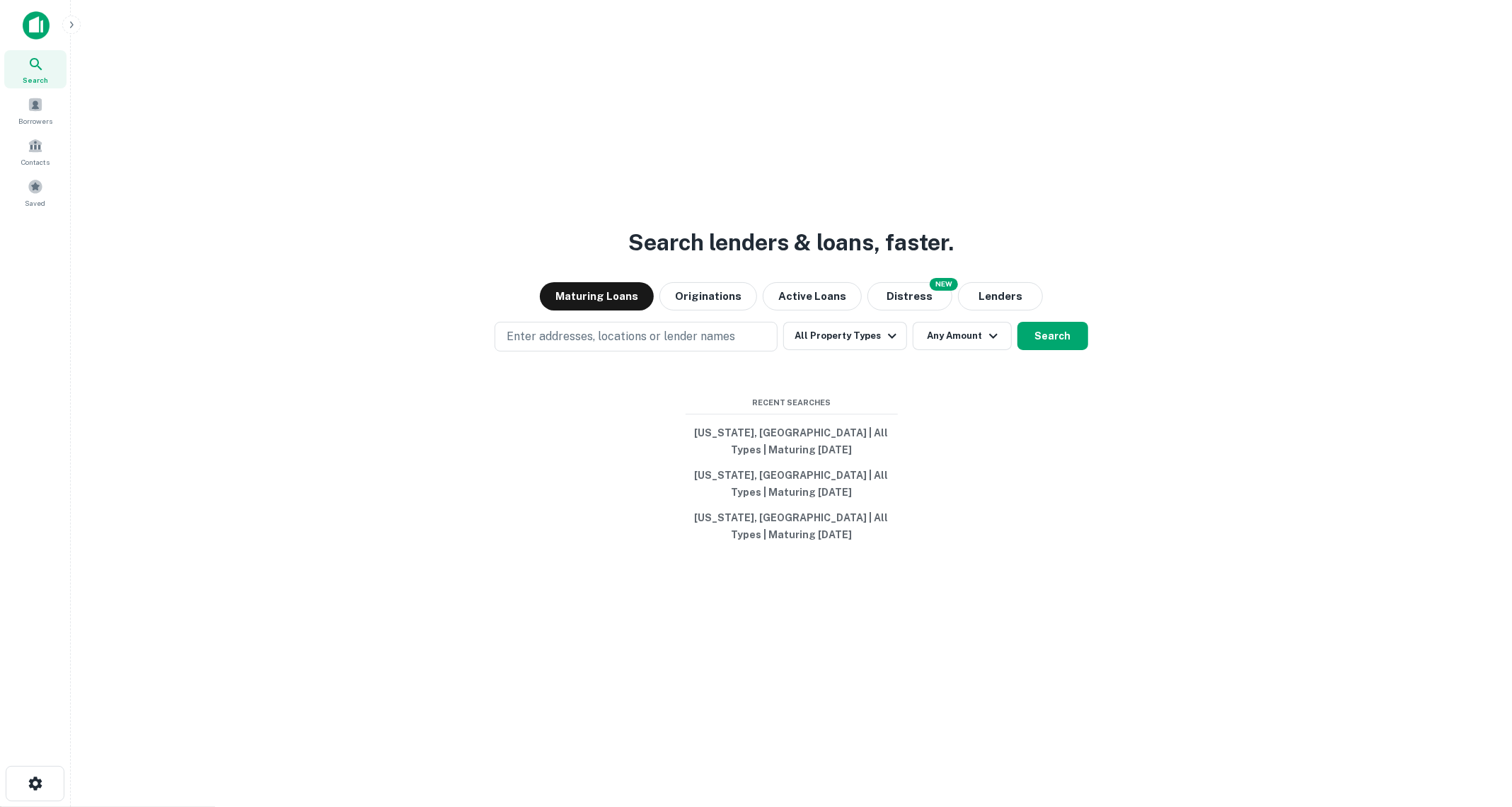
click at [72, 15] on button "button" at bounding box center [71, 24] width 18 height 18
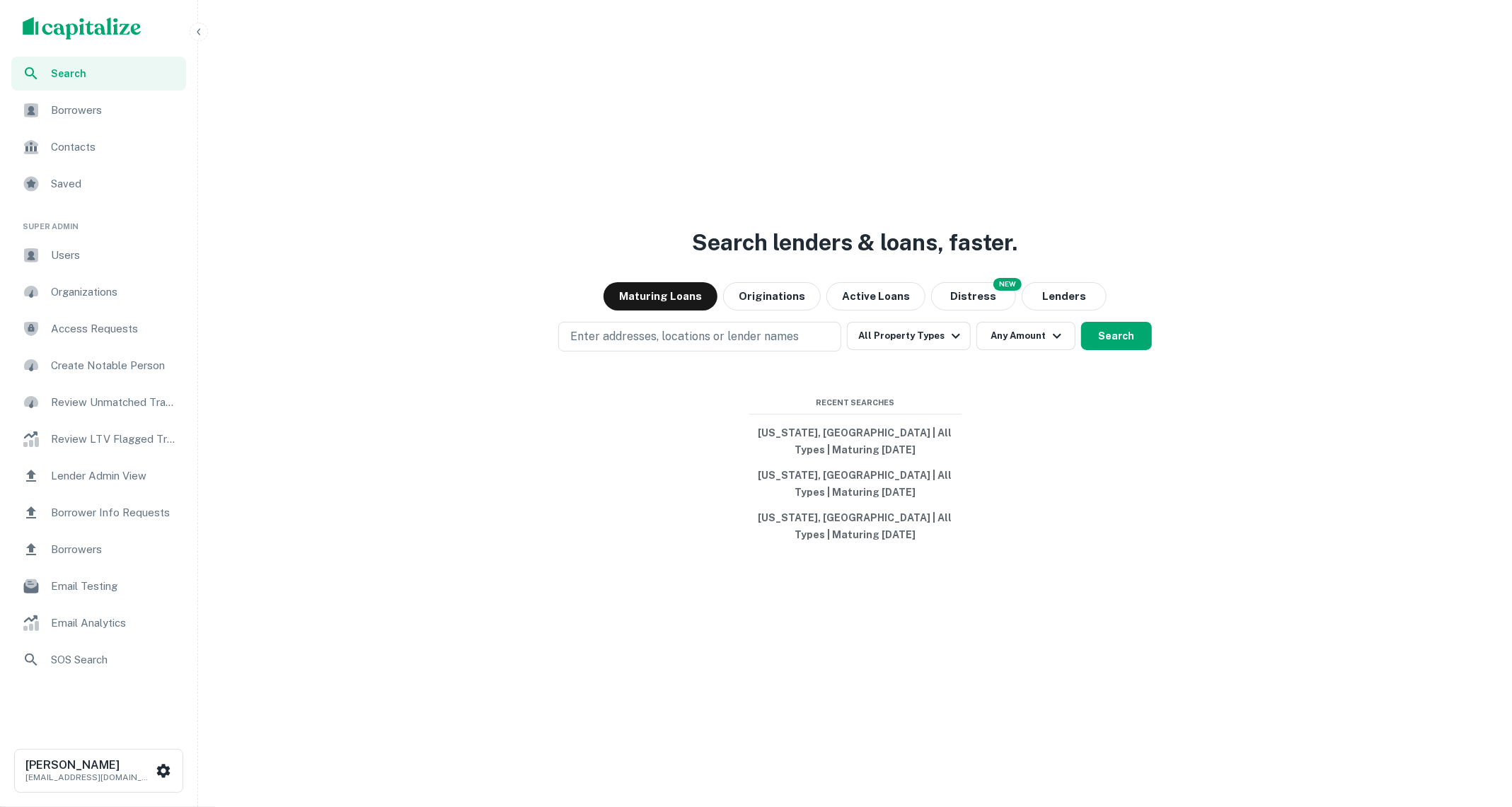
click at [78, 248] on span "Users" at bounding box center [114, 255] width 127 height 17
type input "*********"
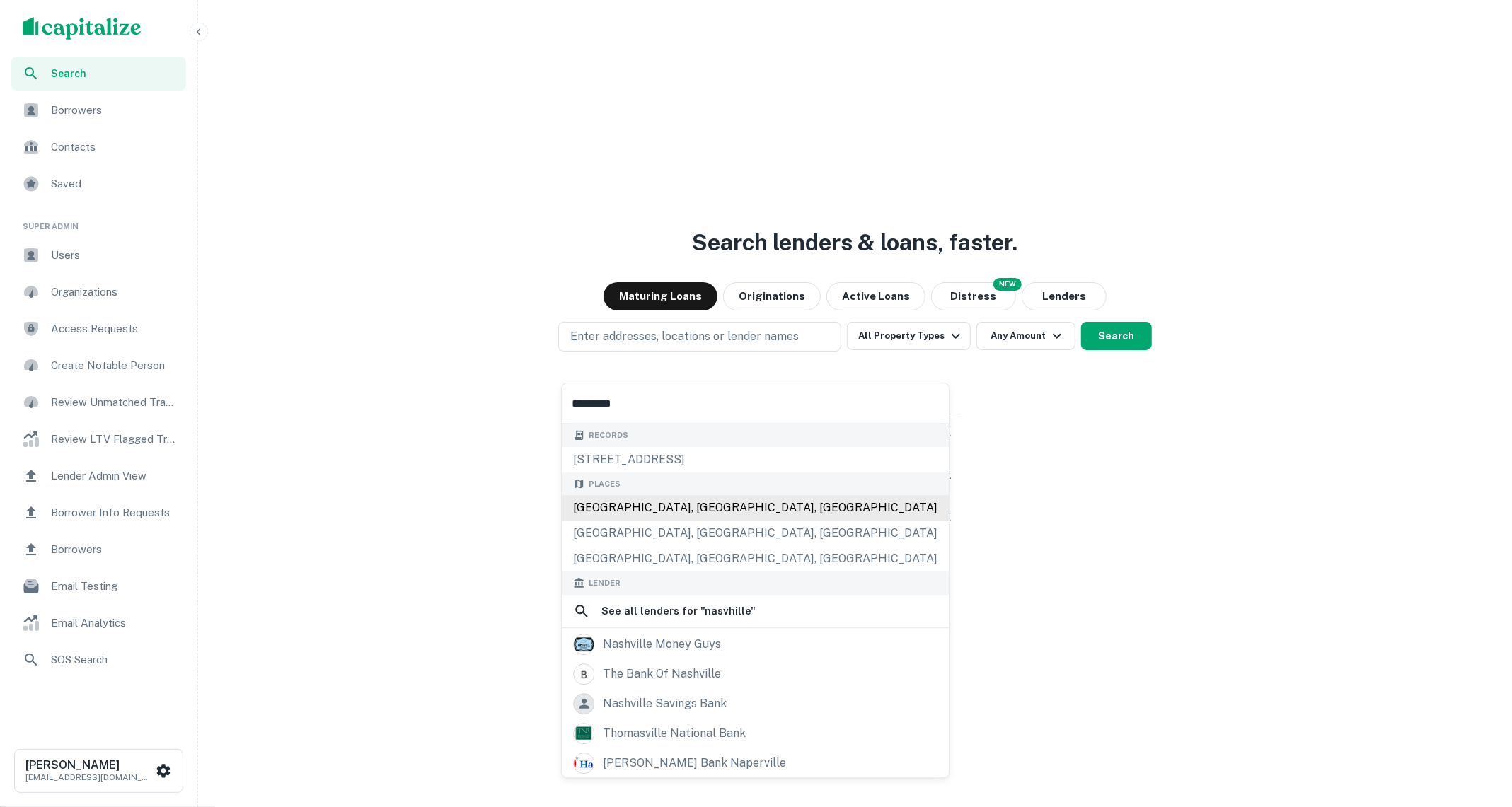
click at [657, 502] on div "Nashville, TN, USA" at bounding box center [755, 507] width 387 height 25
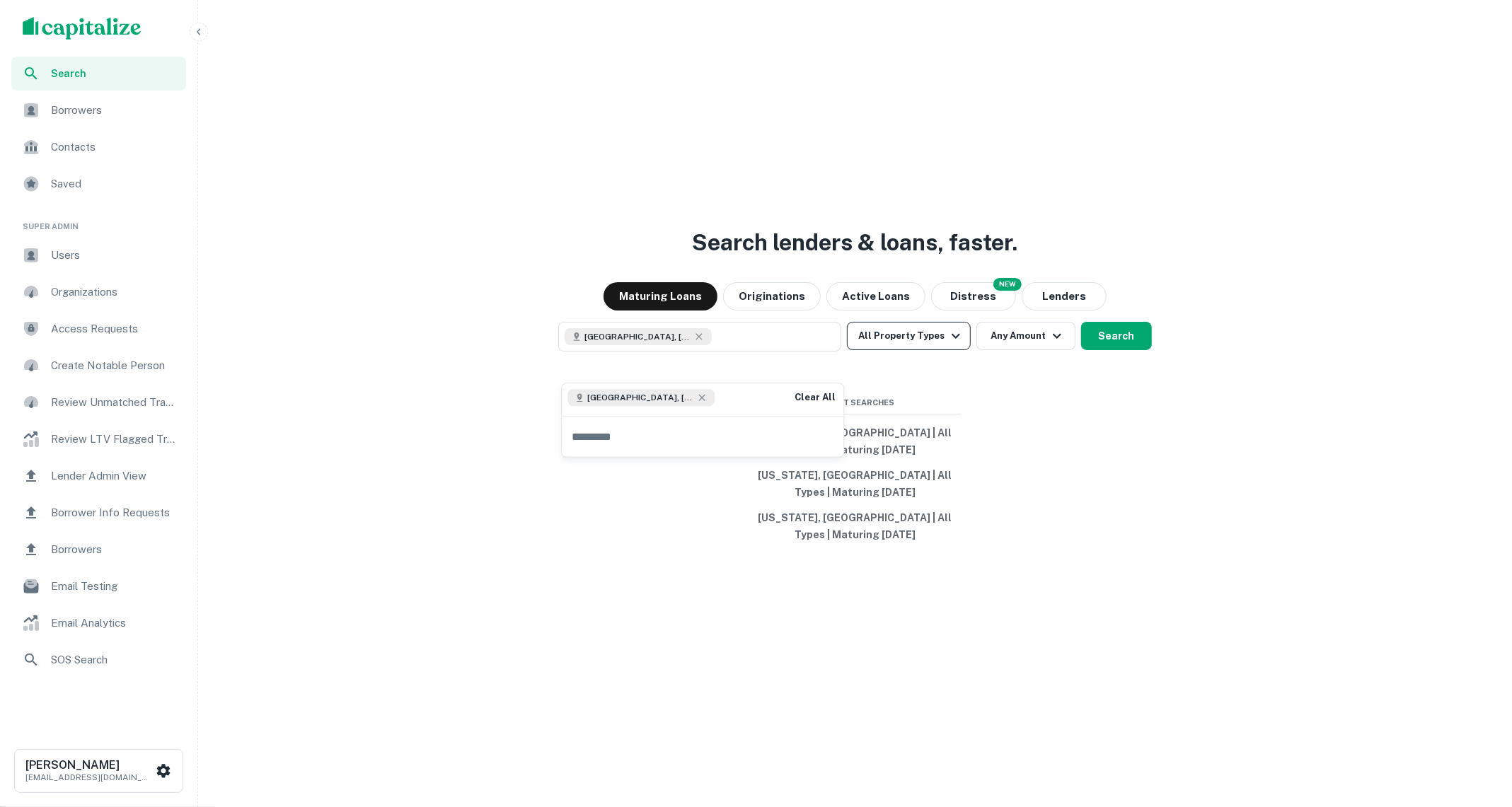
click at [924, 350] on button "All Property Types" at bounding box center [908, 335] width 123 height 28
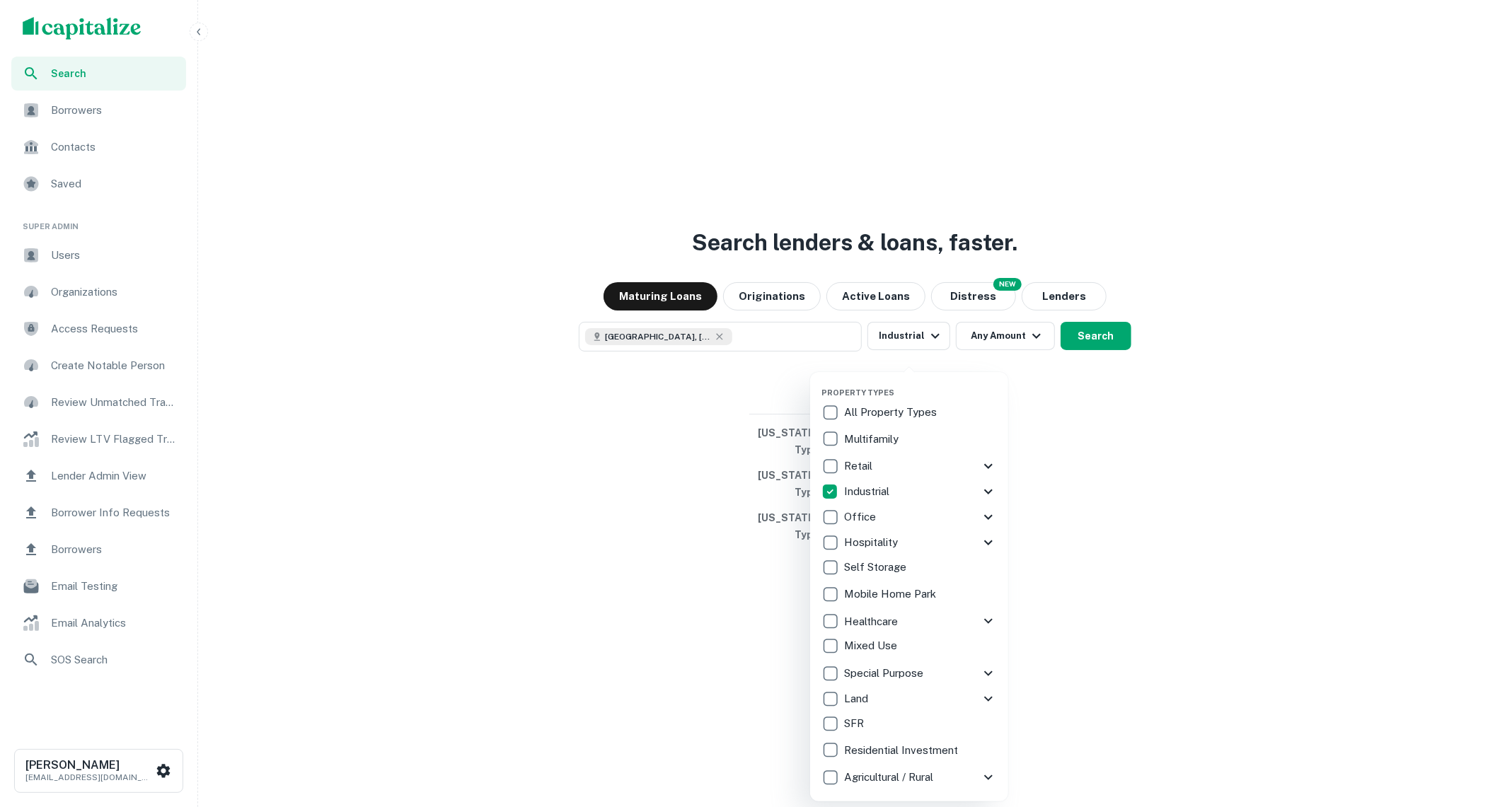
click at [1104, 367] on div at bounding box center [756, 404] width 1512 height 807
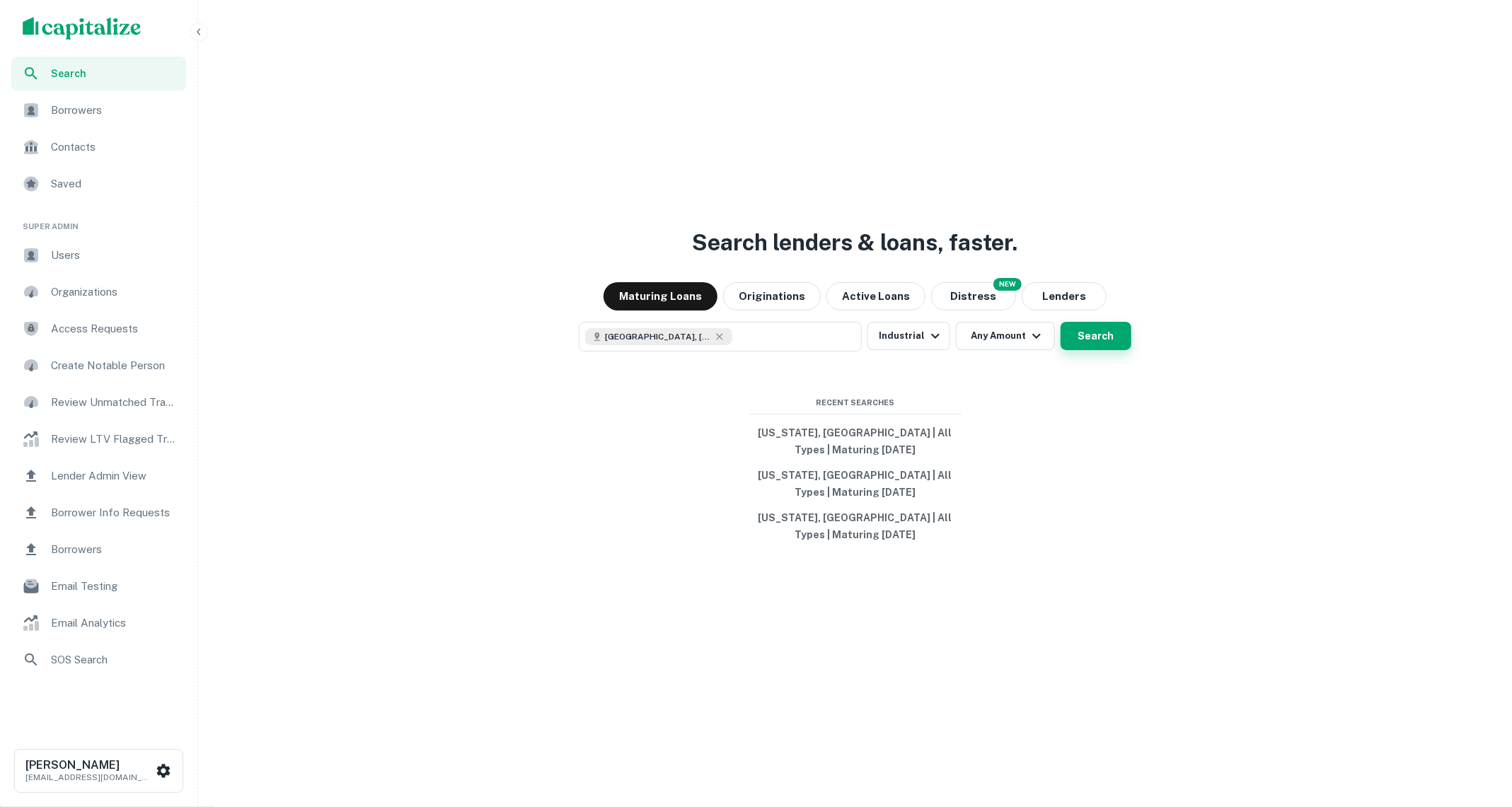
click at [1104, 350] on button "Search" at bounding box center [1096, 335] width 71 height 28
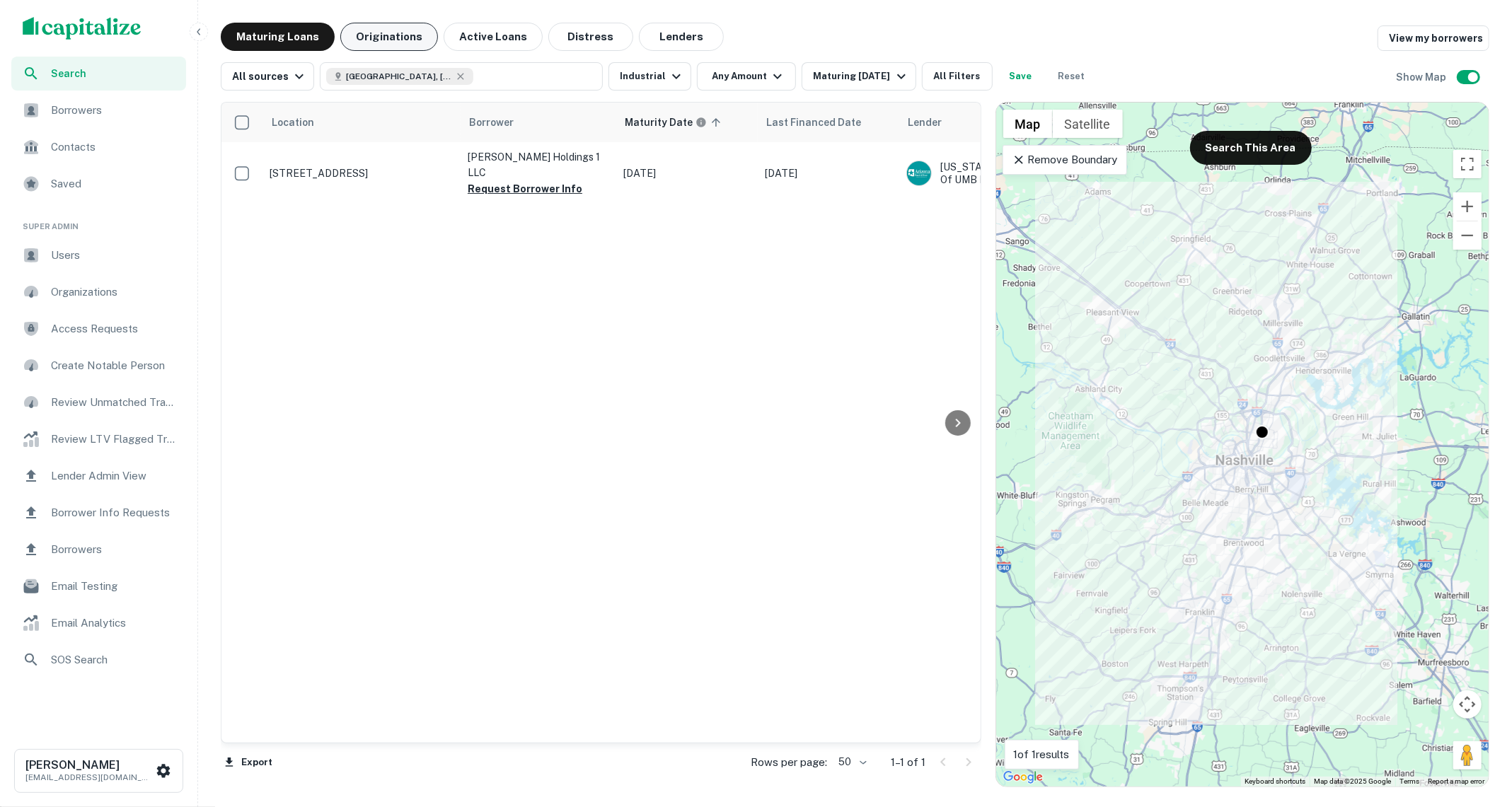
click at [383, 41] on button "Originations" at bounding box center [389, 36] width 98 height 28
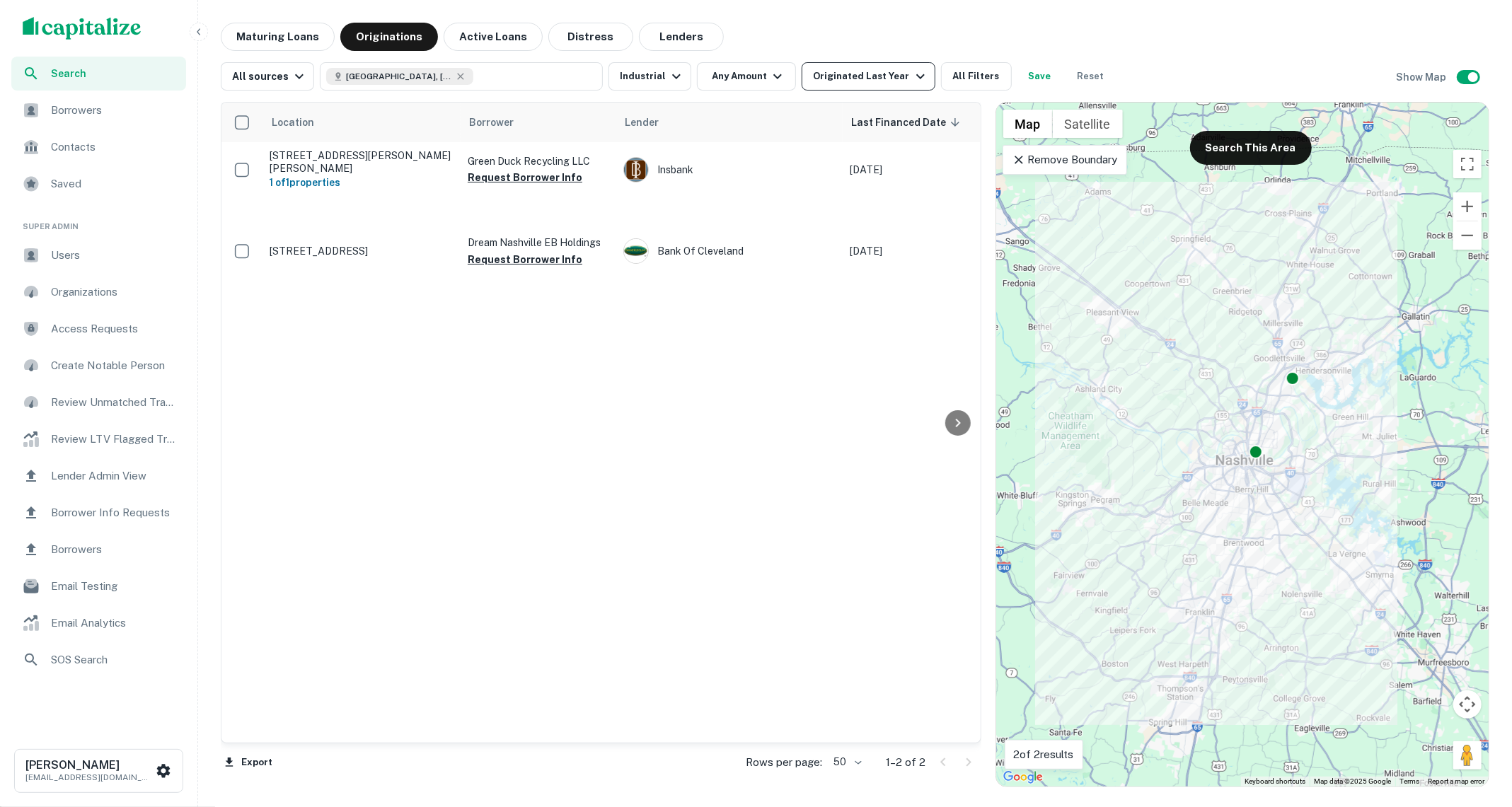
click at [833, 75] on div "Originated Last Year" at bounding box center [870, 76] width 115 height 17
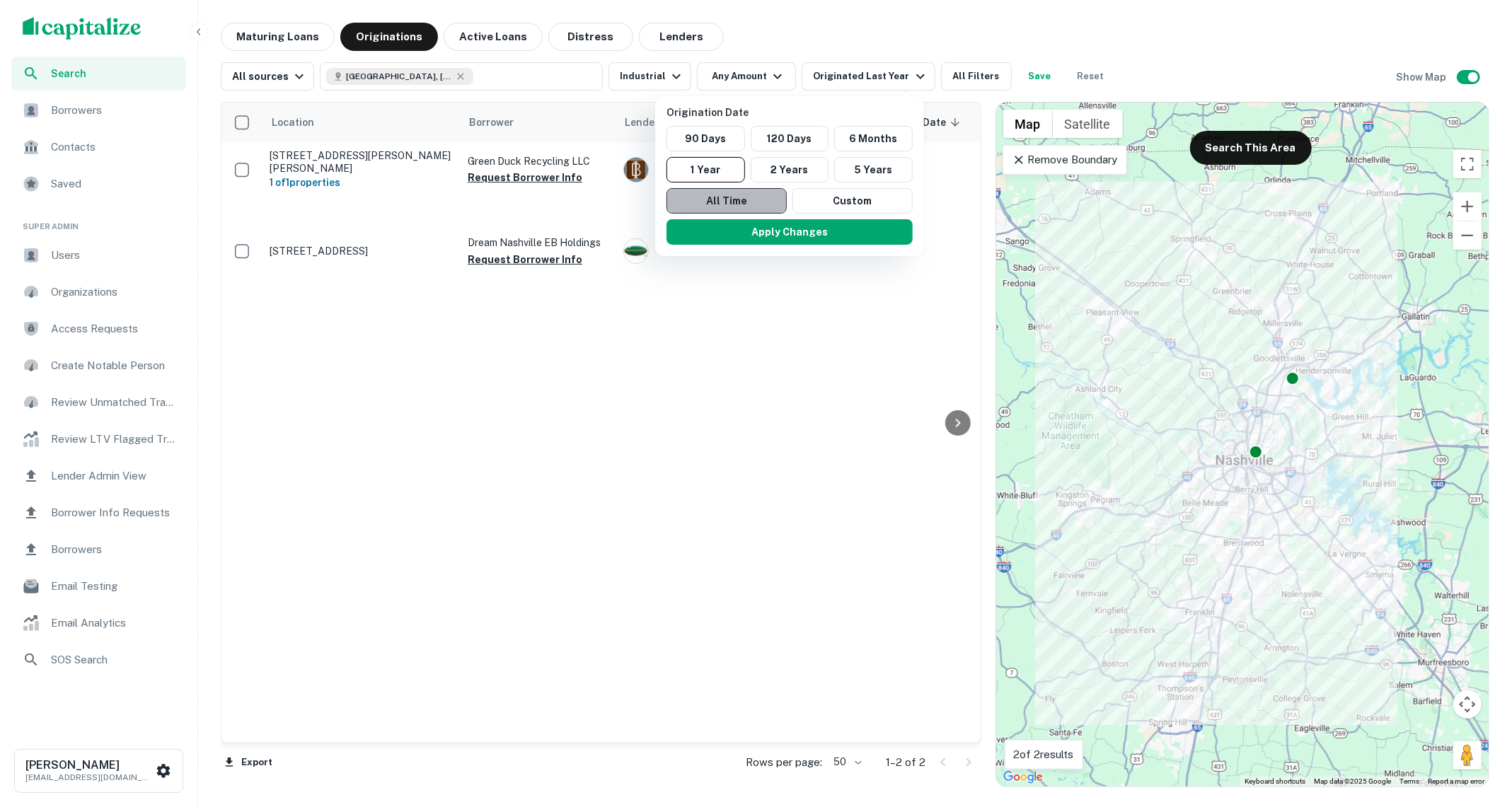
click at [773, 206] on button "All Time" at bounding box center [726, 201] width 120 height 25
click at [775, 220] on button "Apply Changes" at bounding box center [785, 232] width 246 height 25
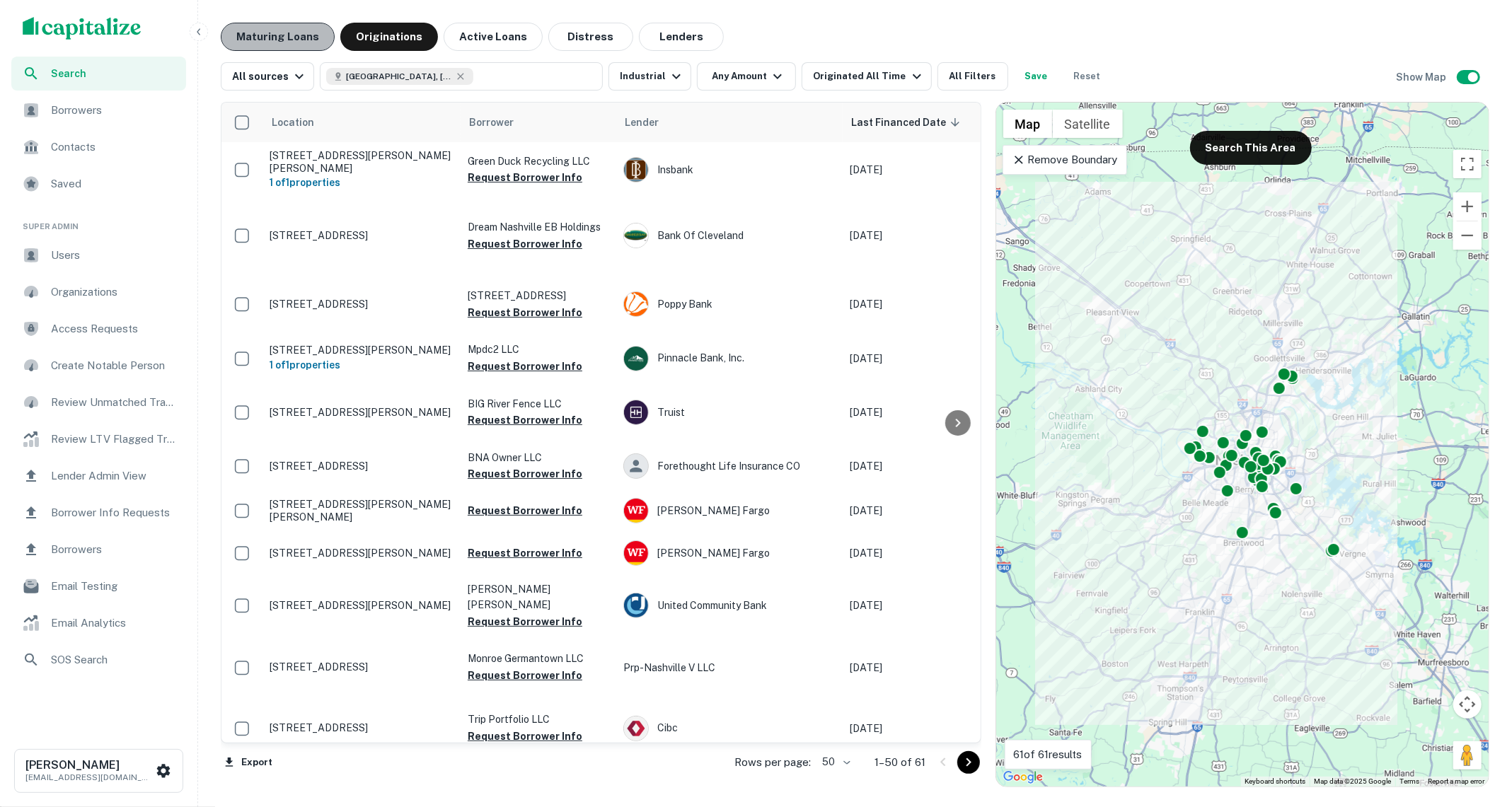
click at [273, 44] on button "Maturing Loans" at bounding box center [277, 36] width 114 height 28
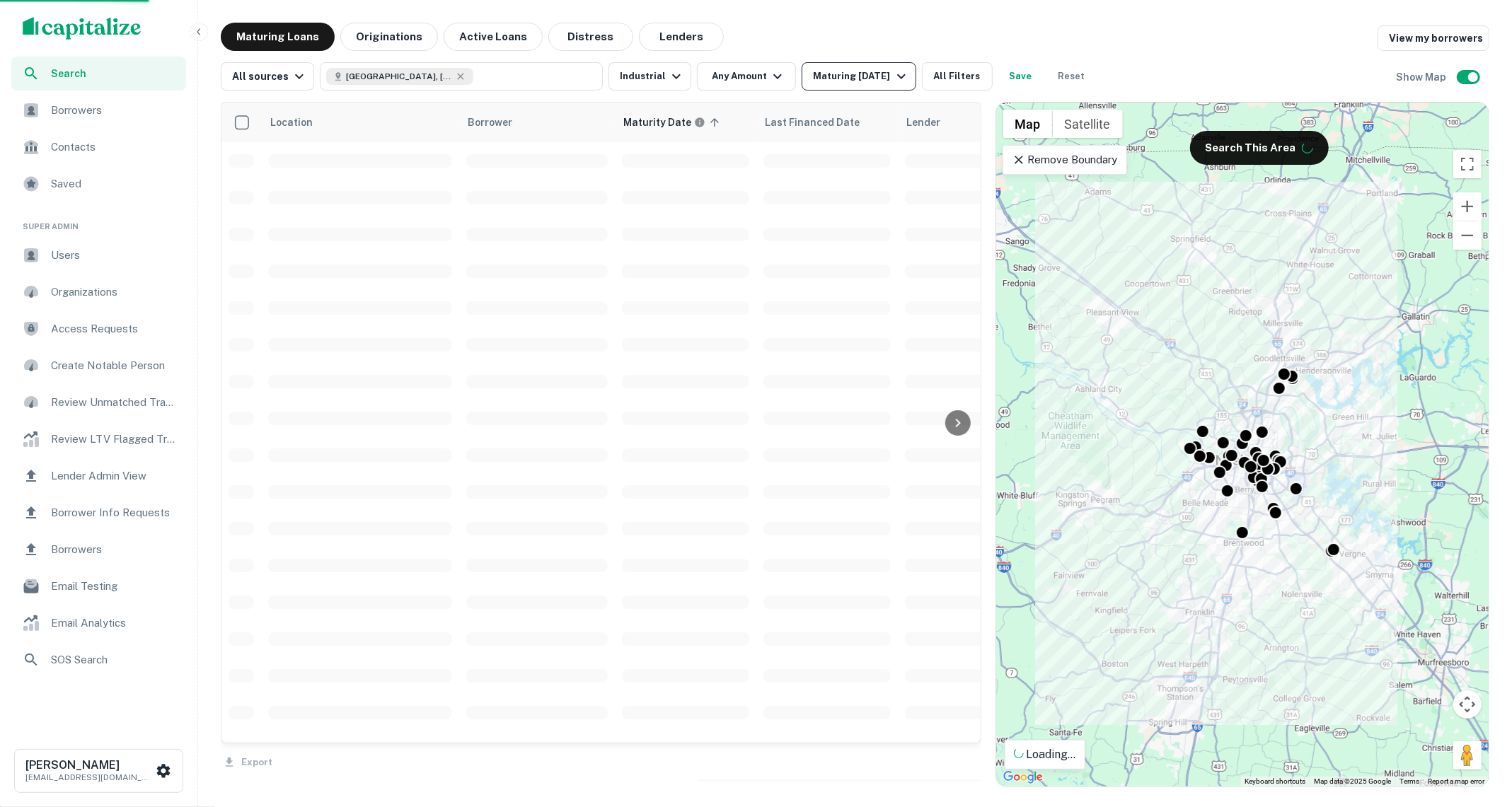
click at [863, 77] on div "Maturing In 1 Year" at bounding box center [860, 76] width 96 height 17
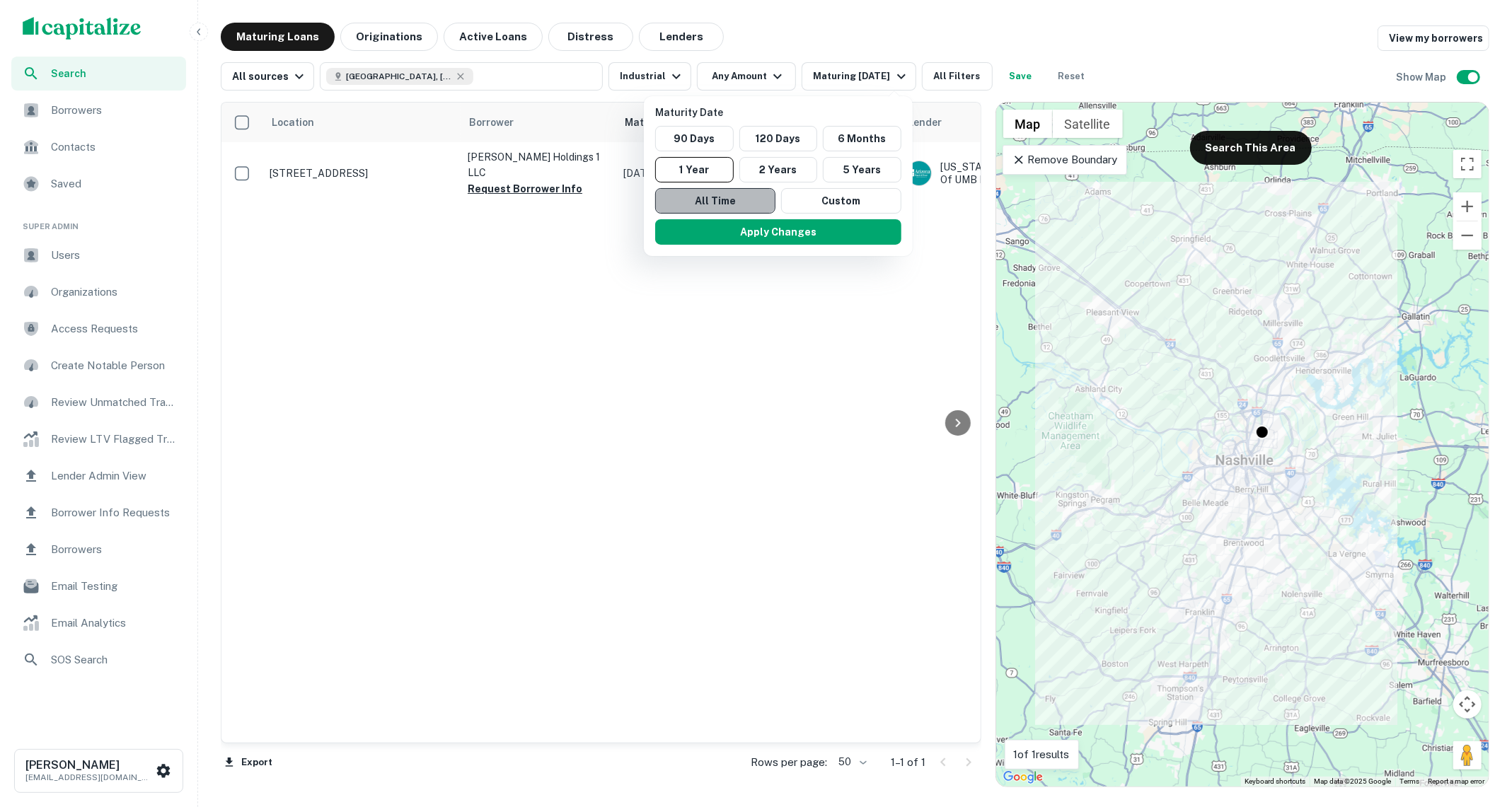
click at [755, 201] on button "All Time" at bounding box center [715, 201] width 120 height 25
click at [755, 225] on button "Apply Changes" at bounding box center [779, 232] width 246 height 25
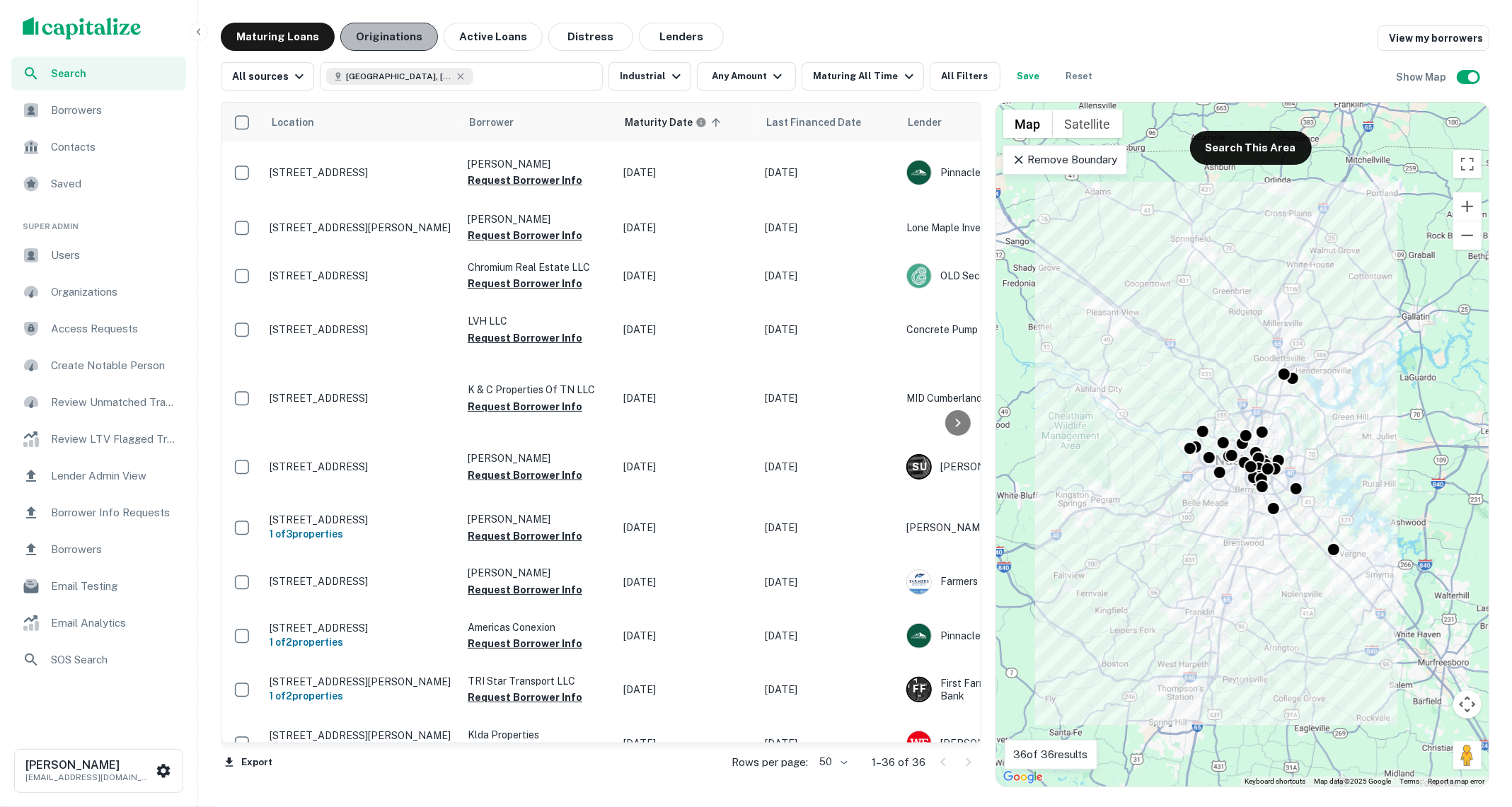
click at [409, 44] on button "Originations" at bounding box center [389, 36] width 98 height 28
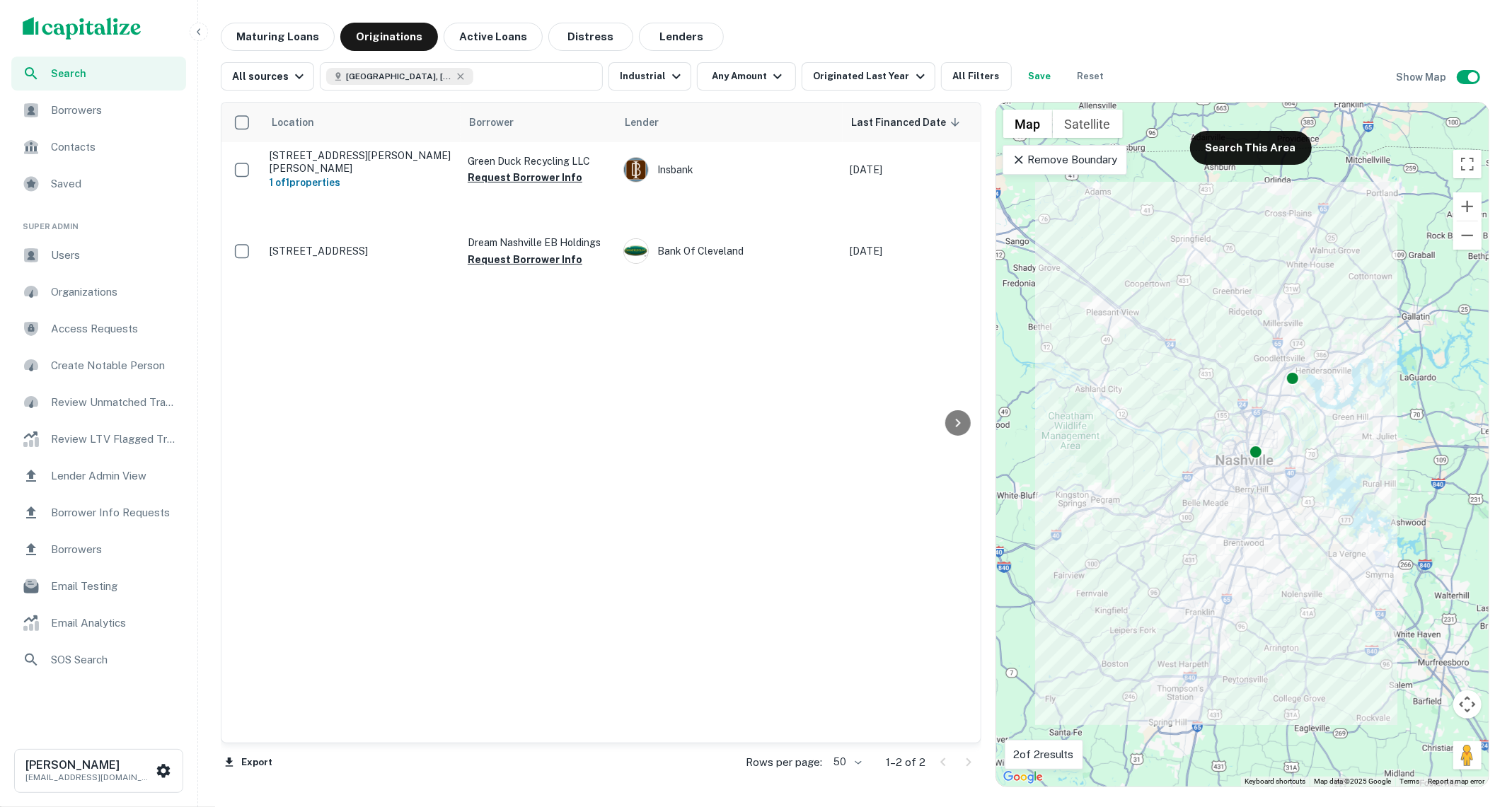
click at [1017, 154] on icon at bounding box center [1019, 160] width 14 height 14
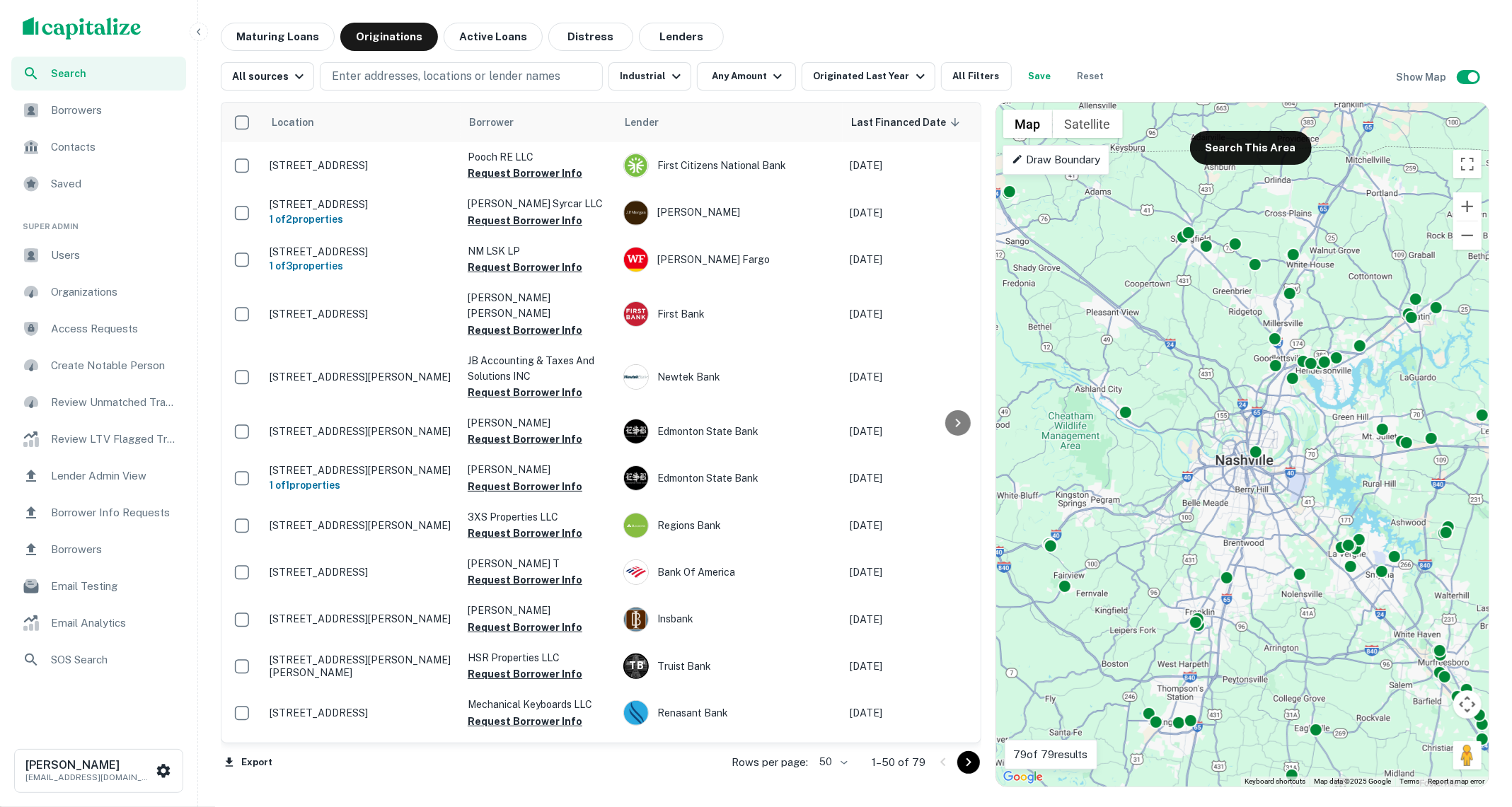
click at [265, 51] on div "All sources Enter addresses, locations or lender names Industrial Any Amount Or…" at bounding box center [855, 70] width 1268 height 40
click at [273, 33] on button "Maturing Loans" at bounding box center [277, 36] width 114 height 28
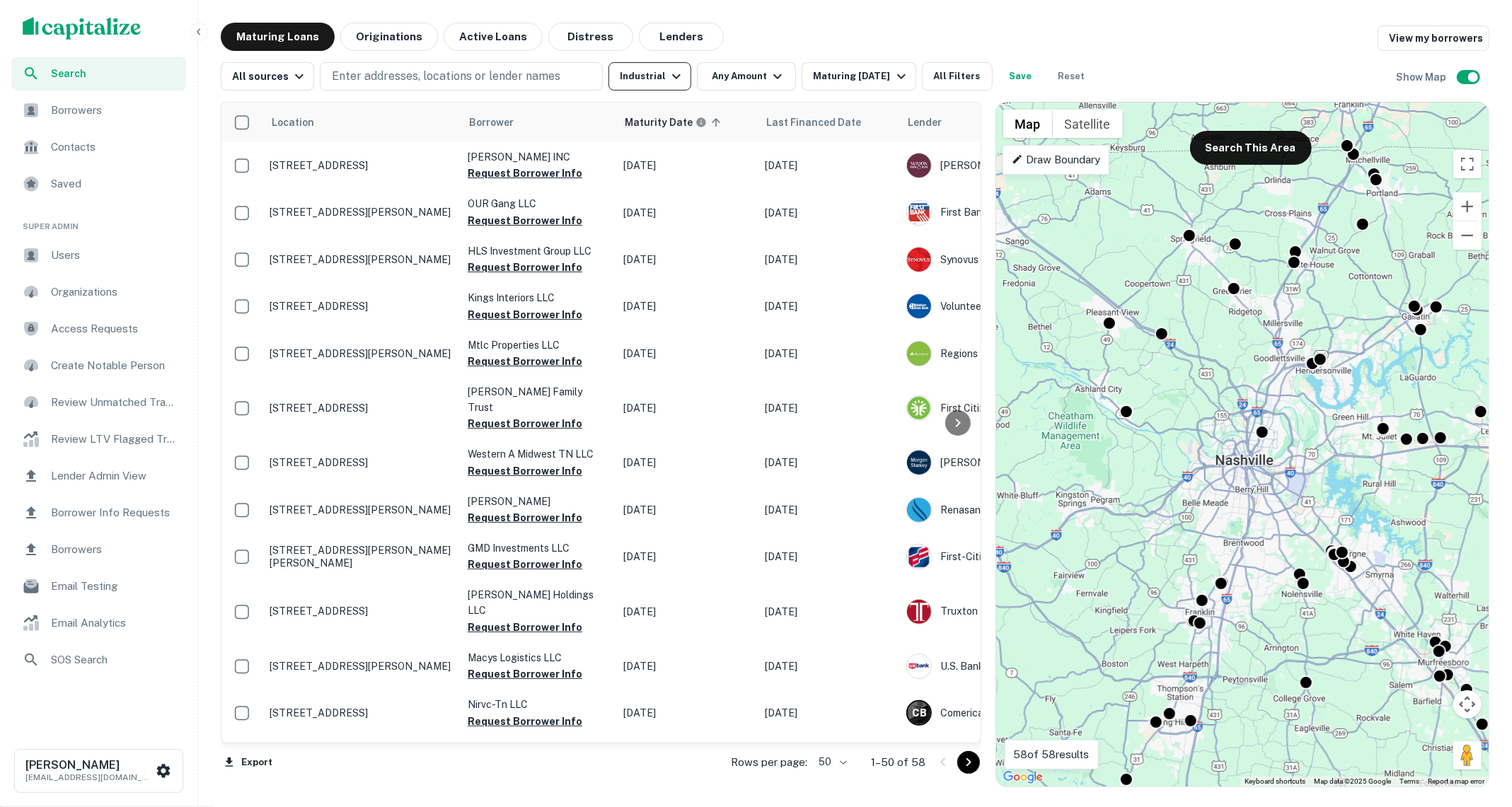
click at [668, 74] on icon "button" at bounding box center [676, 76] width 17 height 17
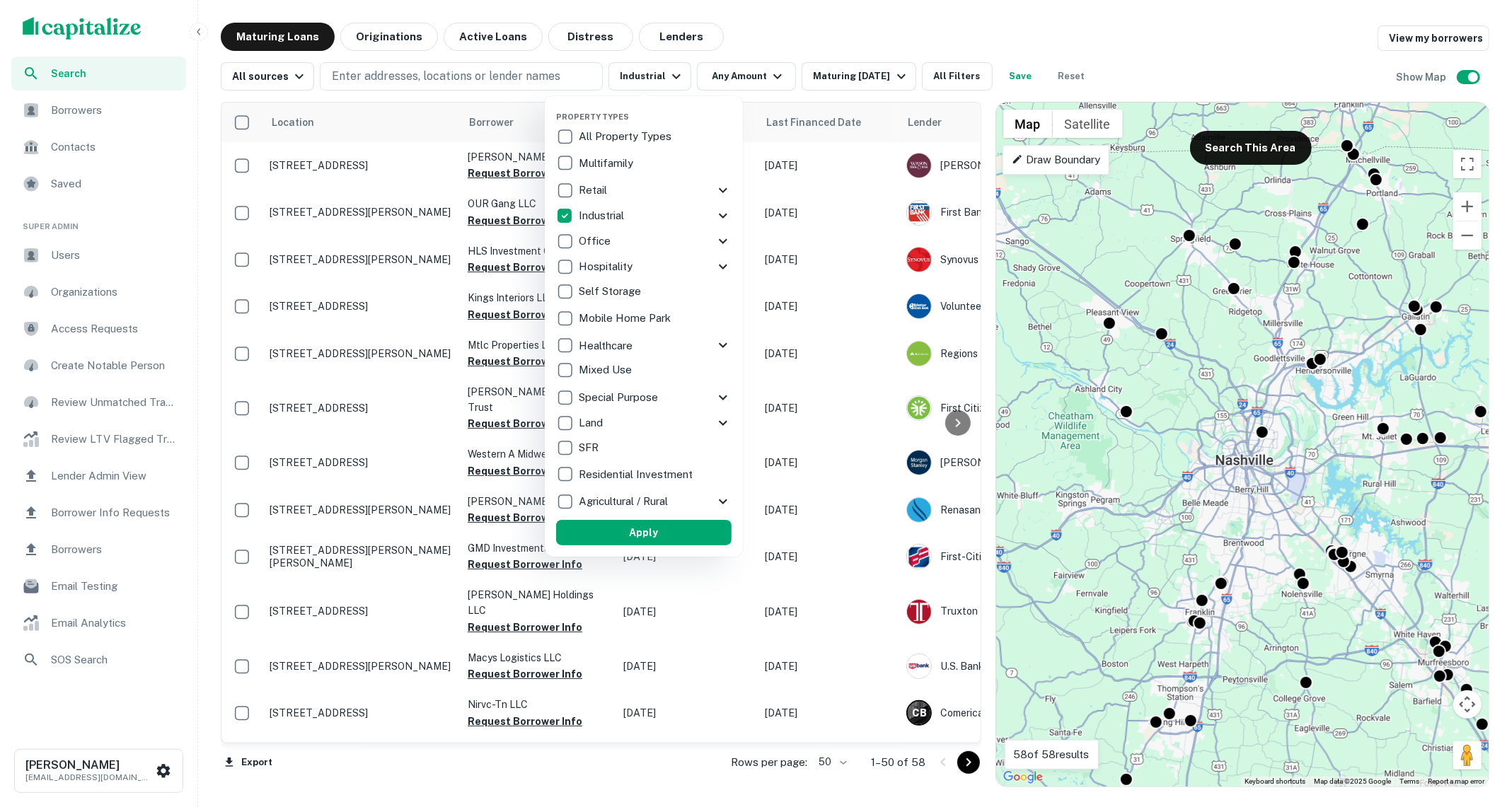
click at [599, 127] on div "All Property Types" at bounding box center [644, 136] width 175 height 24
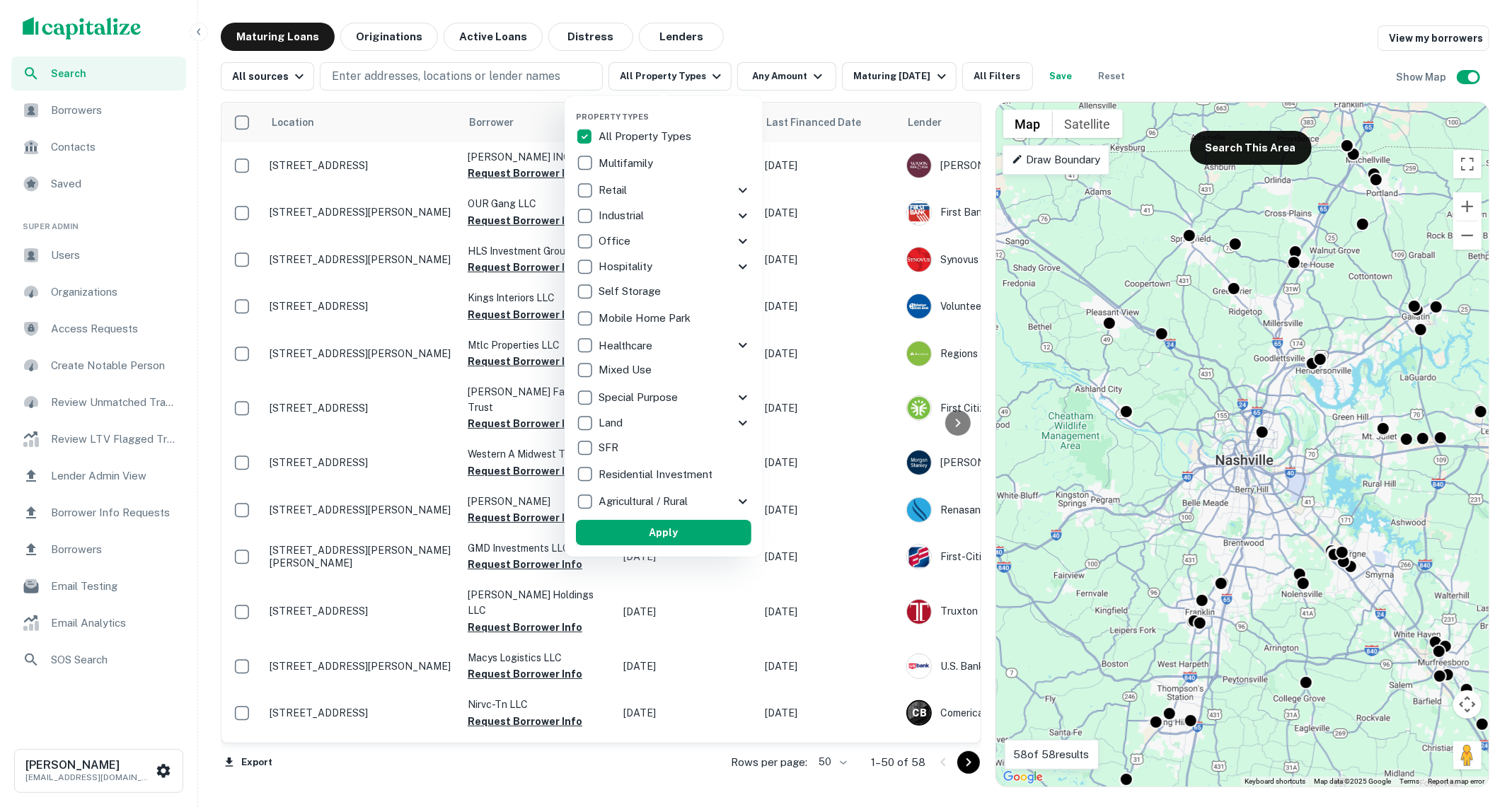
click at [636, 535] on button "Apply" at bounding box center [663, 532] width 175 height 25
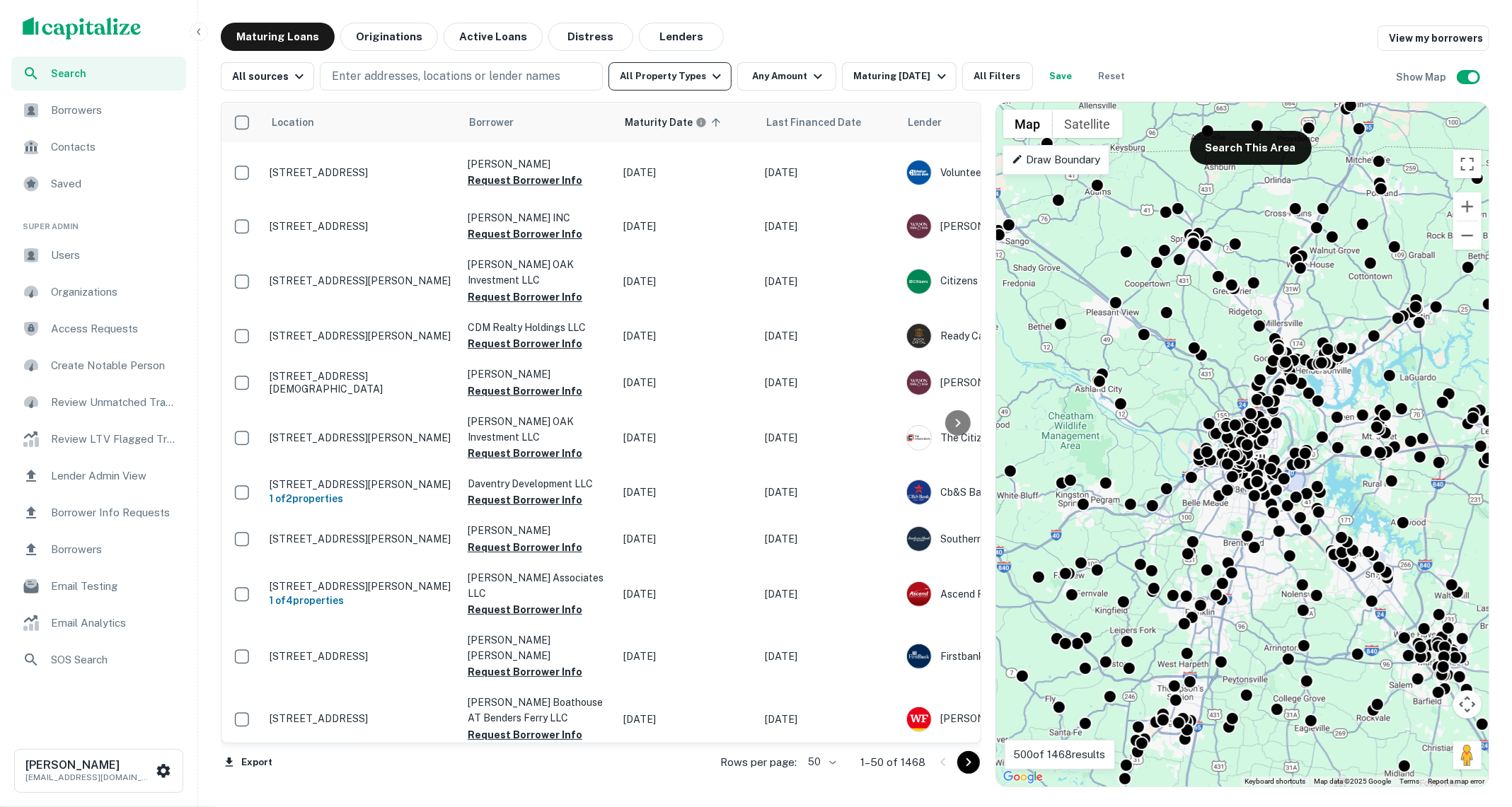
click at [708, 82] on icon "button" at bounding box center [716, 76] width 17 height 17
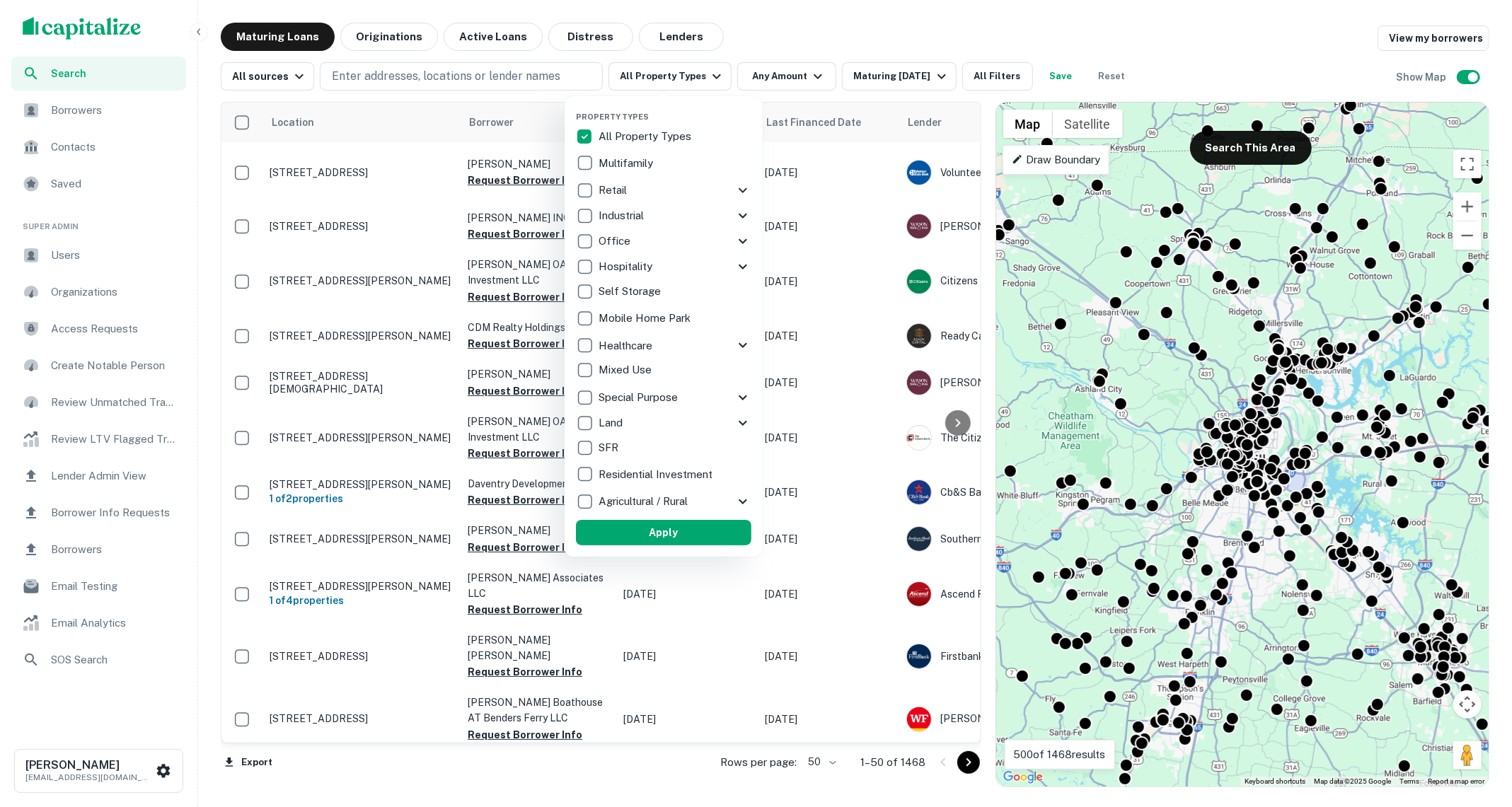
click at [610, 210] on p "Industrial" at bounding box center [623, 215] width 48 height 17
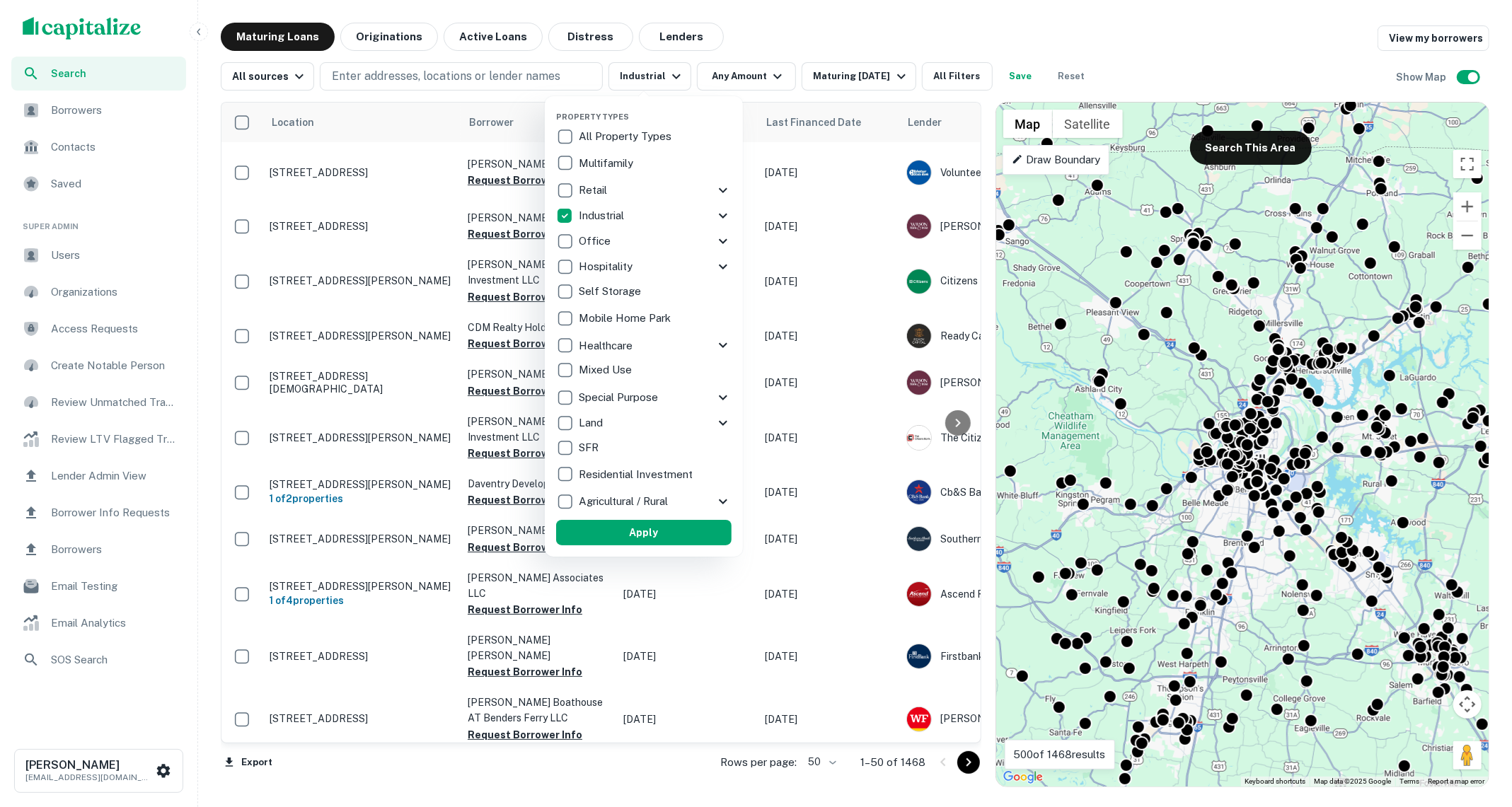
click at [673, 290] on div "Self Storage" at bounding box center [644, 291] width 175 height 24
click at [668, 532] on button "Apply" at bounding box center [639, 532] width 175 height 25
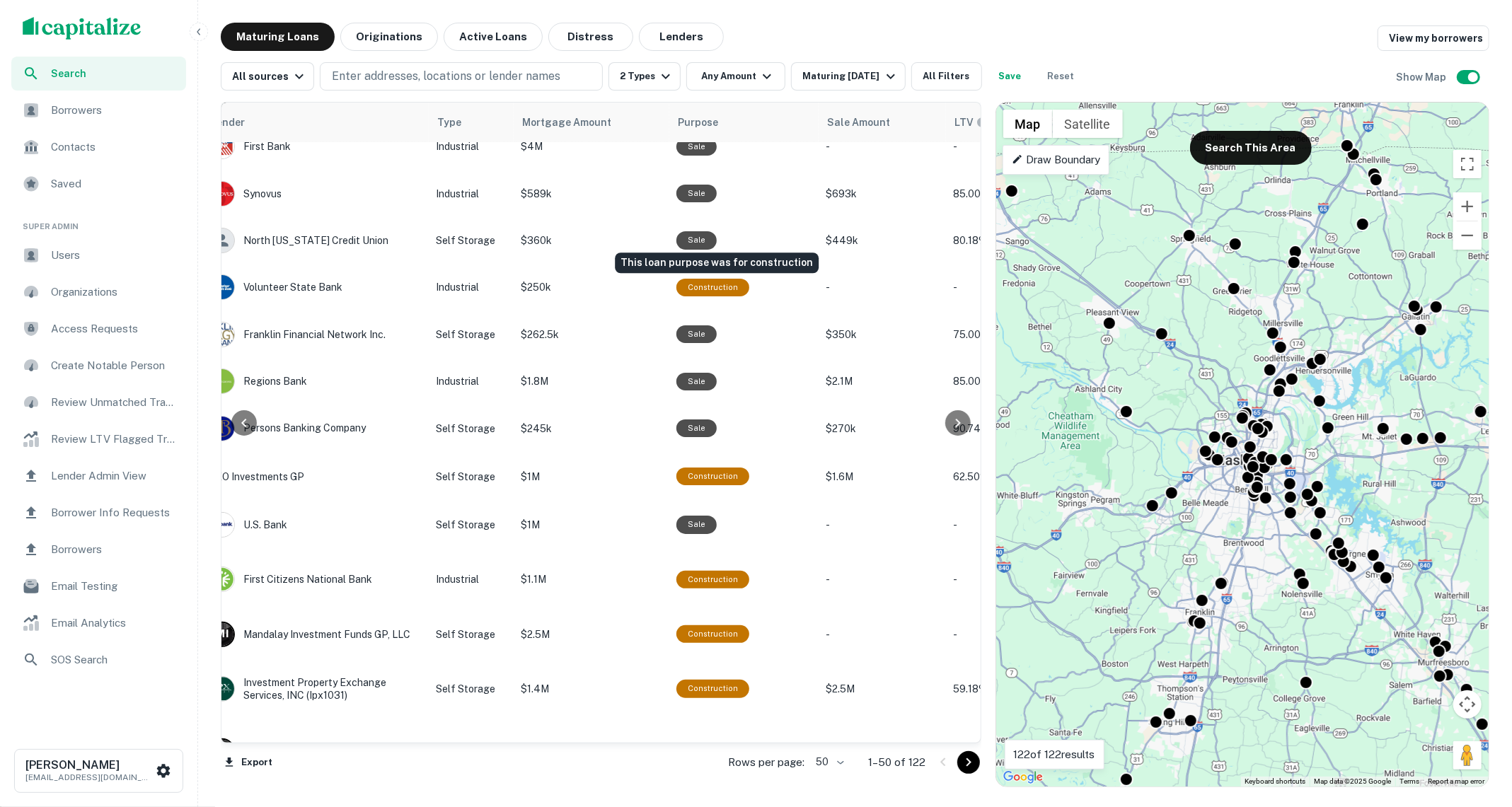
scroll to position [714, 697]
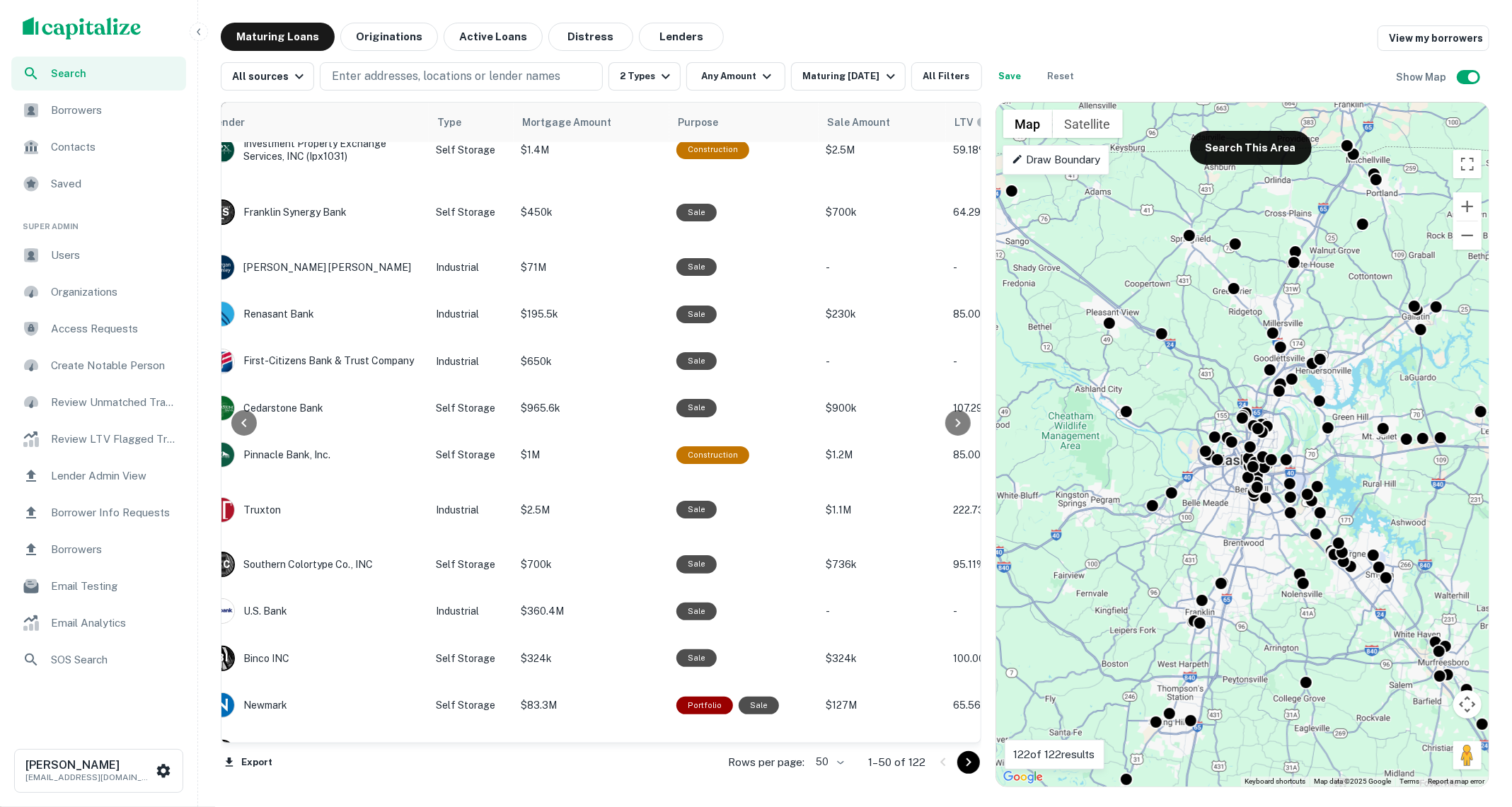
click at [124, 257] on span "Users" at bounding box center [114, 255] width 127 height 17
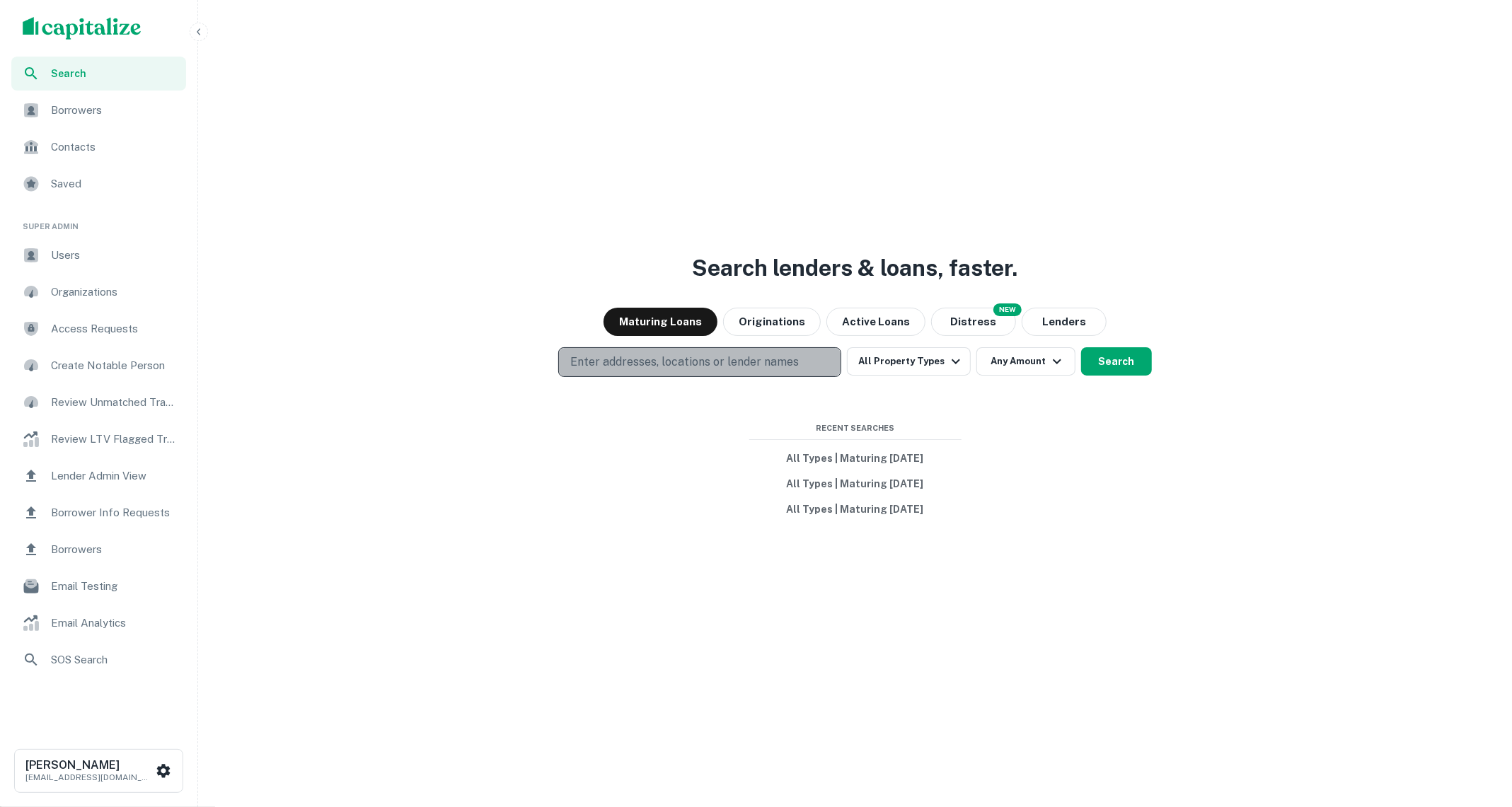
click at [804, 356] on button "Enter addresses, locations or lender names" at bounding box center [699, 361] width 283 height 30
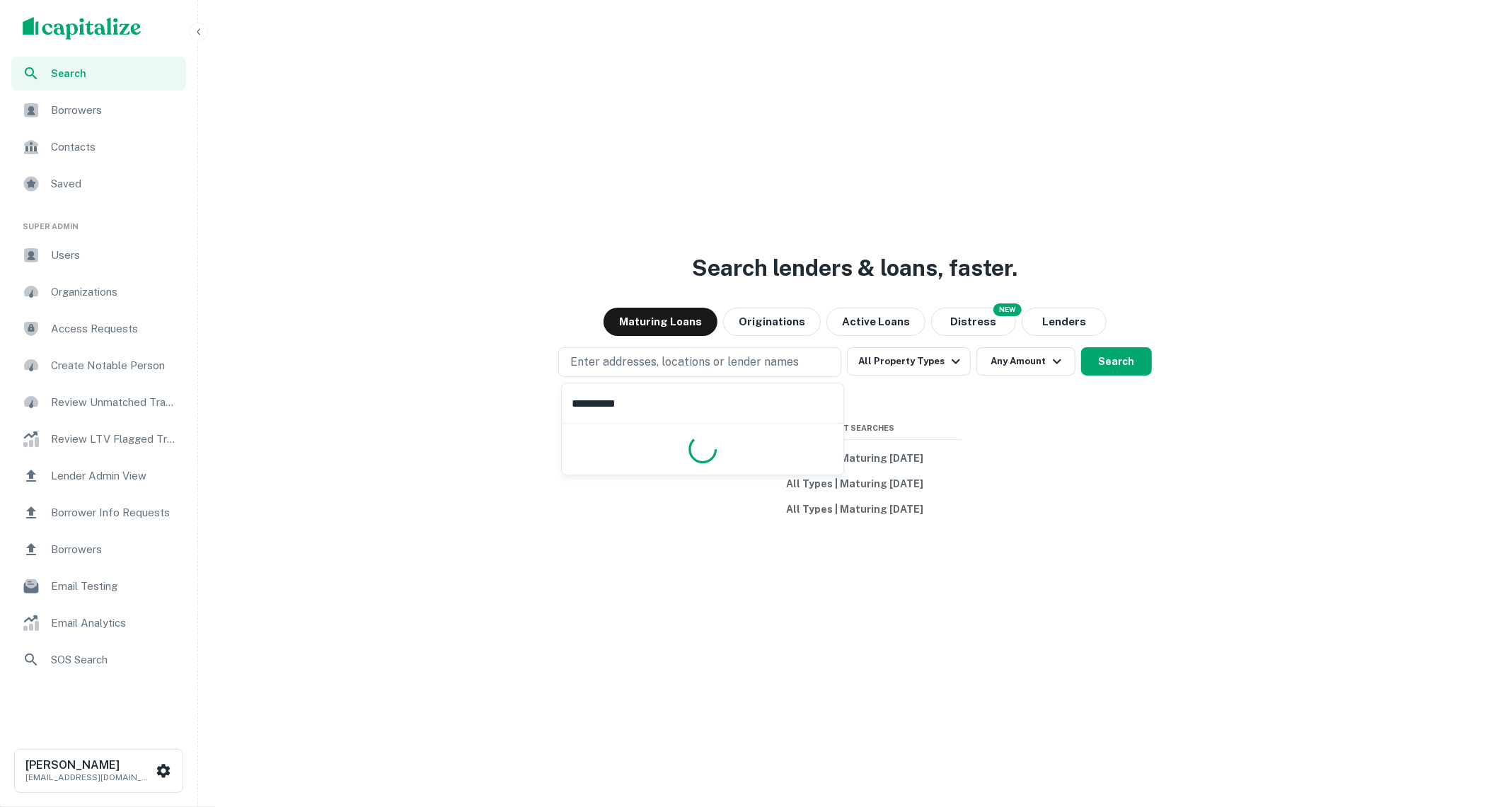
type input "**********"
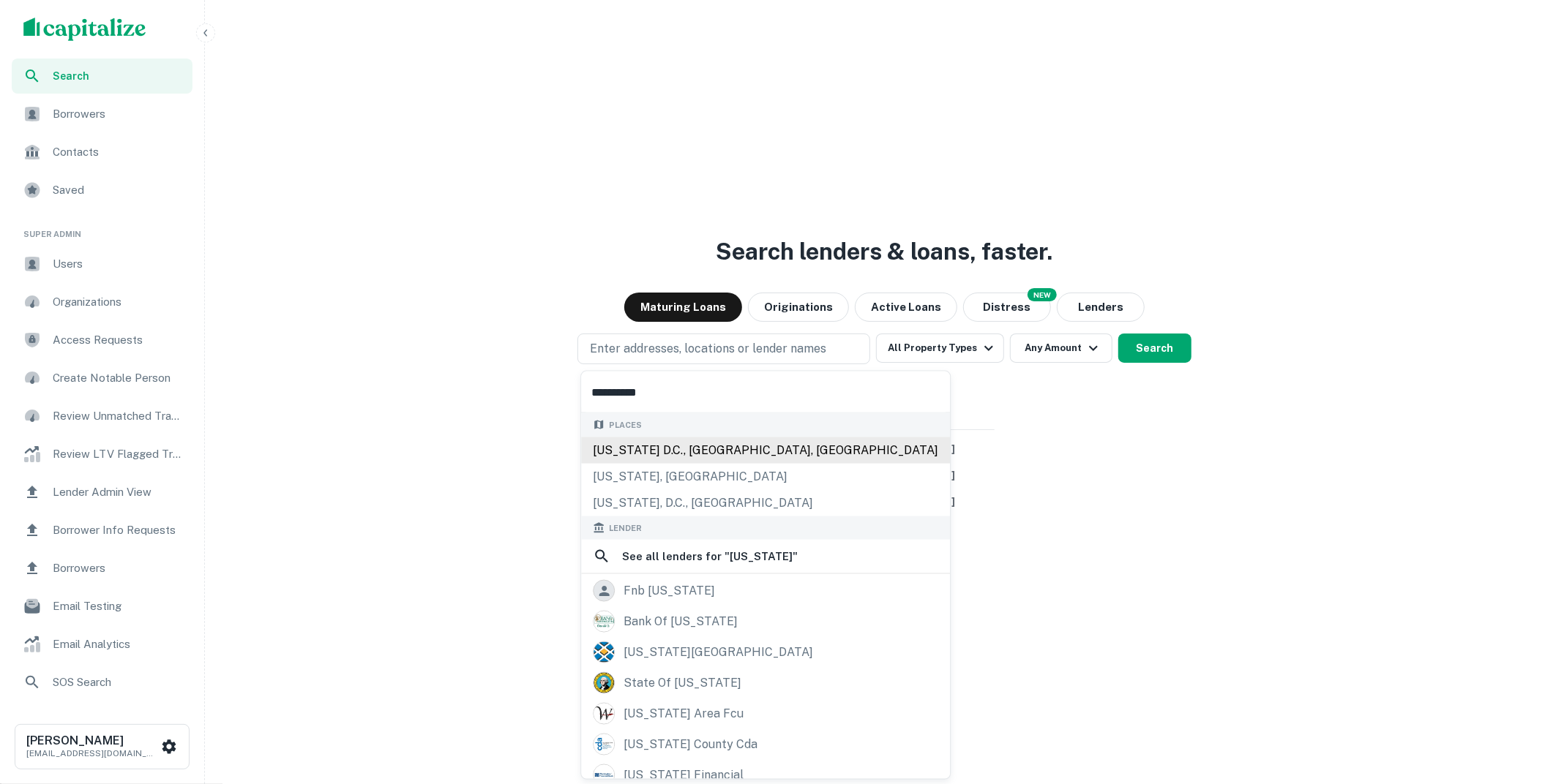
click at [736, 447] on div "Washington D.C., DC, USA" at bounding box center [766, 450] width 369 height 26
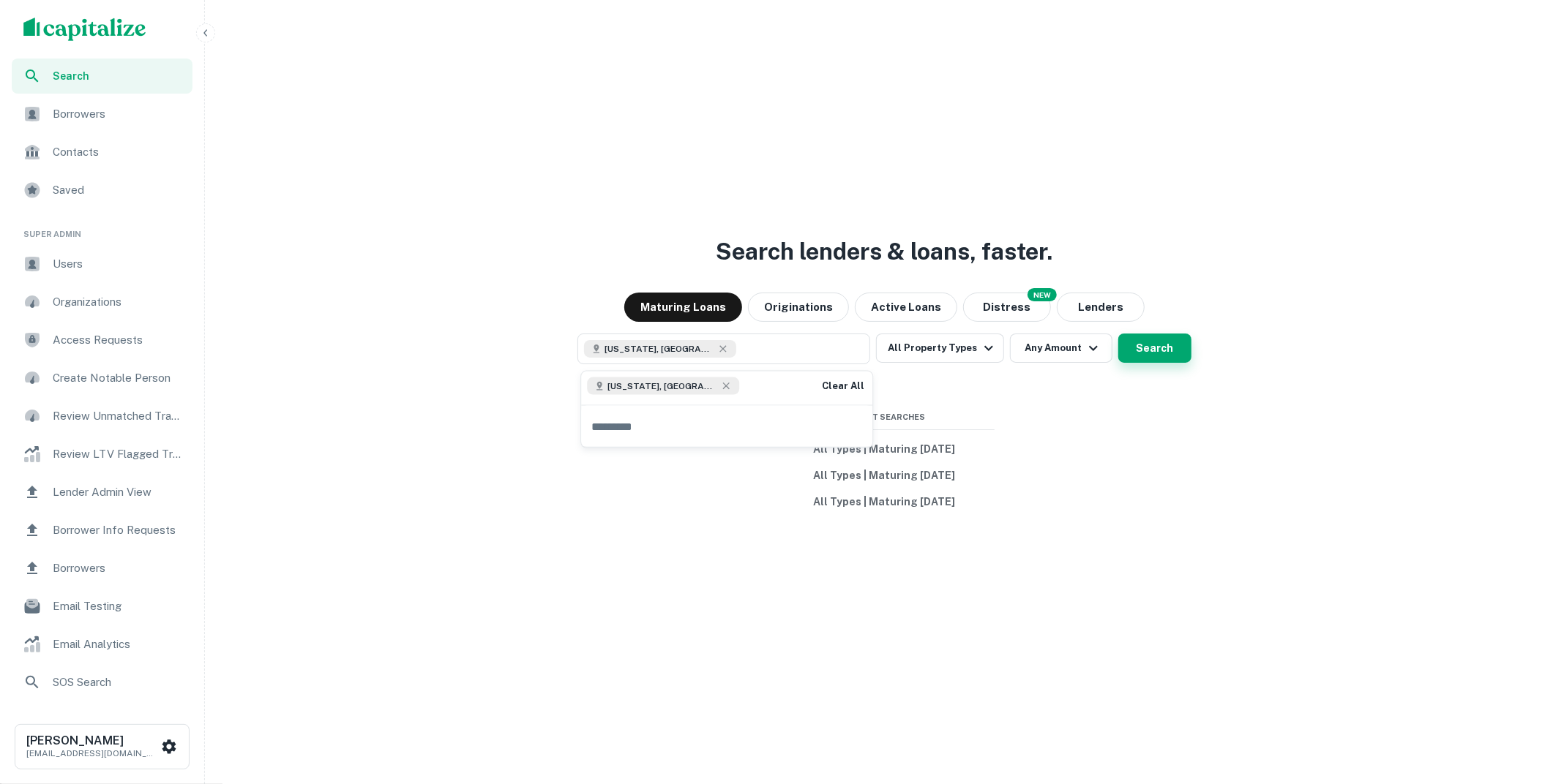
click at [1161, 350] on button "Search" at bounding box center [1155, 348] width 73 height 29
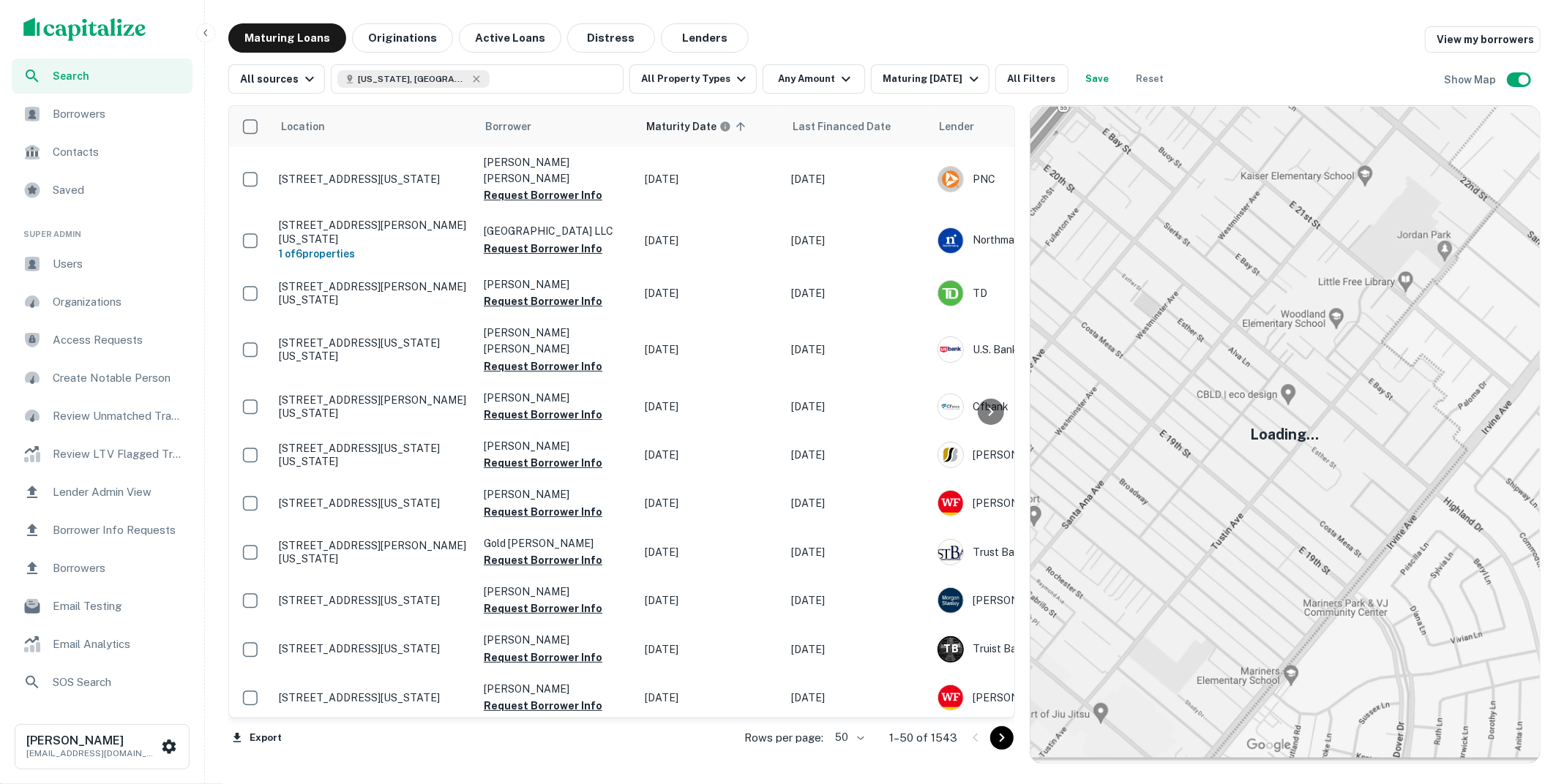
scroll to position [739, 0]
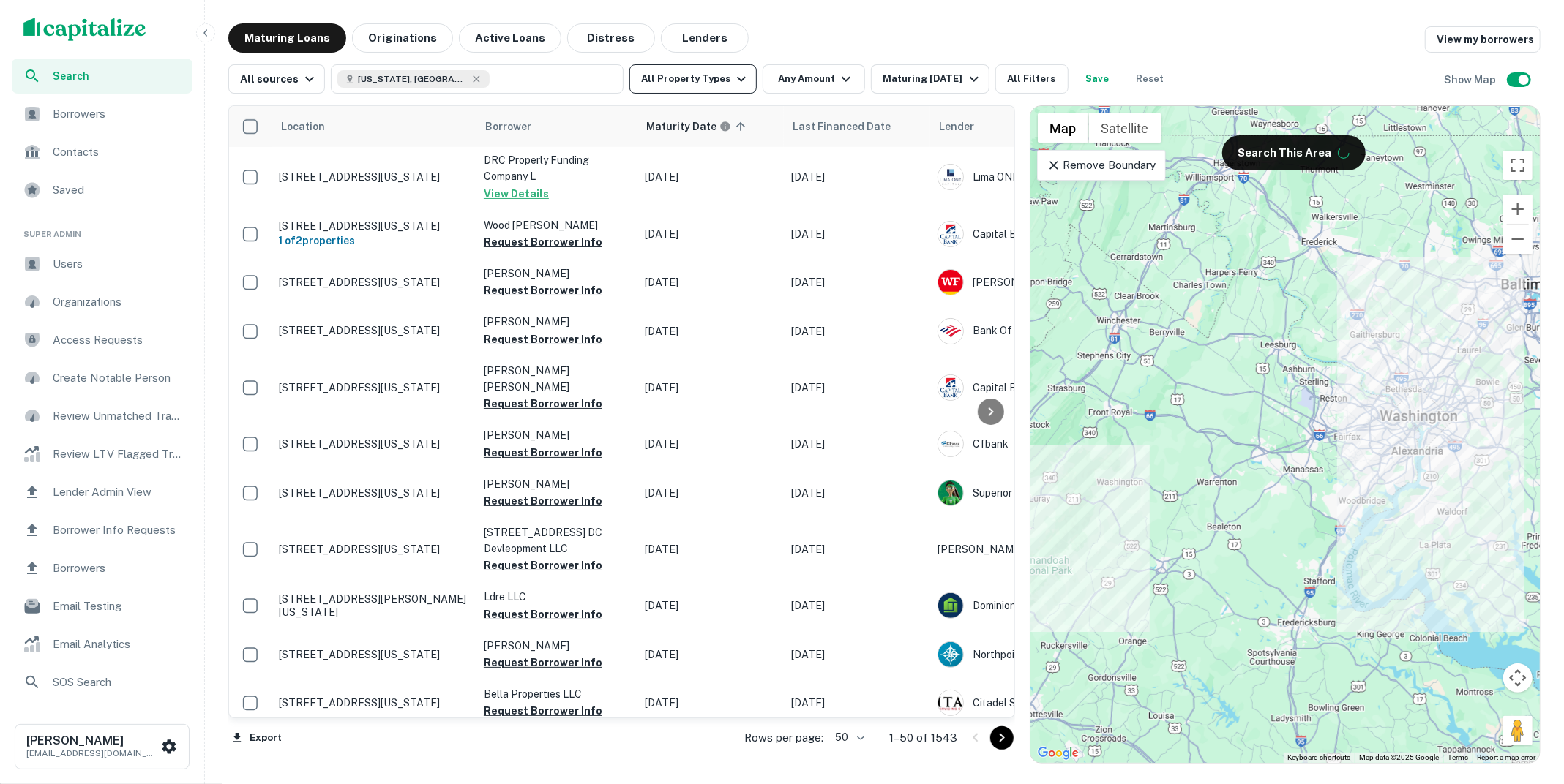
click at [737, 79] on icon "button" at bounding box center [742, 79] width 9 height 5
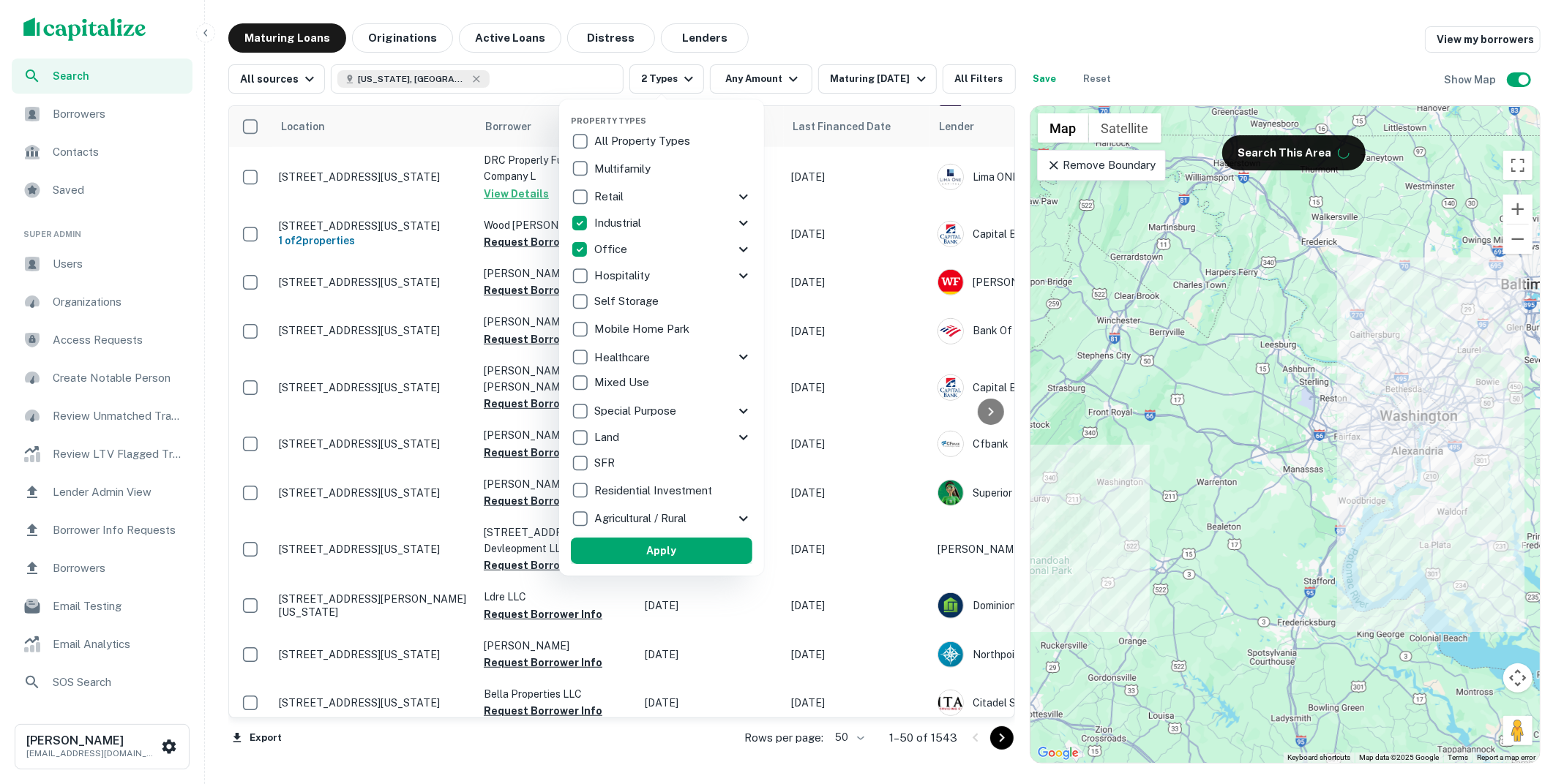
click at [670, 549] on button "Apply" at bounding box center [661, 550] width 181 height 26
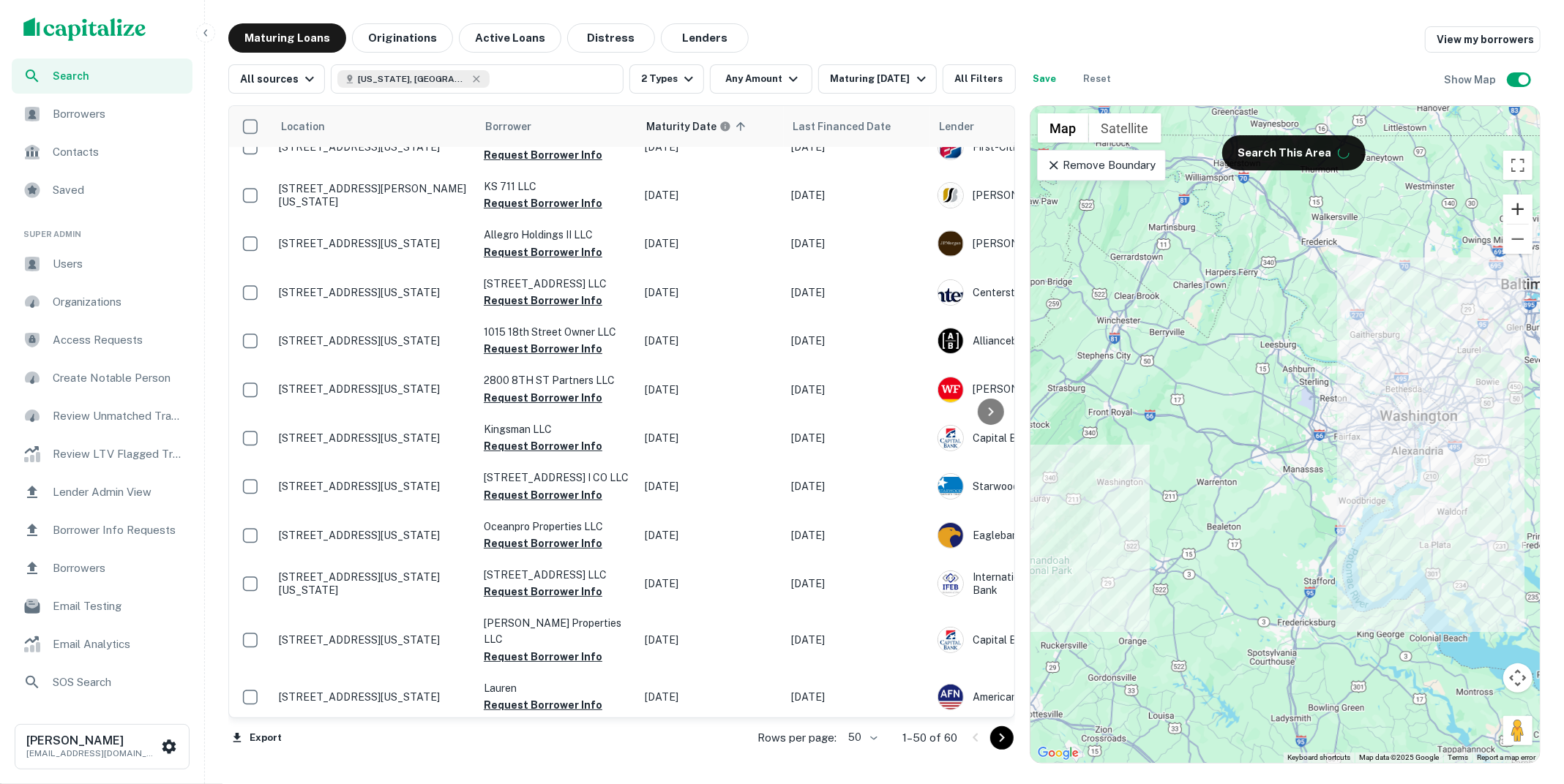
click at [1518, 210] on button "Zoom in" at bounding box center [1518, 209] width 29 height 29
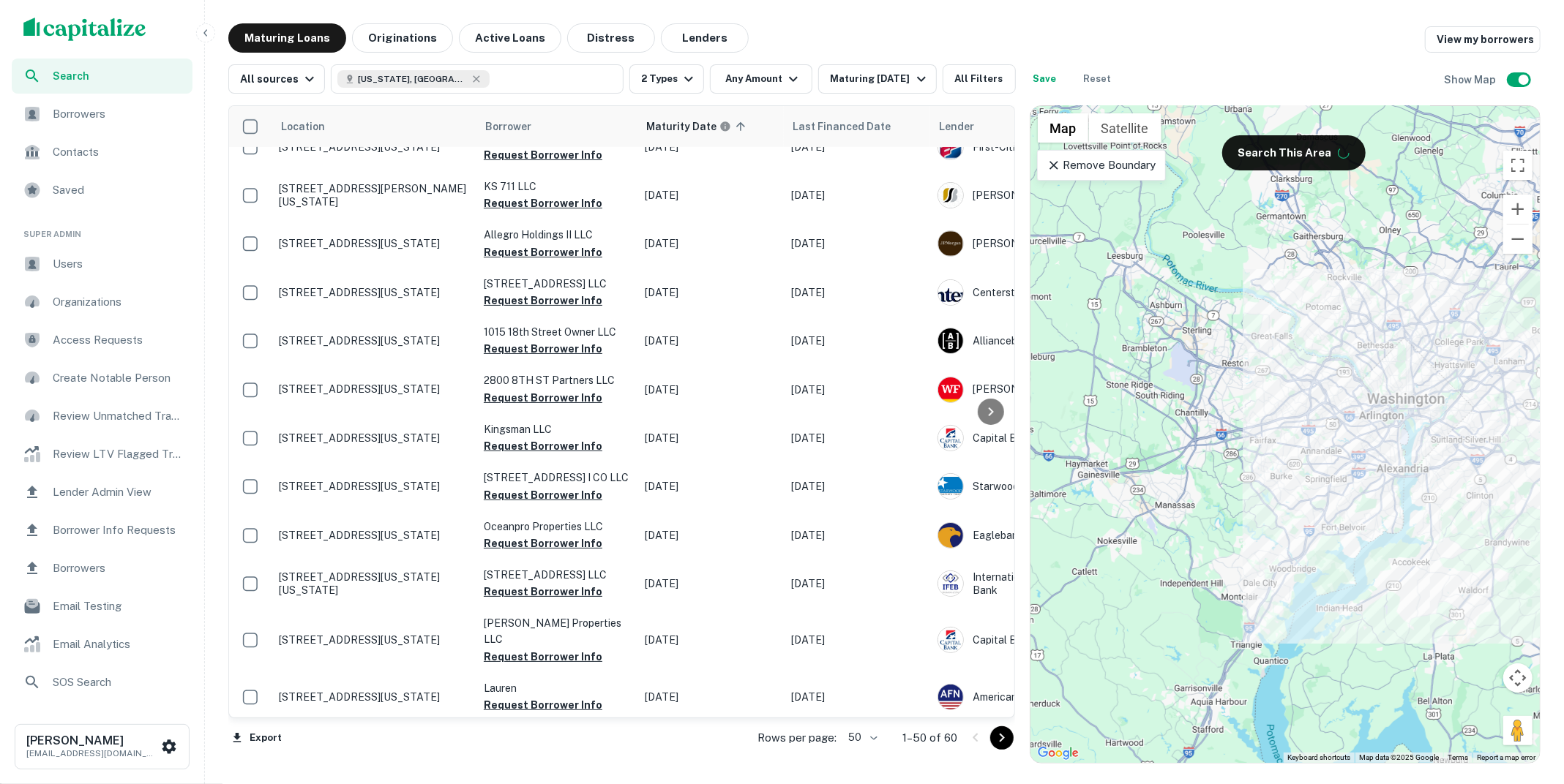
drag, startPoint x: 1437, startPoint y: 322, endPoint x: 1289, endPoint y: 325, distance: 148.0
click at [1288, 325] on div at bounding box center [1284, 435] width 509 height 657
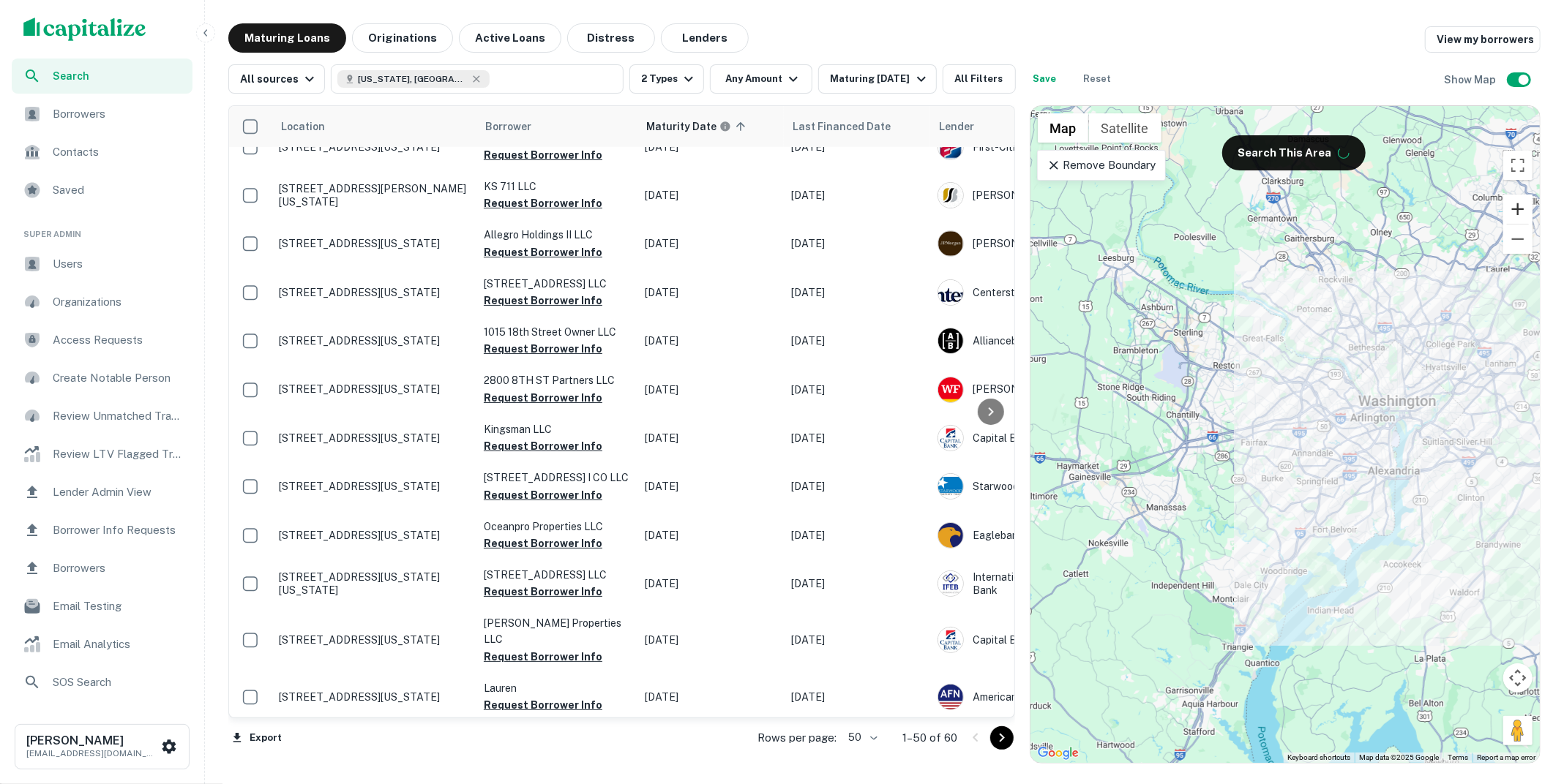
click at [1515, 217] on button "Zoom in" at bounding box center [1518, 209] width 29 height 29
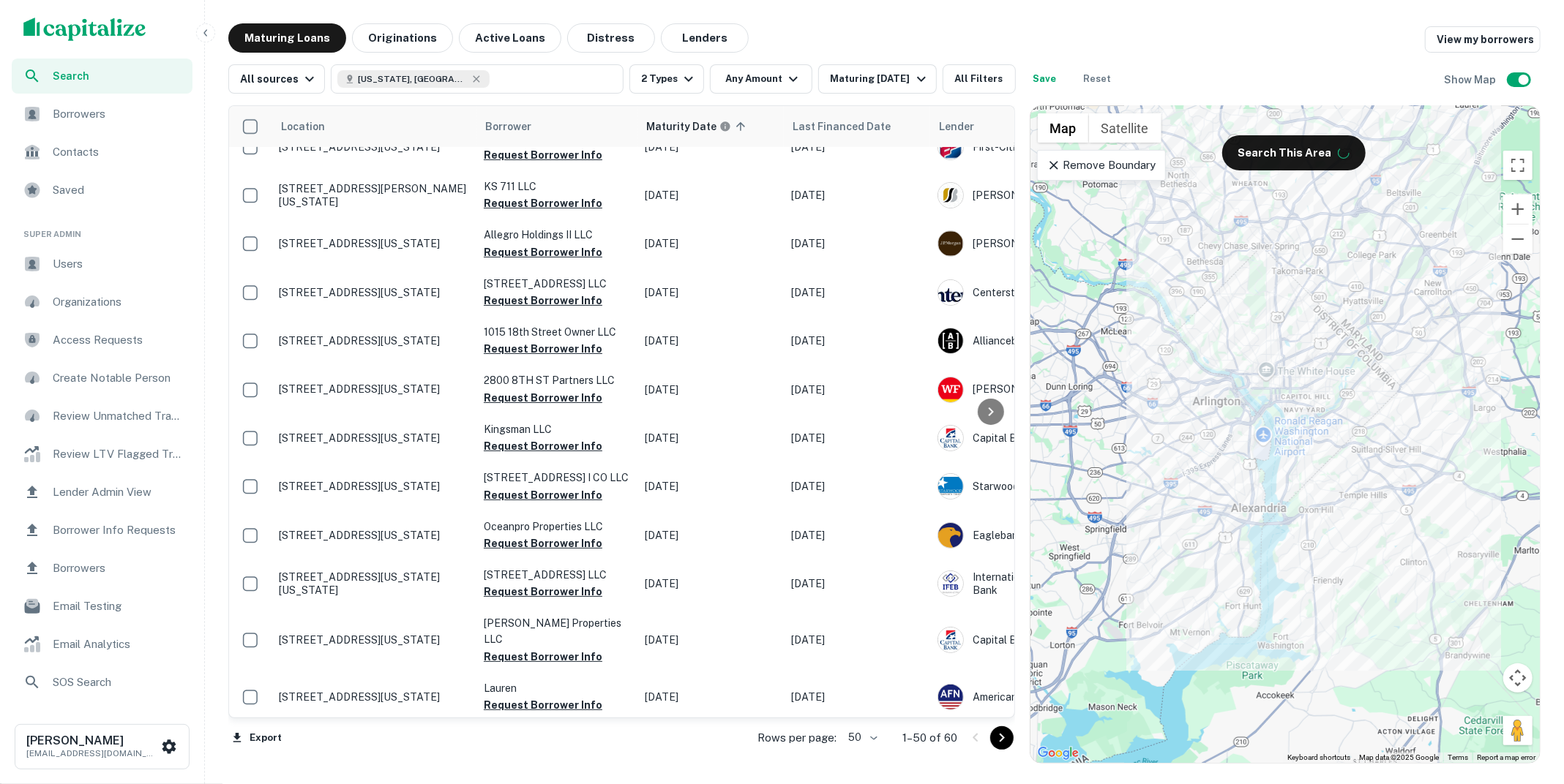
drag, startPoint x: 1479, startPoint y: 358, endPoint x: 1233, endPoint y: 358, distance: 246.0
click at [1233, 358] on div at bounding box center [1284, 435] width 509 height 657
click at [1056, 163] on icon at bounding box center [1054, 166] width 15 height 15
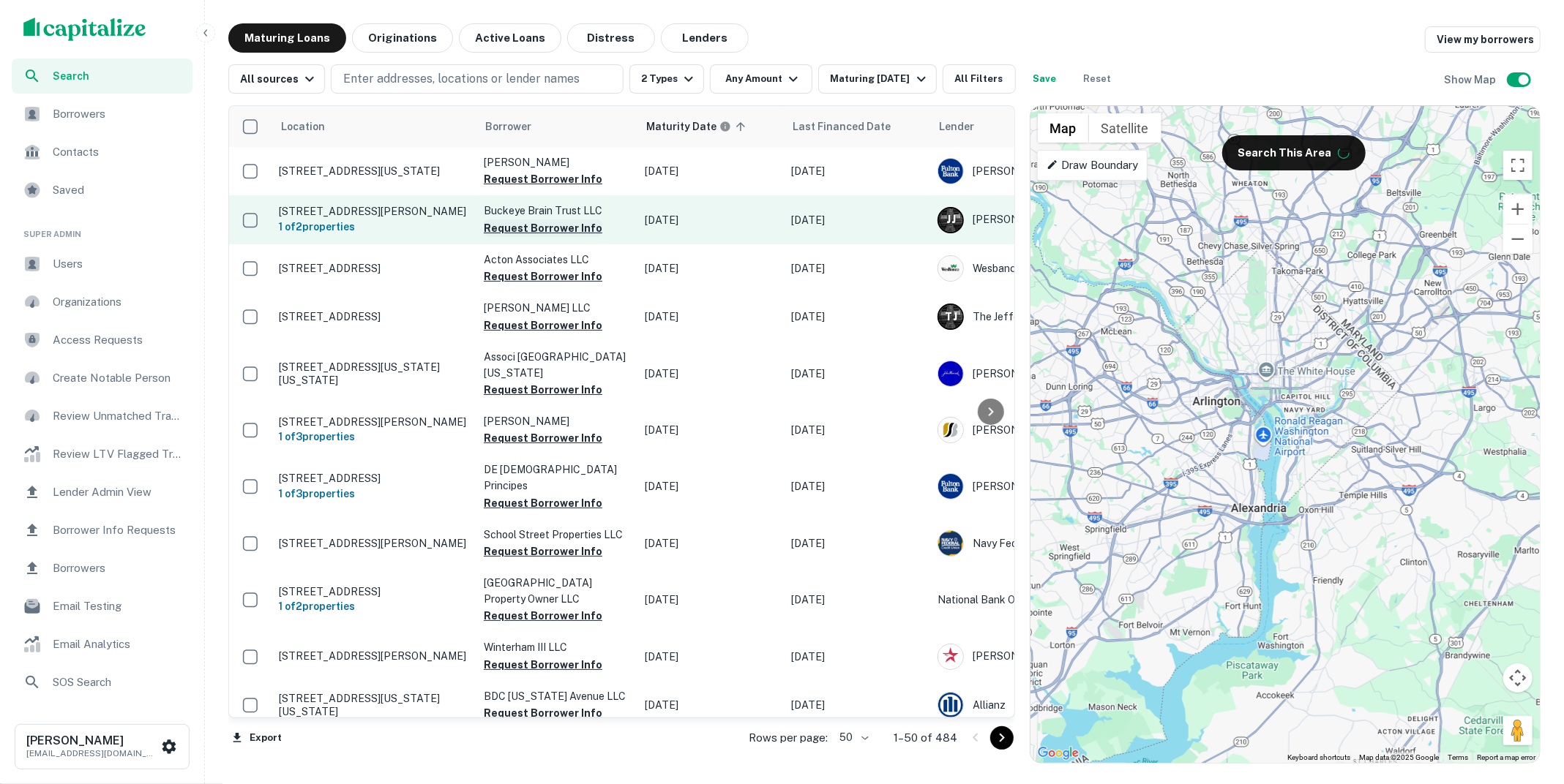
click at [572, 237] on button "Request Borrower Info" at bounding box center [543, 228] width 118 height 17
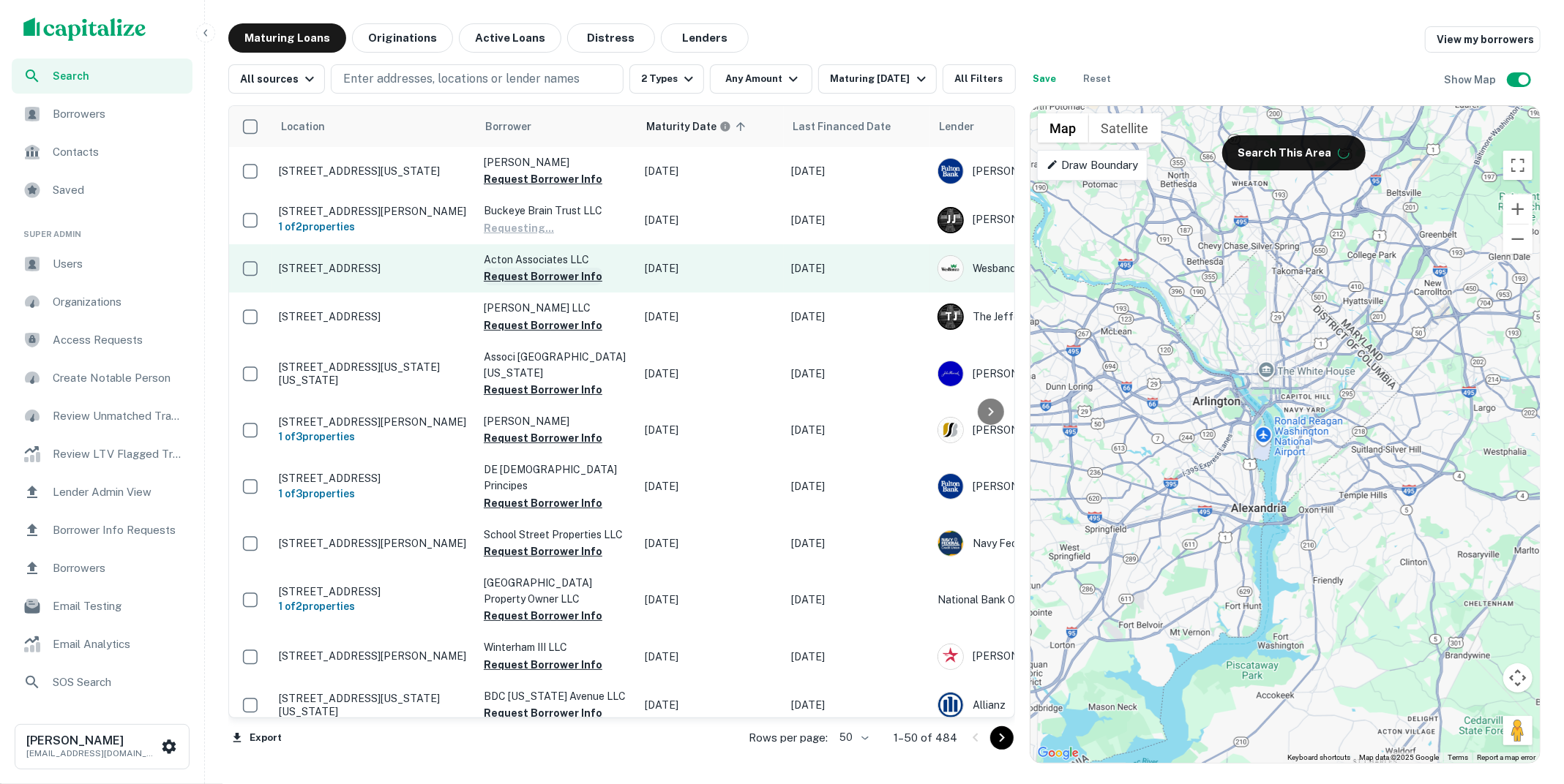
click at [563, 282] on button "Request Borrower Info" at bounding box center [543, 276] width 118 height 17
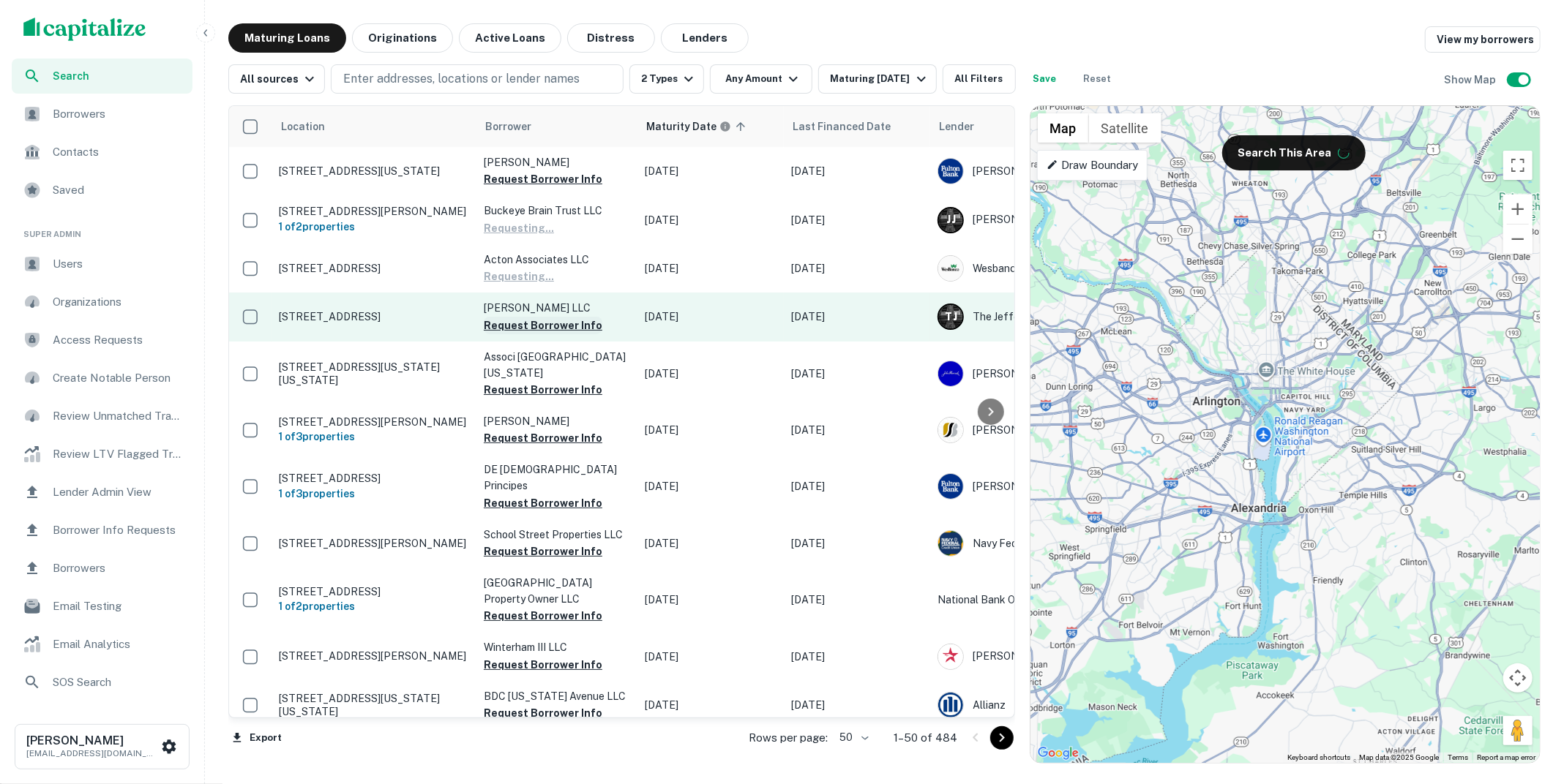
click at [554, 331] on button "Request Borrower Info" at bounding box center [543, 325] width 118 height 17
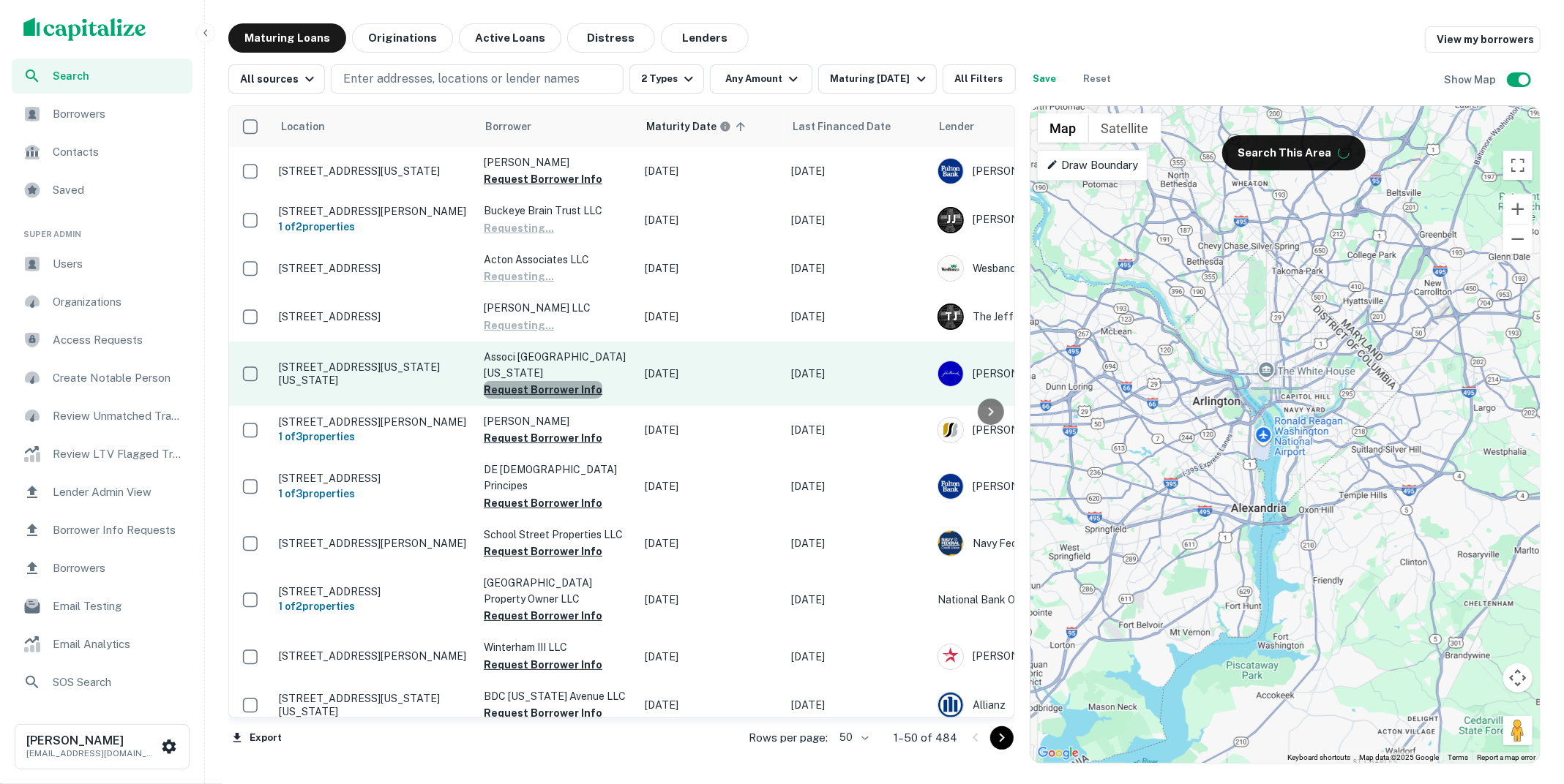
click at [547, 396] on button "Request Borrower Info" at bounding box center [543, 389] width 118 height 17
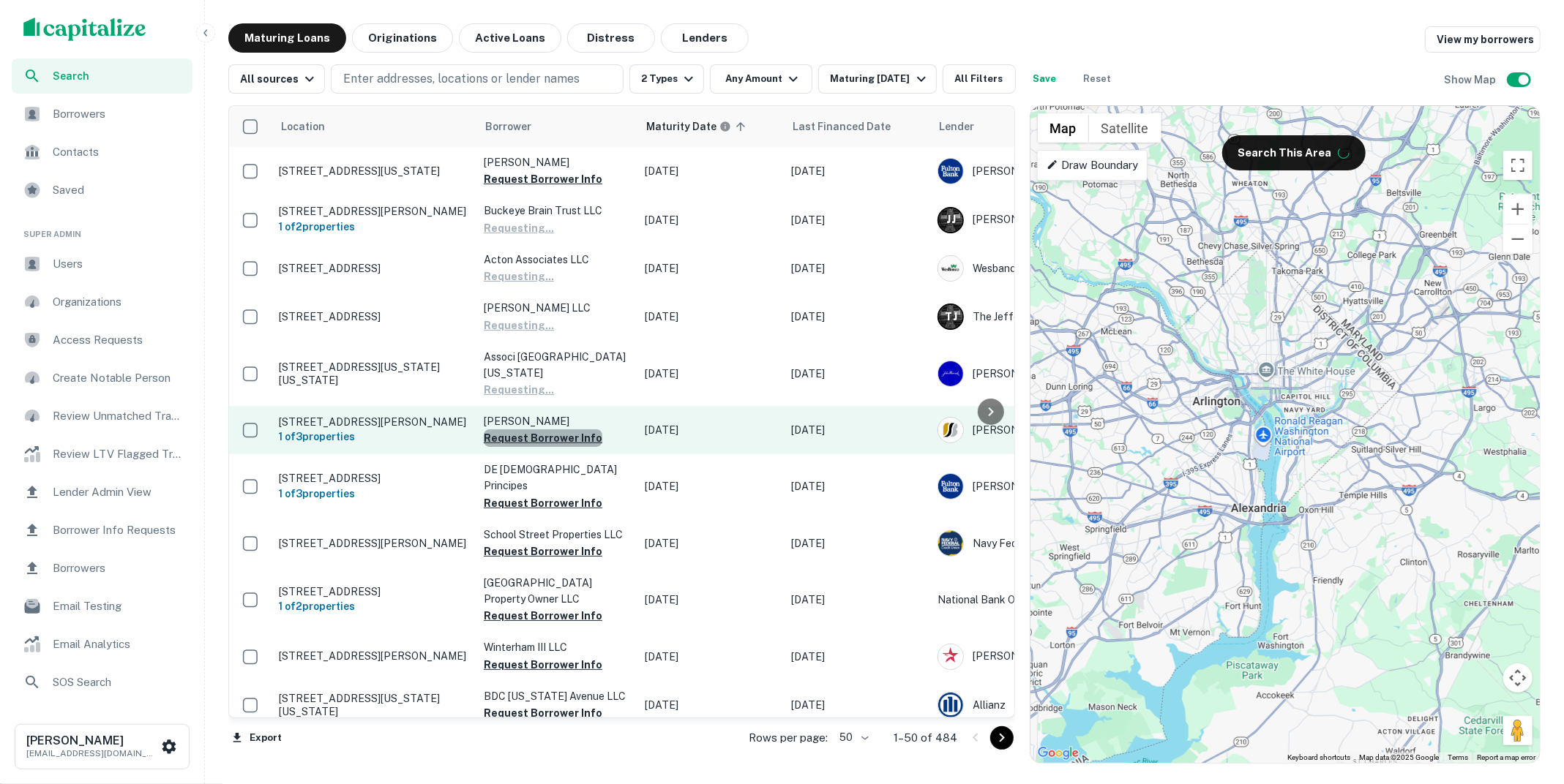
click at [543, 443] on button "Request Borrower Info" at bounding box center [543, 438] width 118 height 17
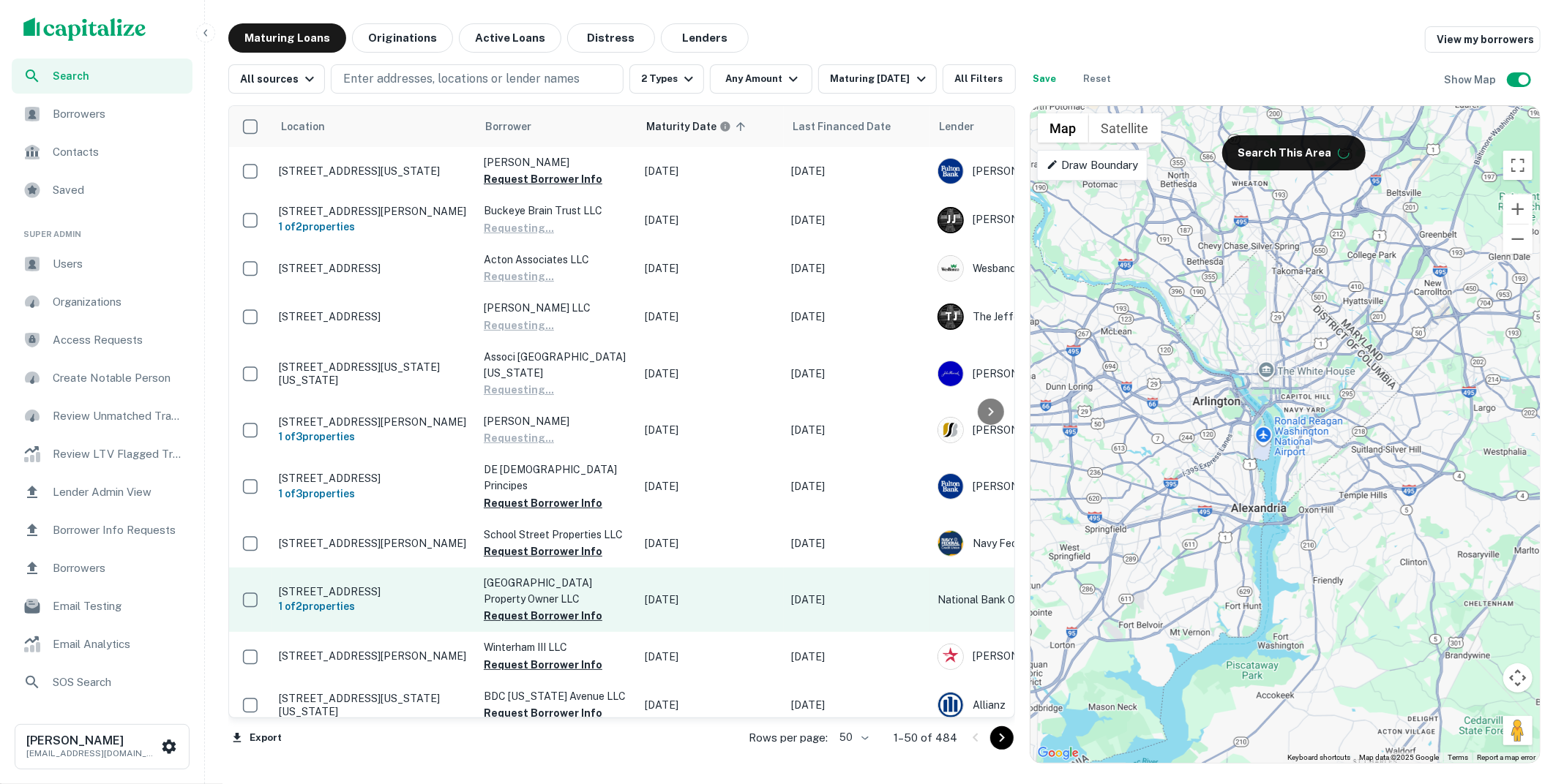
click at [371, 594] on p "2900 S Quincy St Arlington, VA 22206" at bounding box center [374, 592] width 190 height 13
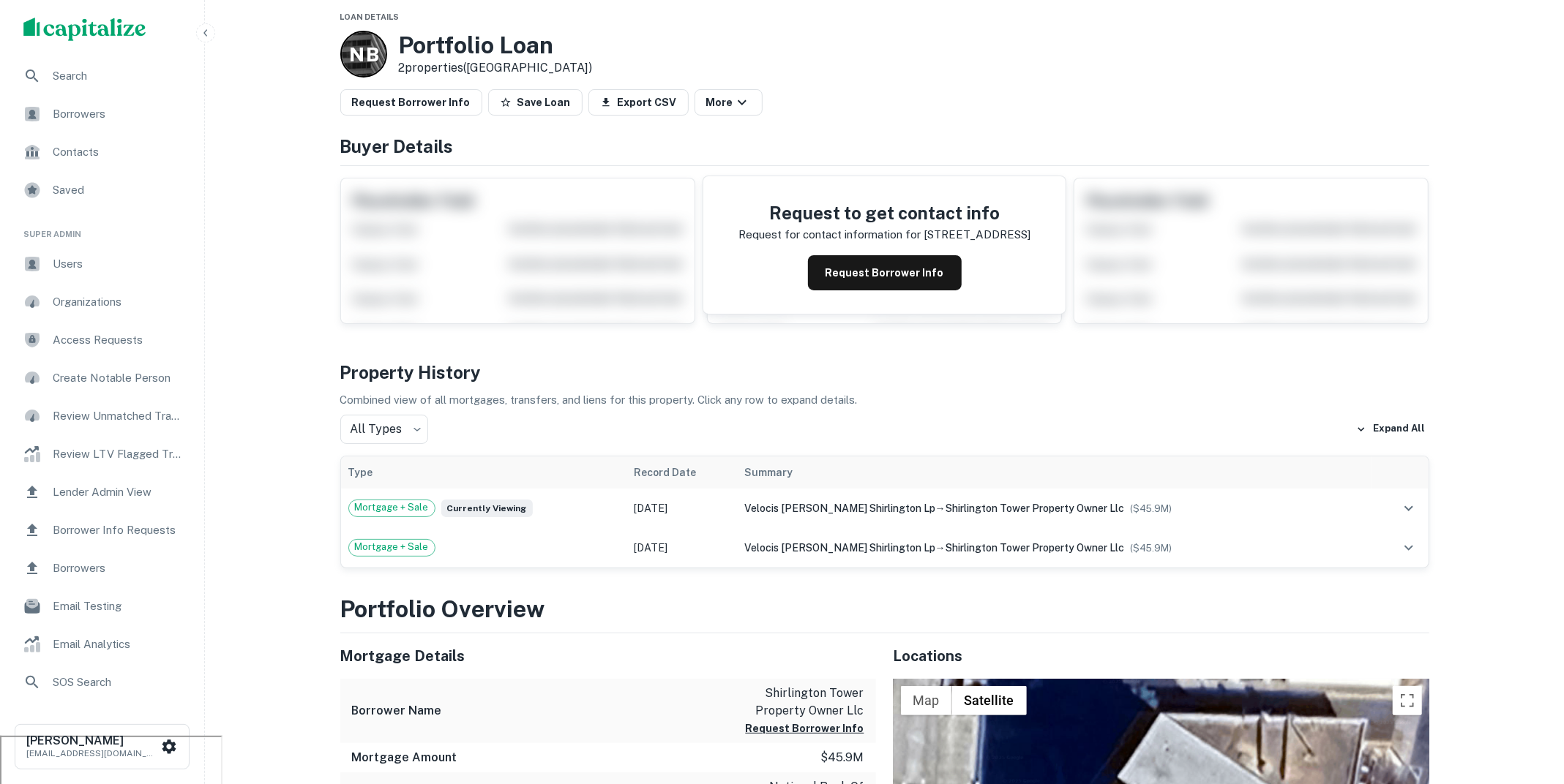
scroll to position [46, 0]
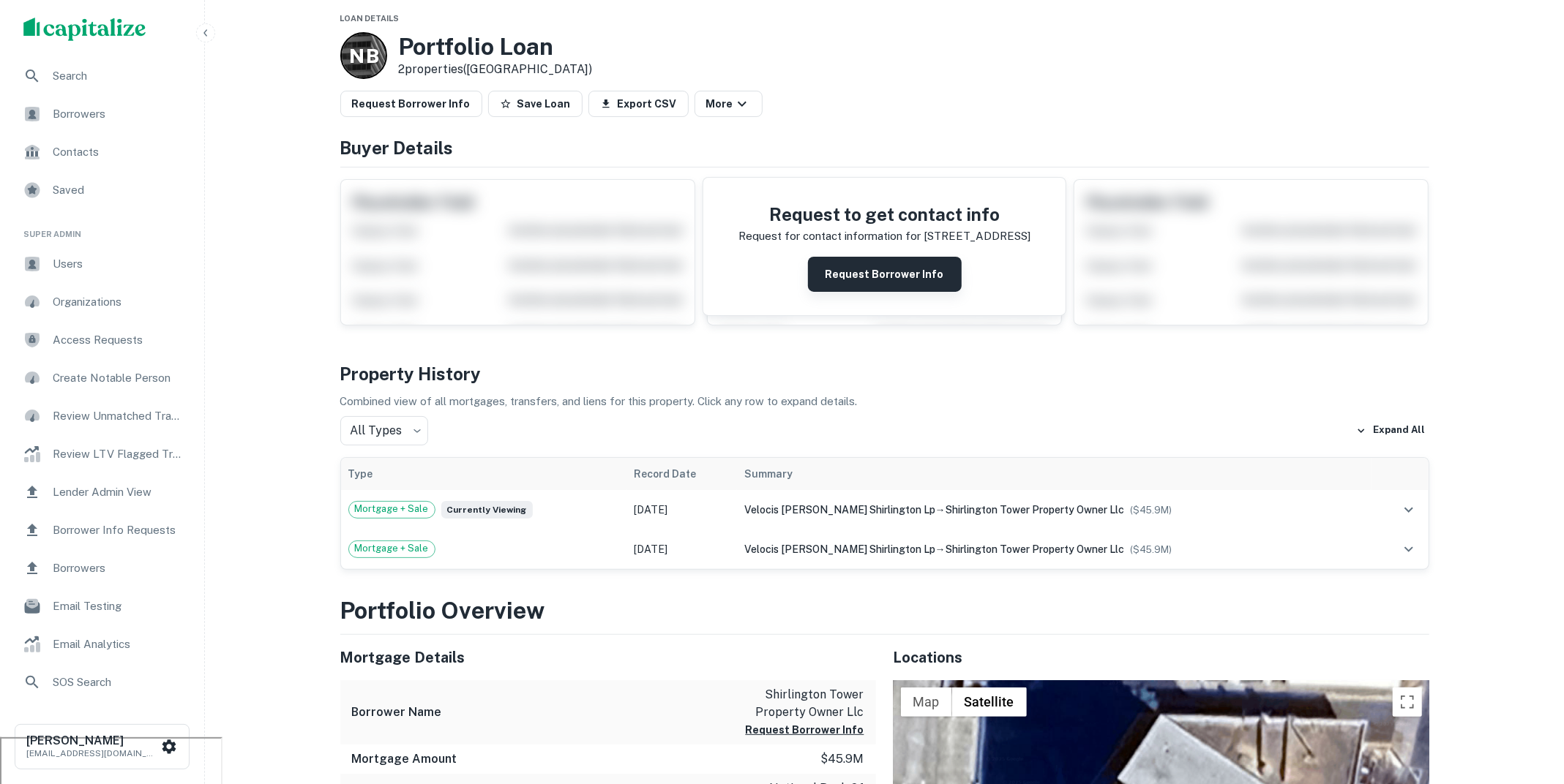
click at [882, 265] on button "Request Borrower Info" at bounding box center [884, 274] width 154 height 35
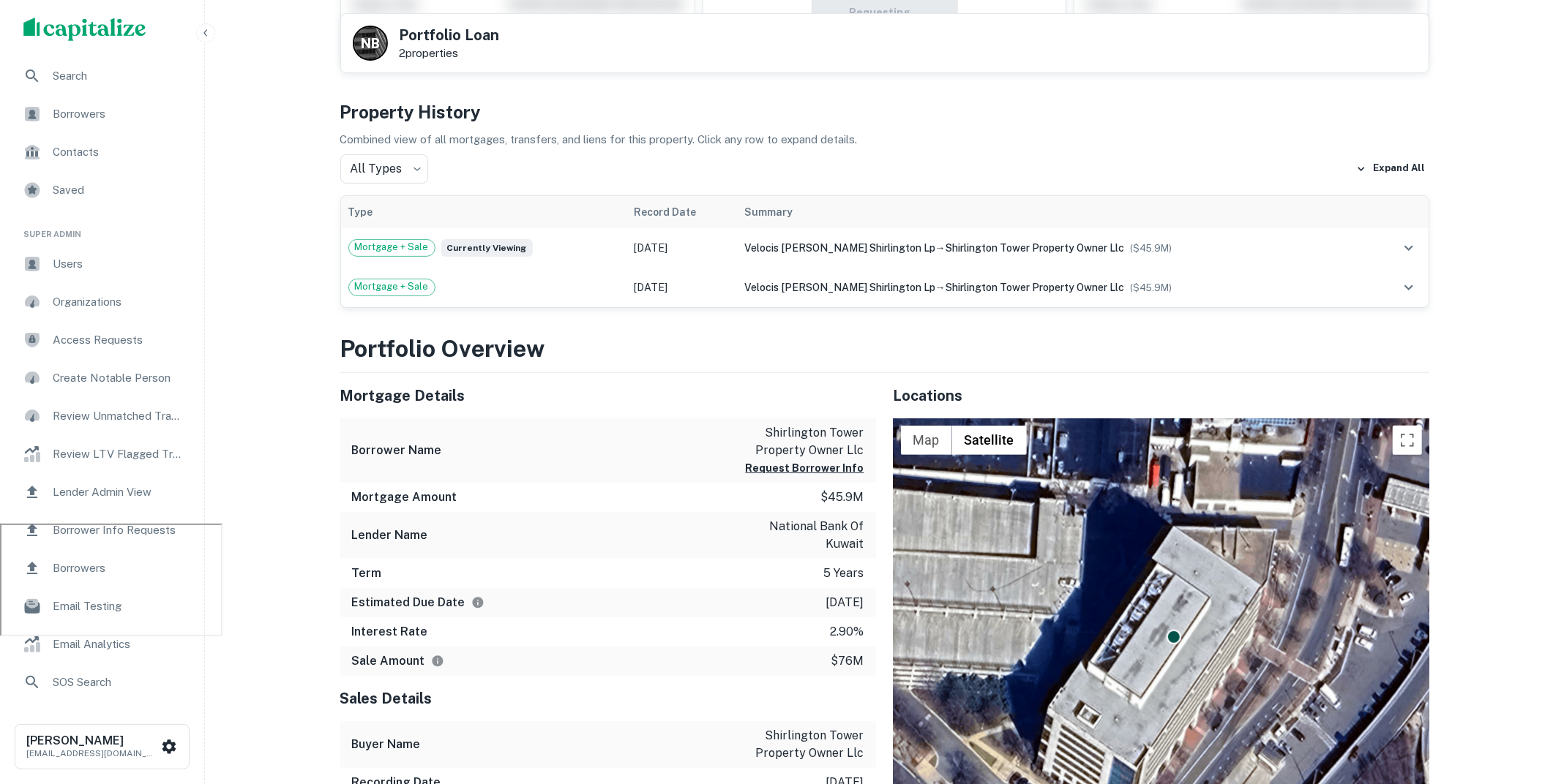
scroll to position [0, 0]
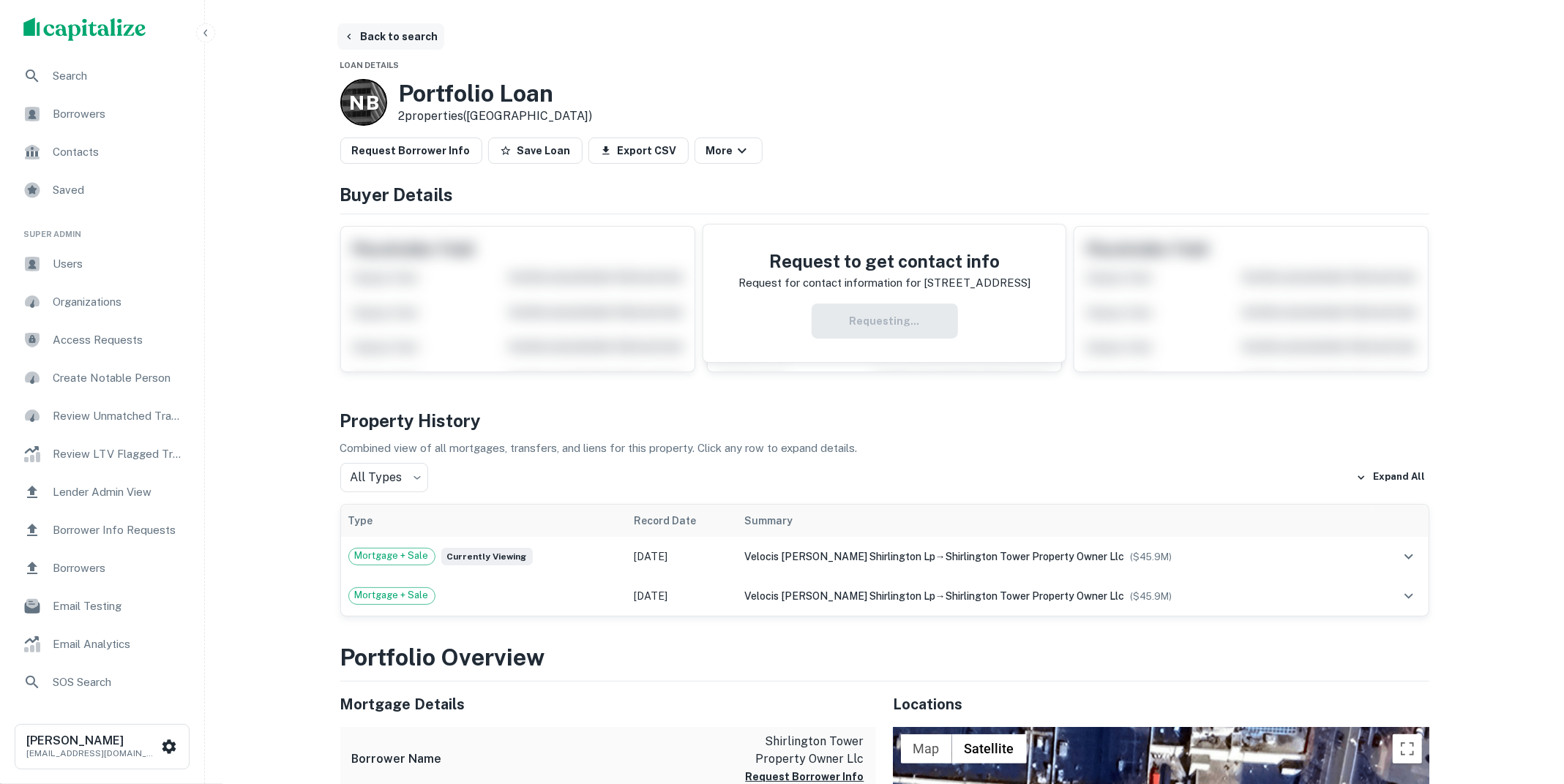
click at [409, 42] on button "Back to search" at bounding box center [391, 36] width 106 height 26
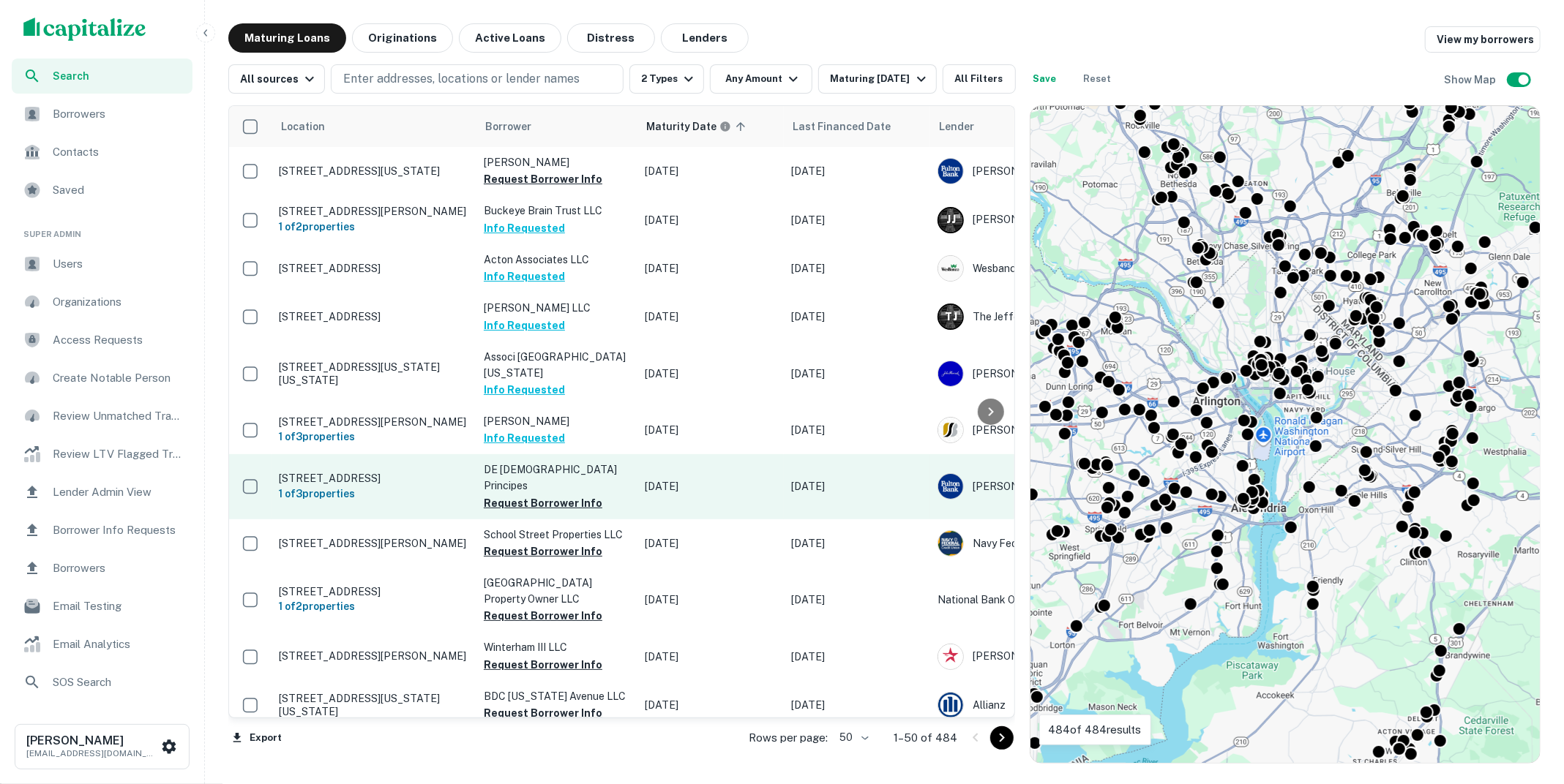
scroll to position [95, 0]
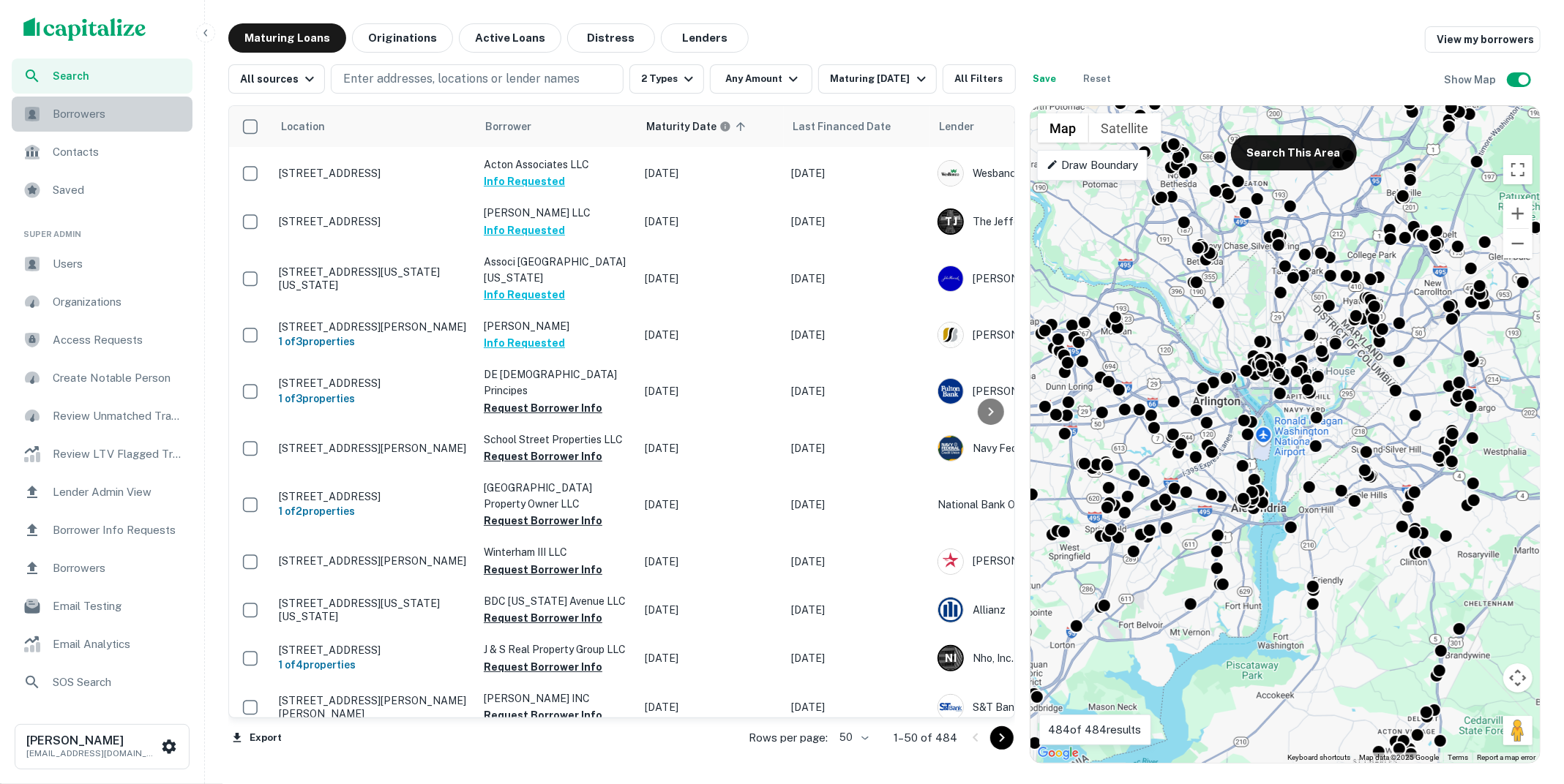
click at [137, 118] on span "Borrowers" at bounding box center [118, 114] width 131 height 17
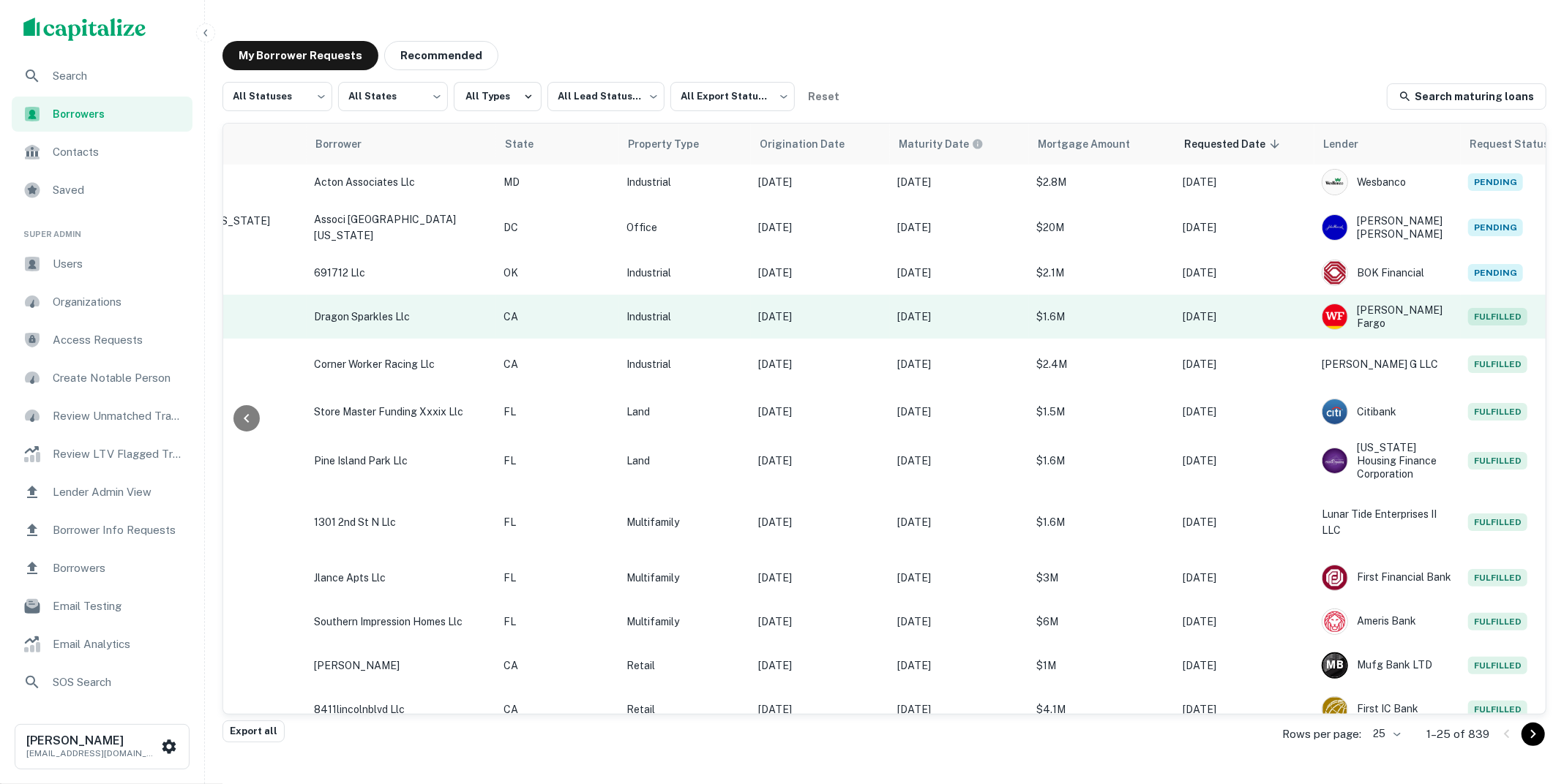
scroll to position [268, 295]
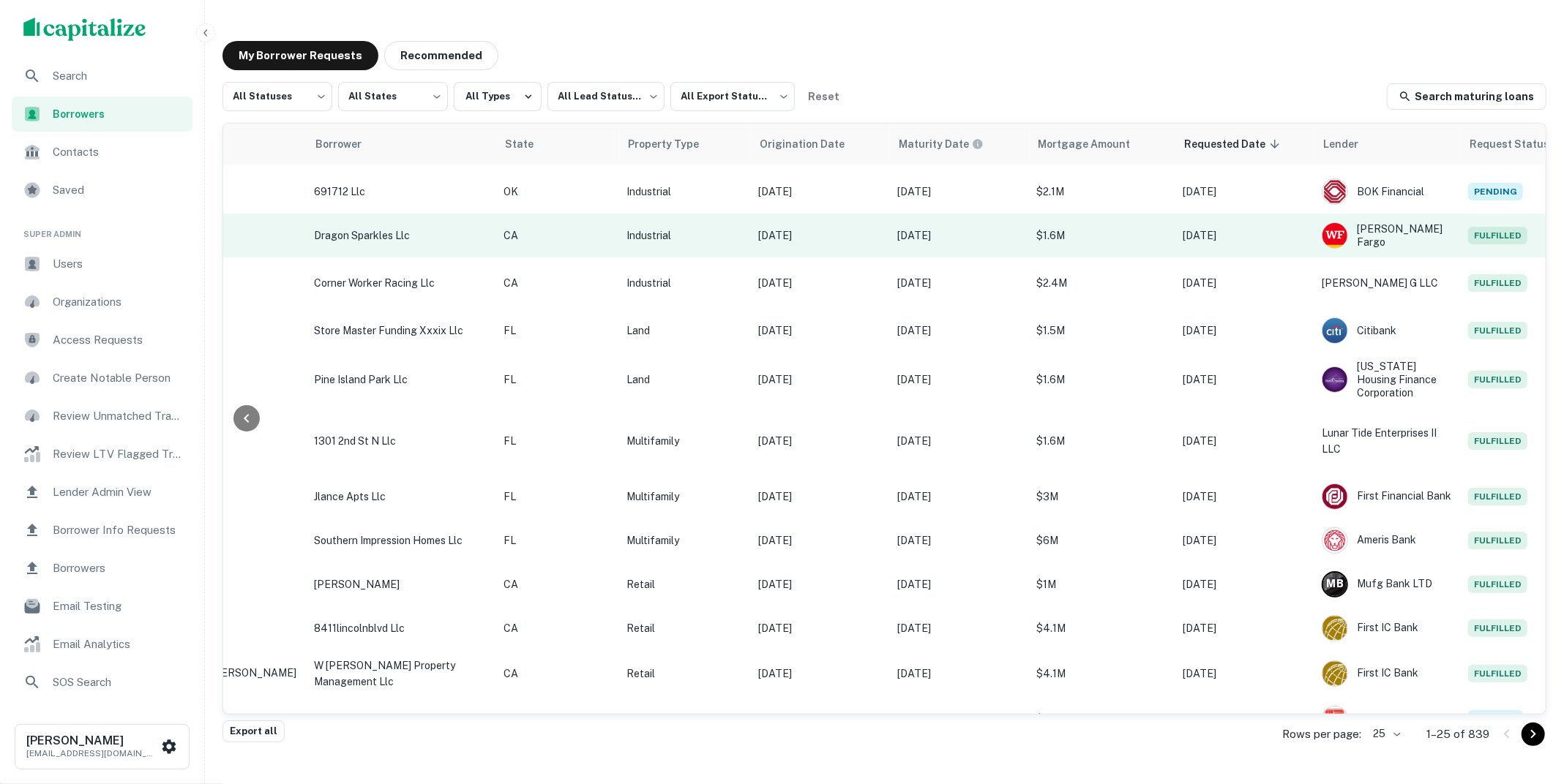
click at [1036, 232] on p "$1.6M" at bounding box center [1102, 235] width 132 height 16
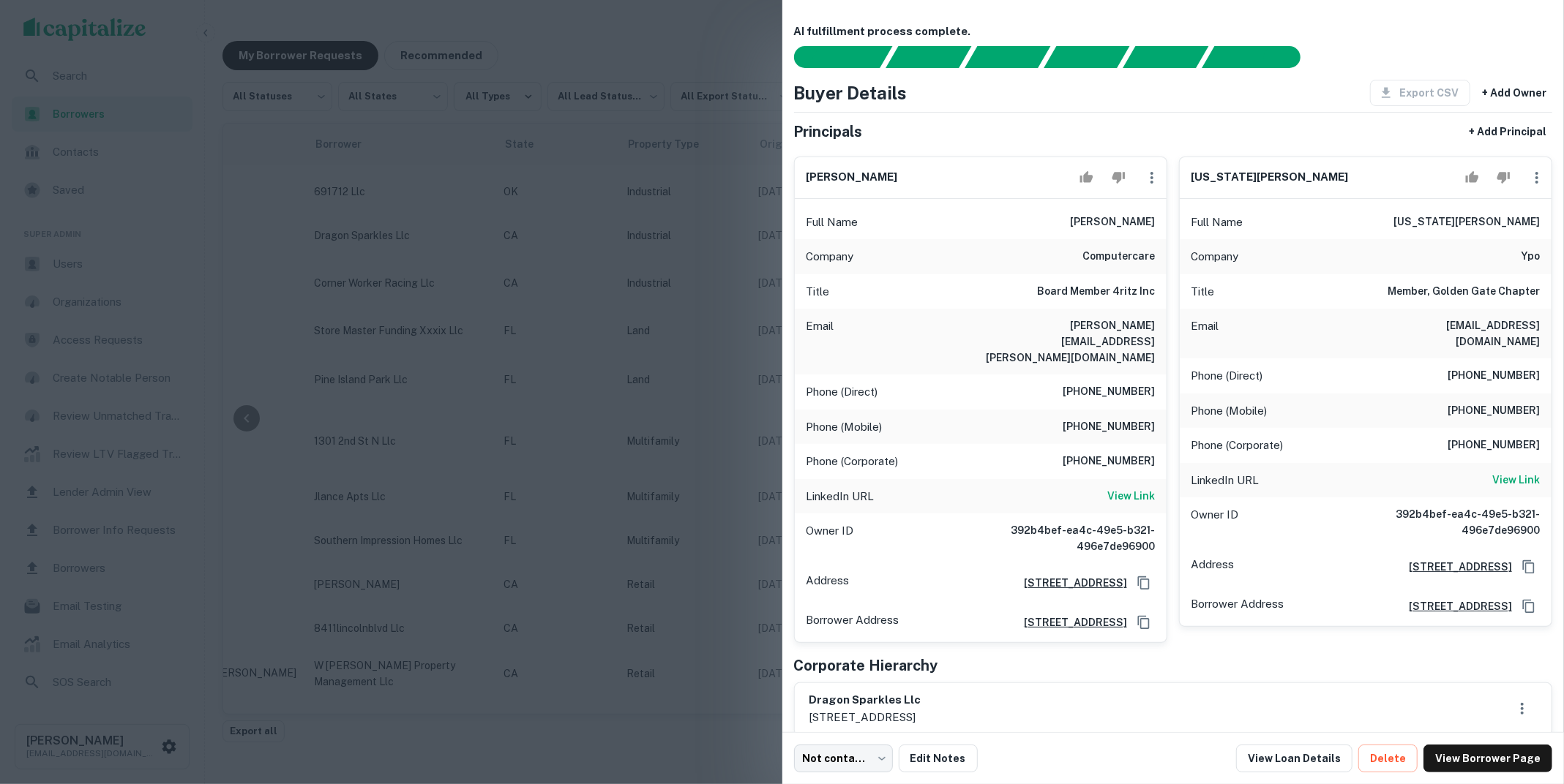
click at [676, 310] on div at bounding box center [782, 392] width 1564 height 784
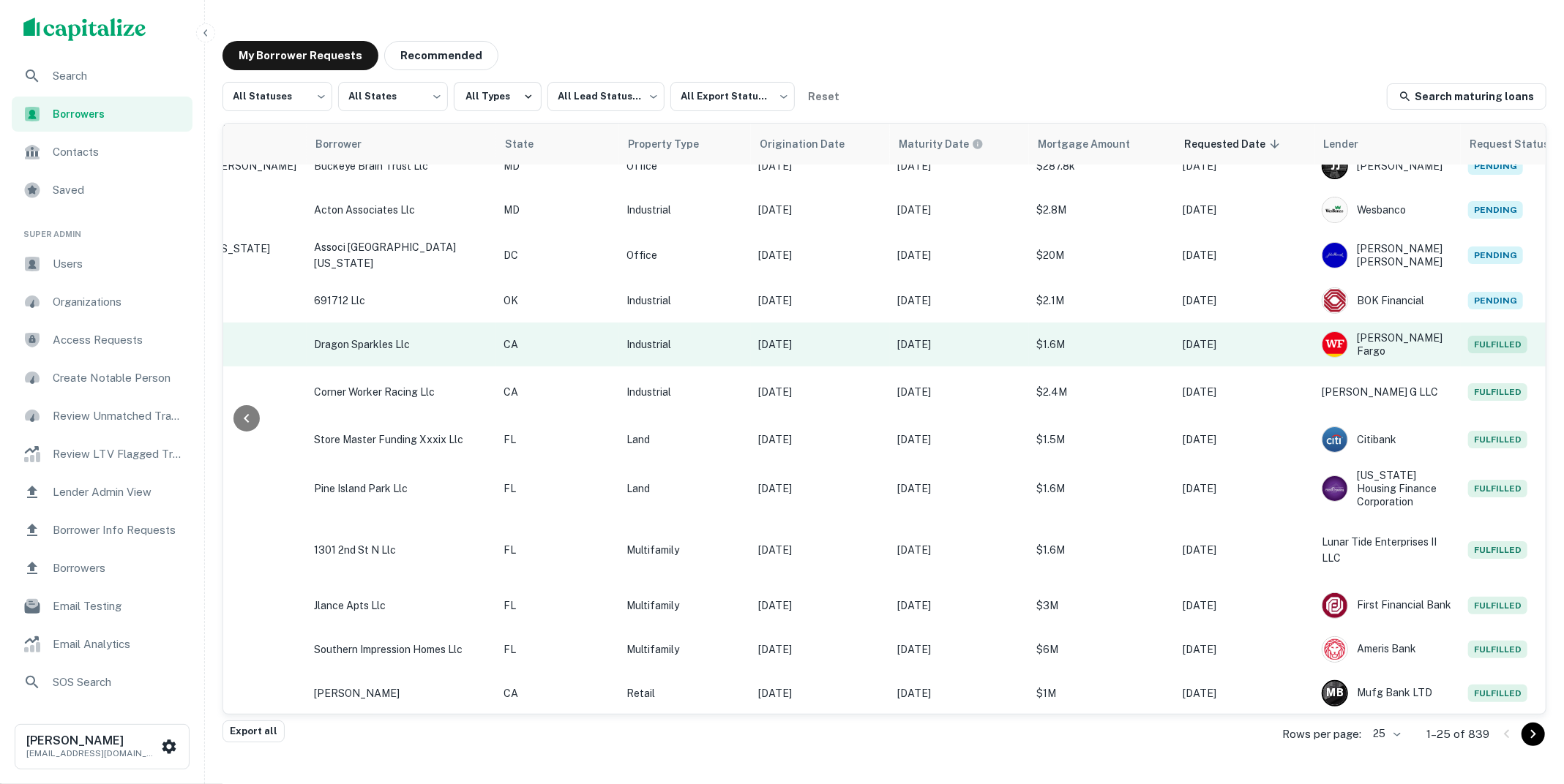
scroll to position [119, 295]
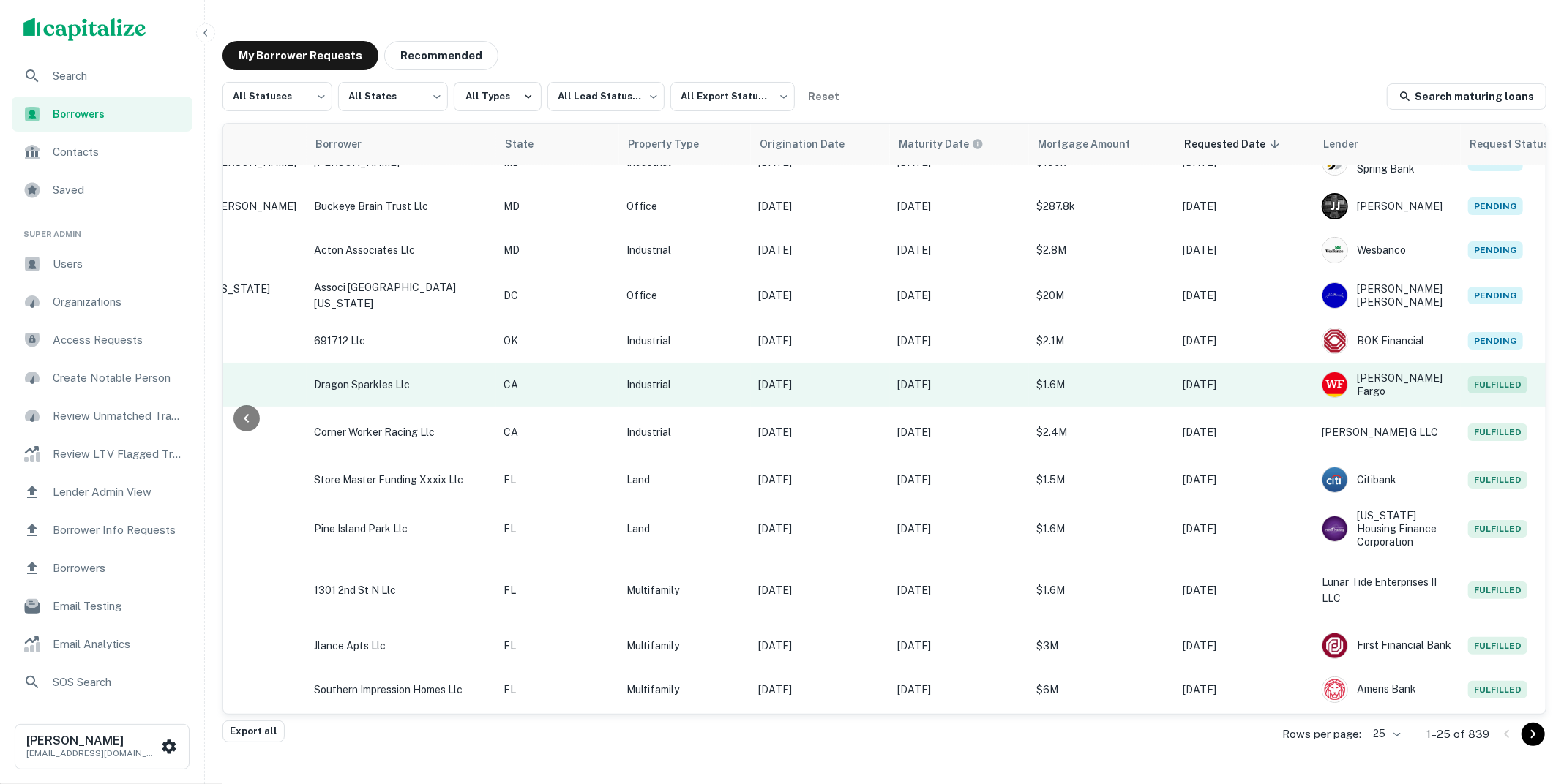
click at [1036, 382] on p "$1.6M" at bounding box center [1102, 385] width 132 height 16
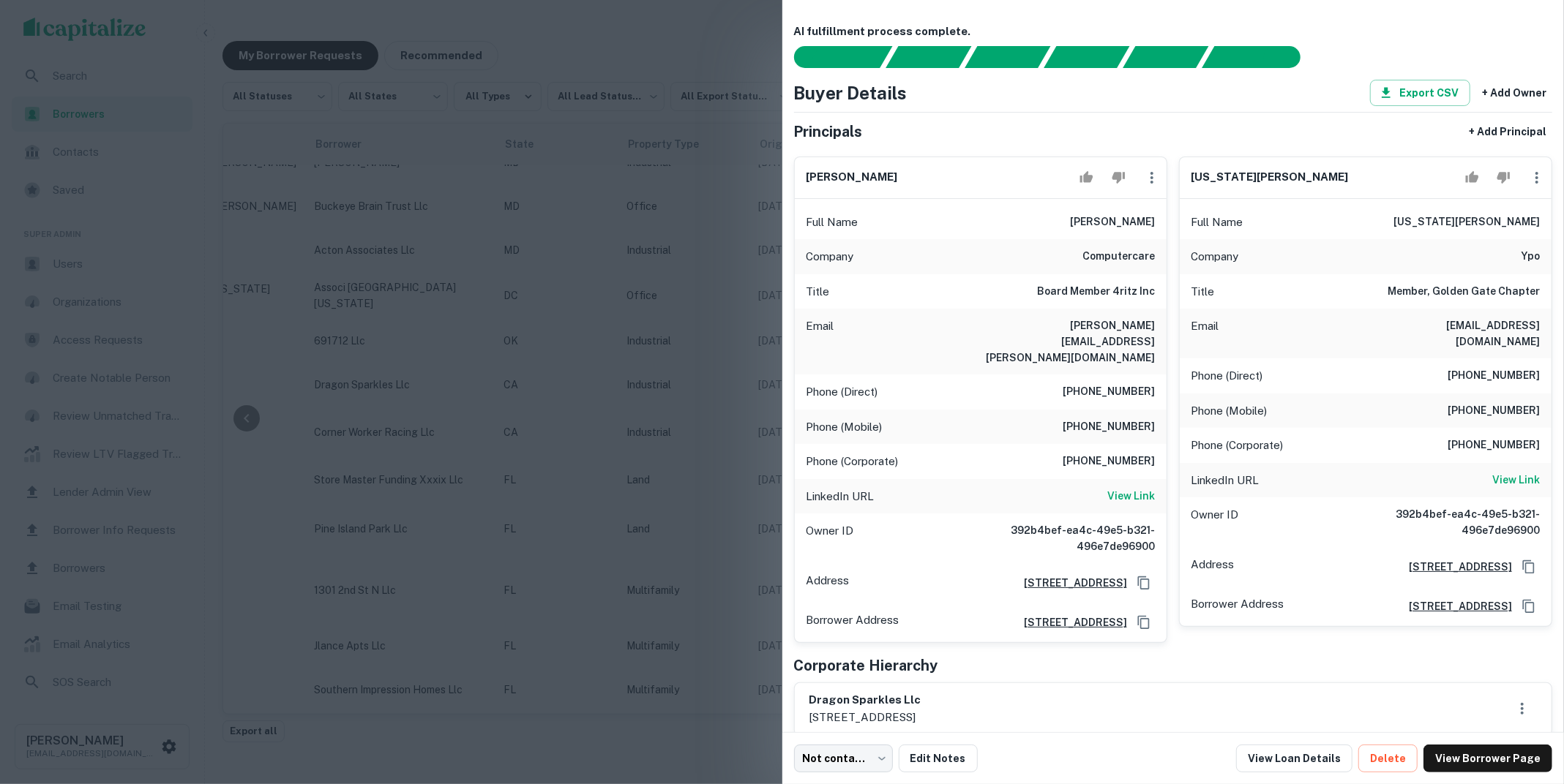
click at [722, 435] on div at bounding box center [782, 392] width 1564 height 784
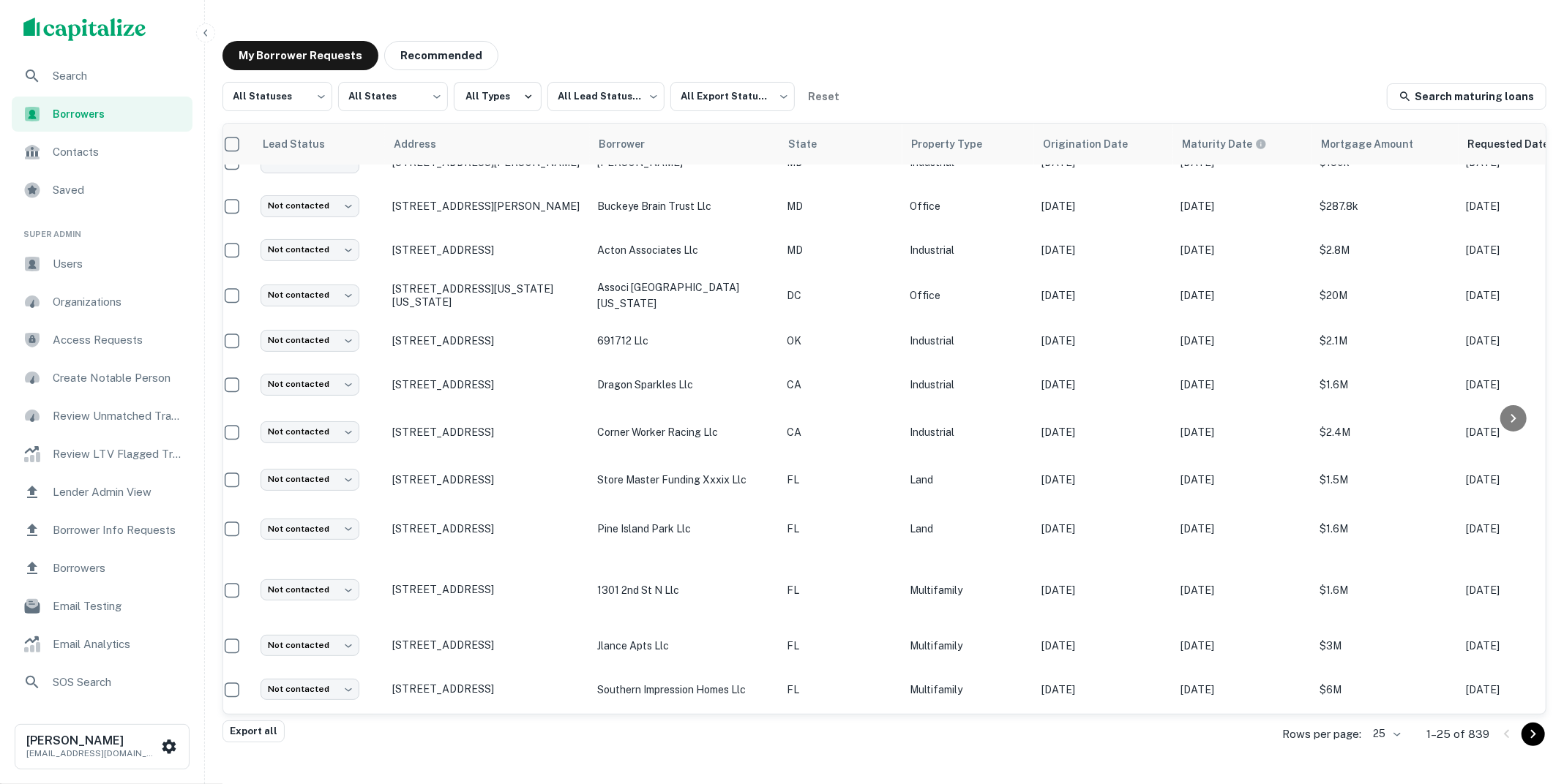
scroll to position [119, 0]
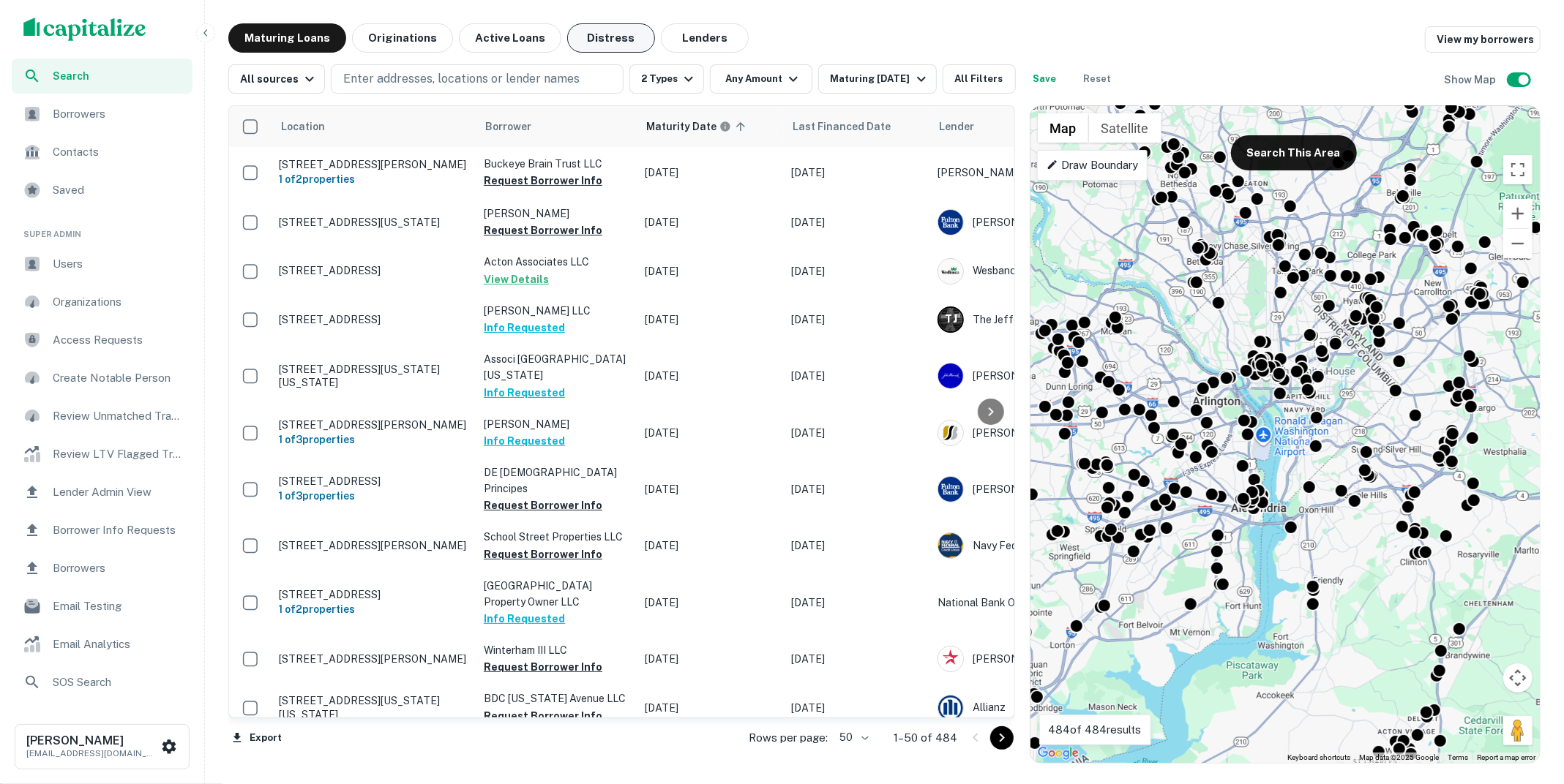
click at [624, 31] on button "Distress" at bounding box center [610, 37] width 88 height 29
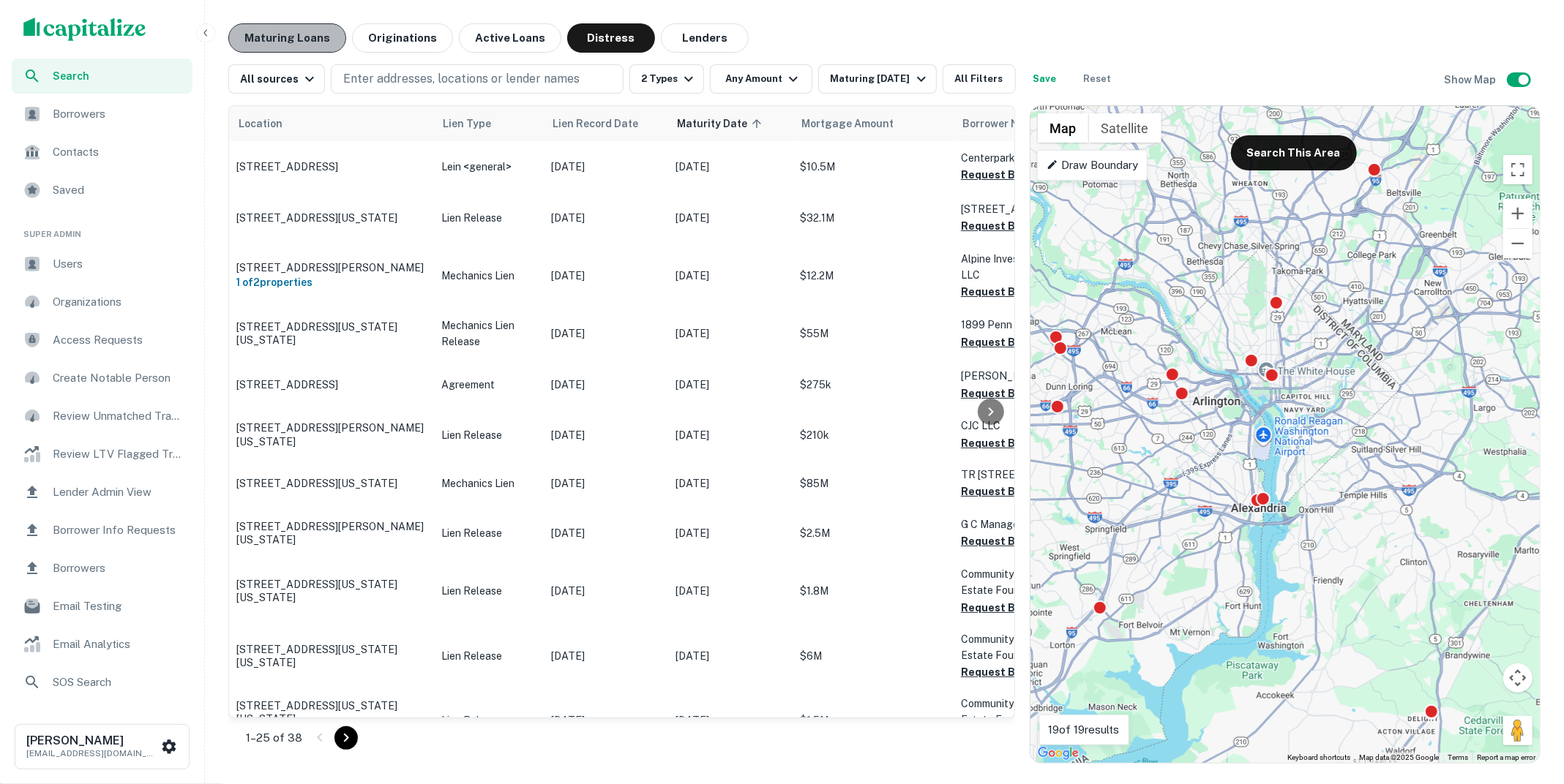
click at [297, 29] on button "Maturing Loans" at bounding box center [286, 37] width 118 height 29
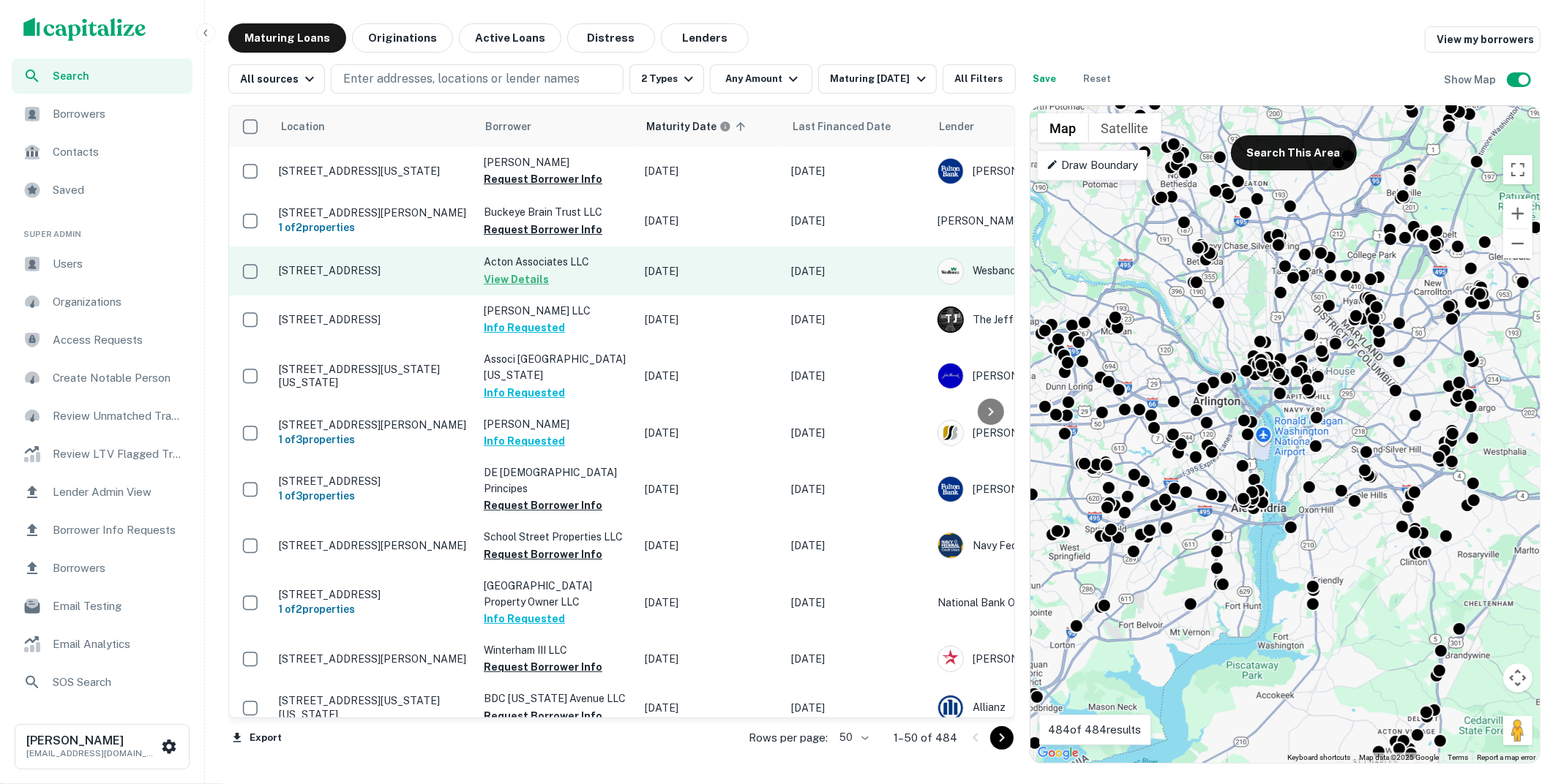
click at [402, 272] on p "12115 Acton Ln Waldorf, MD 20601" at bounding box center [374, 271] width 190 height 13
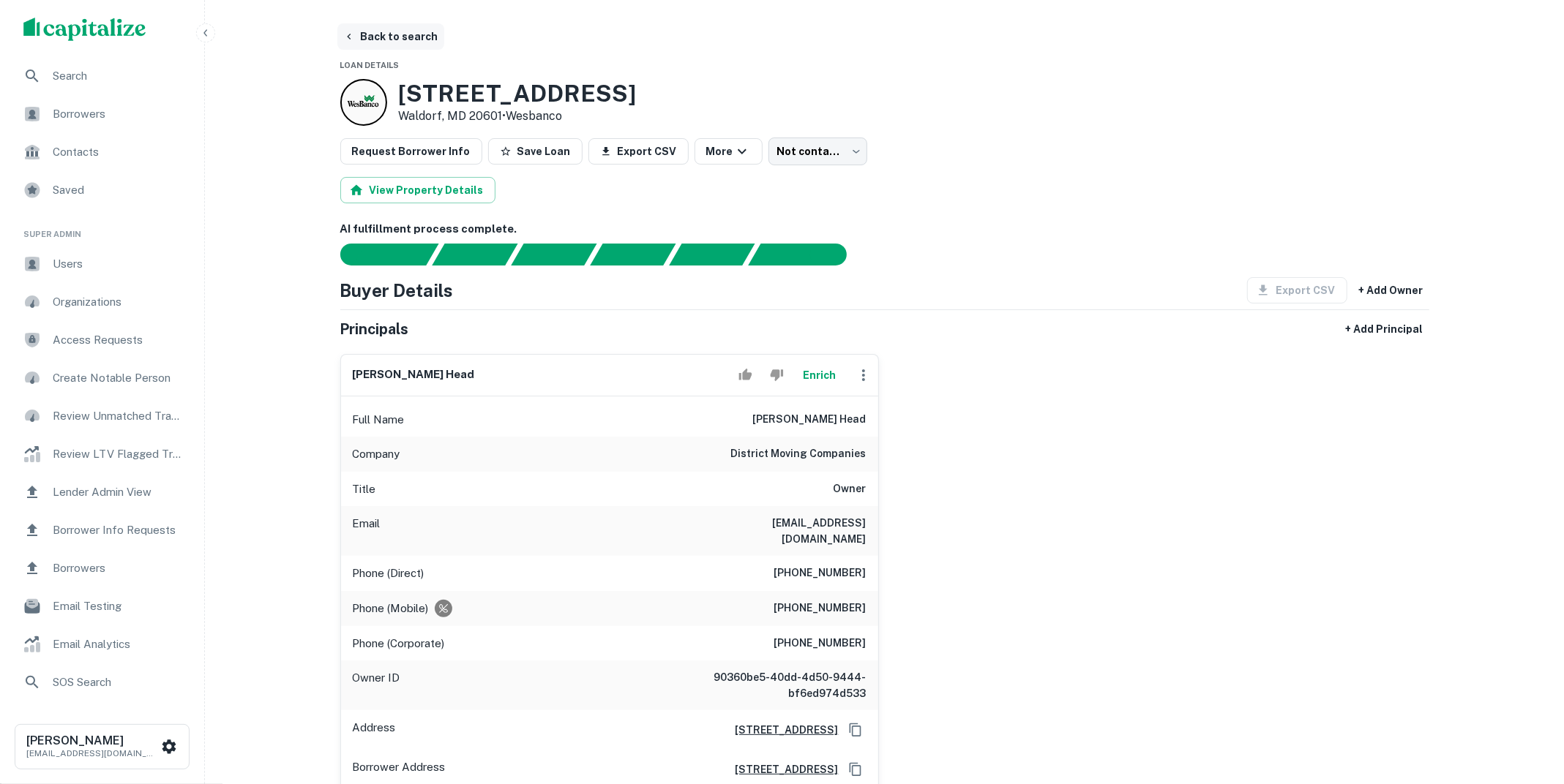
click at [417, 43] on button "Back to search" at bounding box center [391, 36] width 106 height 26
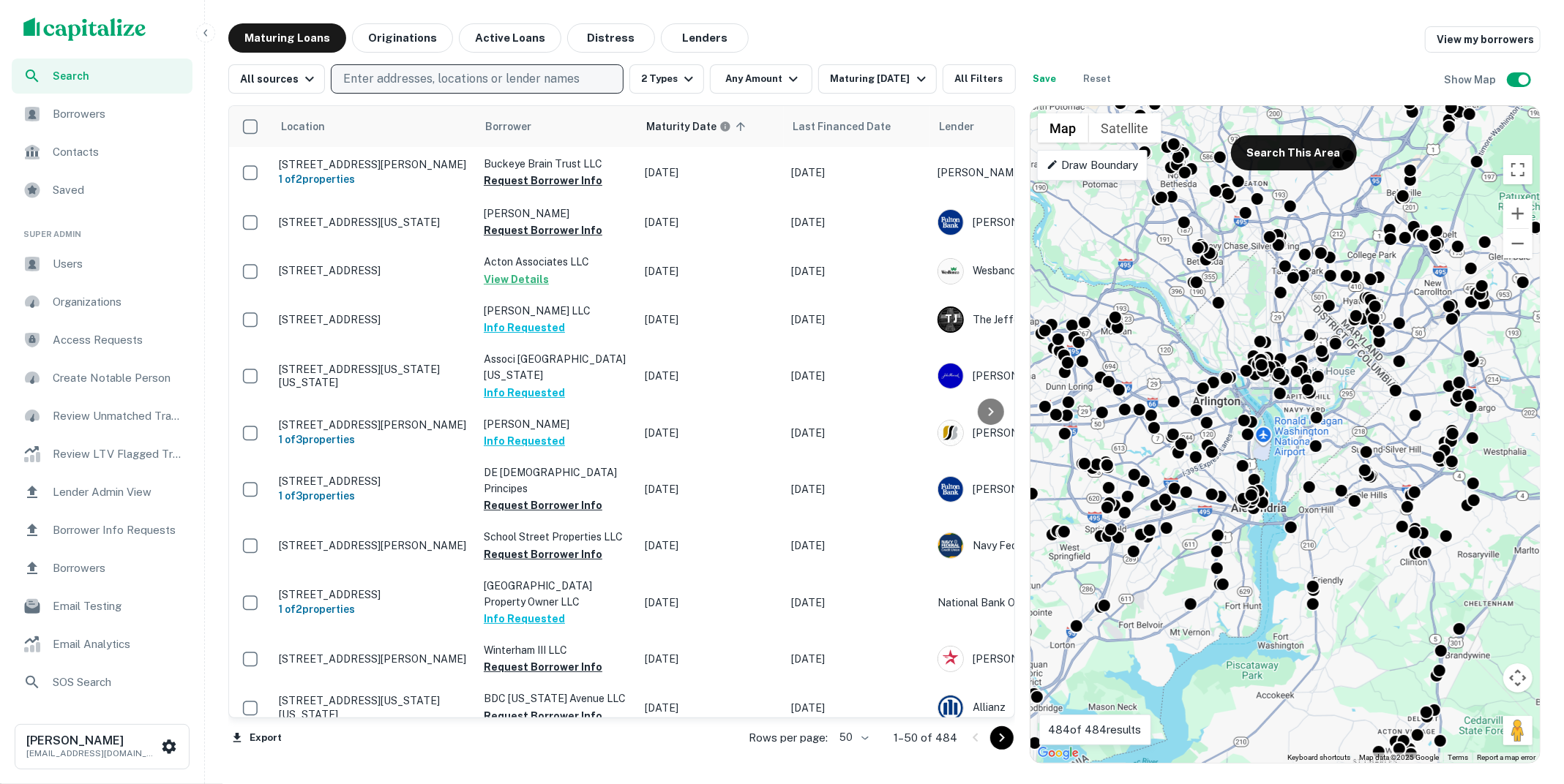
click at [505, 87] on p "Enter addresses, locations or lender names" at bounding box center [461, 79] width 236 height 17
type input "**********"
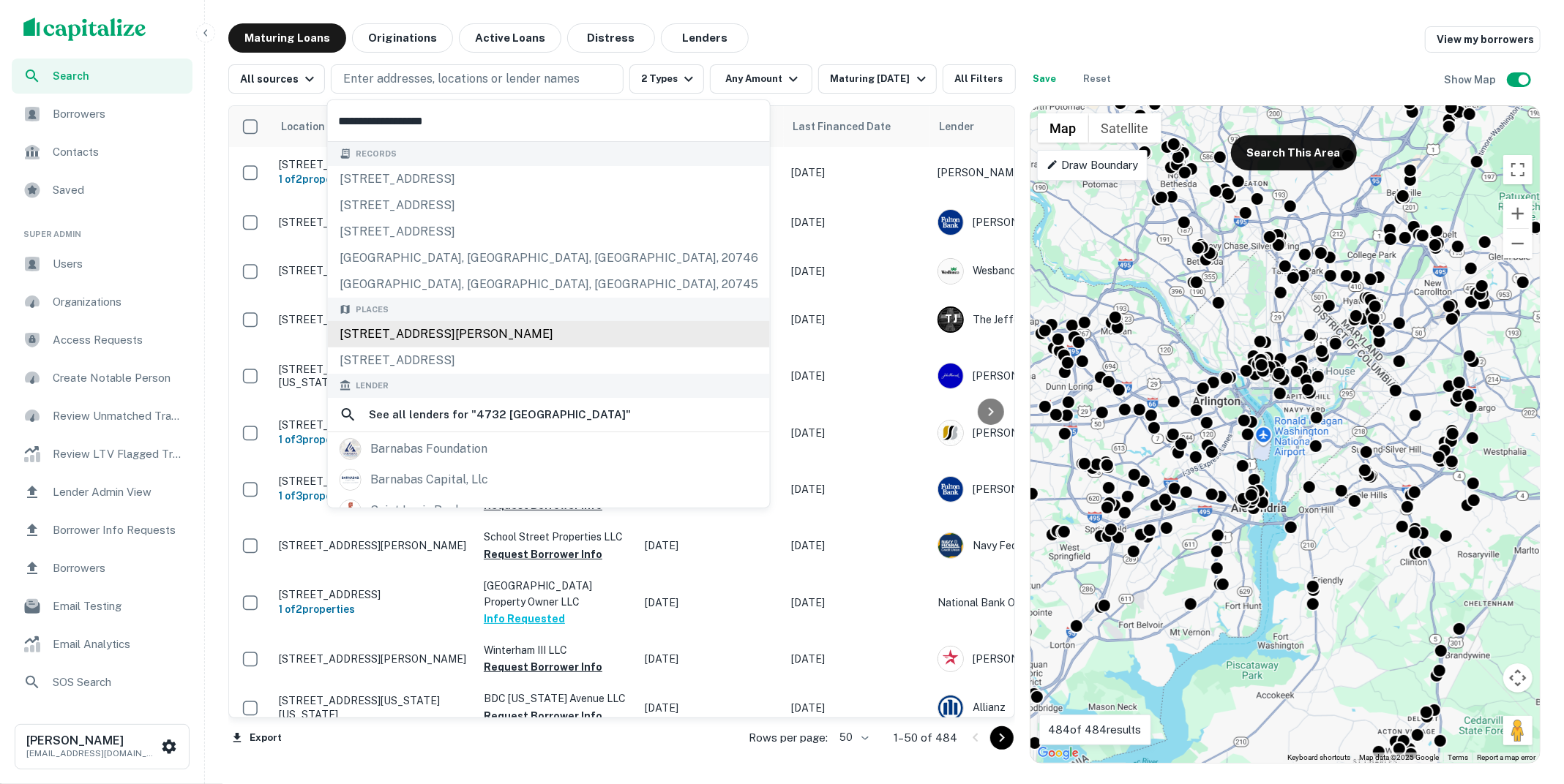
click at [539, 340] on div "4732 Saint Barnabas Road, Marlow Heights, MD, USA" at bounding box center [548, 334] width 442 height 26
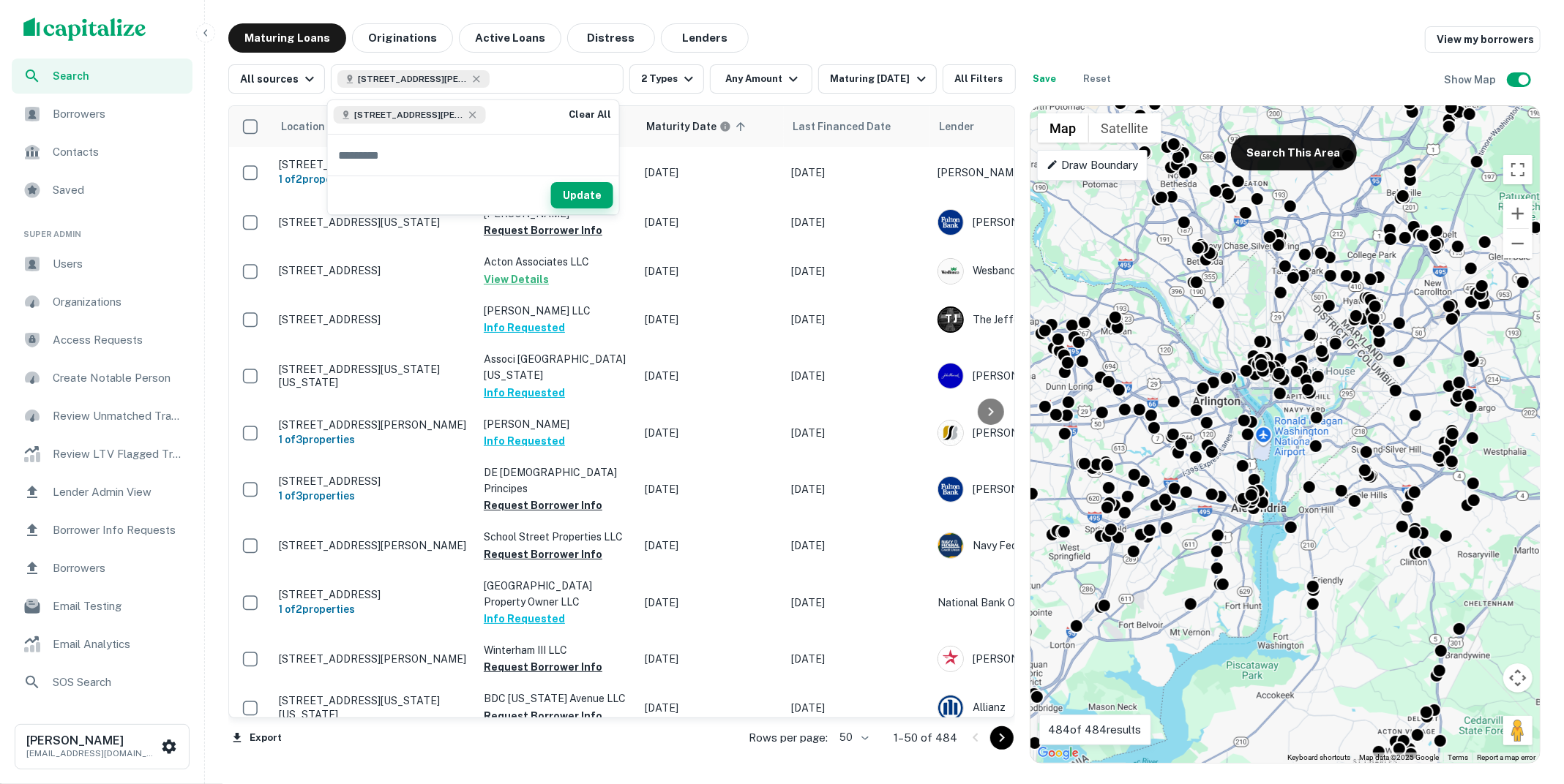
click at [585, 198] on button "Update" at bounding box center [582, 195] width 62 height 26
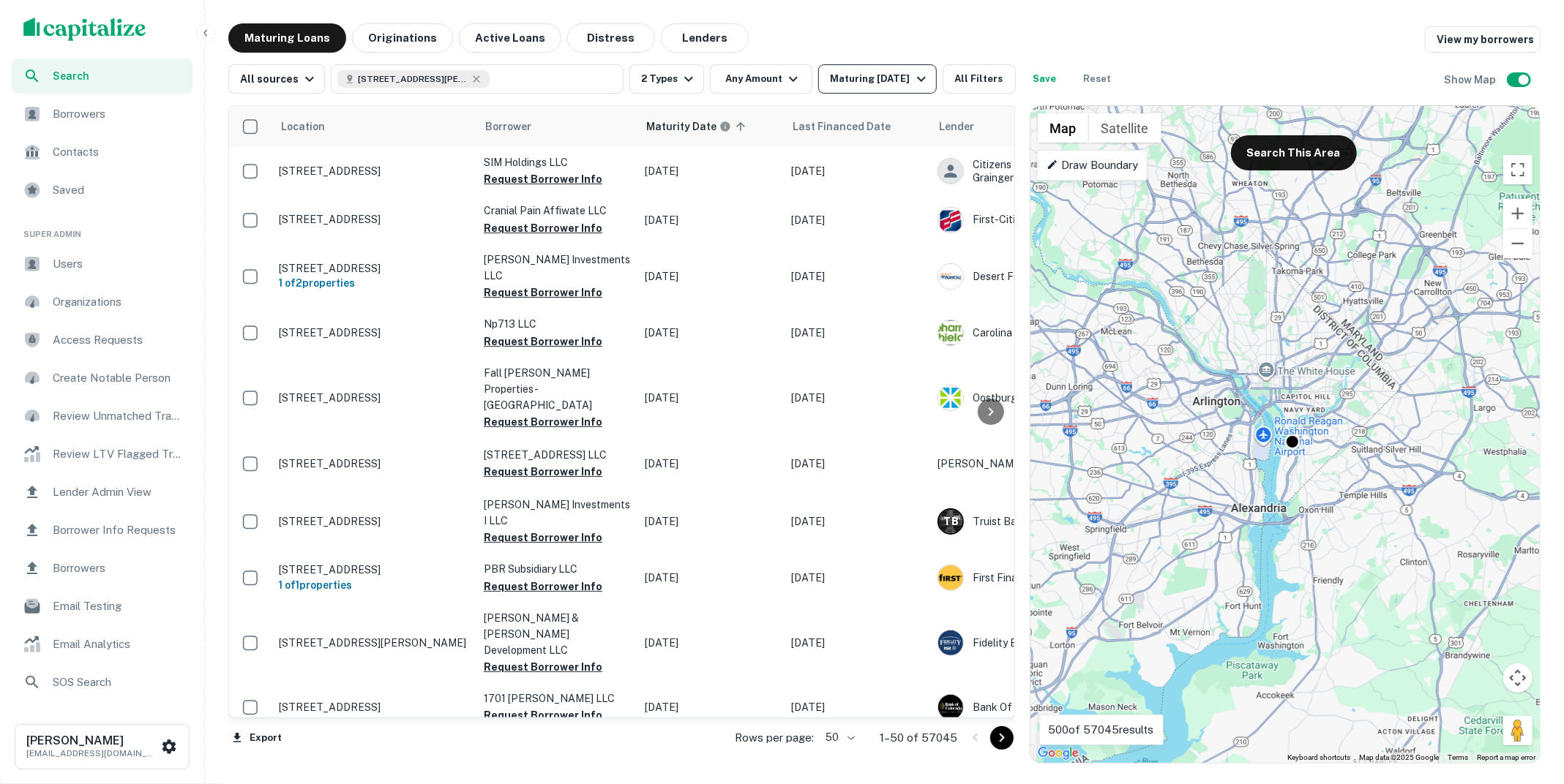
click at [876, 76] on div "Maturing In 1 Year" at bounding box center [879, 79] width 100 height 17
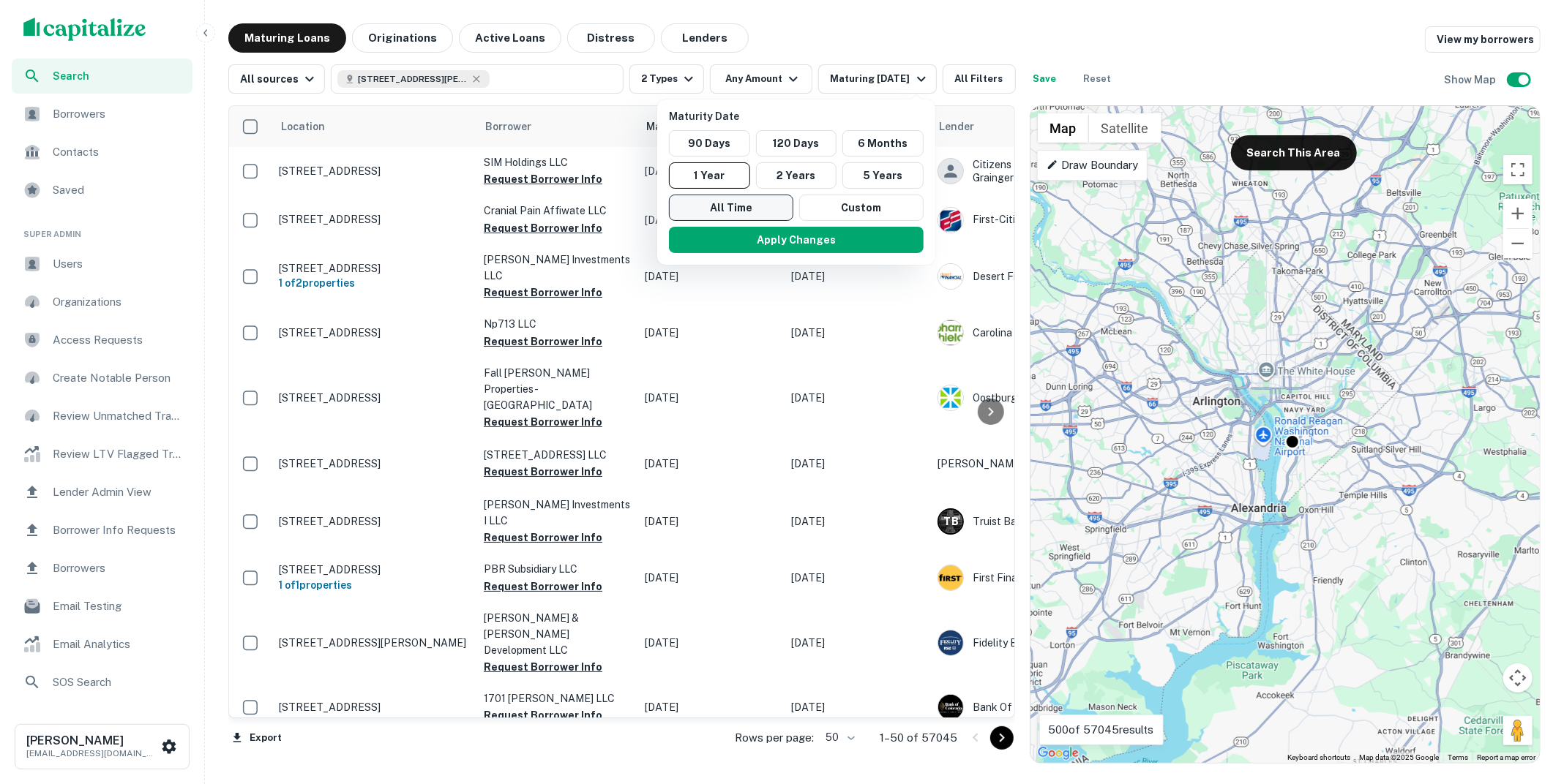
click at [729, 196] on button "All Time" at bounding box center [731, 208] width 124 height 26
click at [745, 240] on button "Apply Changes" at bounding box center [797, 240] width 255 height 26
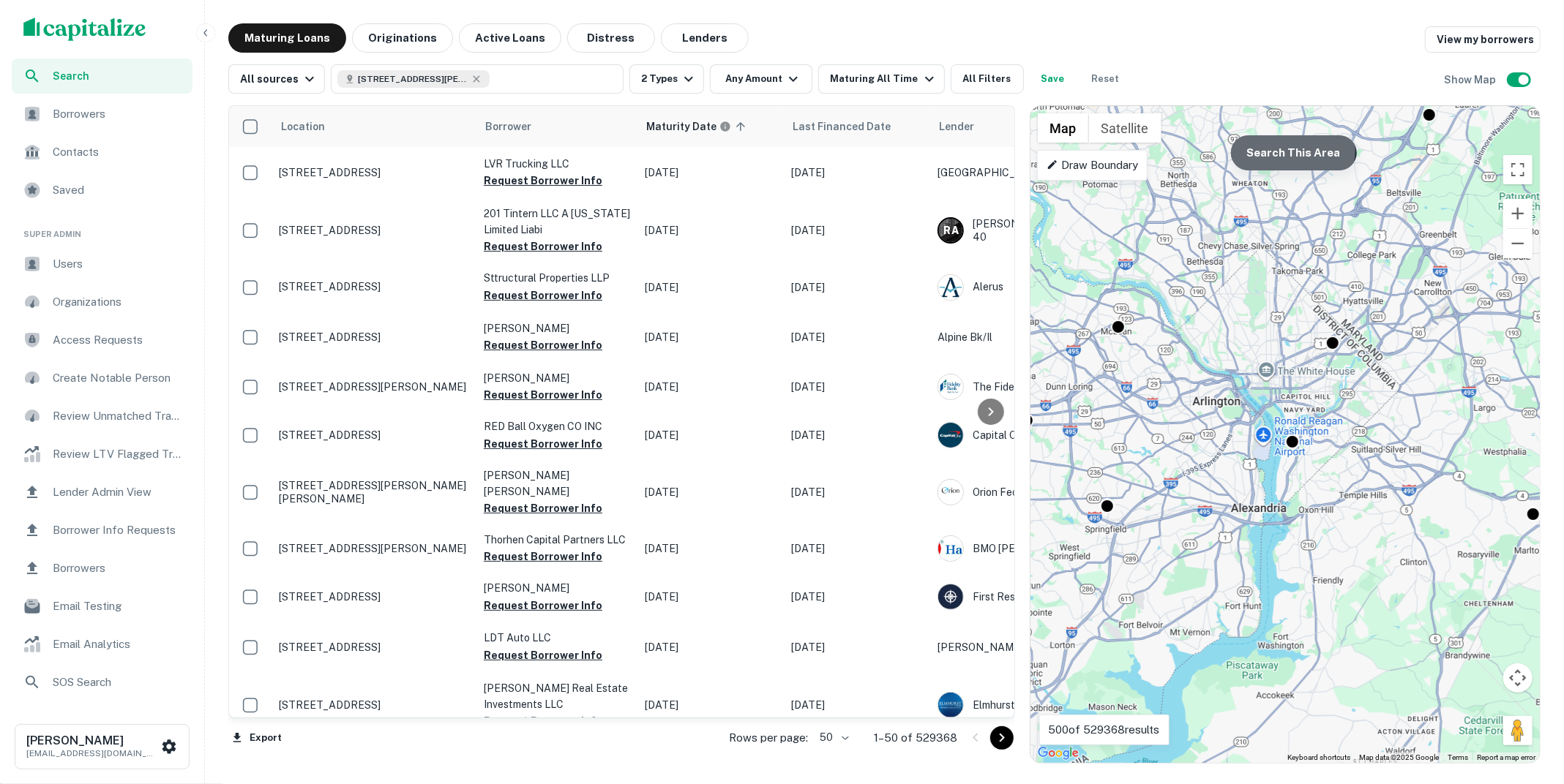
click at [1278, 150] on button "Search This Area" at bounding box center [1294, 153] width 126 height 35
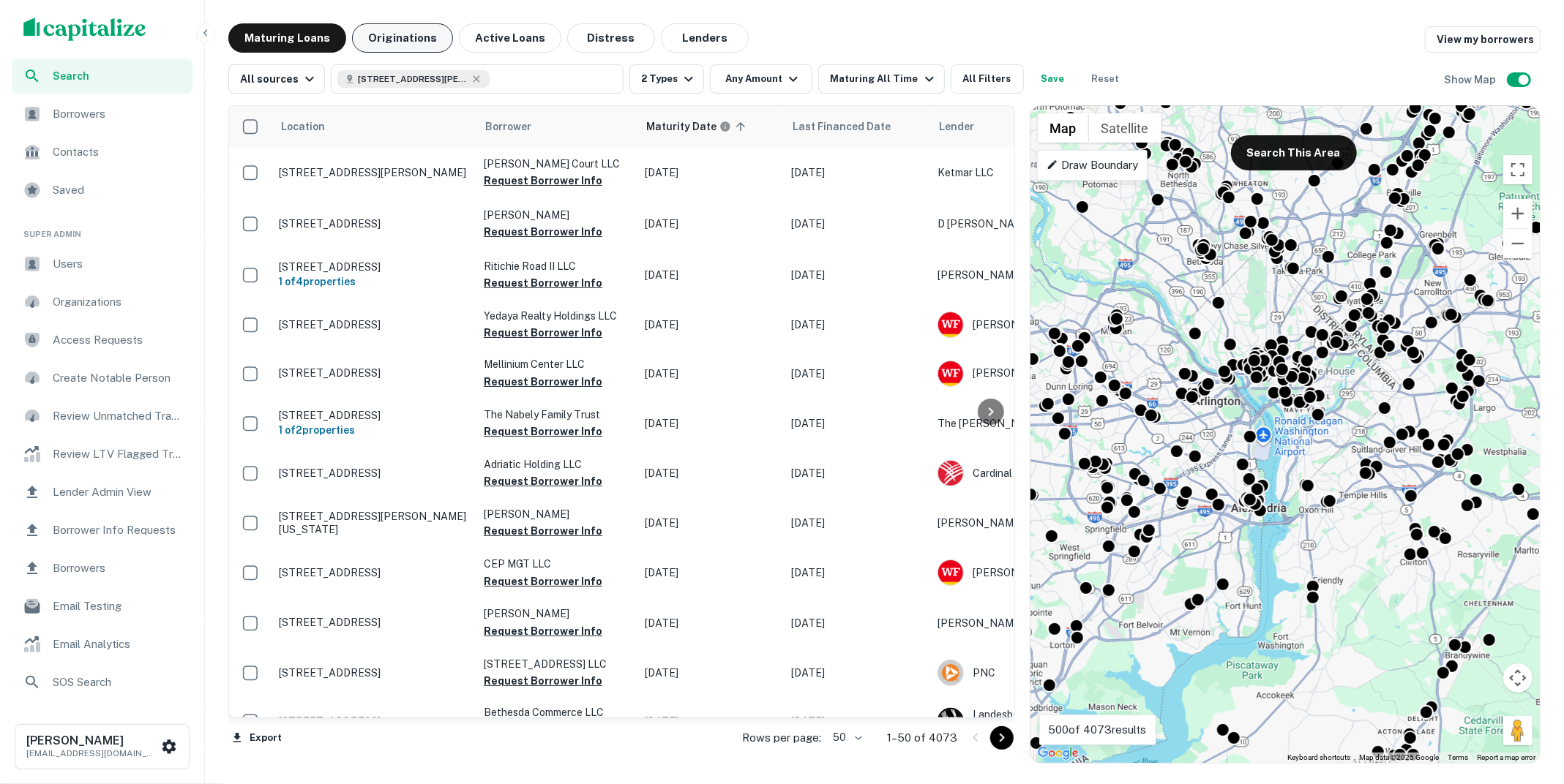
click at [437, 41] on button "Originations" at bounding box center [402, 37] width 101 height 29
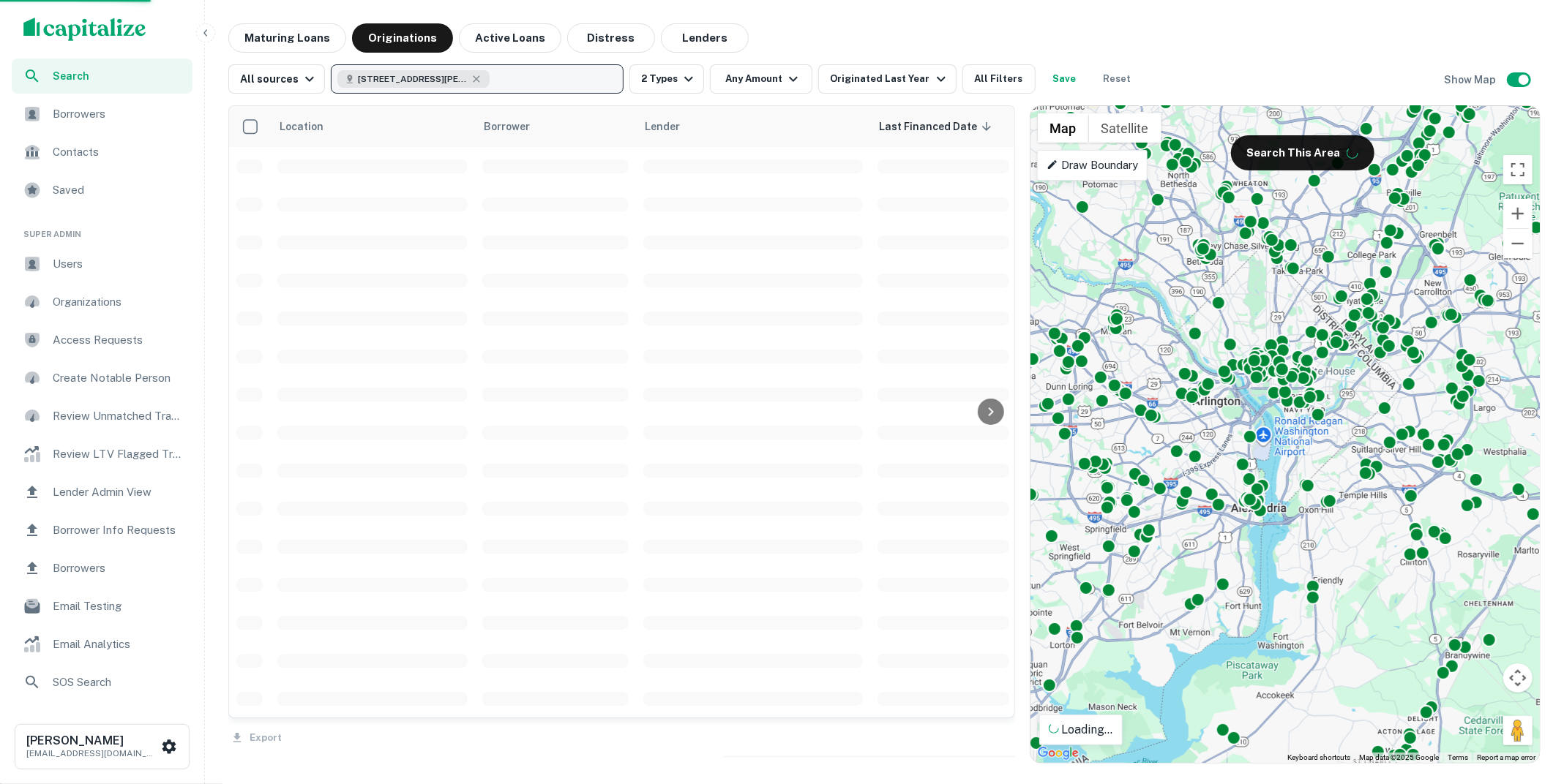
click at [518, 76] on button "4732 St Barnabas Rd, Marlow Heights, MD 20748, USA" at bounding box center [477, 79] width 292 height 29
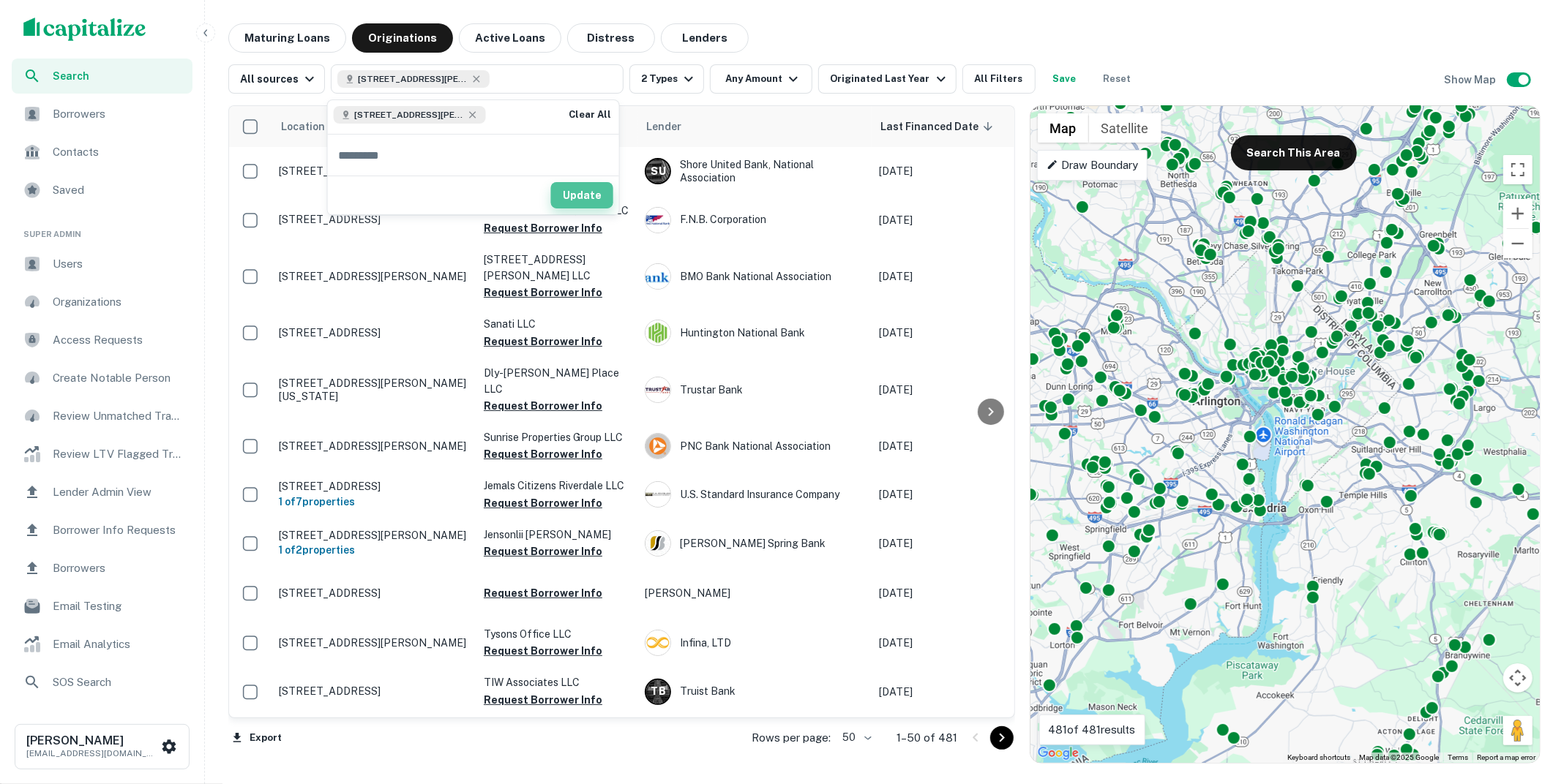
click at [574, 188] on button "Update" at bounding box center [582, 195] width 62 height 26
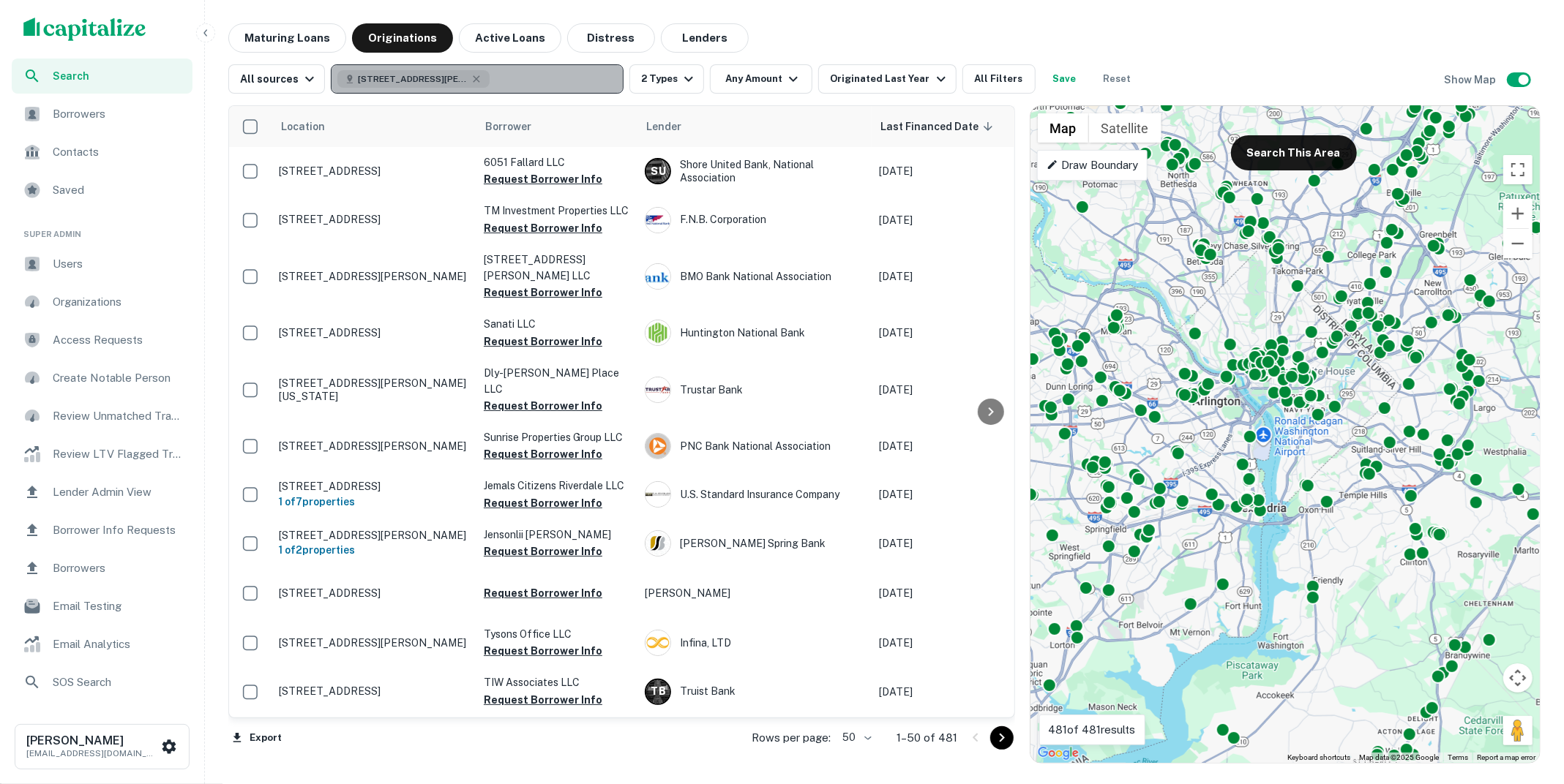
click at [523, 85] on button "4732 St Barnabas Rd, Marlow Heights, MD 20748, USA" at bounding box center [477, 79] width 292 height 29
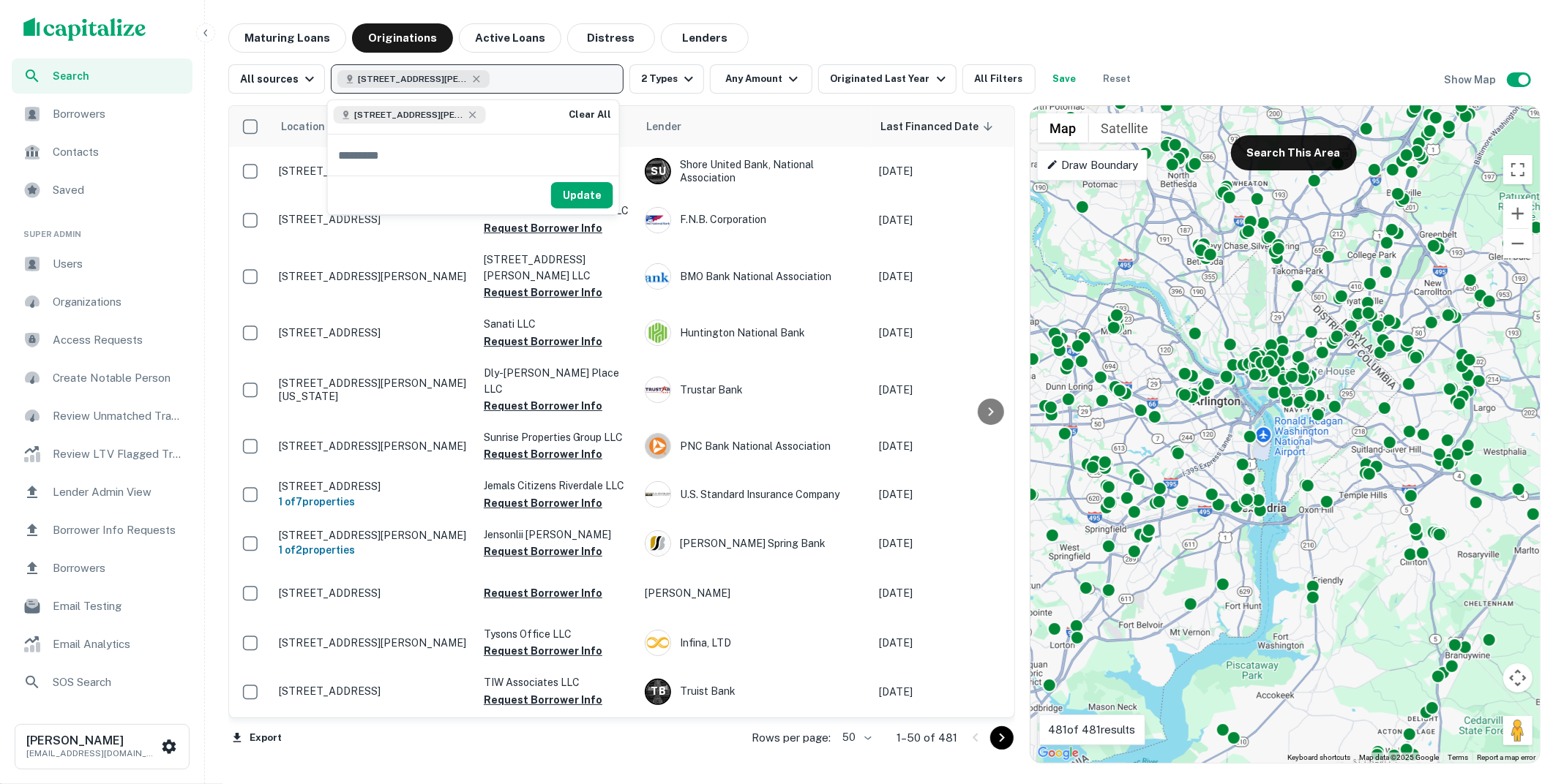
click at [529, 78] on button "4732 St Barnabas Rd, Marlow Heights, MD 20748, USA" at bounding box center [477, 79] width 292 height 29
click at [539, 76] on button "4732 St Barnabas Rd, Marlow Heights, MD 20748, USA" at bounding box center [477, 79] width 292 height 29
click at [1513, 221] on button "Zoom in" at bounding box center [1518, 213] width 29 height 29
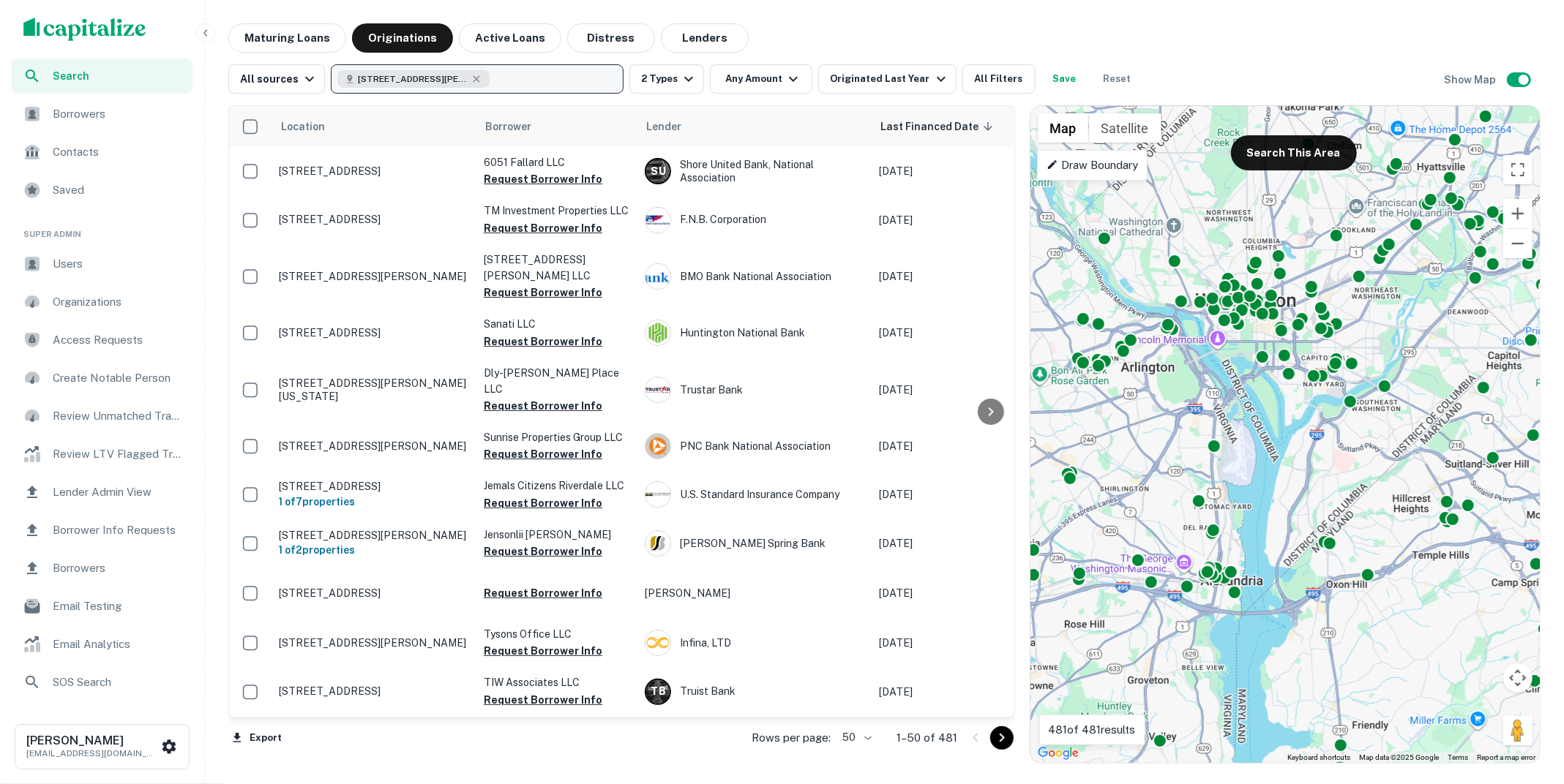
click at [447, 67] on button "4732 St Barnabas Rd, Marlow Heights, MD 20748, USA" at bounding box center [477, 79] width 292 height 29
click at [446, 76] on span "4732 St Barnabas Rd, Marlow Heights, MD 20748, USA" at bounding box center [412, 79] width 109 height 13
click at [479, 80] on div "4732 St Barnabas Rd, Marlow Heights, MD 20748, USA" at bounding box center [413, 79] width 152 height 17
click at [472, 80] on icon "button" at bounding box center [477, 79] width 12 height 12
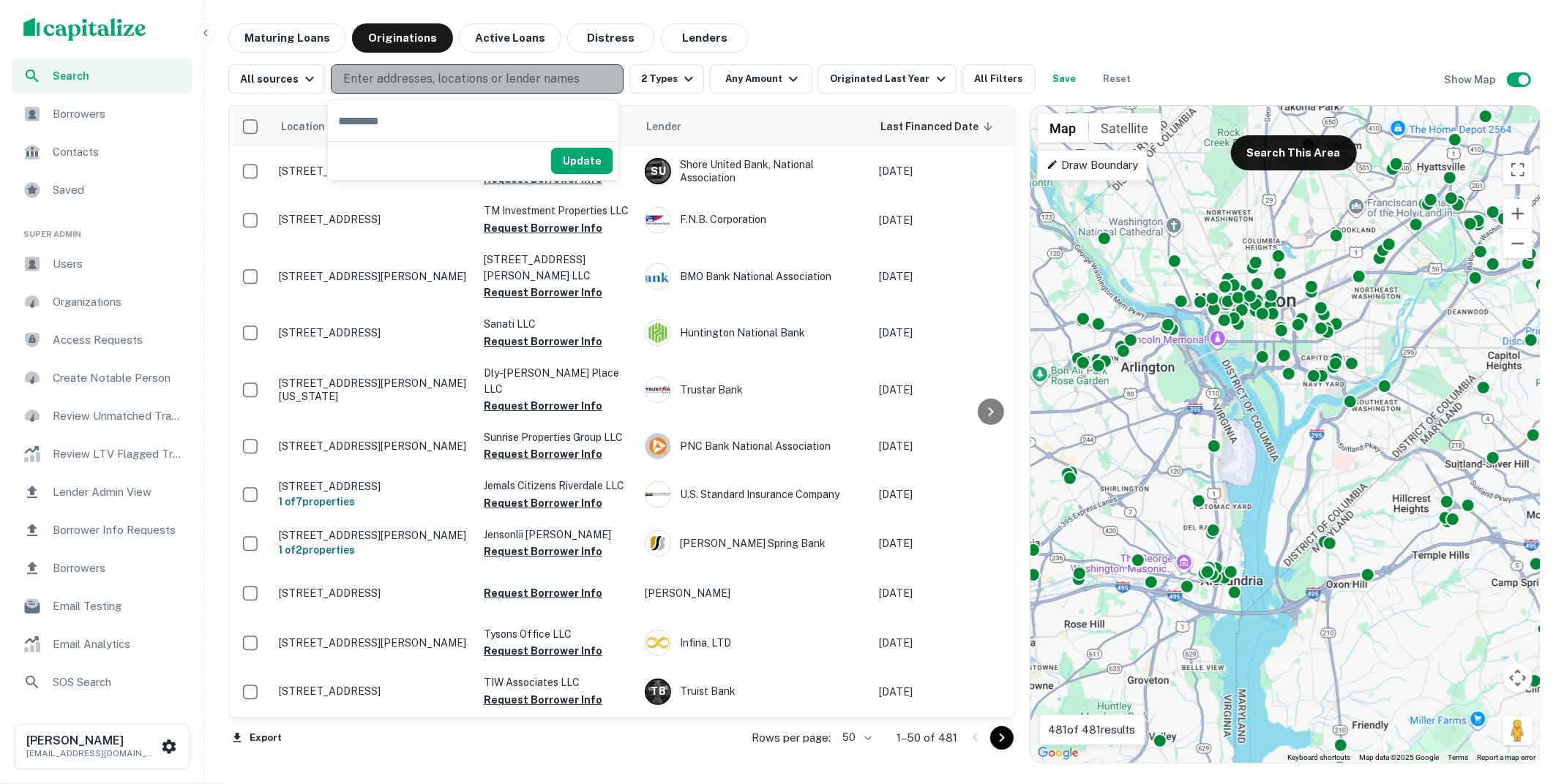
click at [472, 80] on p "Enter addresses, locations or lender names" at bounding box center [461, 79] width 236 height 17
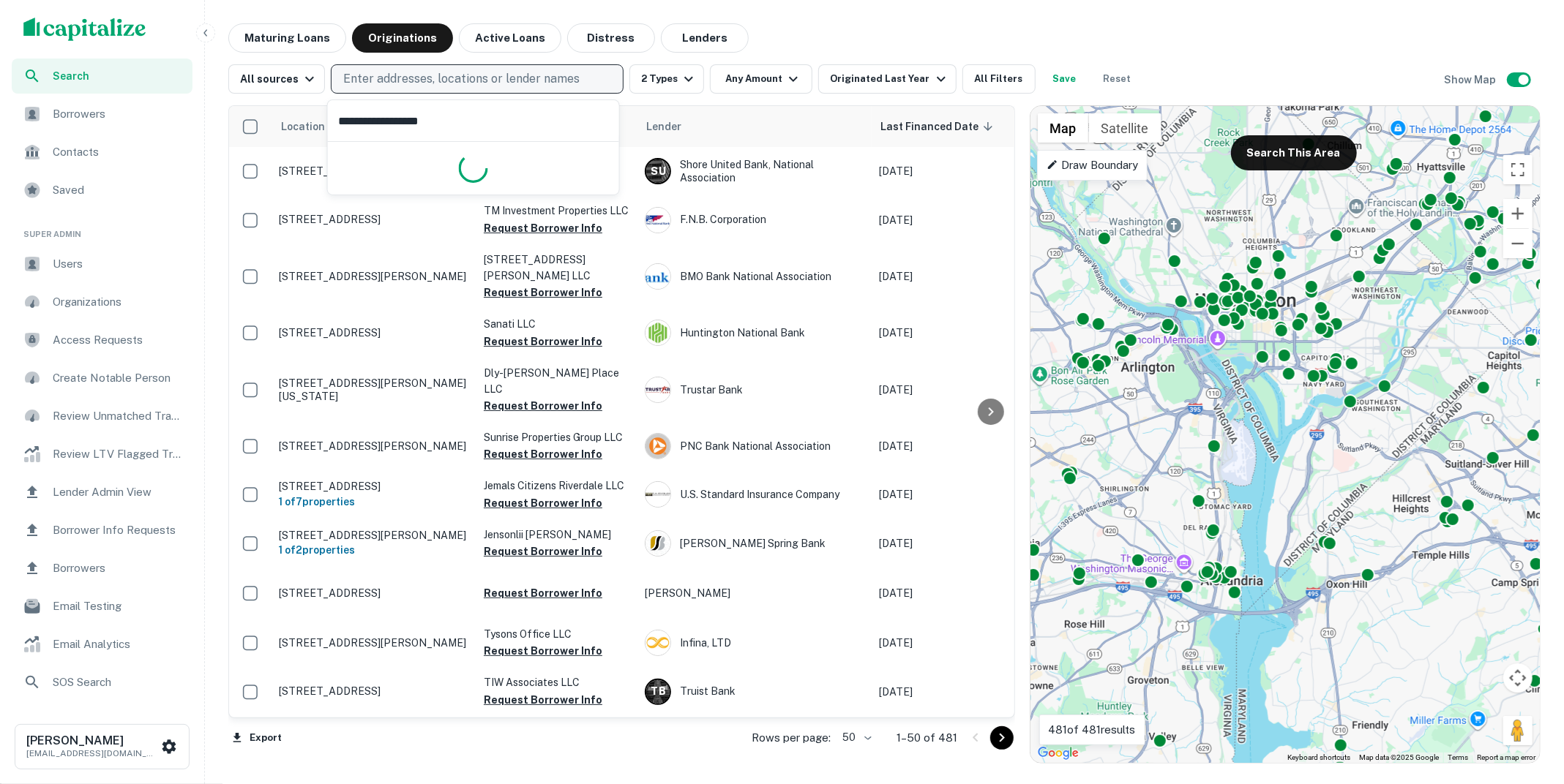
type input "**********"
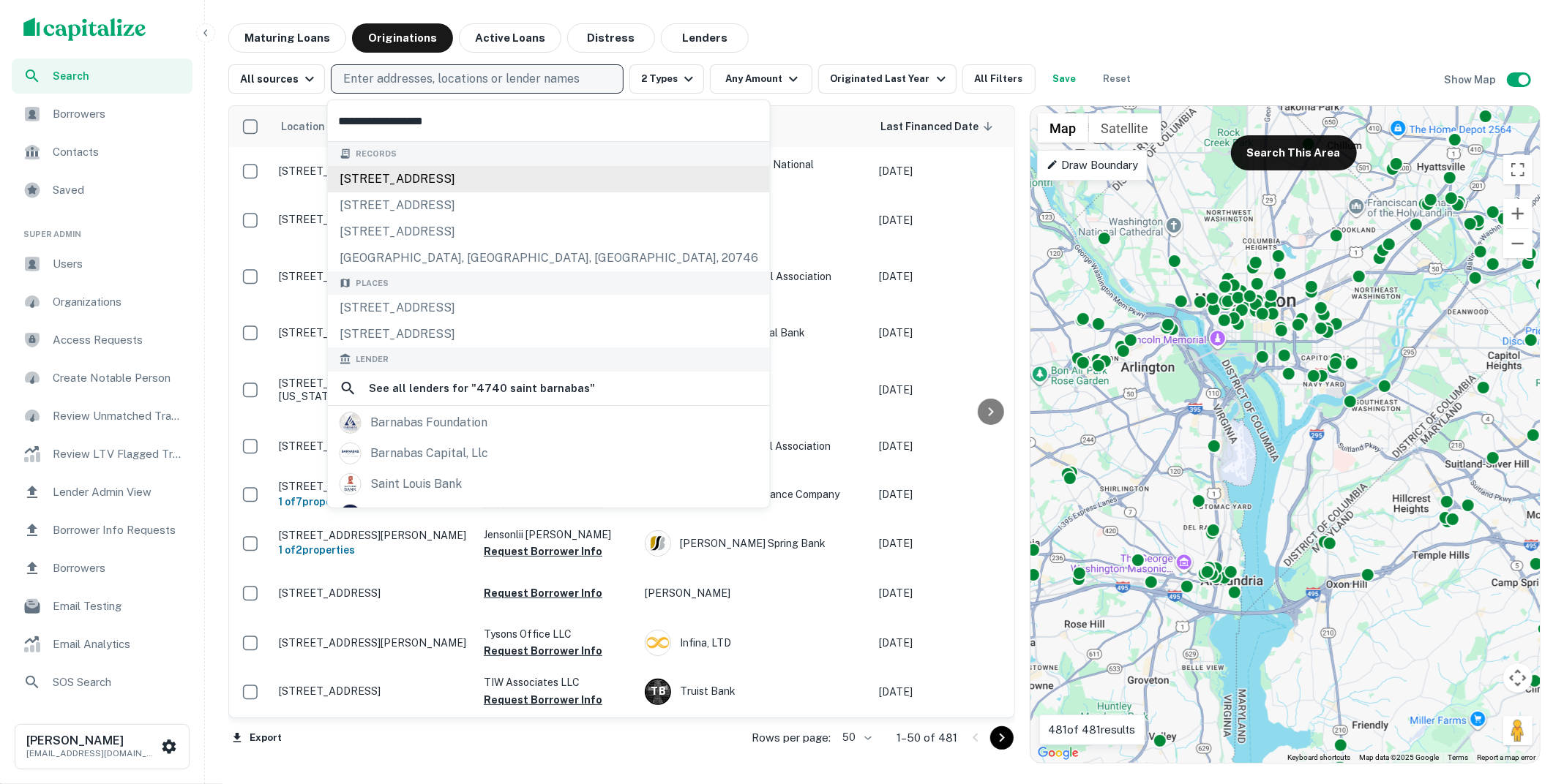
click at [502, 179] on div "4740 saint barnabas rd, temple hills, md, 20748" at bounding box center [548, 179] width 442 height 26
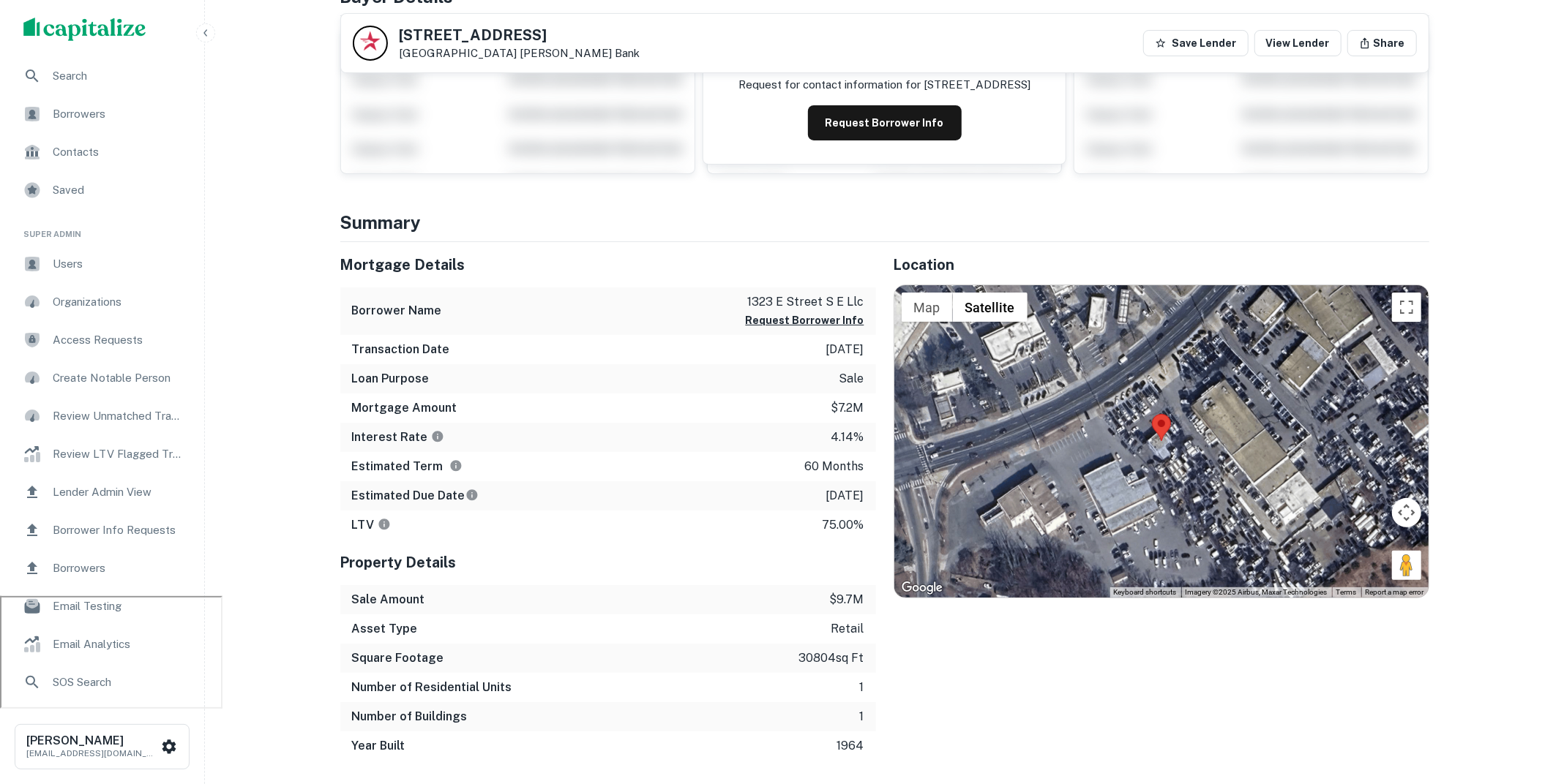
scroll to position [184, 0]
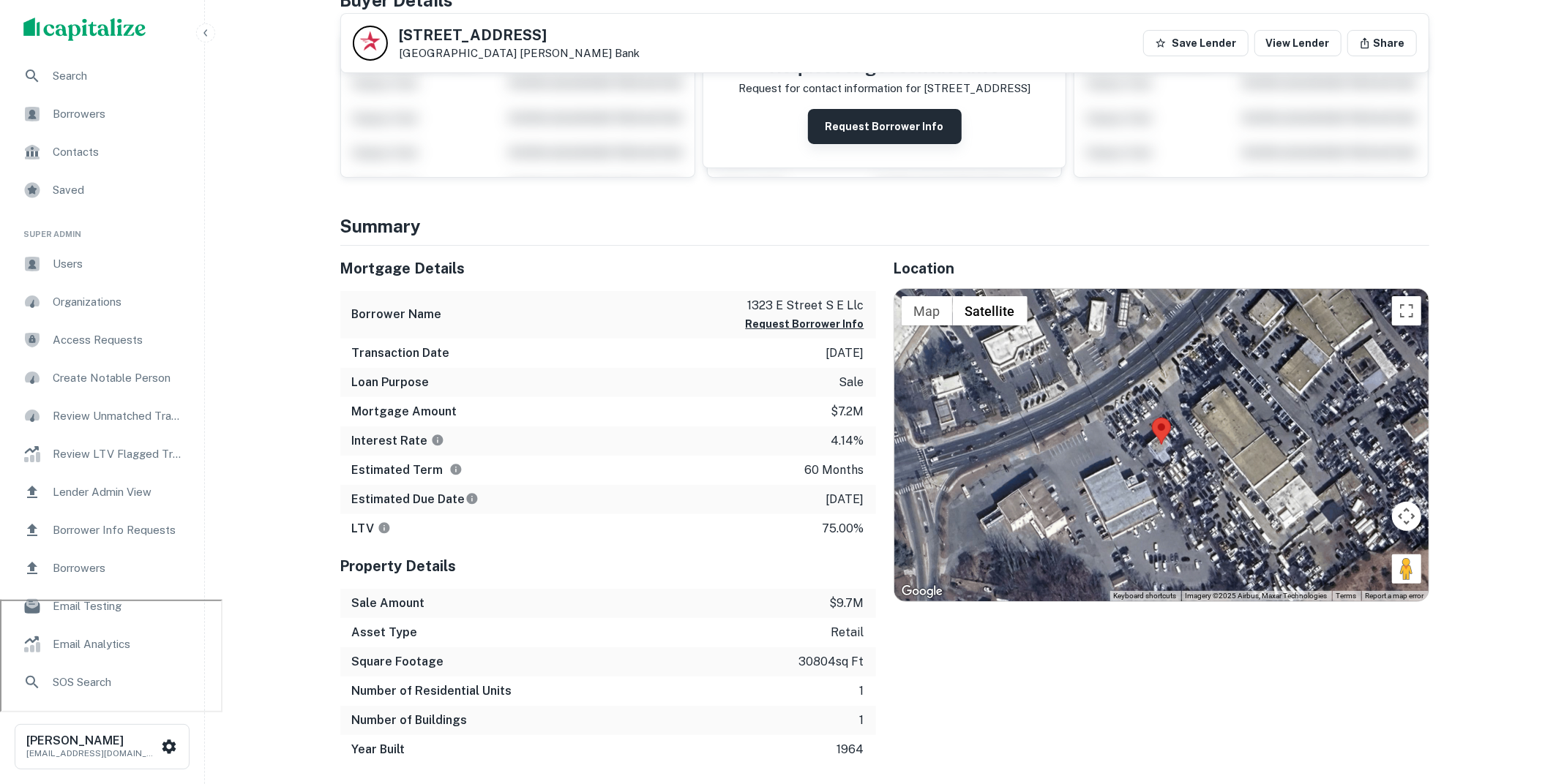
click at [884, 126] on button "Request Borrower Info" at bounding box center [884, 126] width 154 height 35
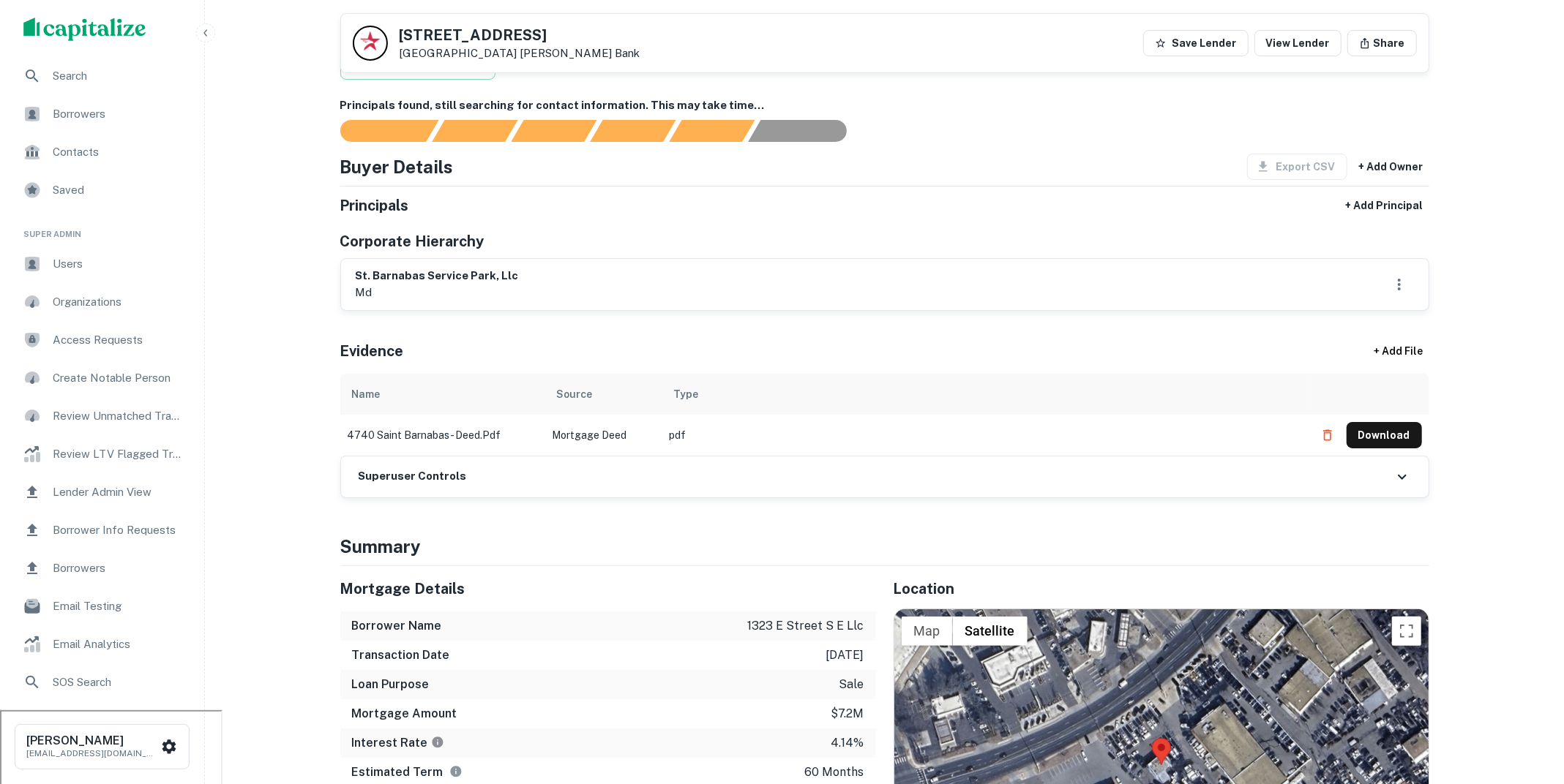
scroll to position [0, 0]
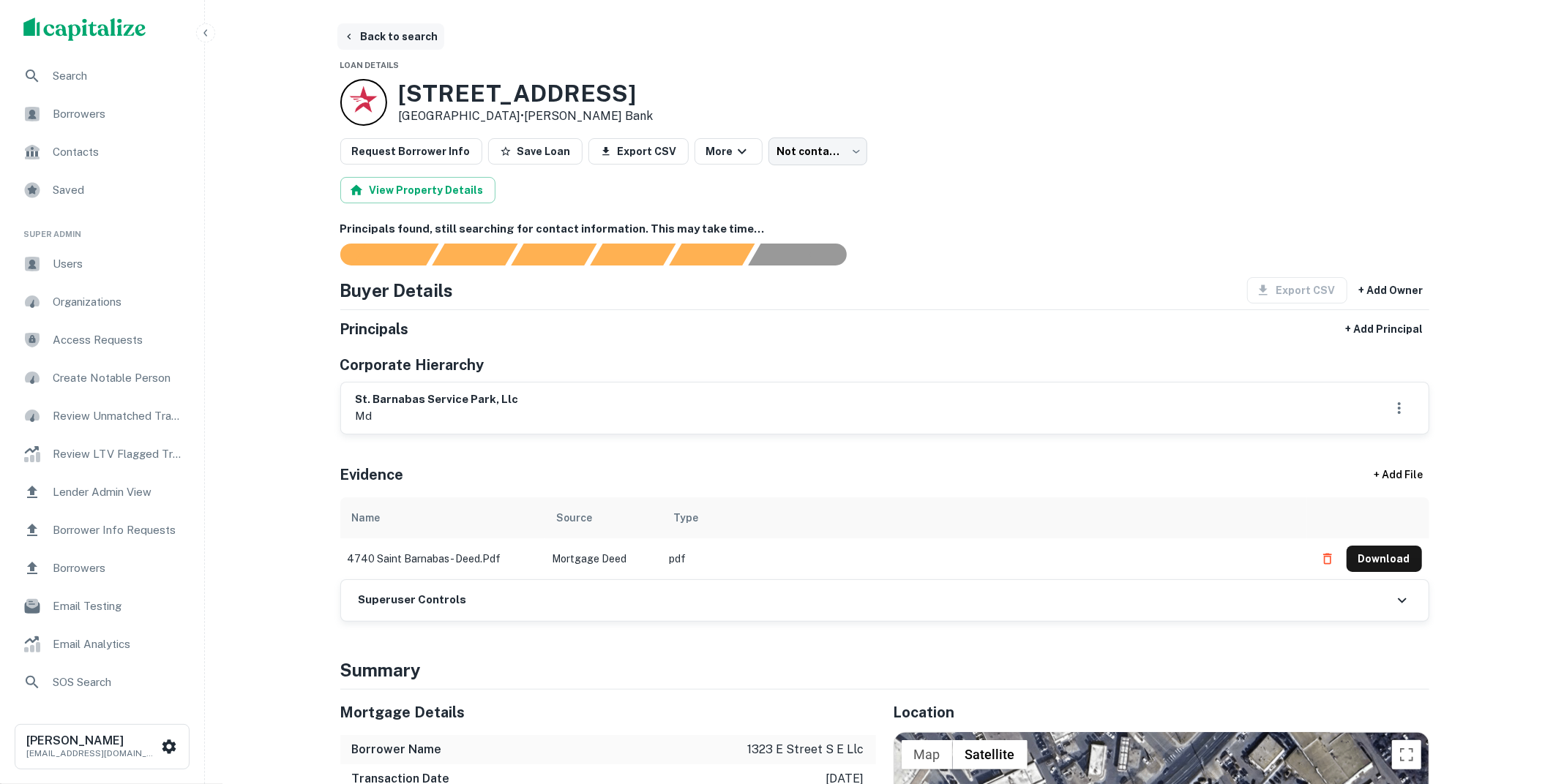
click at [386, 24] on button "Back to search" at bounding box center [391, 36] width 106 height 26
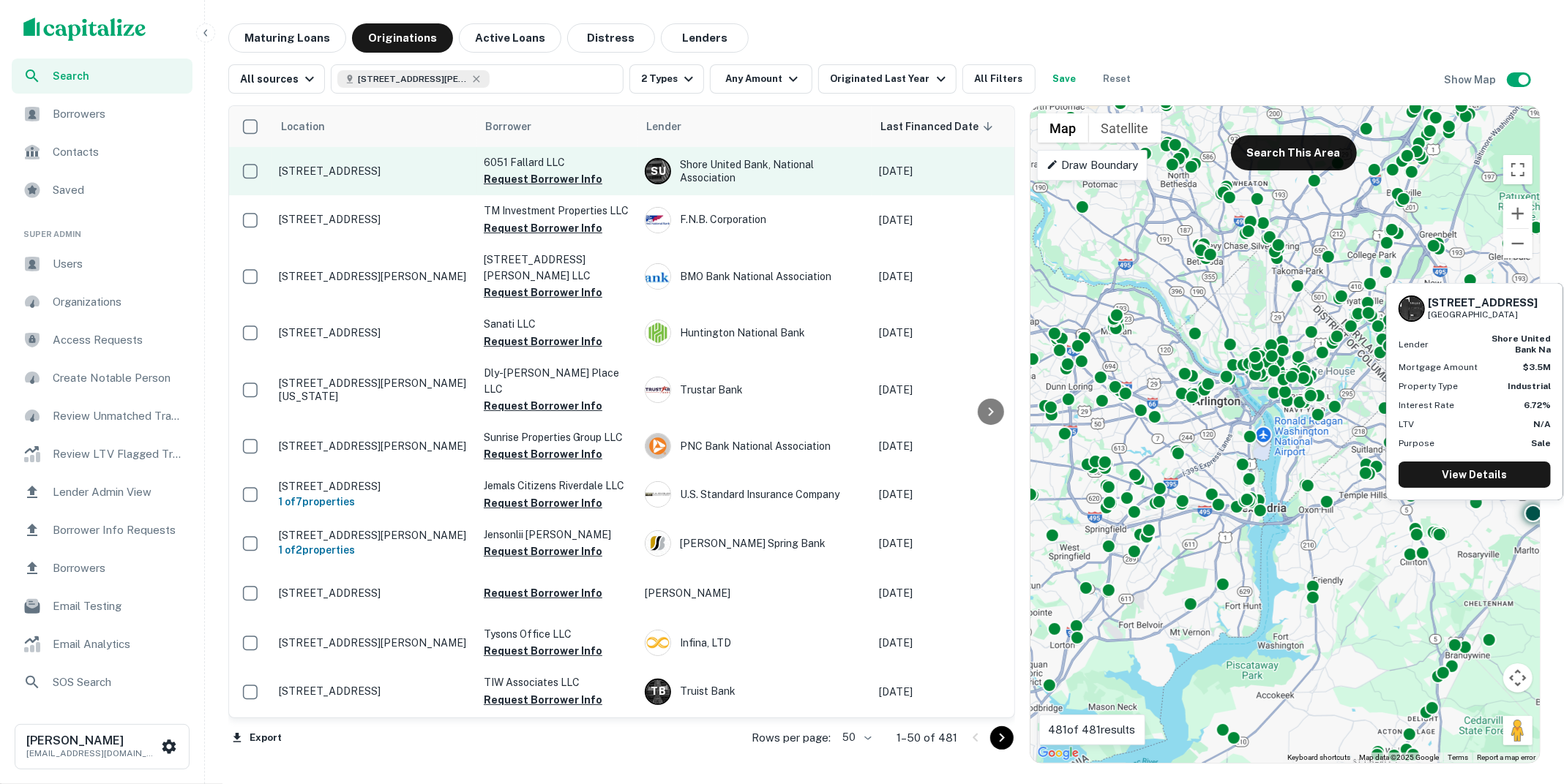
click at [385, 166] on p "6051 Fallard Dr Upper Marlboro, MD 20772" at bounding box center [374, 172] width 190 height 13
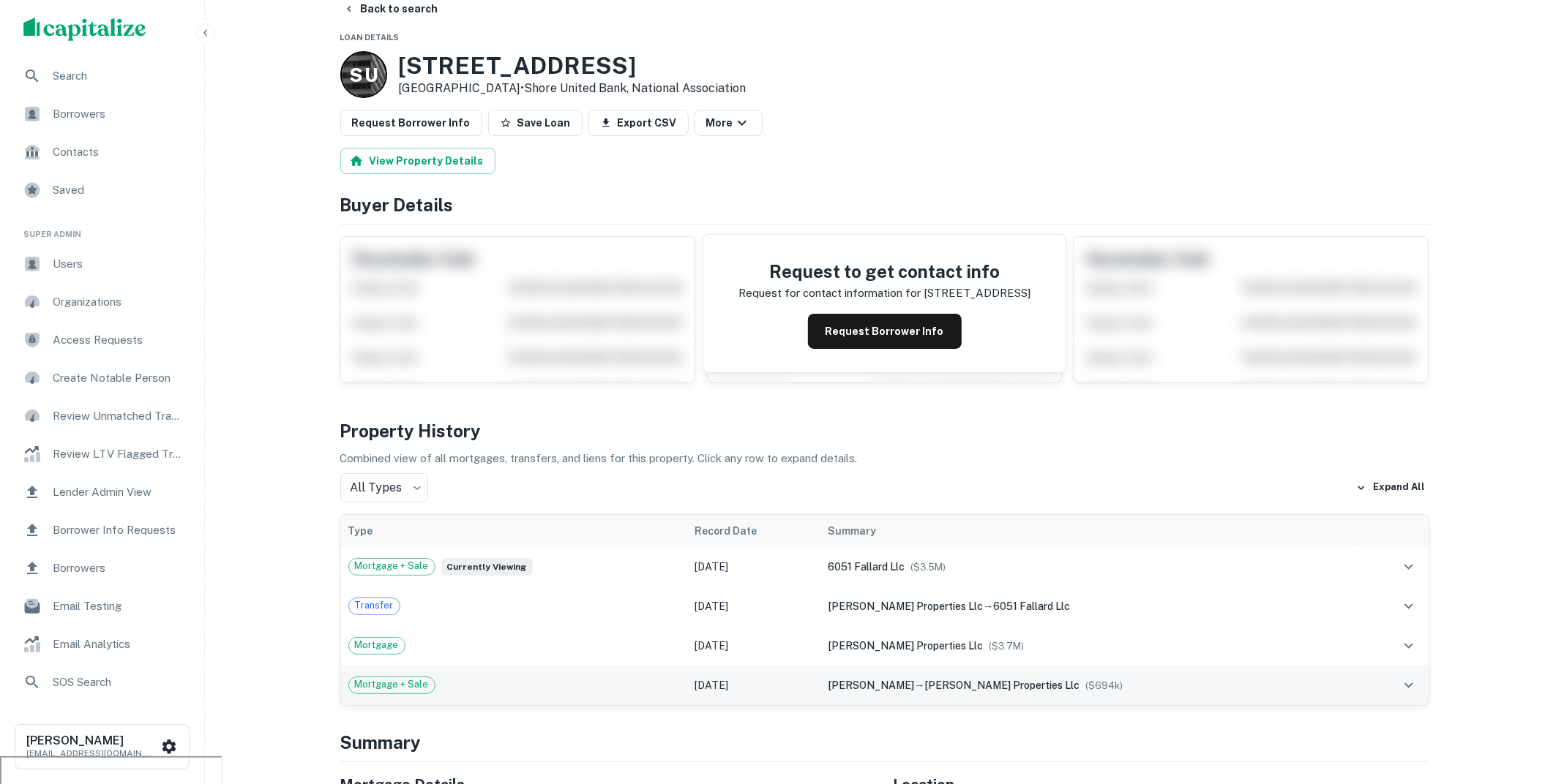
scroll to position [4, 0]
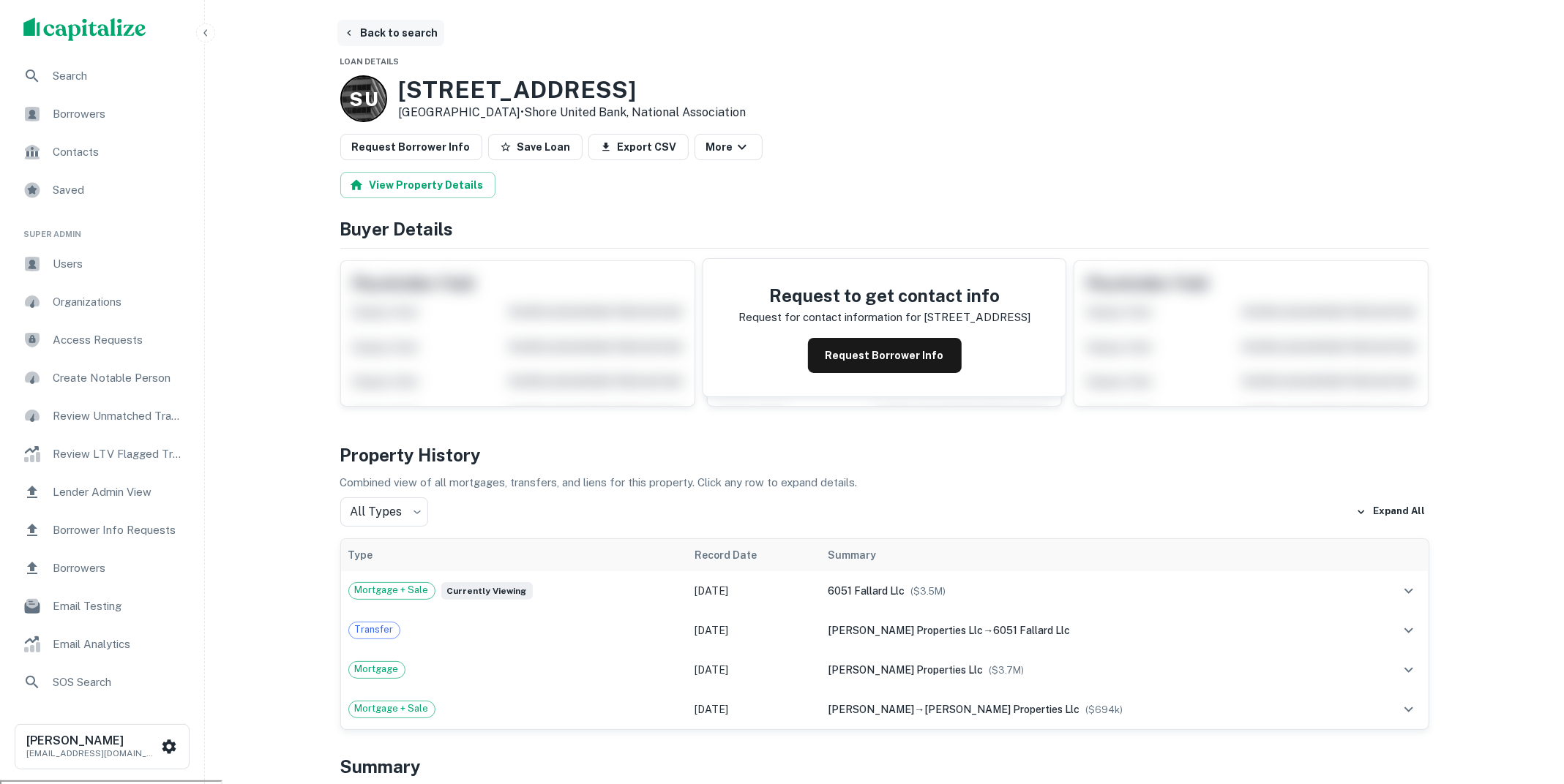
click at [401, 31] on button "Back to search" at bounding box center [391, 32] width 106 height 26
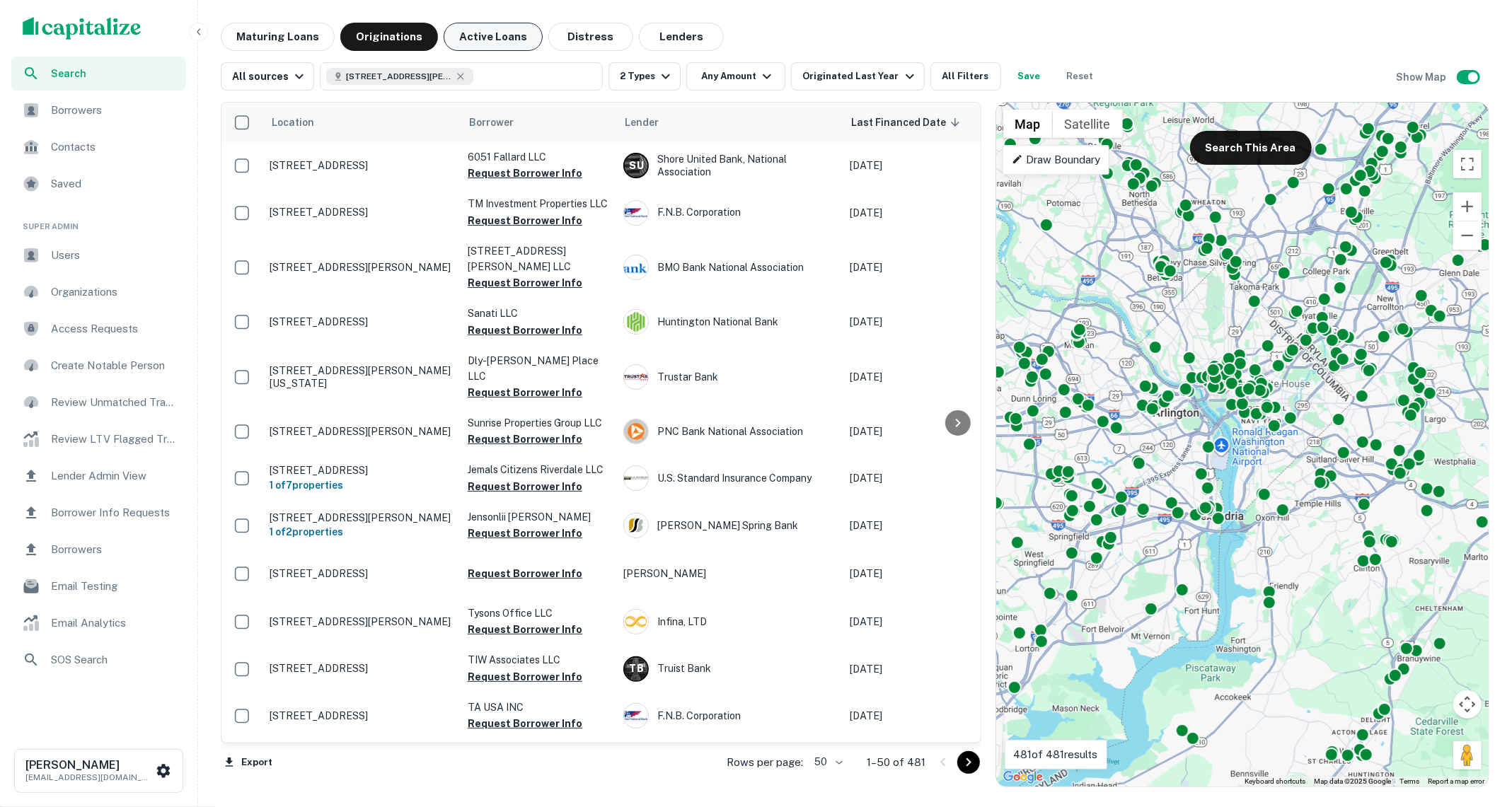
click at [482, 25] on button "Active Loans" at bounding box center [493, 36] width 99 height 28
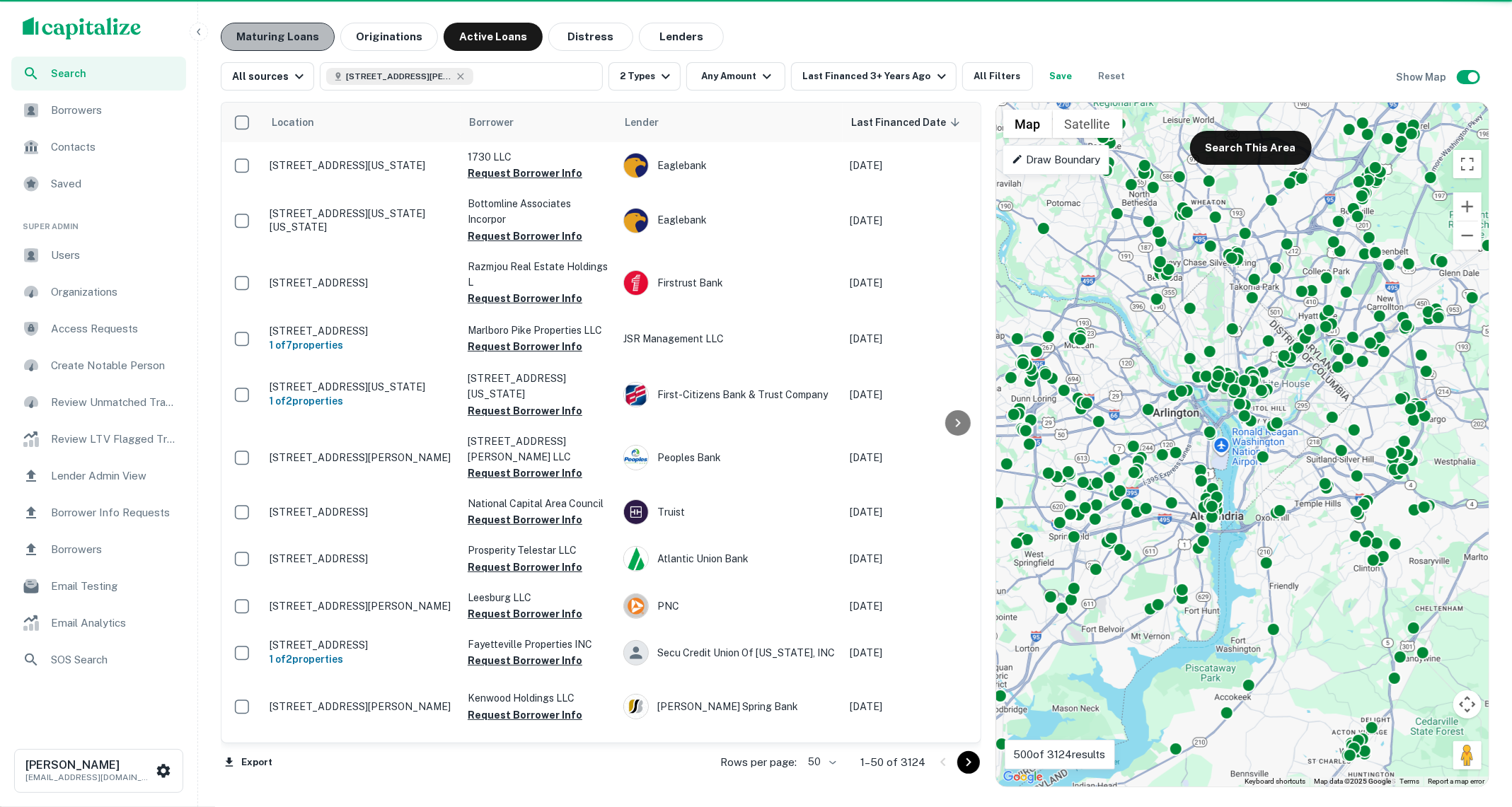
click at [298, 38] on button "Maturing Loans" at bounding box center [277, 36] width 114 height 28
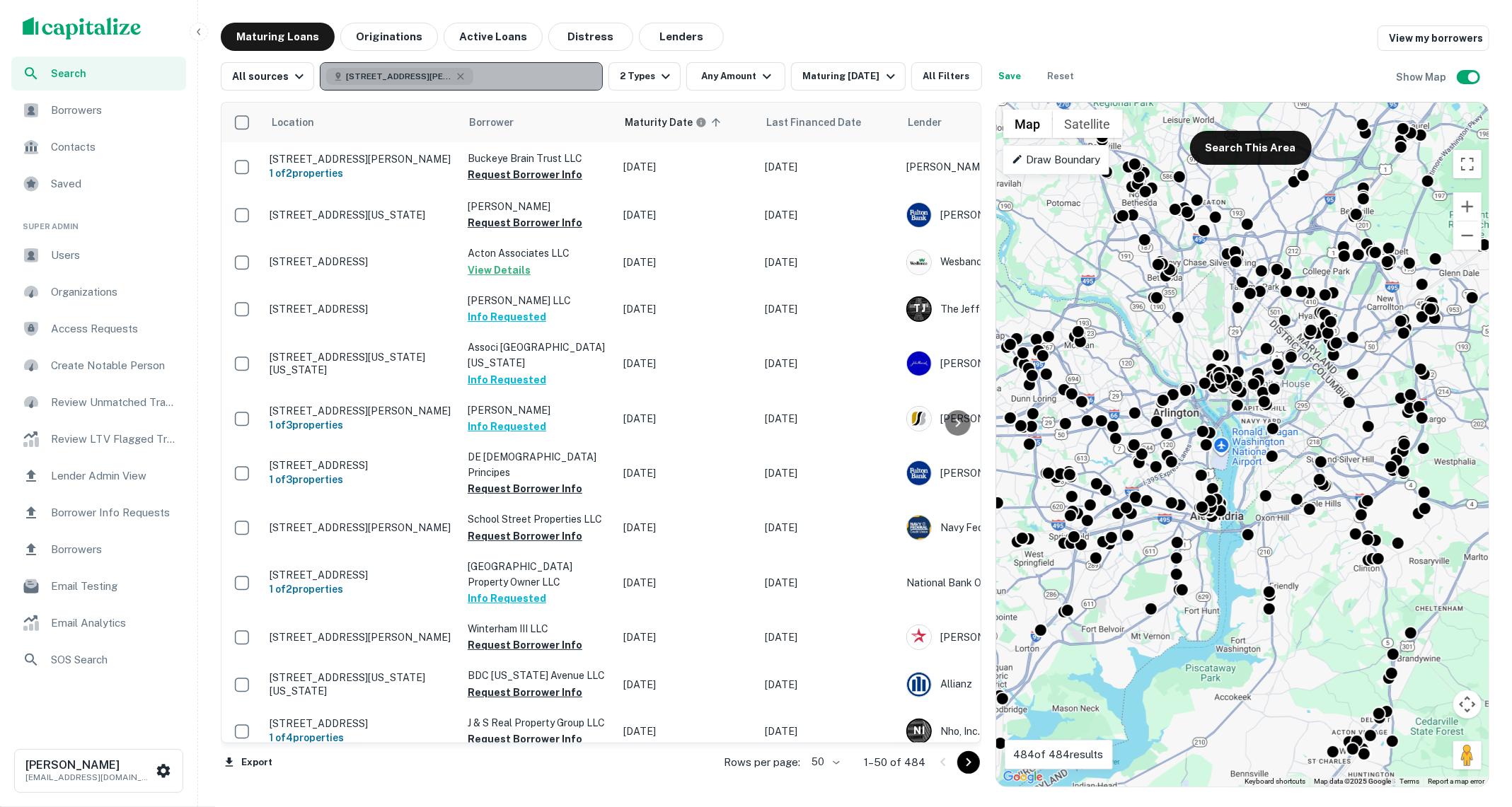
click at [457, 70] on div "4732 St Barnabas Rd, Marlow Heights, MD 20748, USA" at bounding box center [399, 76] width 147 height 17
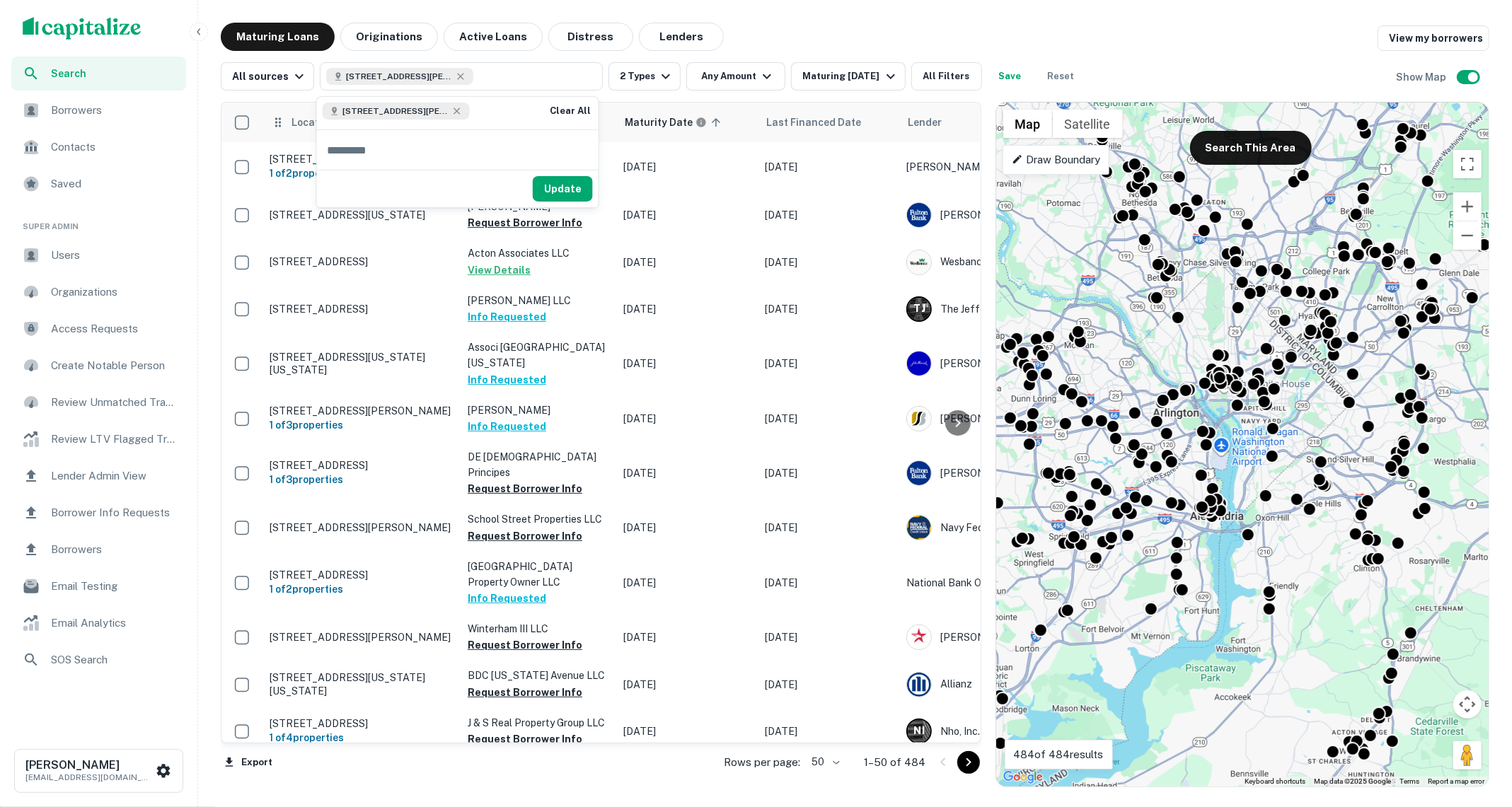
click at [113, 110] on span "Borrowers" at bounding box center [114, 110] width 127 height 17
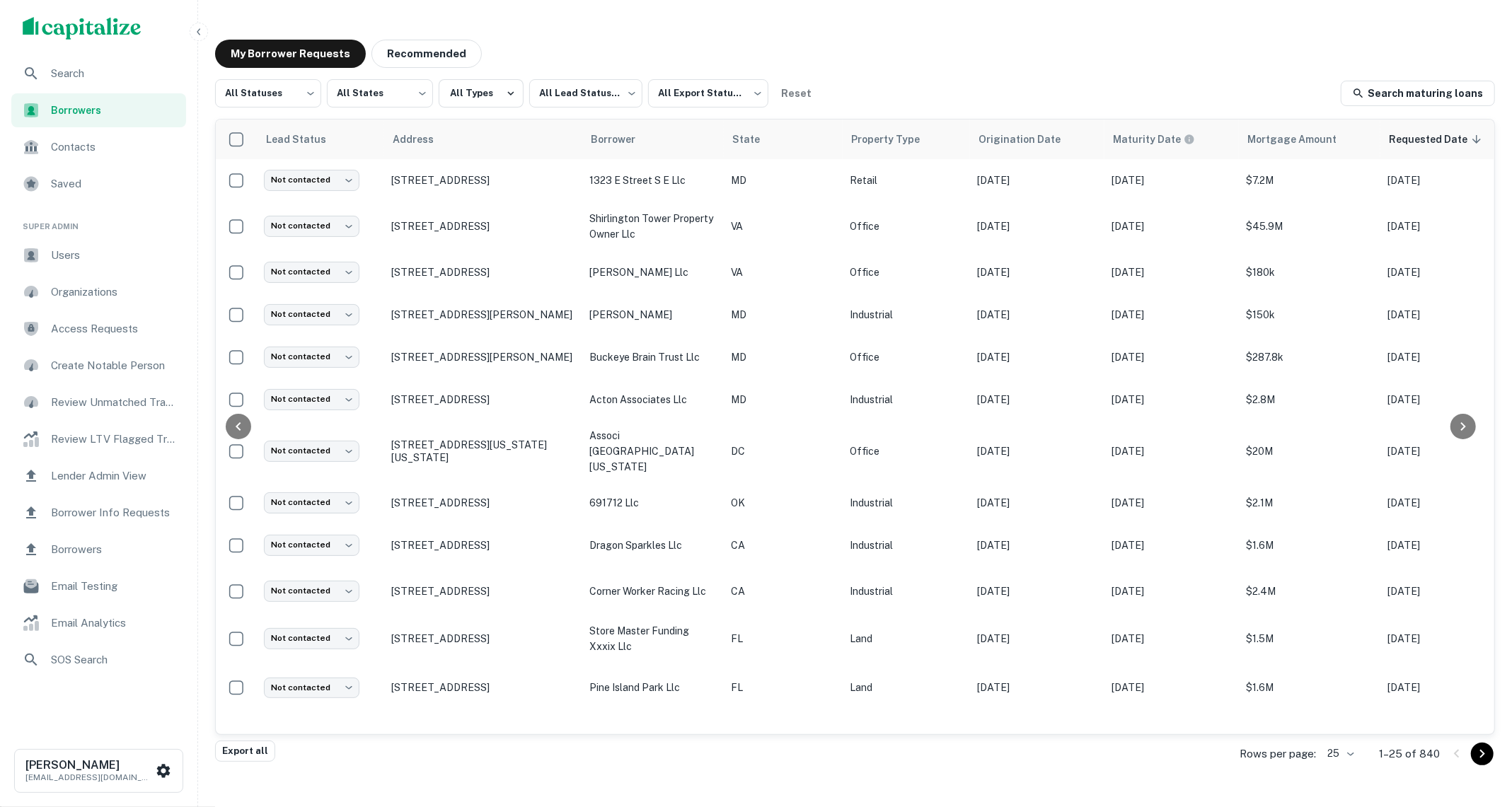
scroll to position [0, 286]
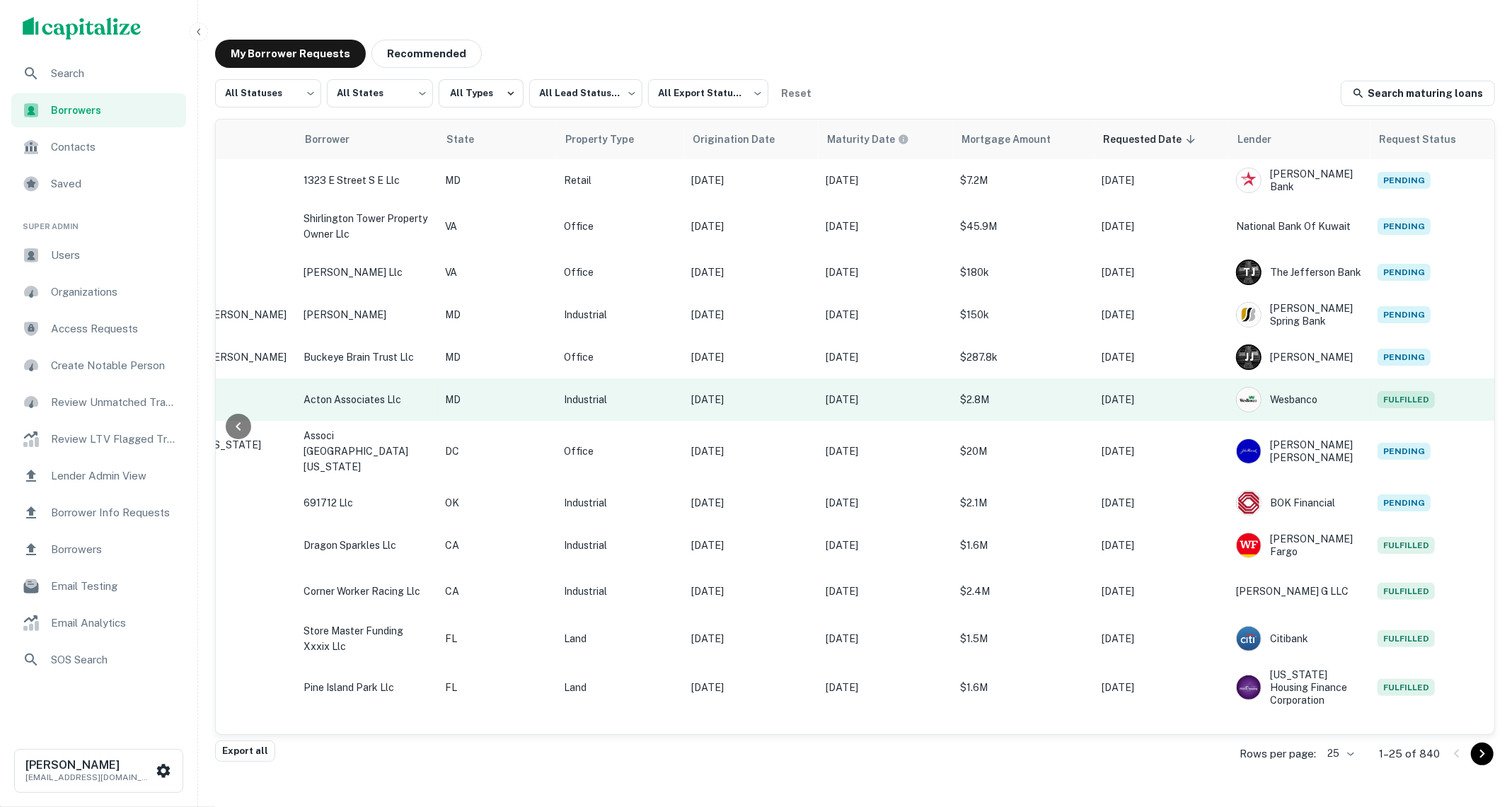
click at [733, 385] on td "[DATE]" at bounding box center [751, 399] width 134 height 43
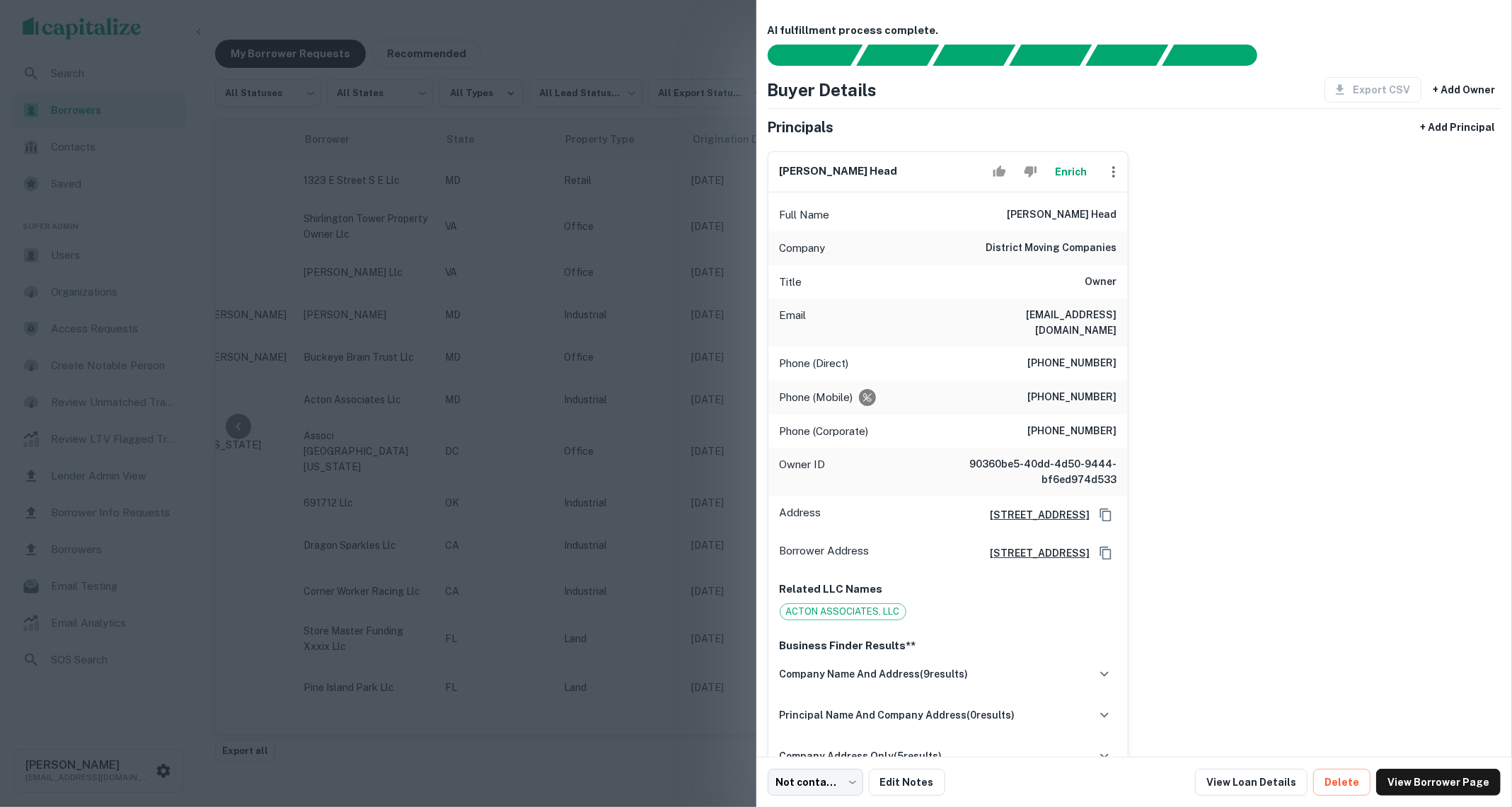
click at [616, 404] on div at bounding box center [756, 404] width 1512 height 807
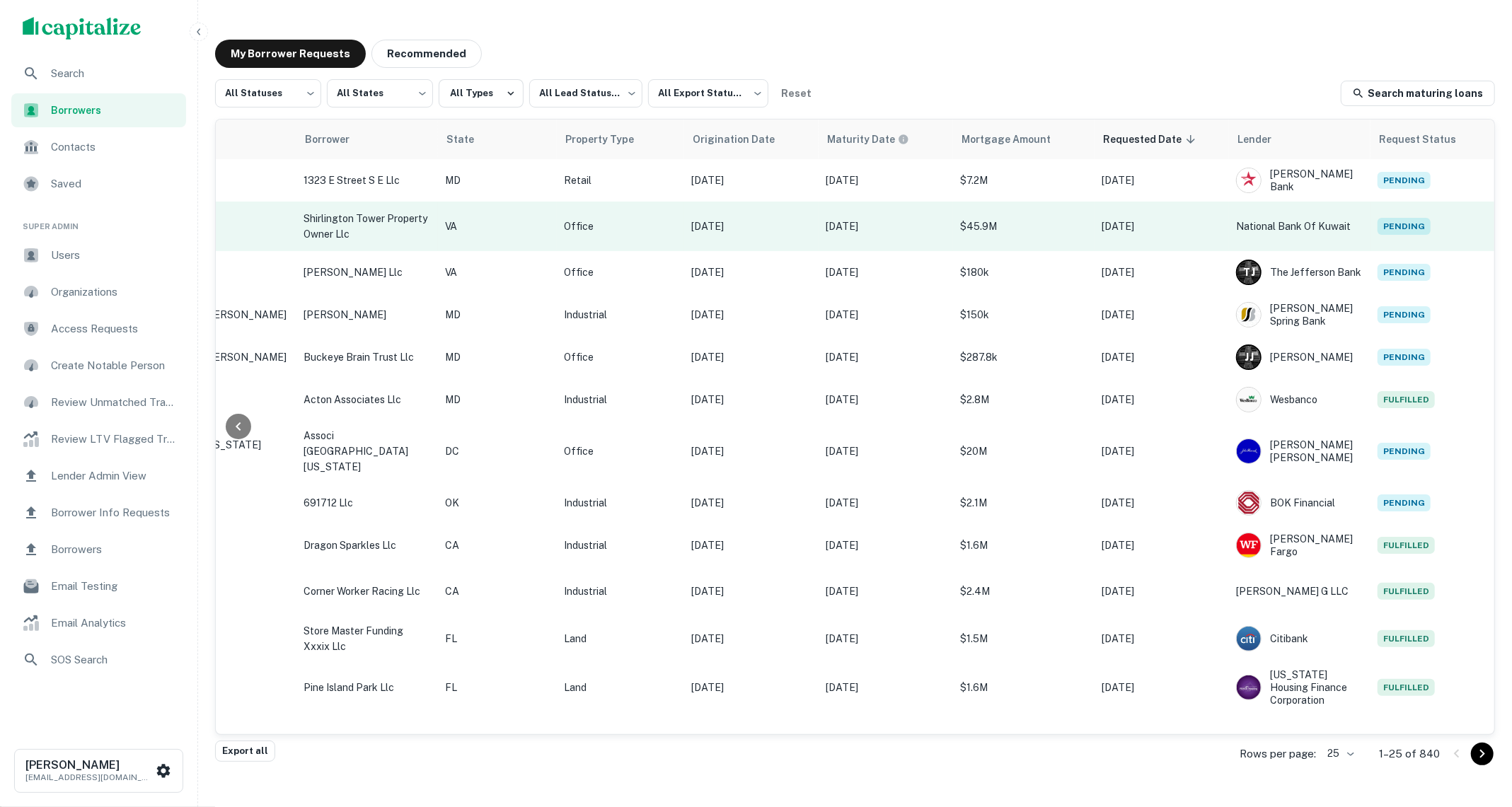
click at [876, 222] on p "[DATE]" at bounding box center [886, 226] width 120 height 15
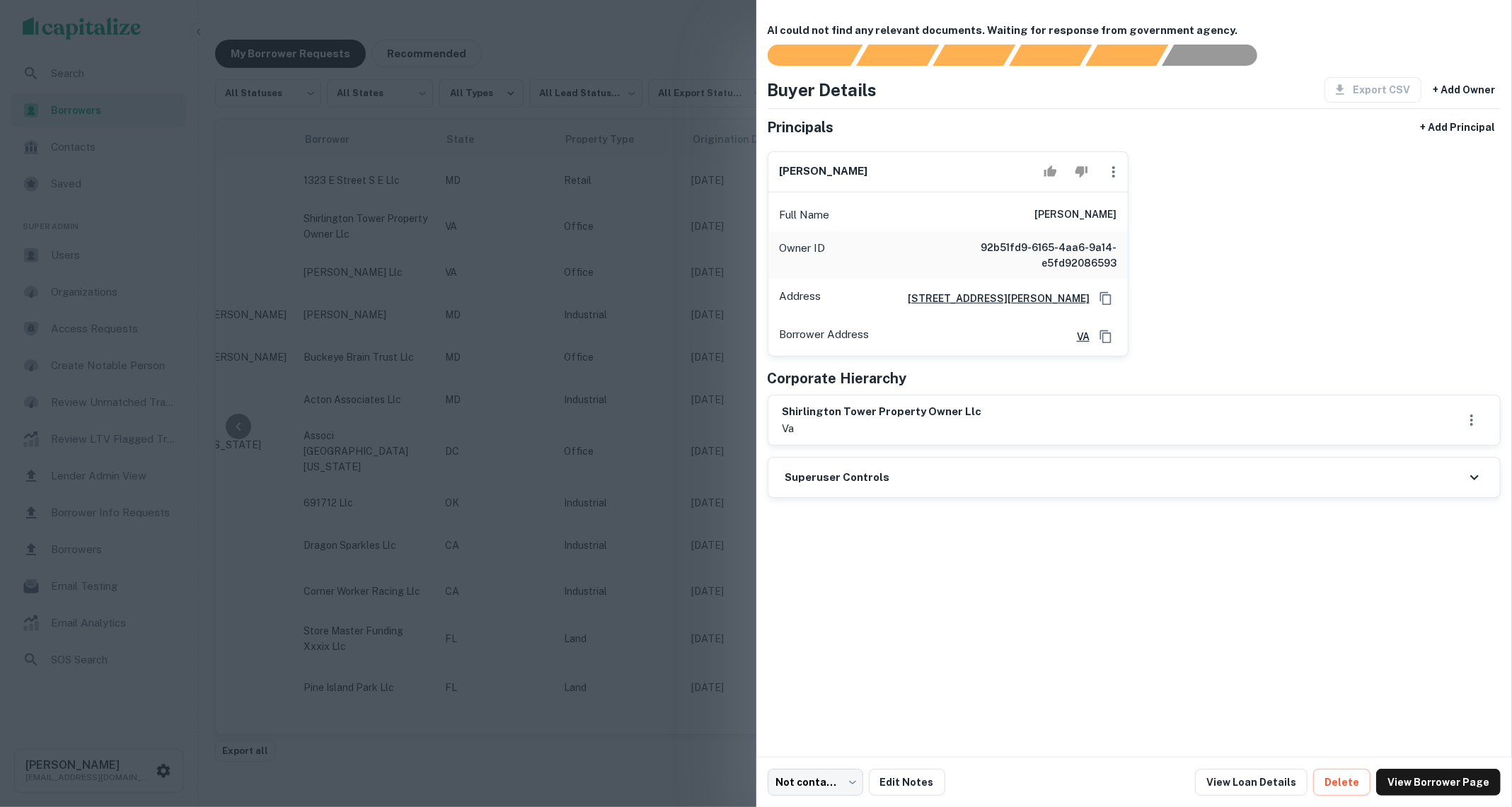
click at [670, 309] on div at bounding box center [756, 404] width 1512 height 807
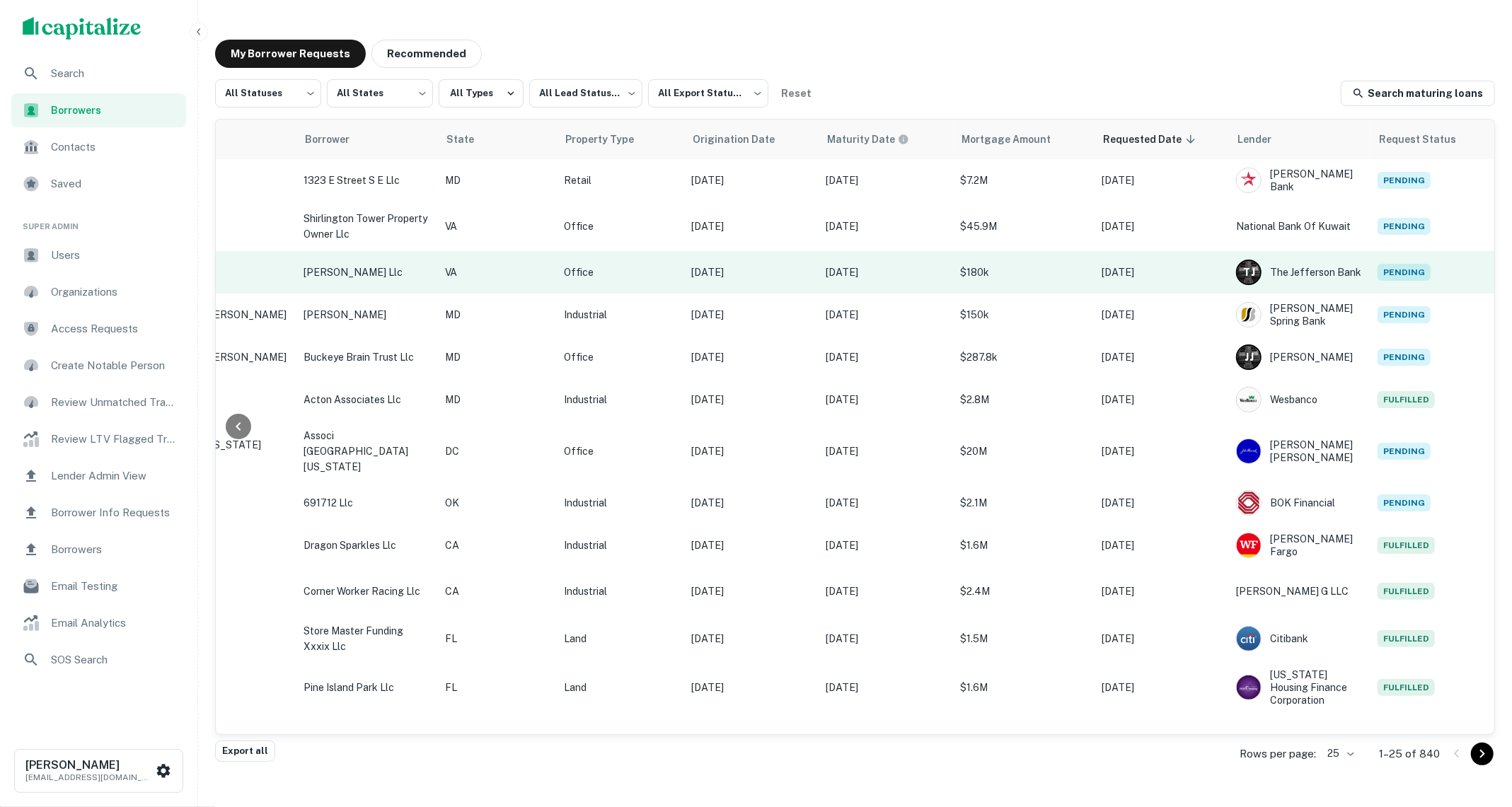
click at [965, 262] on td "$180k" at bounding box center [1023, 272] width 141 height 43
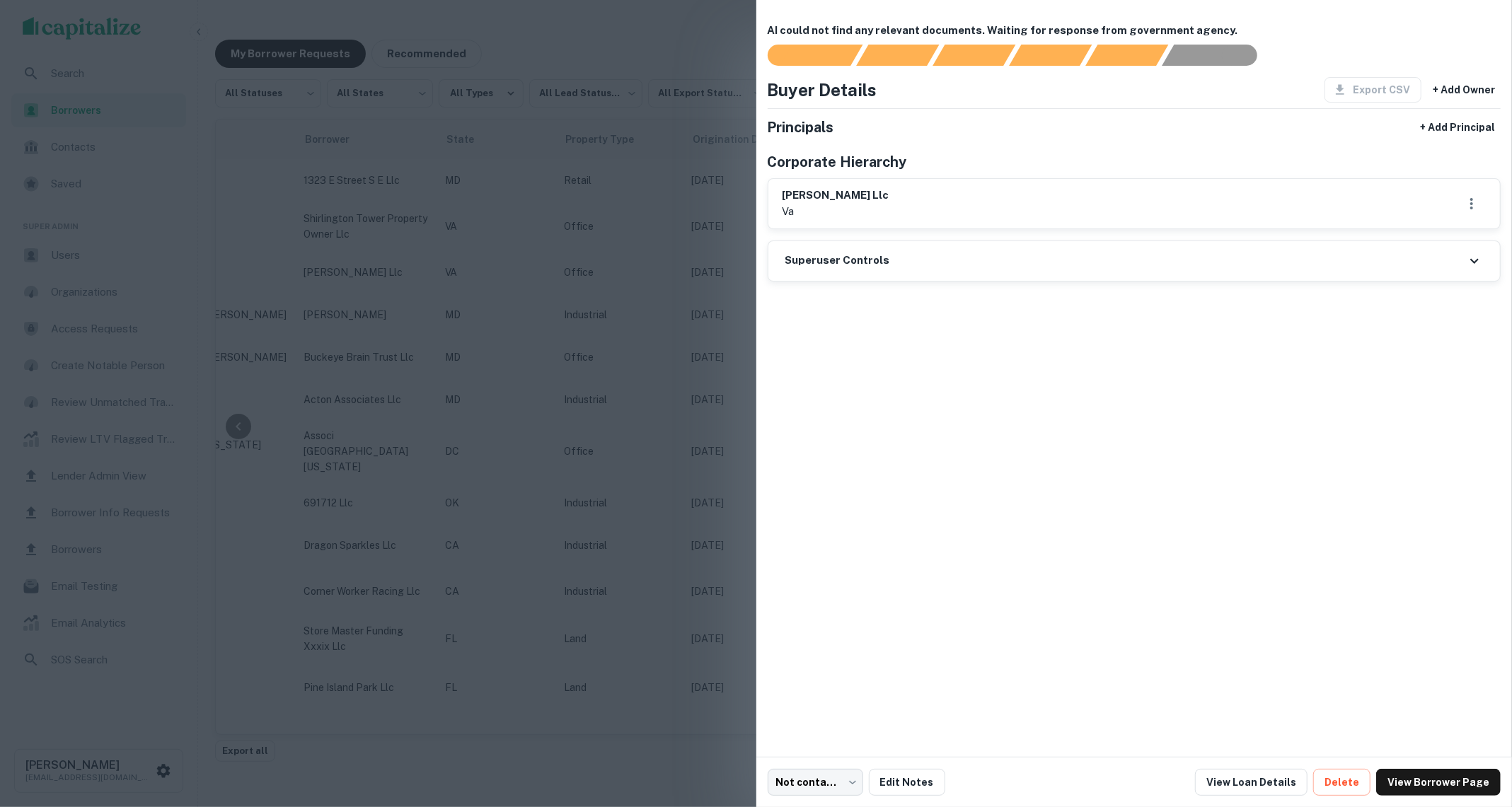
click at [644, 357] on div at bounding box center [756, 404] width 1512 height 807
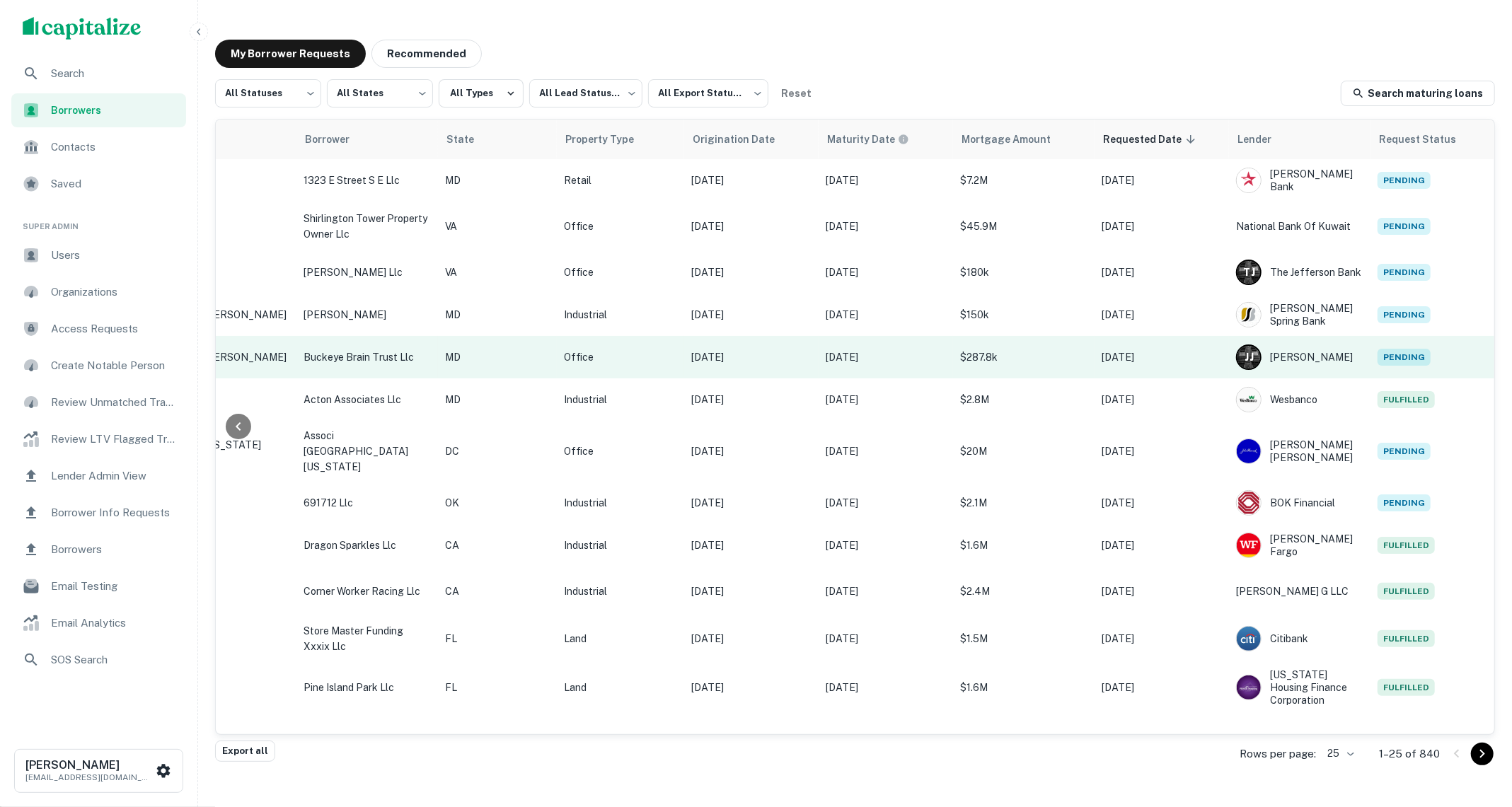
click at [1010, 359] on p "$287.8k" at bounding box center [1023, 356] width 128 height 15
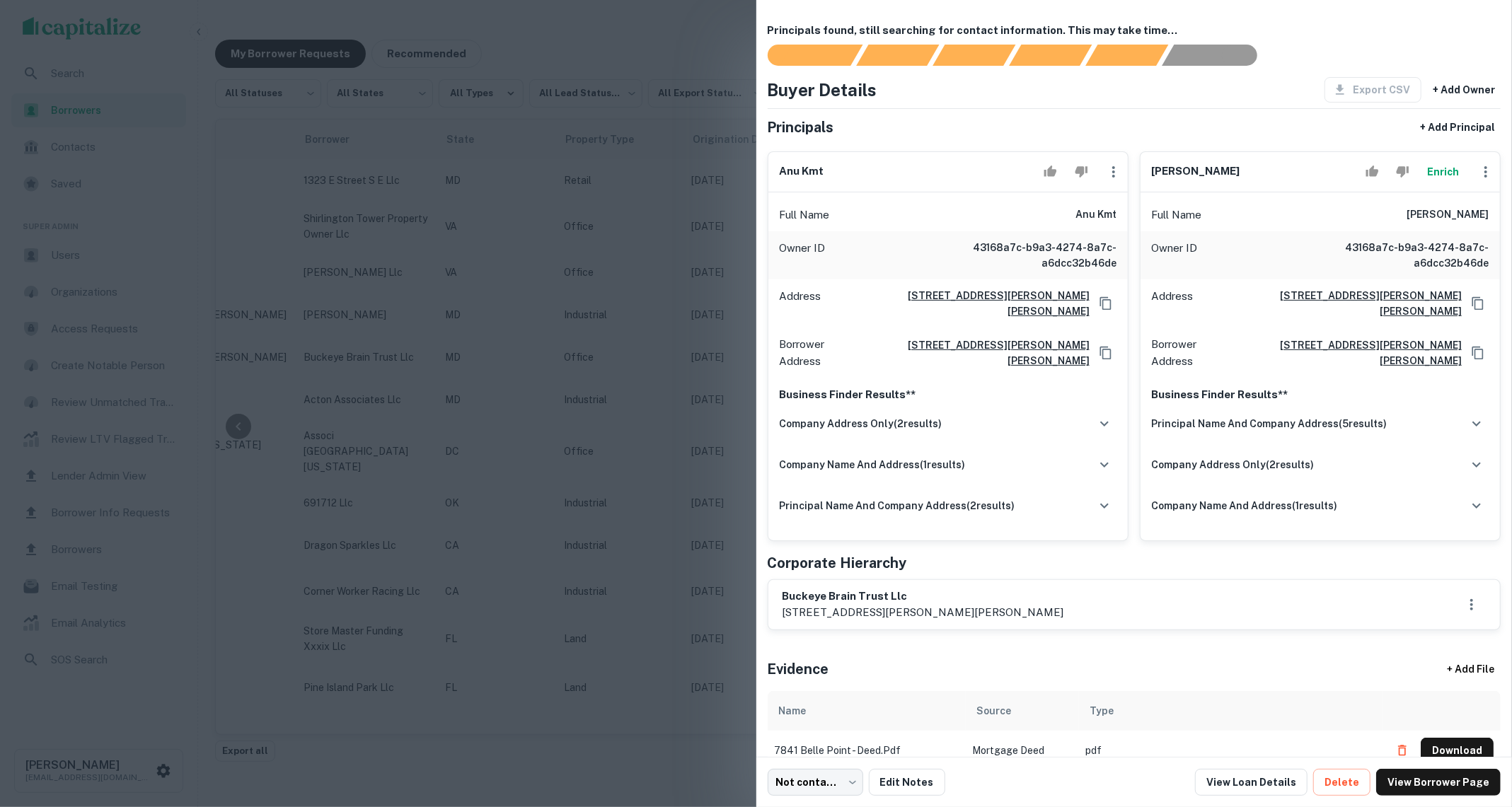
click at [668, 373] on div at bounding box center [756, 404] width 1512 height 807
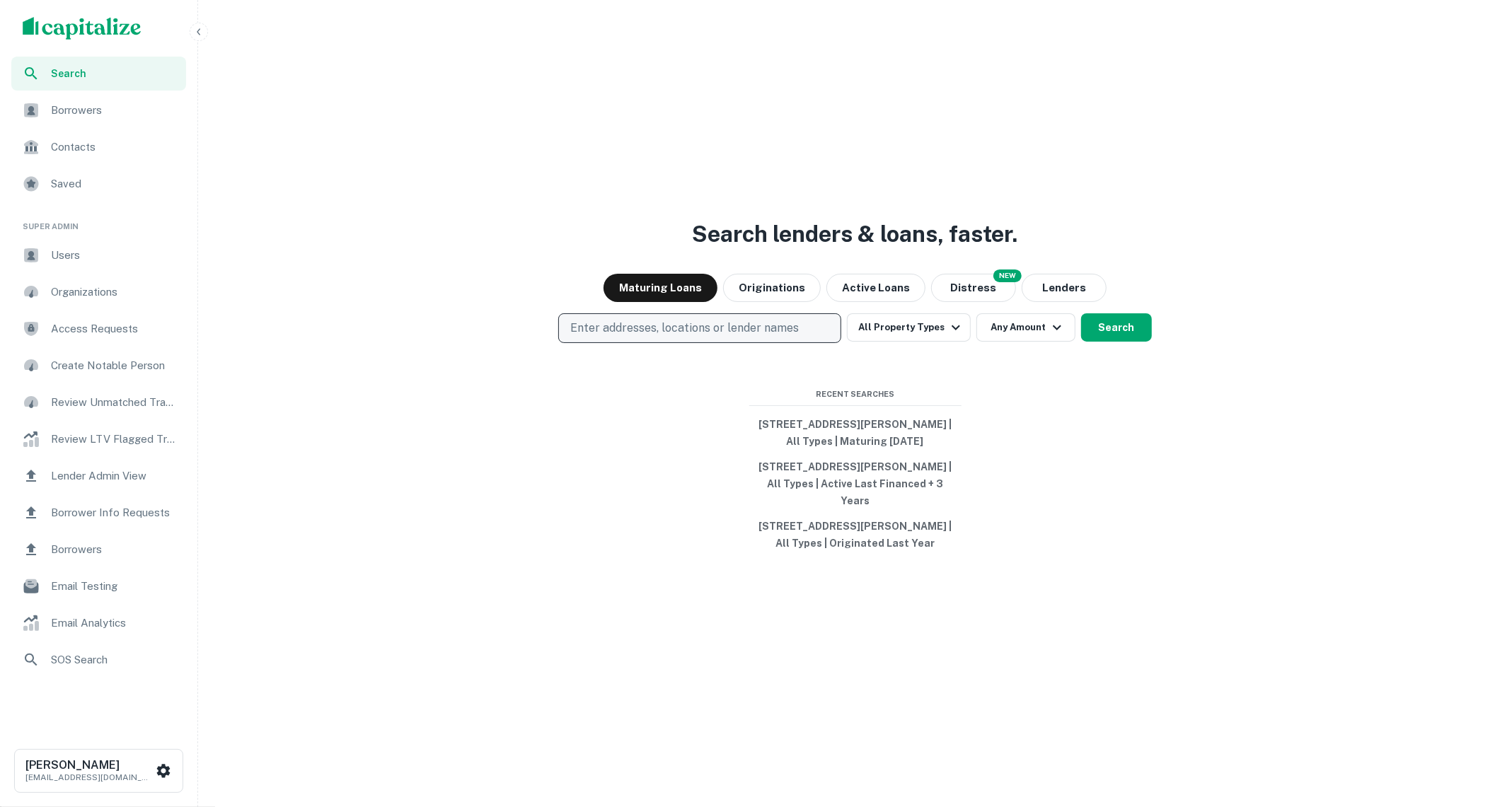
click at [674, 321] on p "Enter addresses, locations or lender names" at bounding box center [684, 327] width 228 height 17
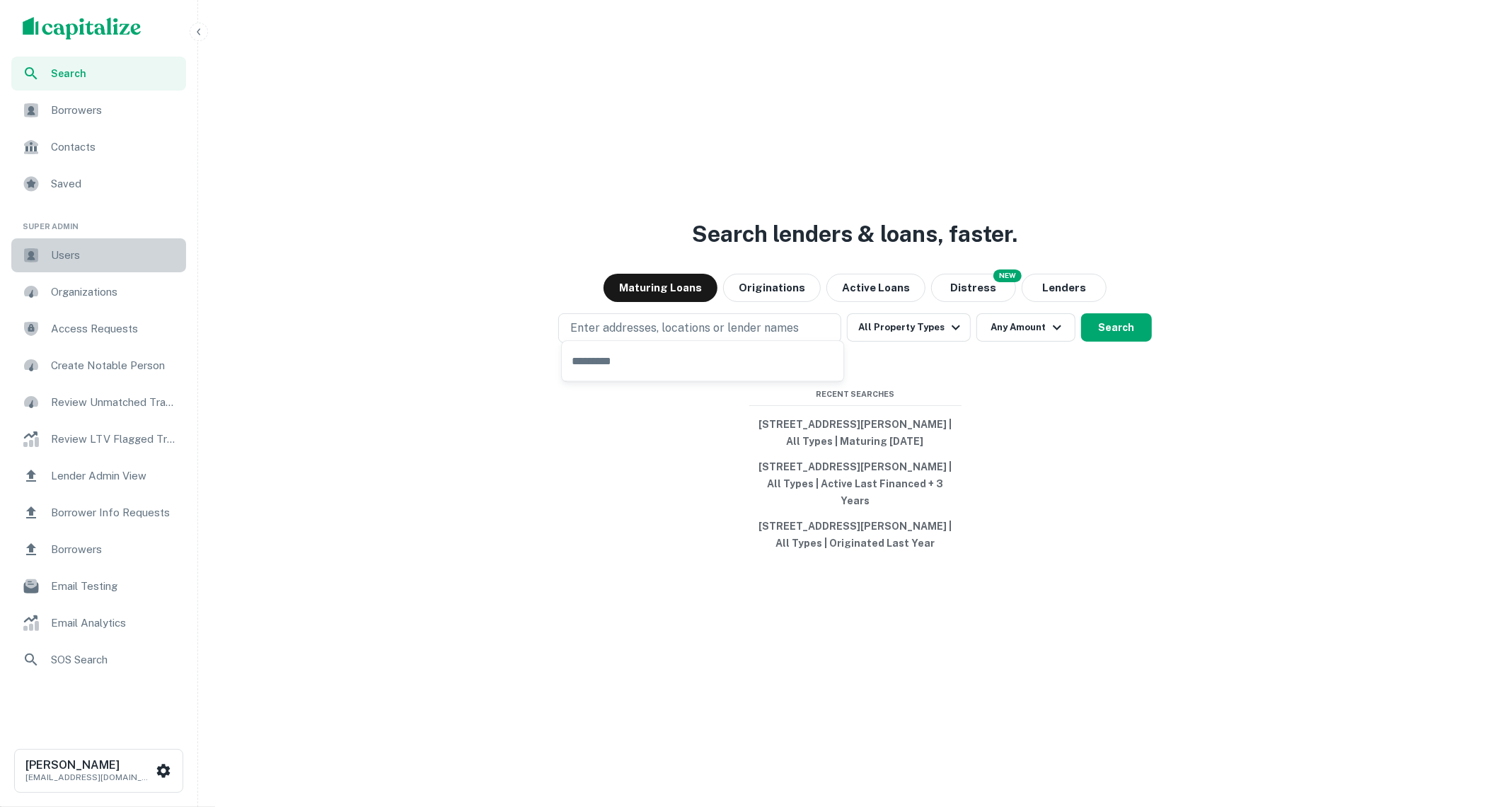
click at [131, 256] on span "Users" at bounding box center [114, 255] width 127 height 17
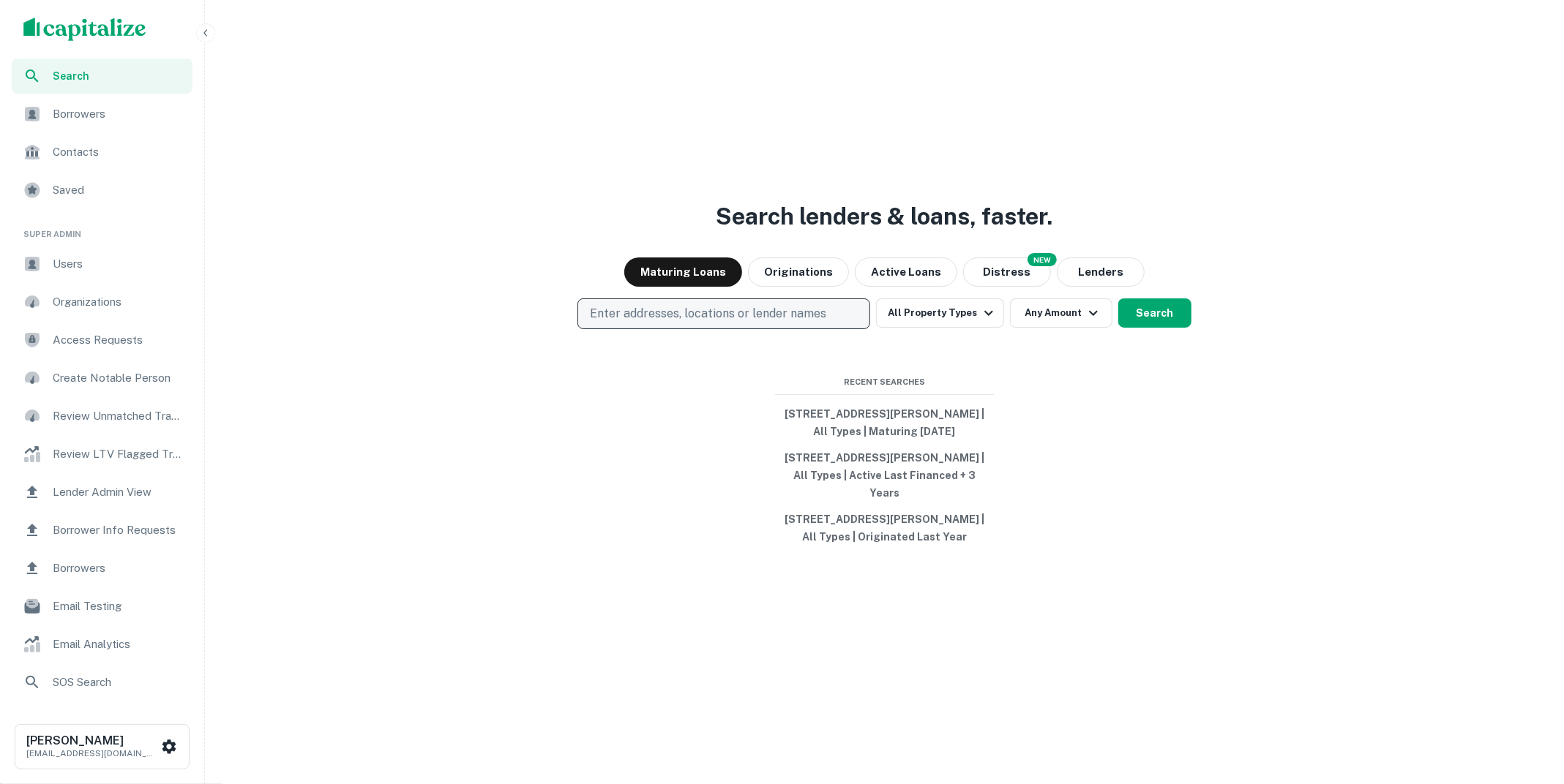
click at [825, 305] on button "Enter addresses, locations or lender names" at bounding box center [724, 313] width 292 height 31
type input "*********"
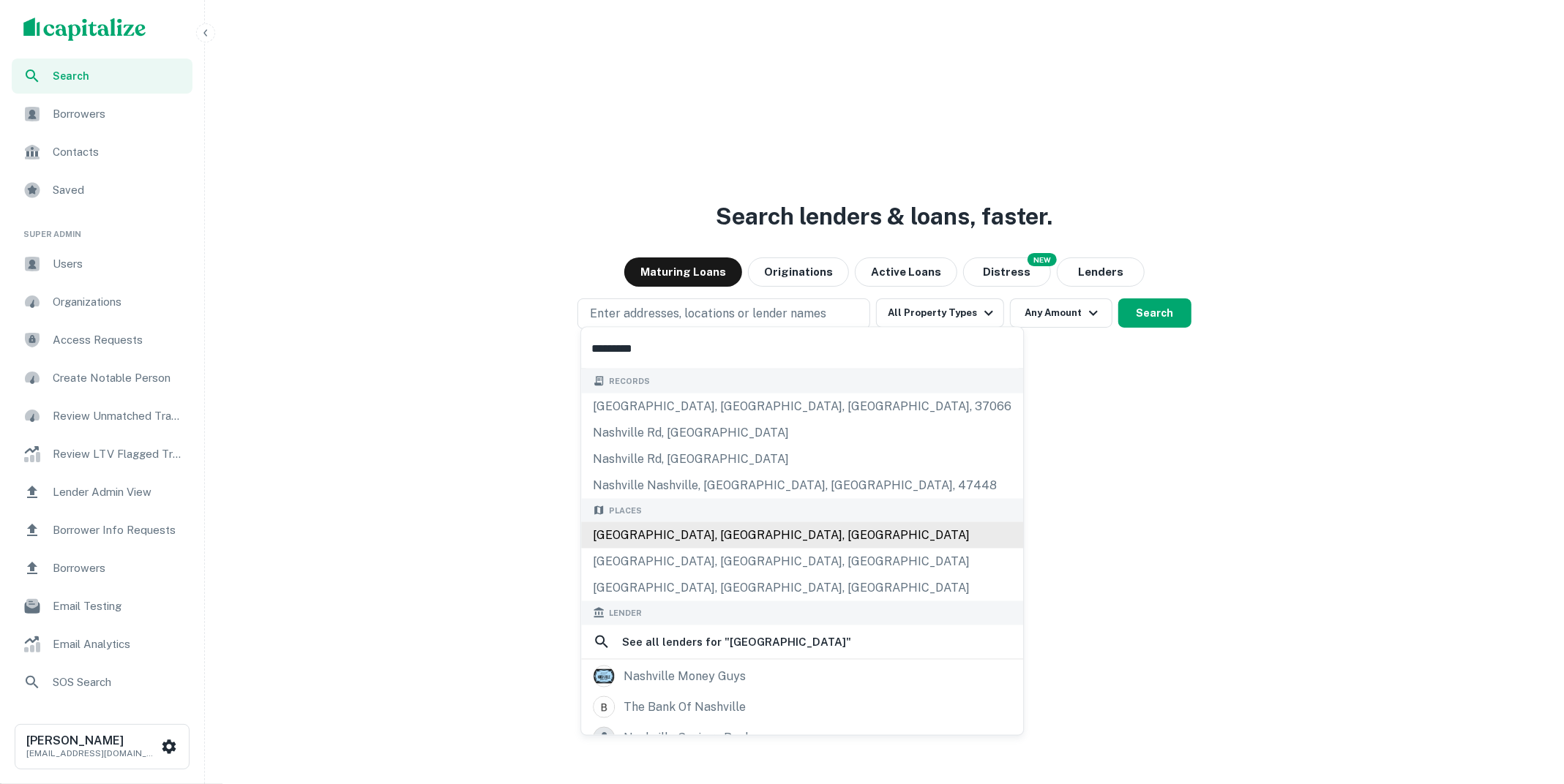
click at [760, 530] on div "[GEOGRAPHIC_DATA], [GEOGRAPHIC_DATA], [GEOGRAPHIC_DATA]" at bounding box center [801, 535] width 442 height 26
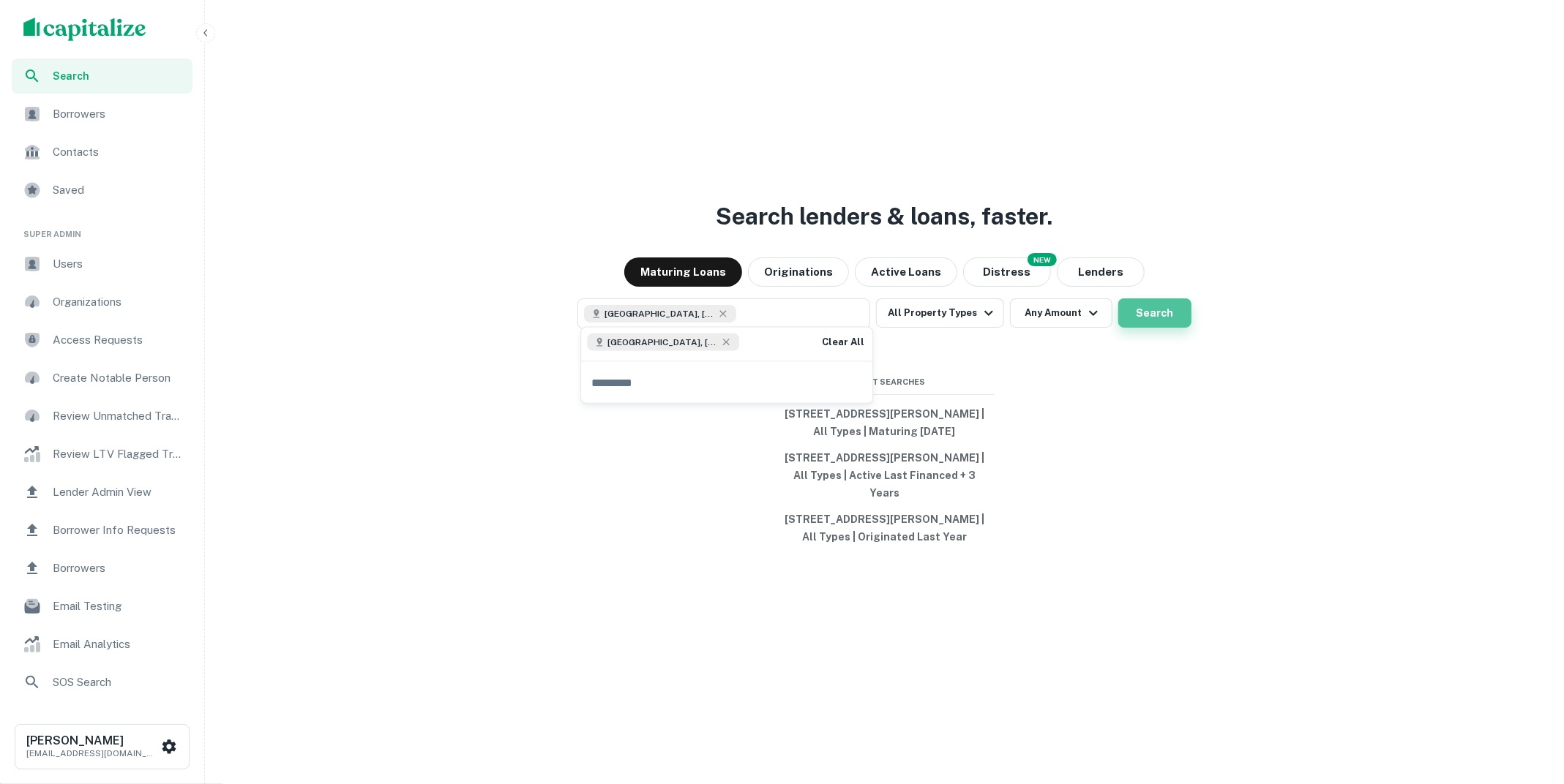
click at [1136, 298] on button "Search" at bounding box center [1155, 313] width 73 height 29
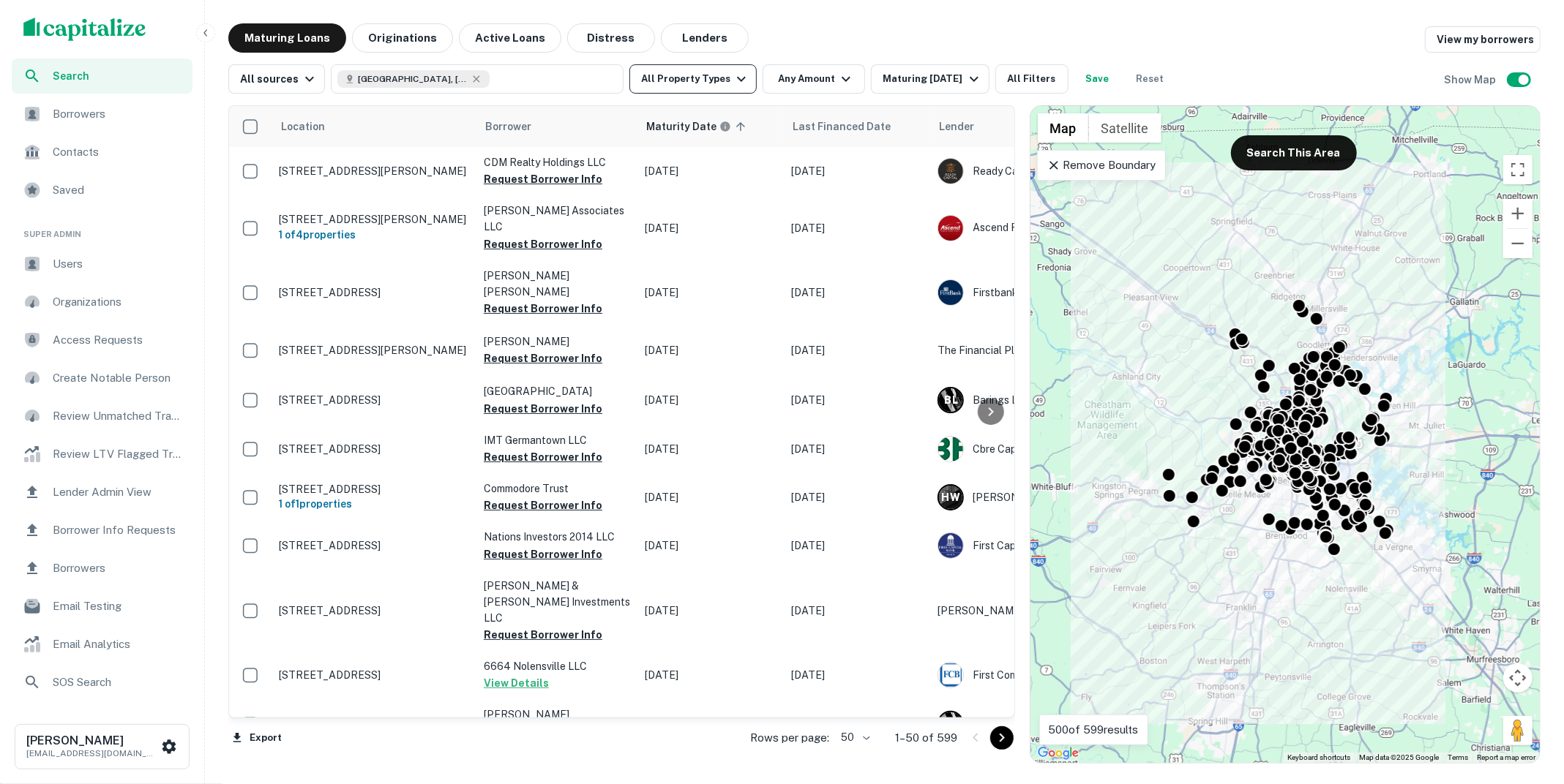
click at [733, 86] on icon "button" at bounding box center [741, 79] width 17 height 17
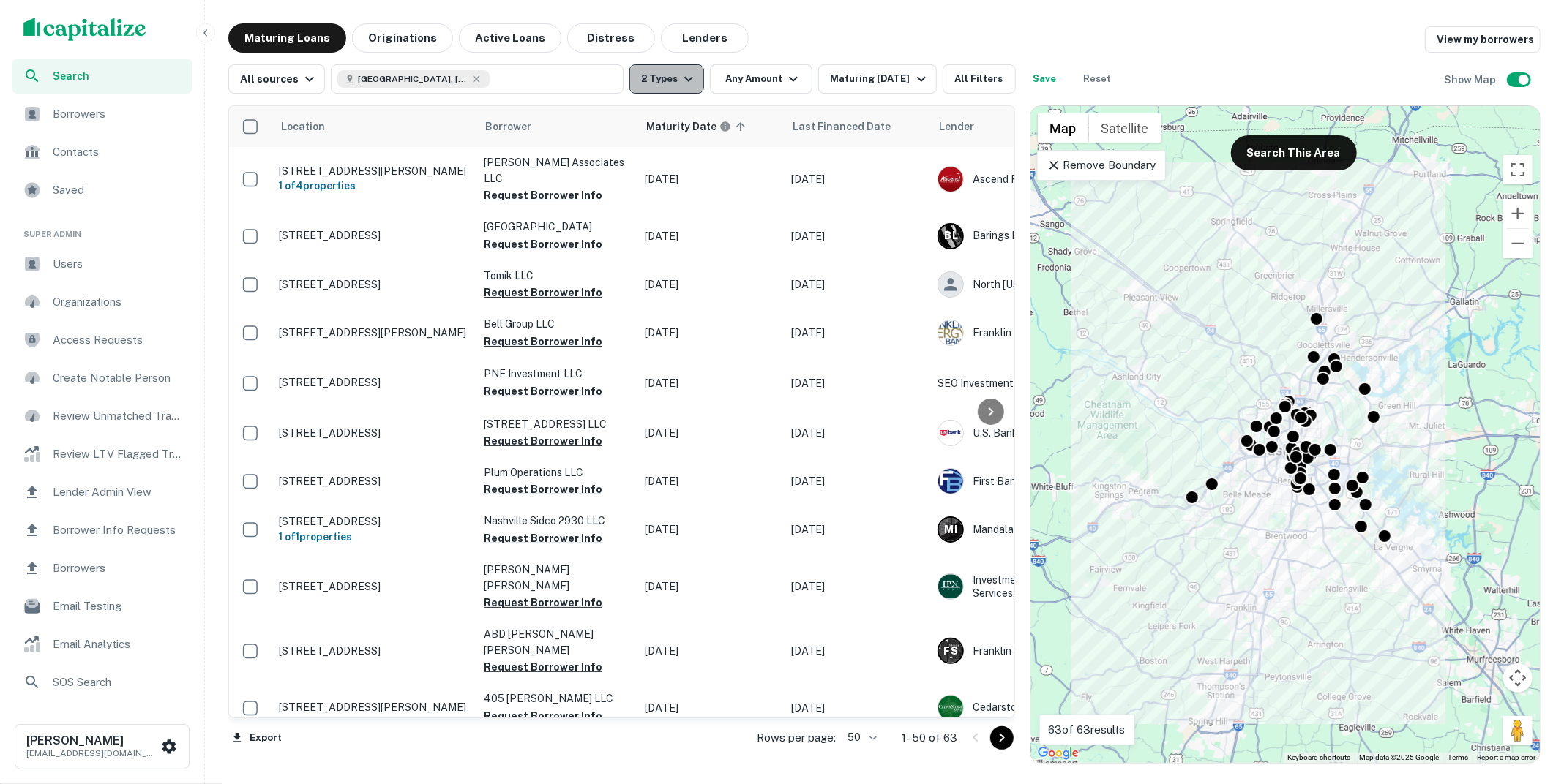
click at [687, 77] on icon "button" at bounding box center [688, 79] width 17 height 17
click at [424, 46] on button "Originations" at bounding box center [402, 37] width 101 height 29
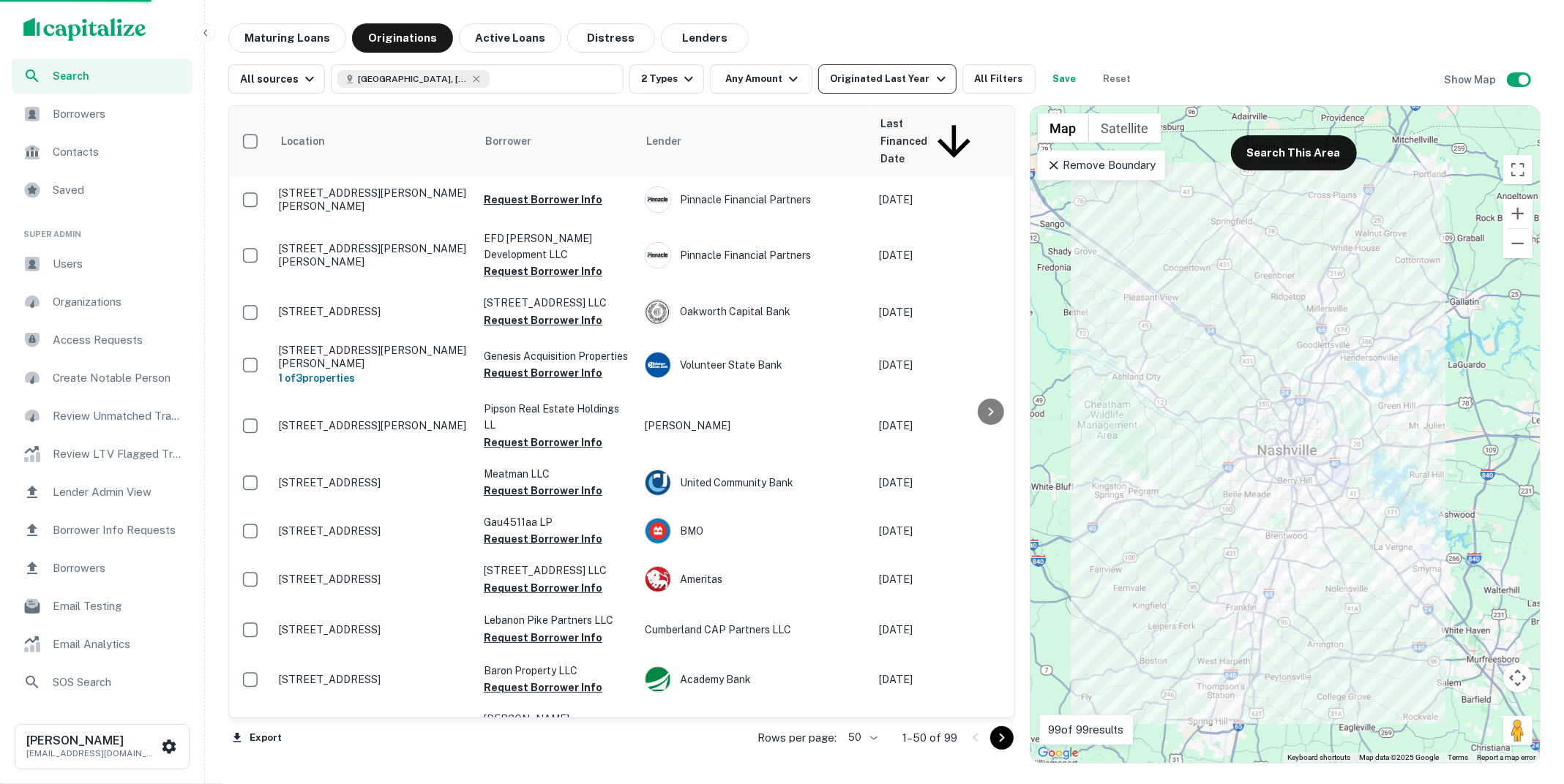
click at [933, 91] on button "Originated Last Year" at bounding box center [886, 79] width 137 height 29
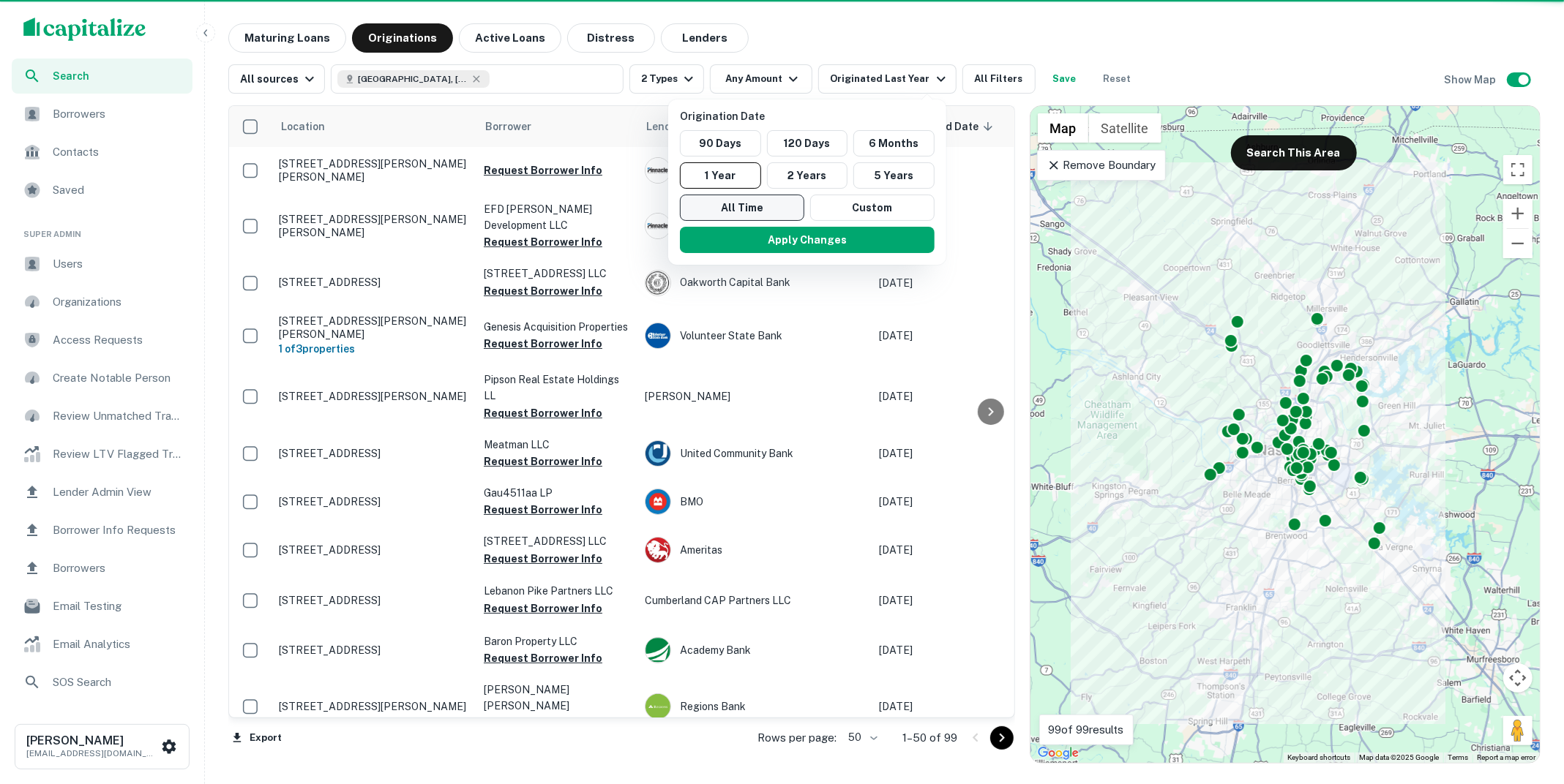
click at [745, 201] on button "All Time" at bounding box center [742, 208] width 124 height 26
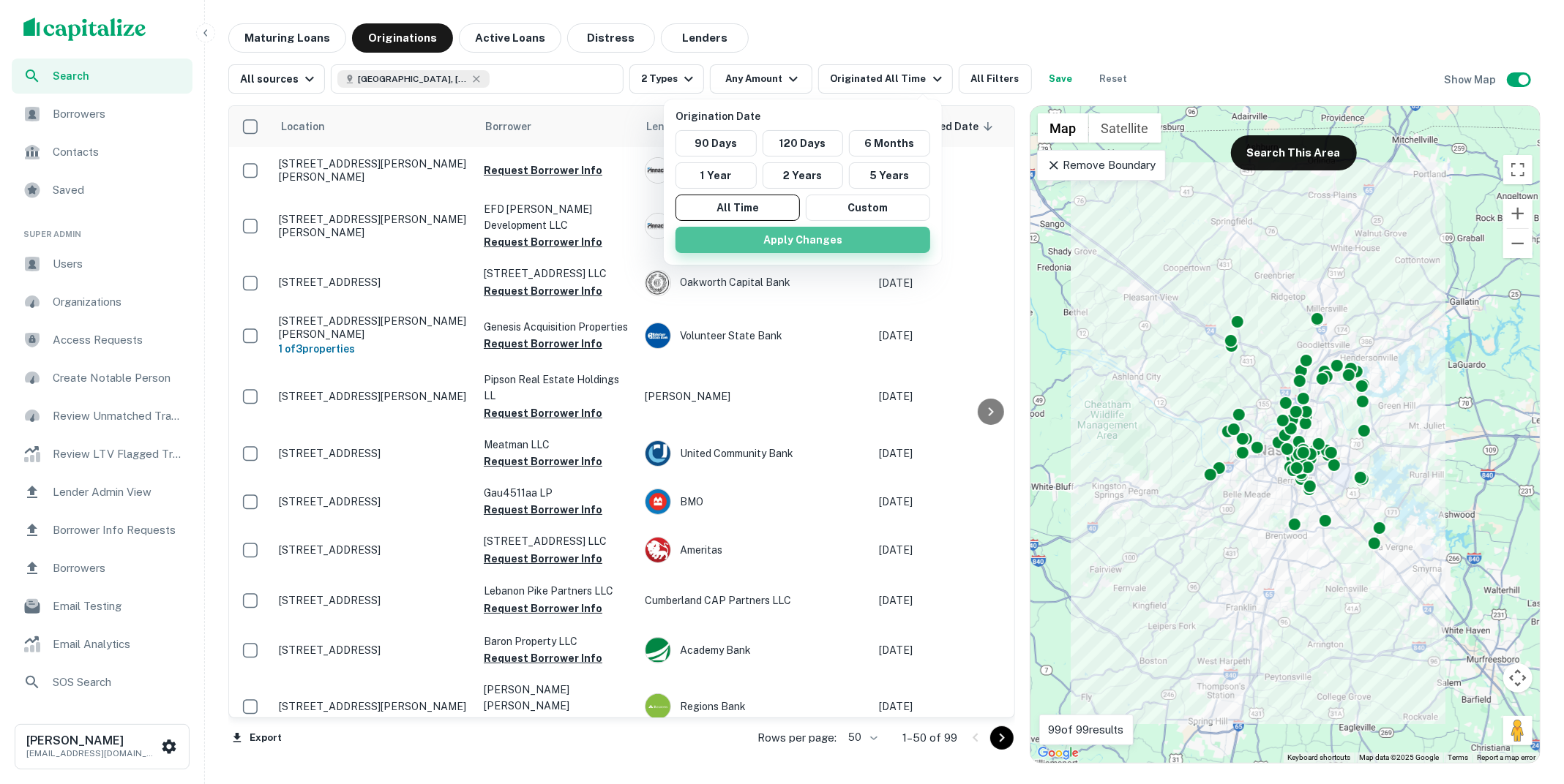
click at [753, 251] on button "Apply Changes" at bounding box center [803, 240] width 255 height 26
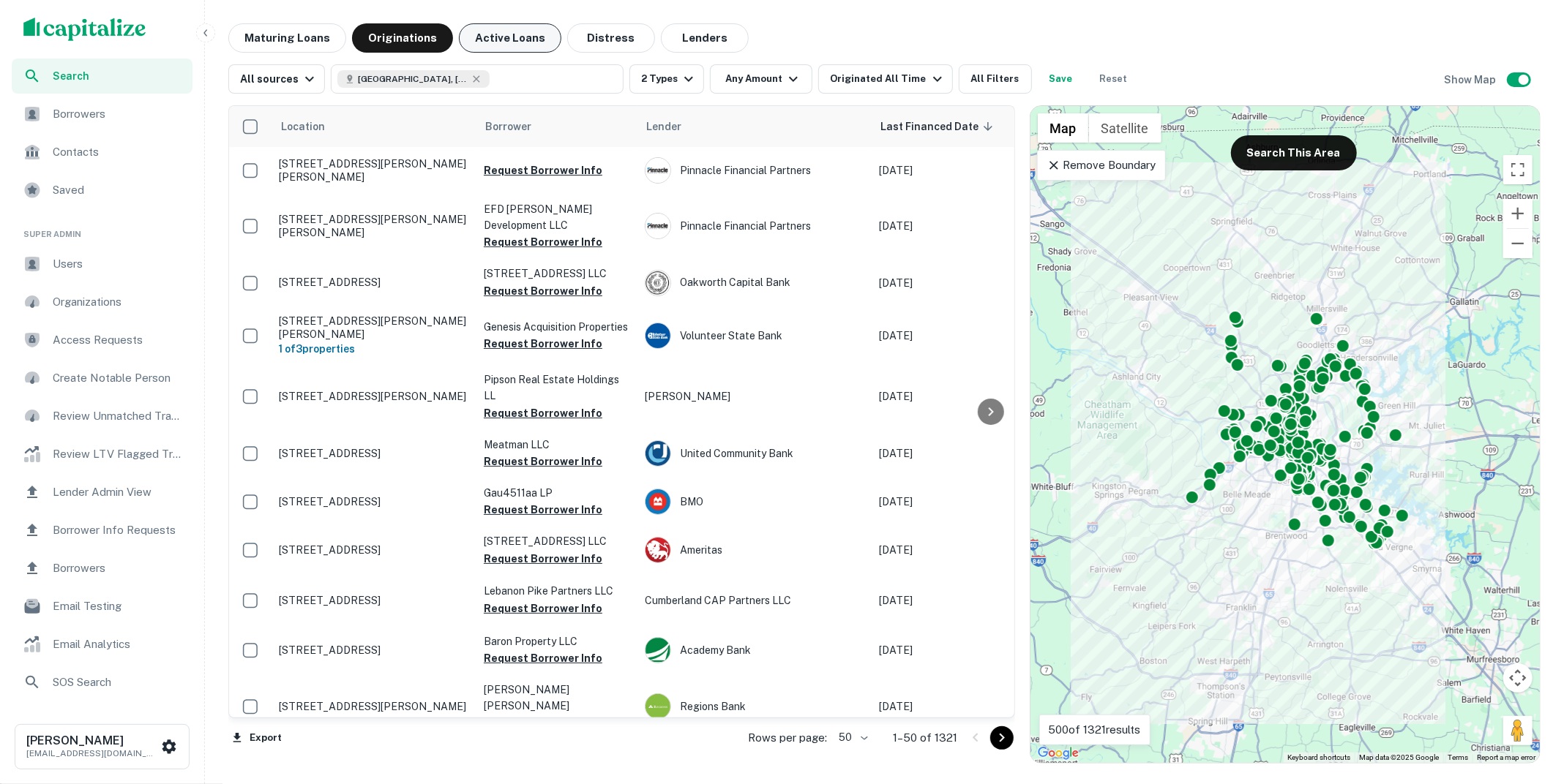
click at [526, 46] on button "Active Loans" at bounding box center [510, 37] width 103 height 29
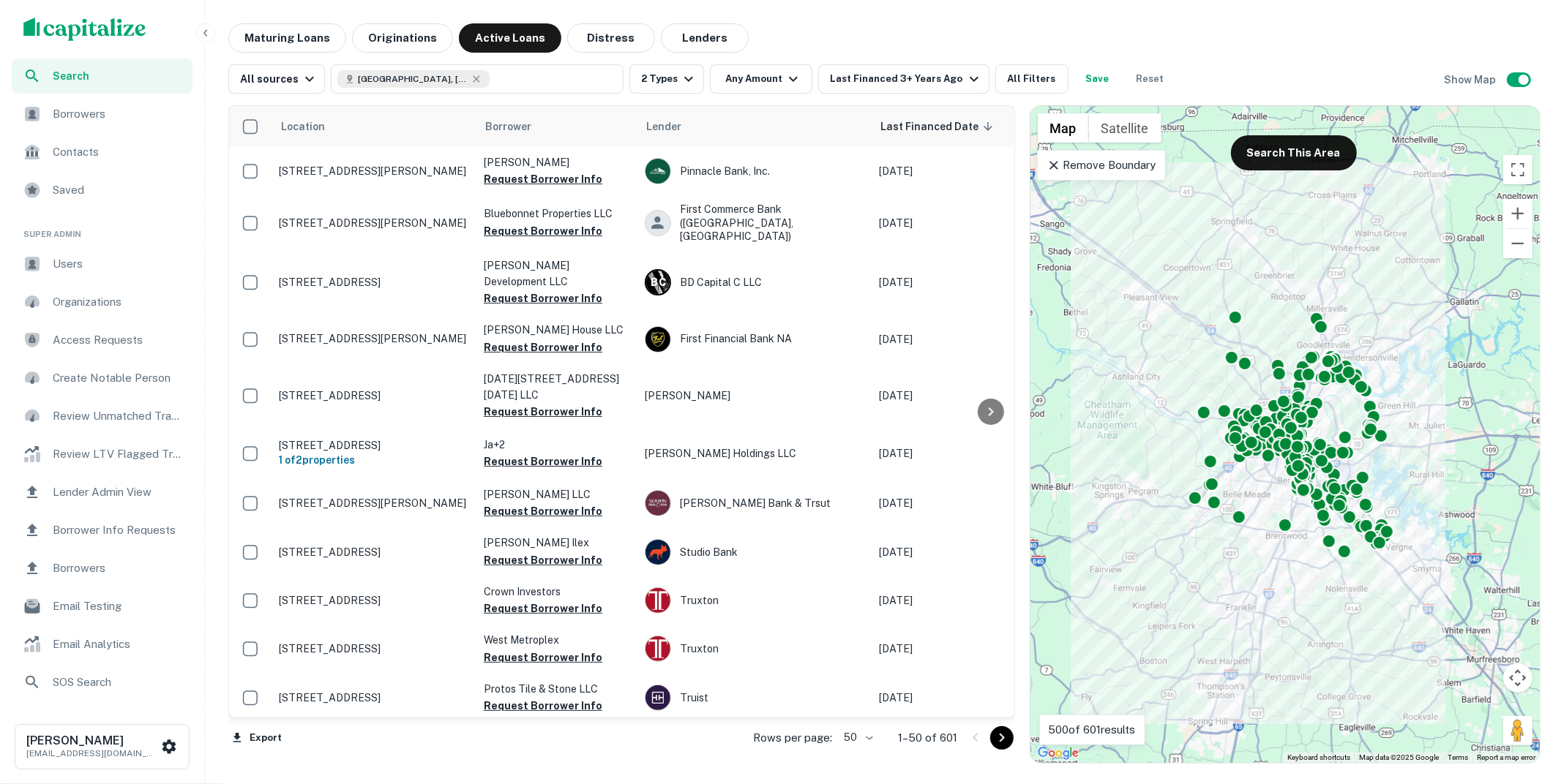
click at [1050, 164] on icon at bounding box center [1054, 166] width 15 height 15
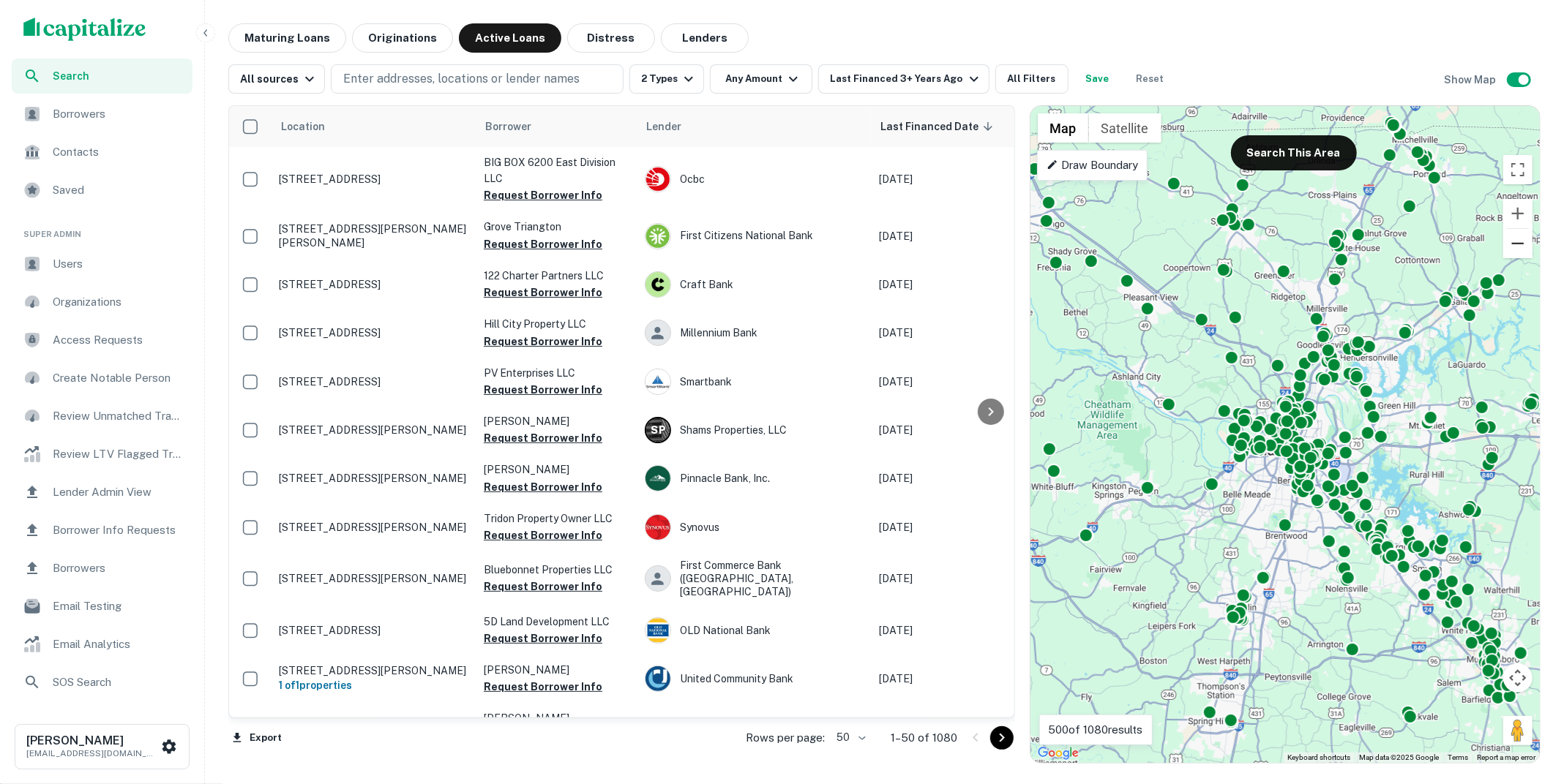
click at [1516, 253] on button "Zoom out" at bounding box center [1518, 243] width 29 height 29
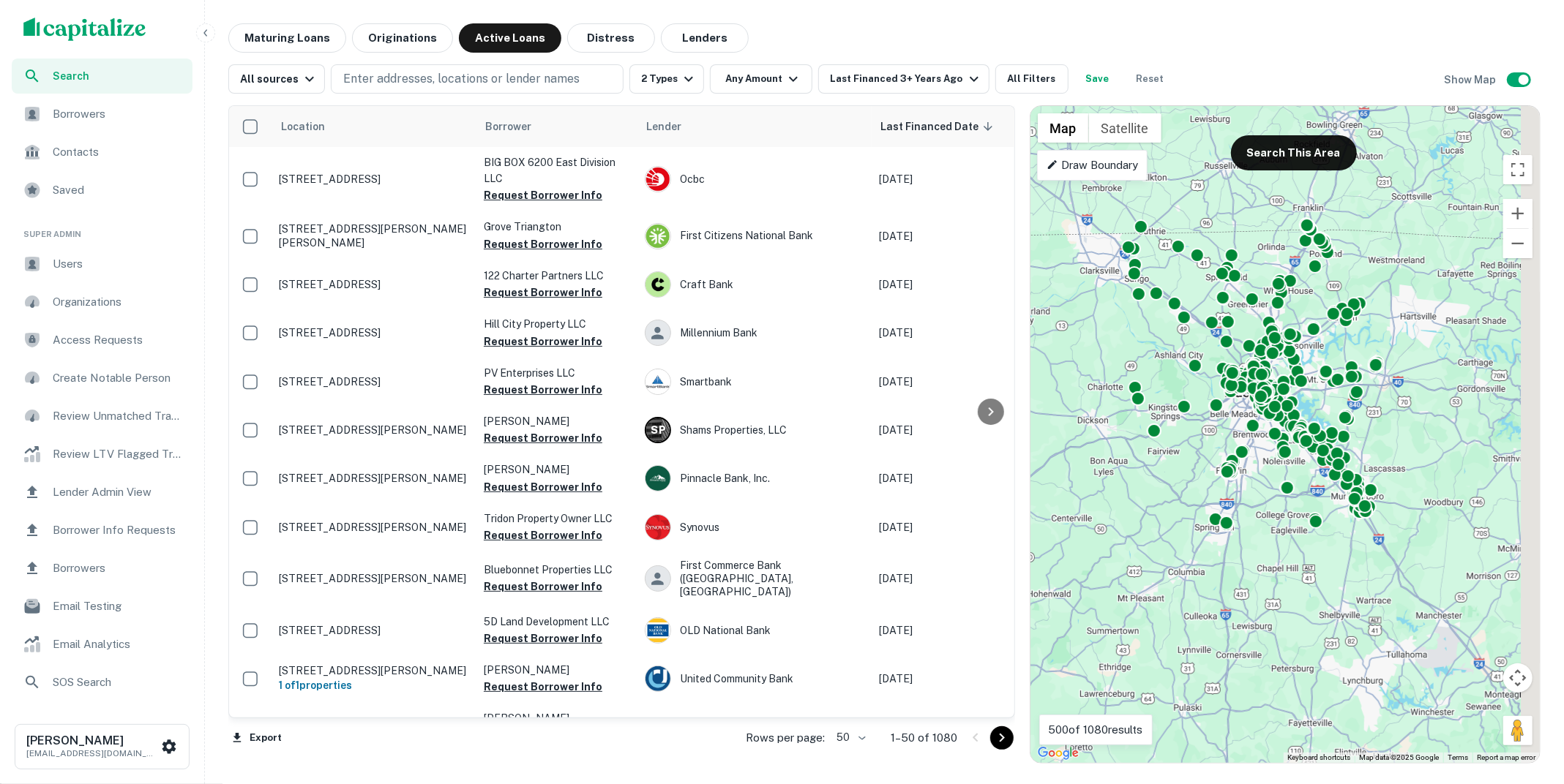
drag, startPoint x: 1458, startPoint y: 315, endPoint x: 1419, endPoint y: 252, distance: 74.1
click at [1419, 252] on div "To activate drag with keyboard, press Alt + Enter. Once in keyboard drag state,…" at bounding box center [1284, 435] width 509 height 657
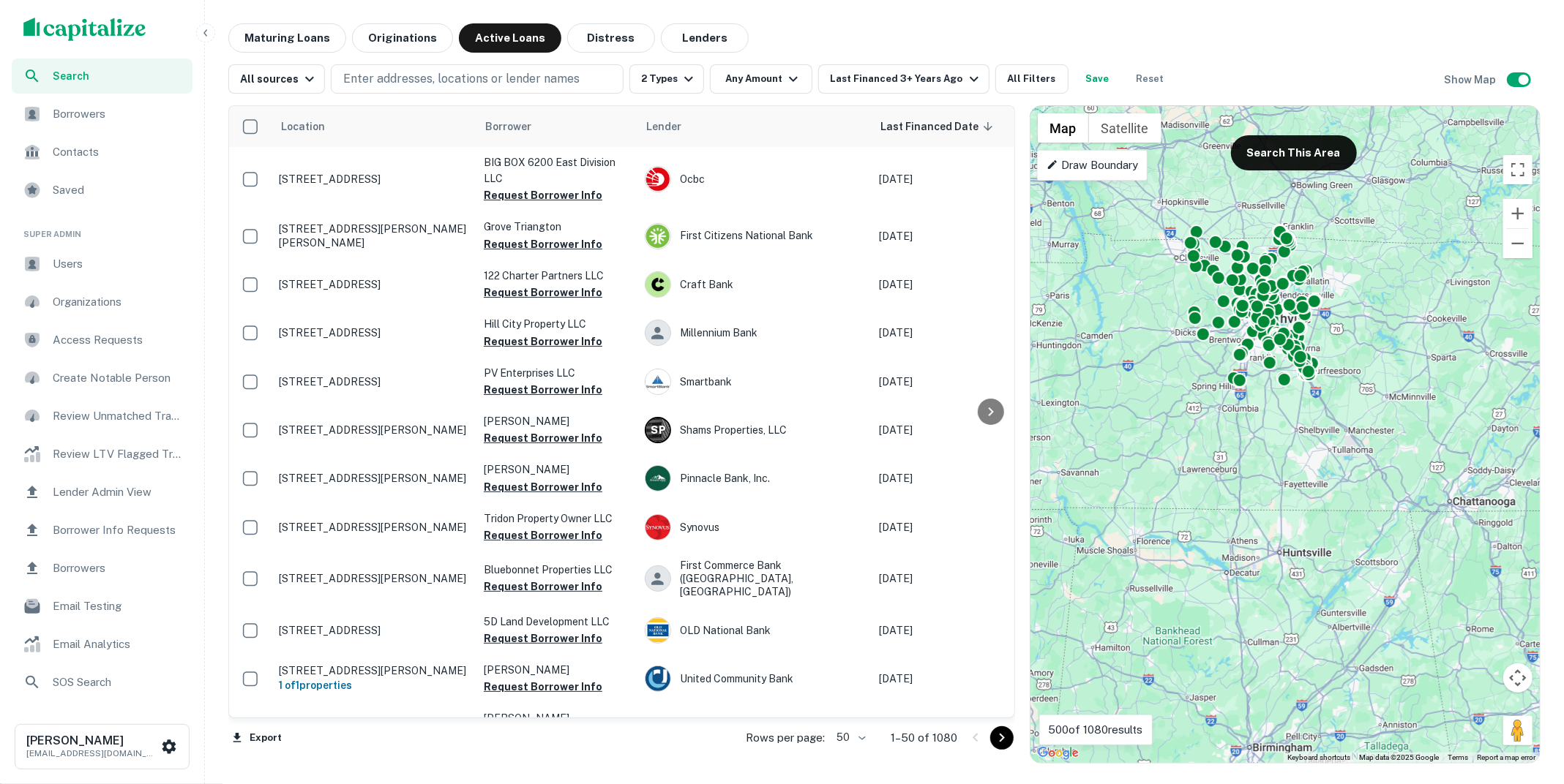
drag, startPoint x: 1240, startPoint y: 316, endPoint x: 1158, endPoint y: 317, distance: 82.0
click at [1158, 317] on div "To activate drag with keyboard, press Alt + Enter. Once in keyboard drag state,…" at bounding box center [1284, 435] width 509 height 657
click at [1128, 169] on p "Draw Boundary" at bounding box center [1092, 165] width 91 height 17
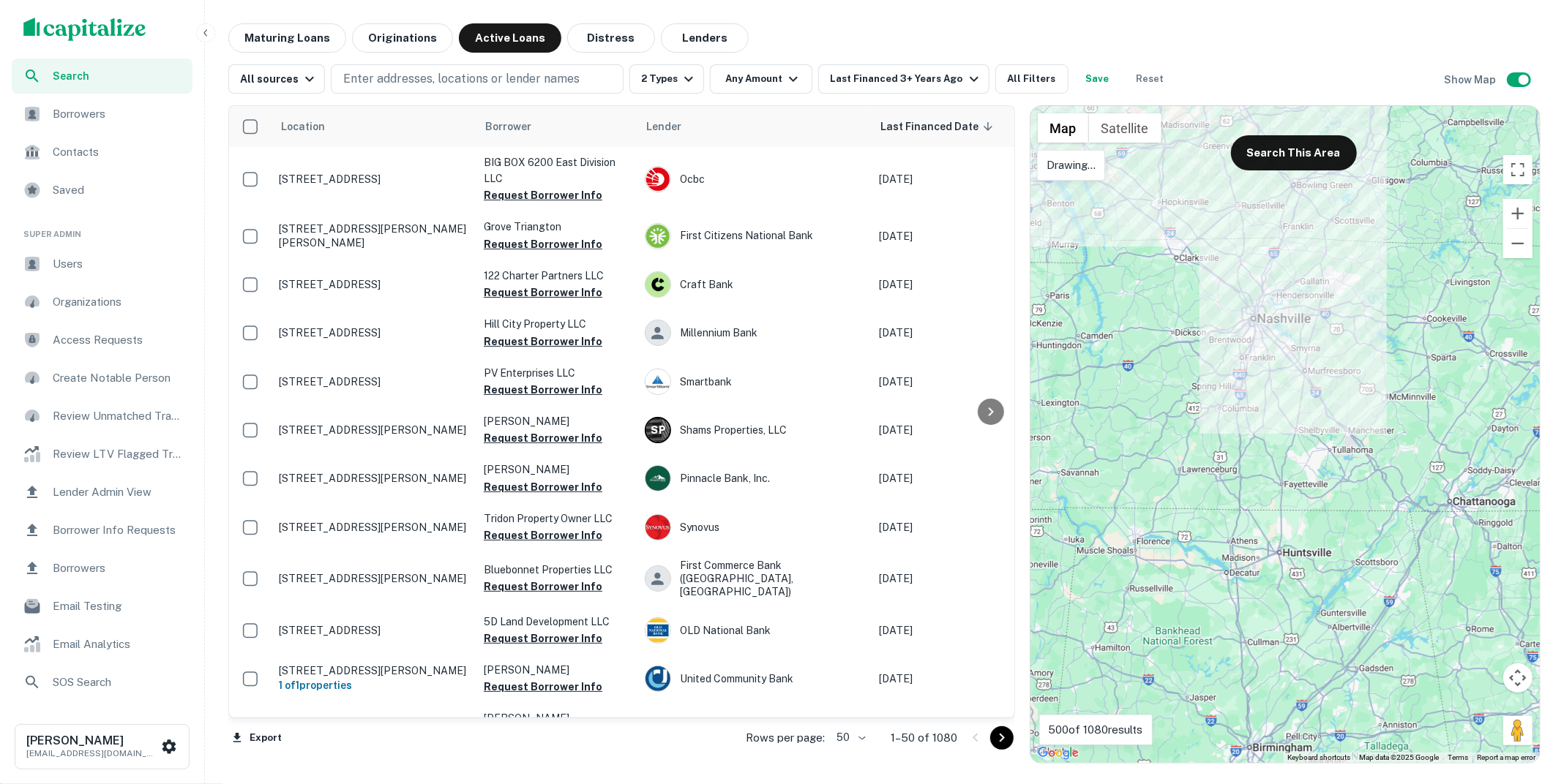
click at [1091, 165] on p "Drawing..." at bounding box center [1071, 165] width 49 height 17
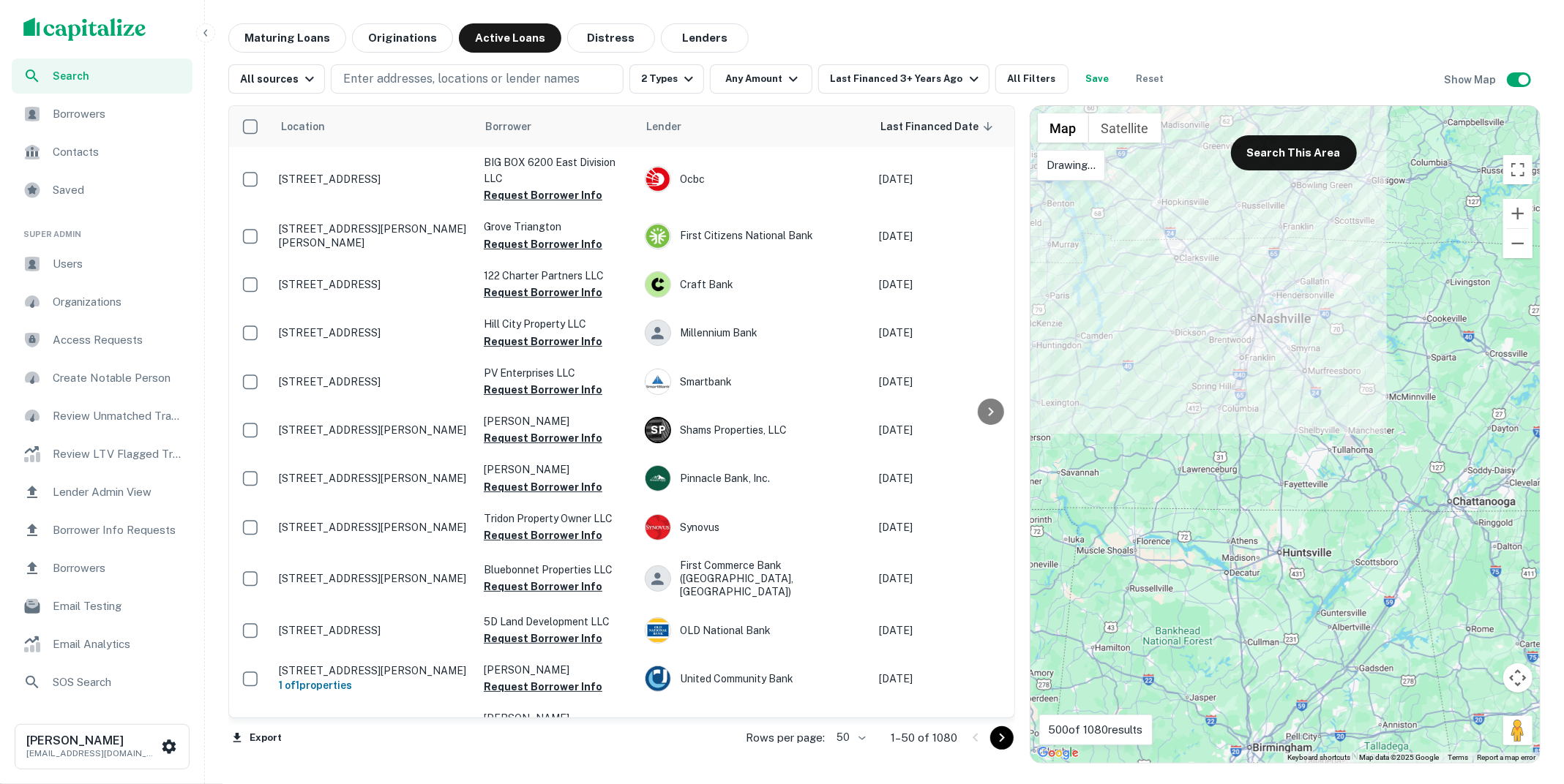
click at [1156, 209] on div at bounding box center [1284, 435] width 509 height 657
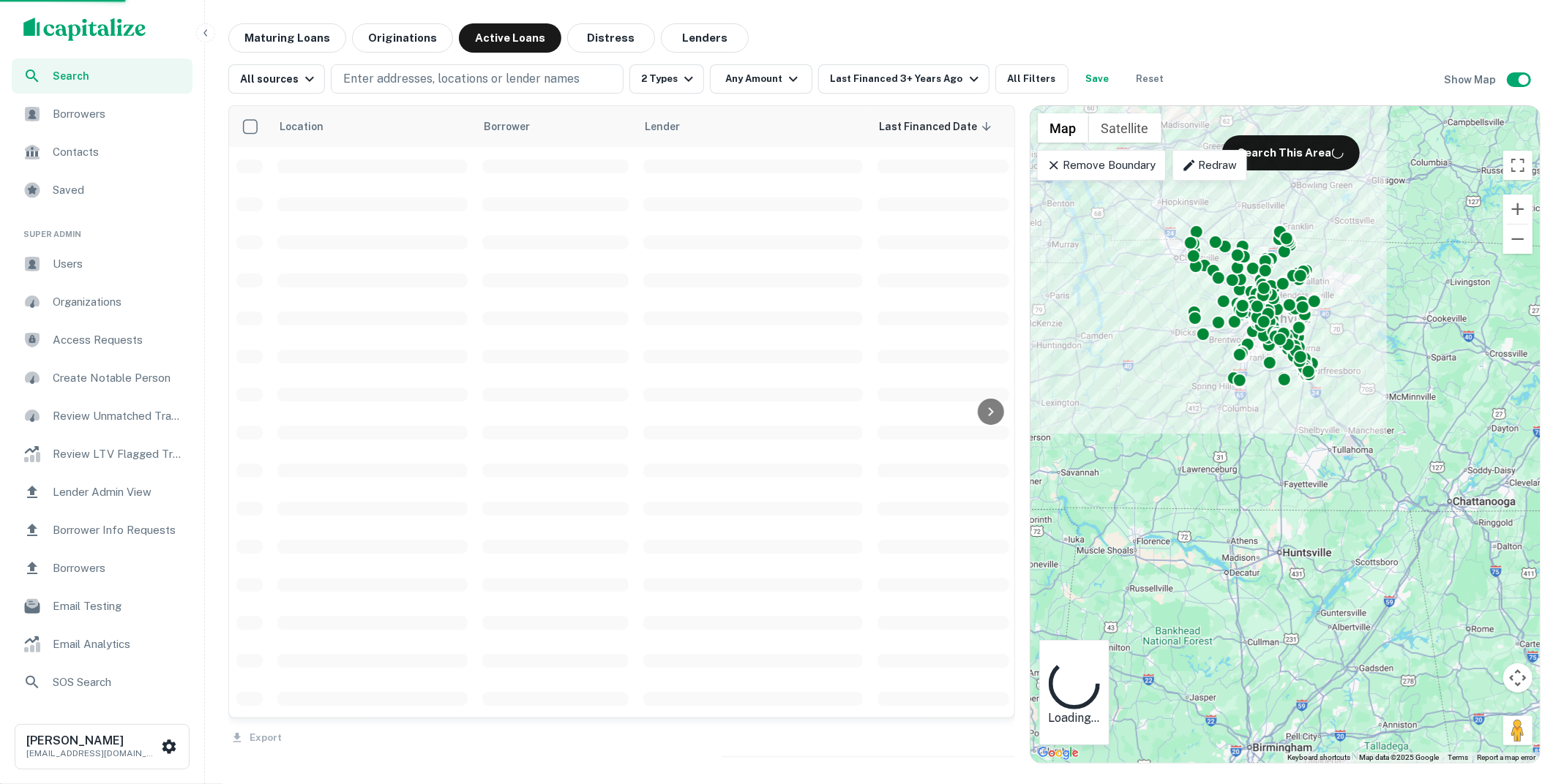
click at [1053, 167] on icon at bounding box center [1054, 166] width 15 height 15
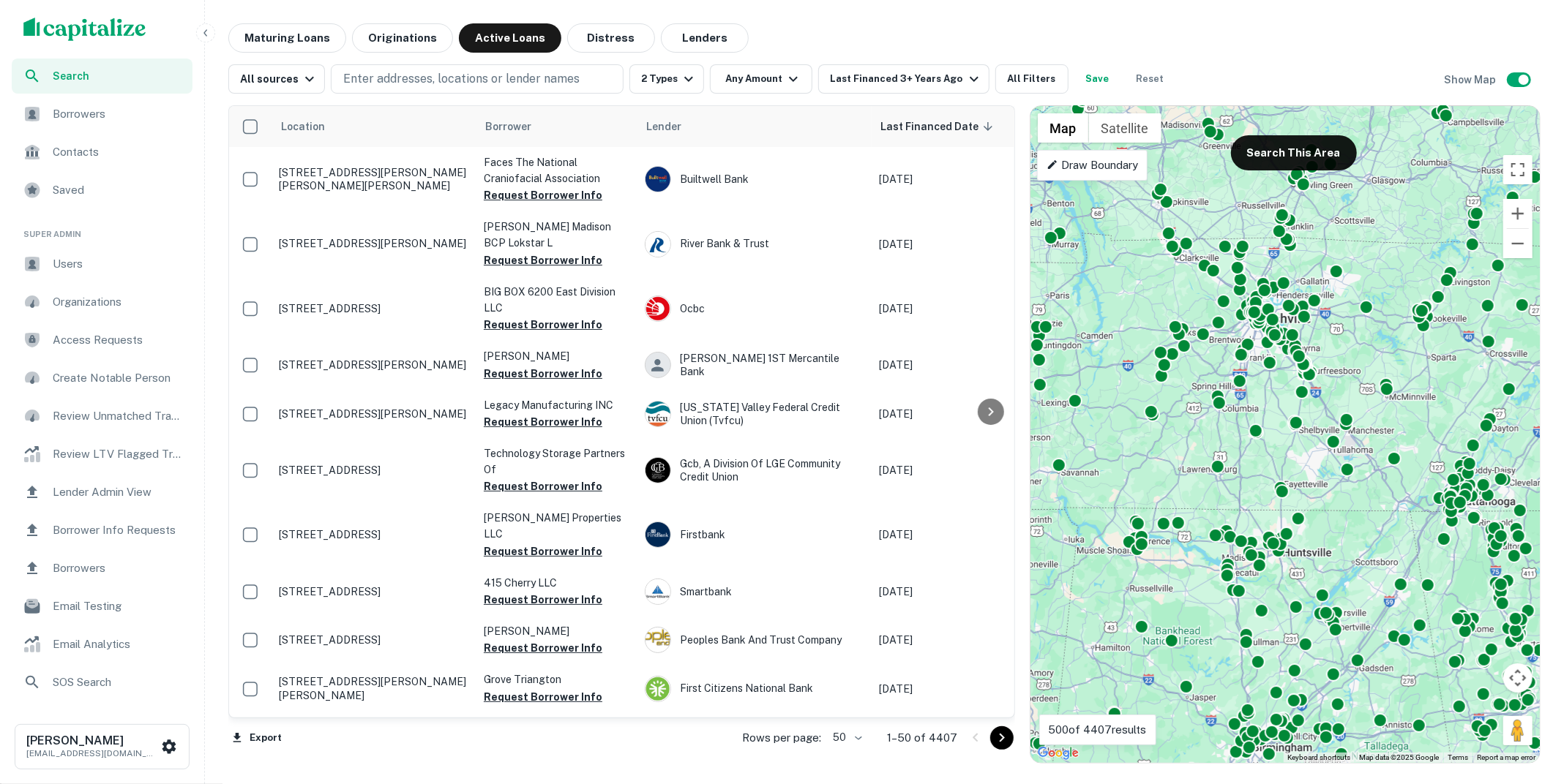
click at [1091, 159] on p "Draw Boundary" at bounding box center [1092, 165] width 91 height 17
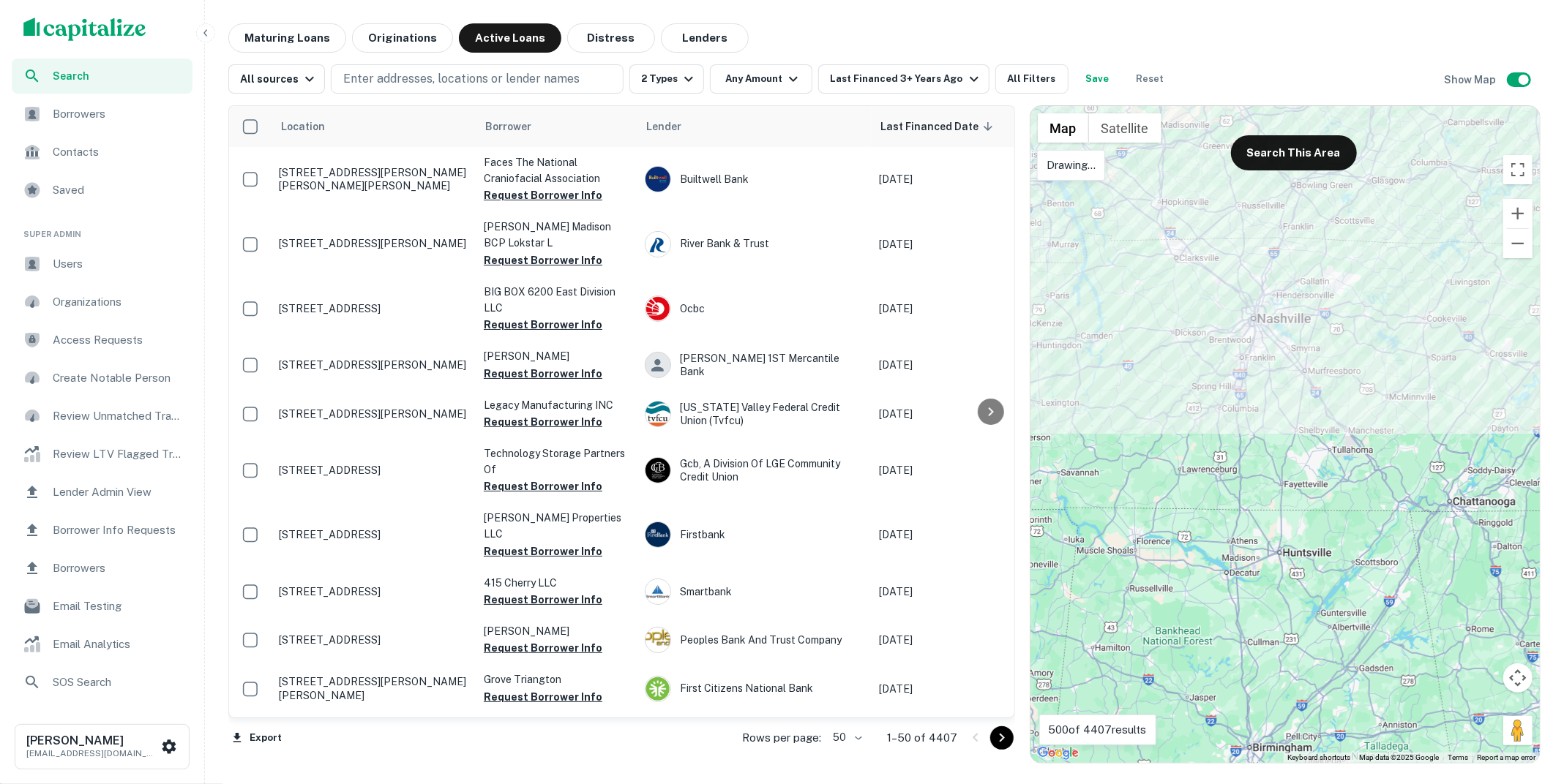
drag, startPoint x: 1322, startPoint y: 249, endPoint x: 1293, endPoint y: 246, distance: 29.2
click at [1293, 246] on div at bounding box center [1284, 435] width 509 height 657
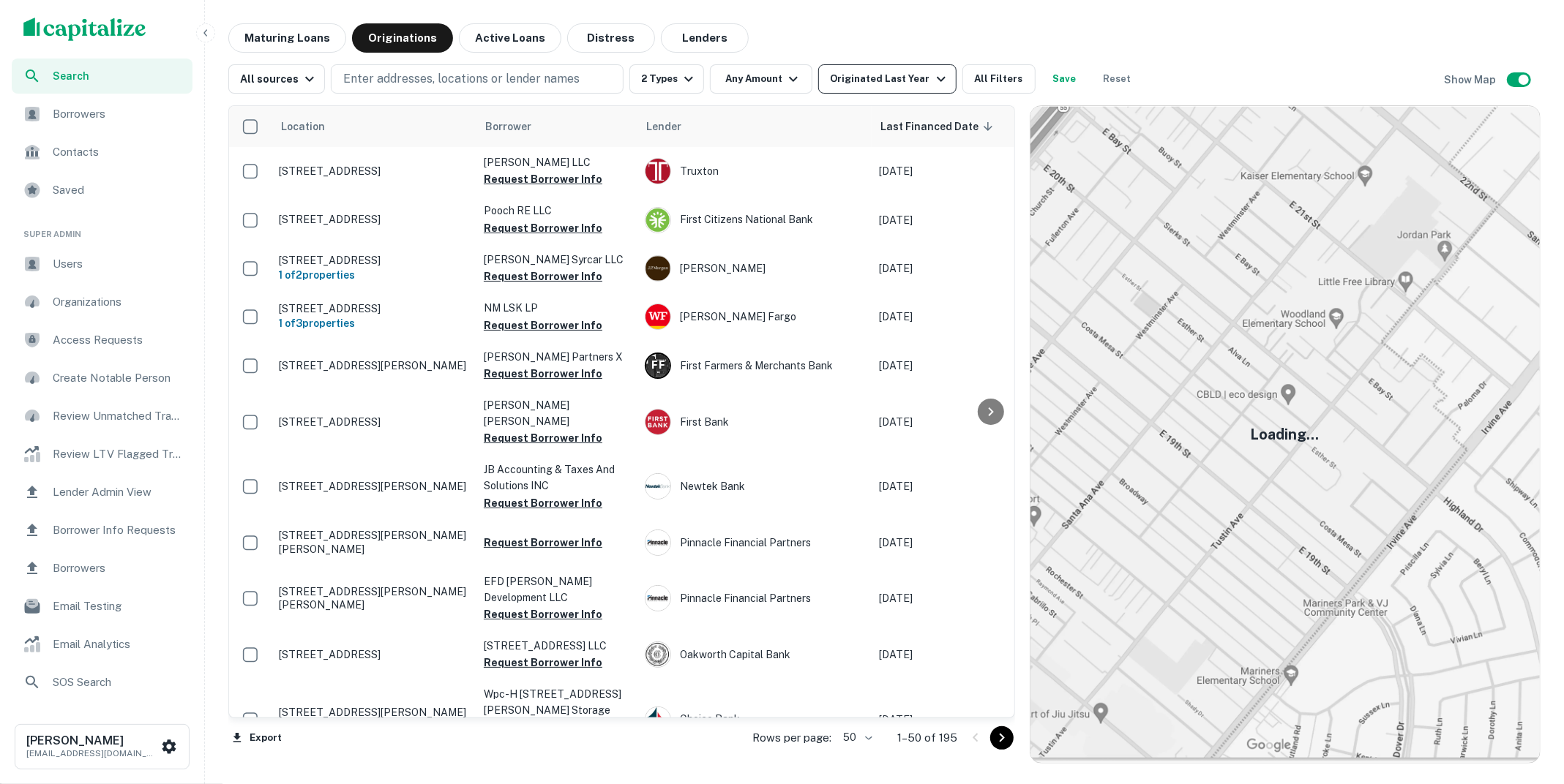
click at [932, 82] on icon "button" at bounding box center [940, 79] width 17 height 17
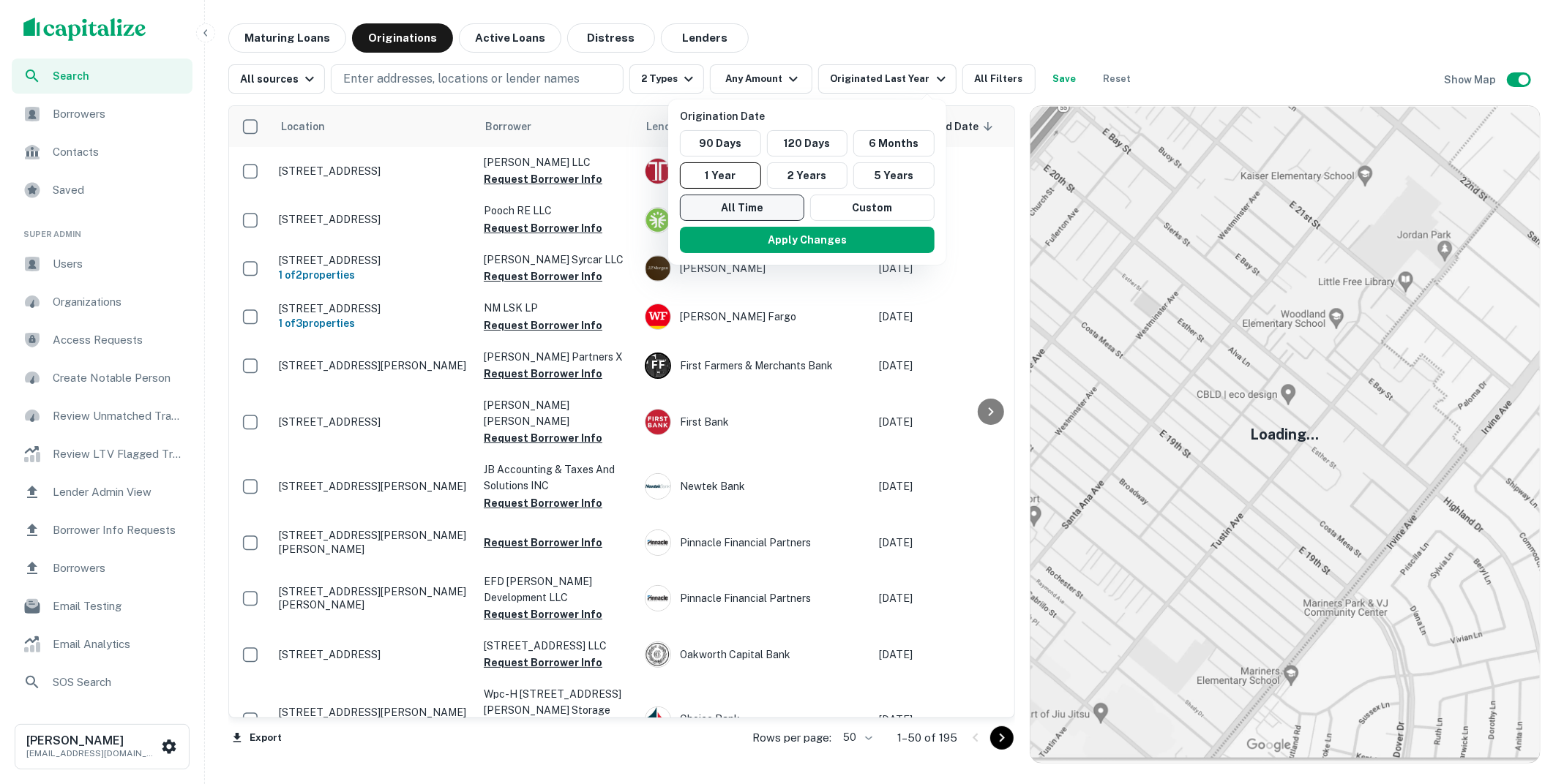
click at [745, 203] on button "All Time" at bounding box center [742, 208] width 124 height 26
click at [752, 241] on button "Apply Changes" at bounding box center [803, 240] width 255 height 26
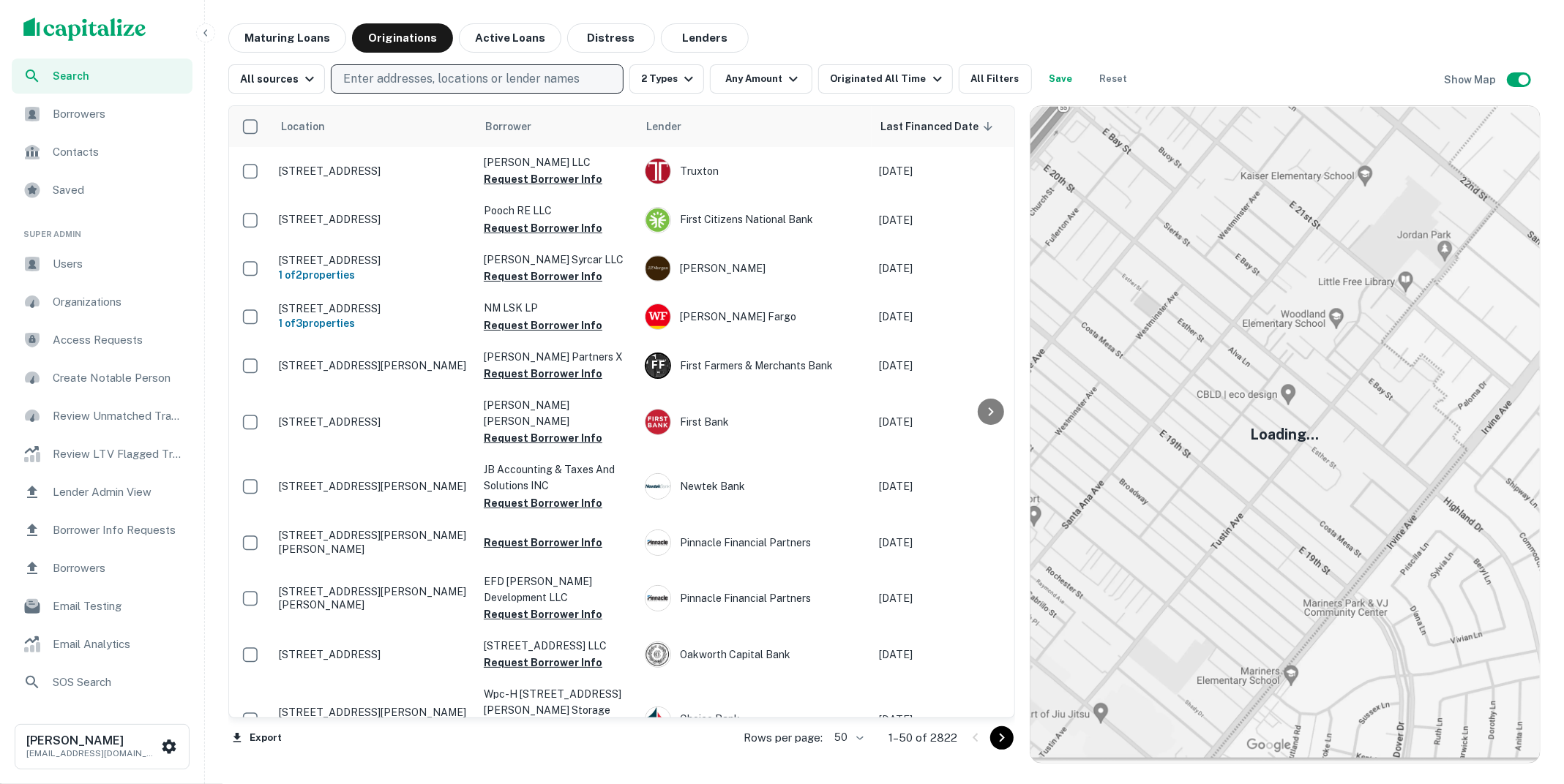
click at [504, 80] on p "Enter addresses, locations or lender names" at bounding box center [461, 79] width 236 height 17
type input "*********"
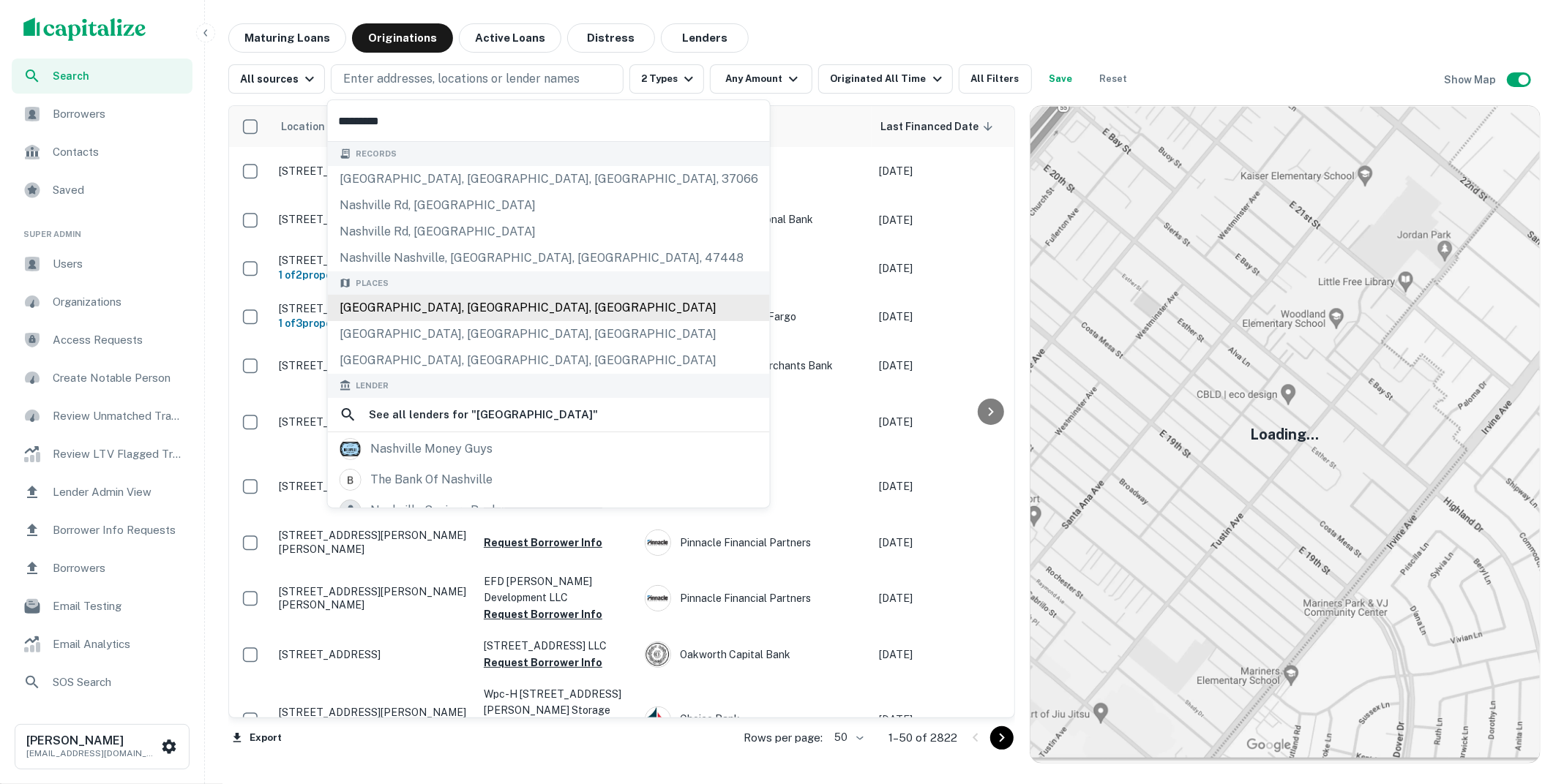
click at [456, 307] on div "Places Nashville, TN, USA Nashville, IN, USA Nashville, NC, USA" at bounding box center [548, 323] width 442 height 103
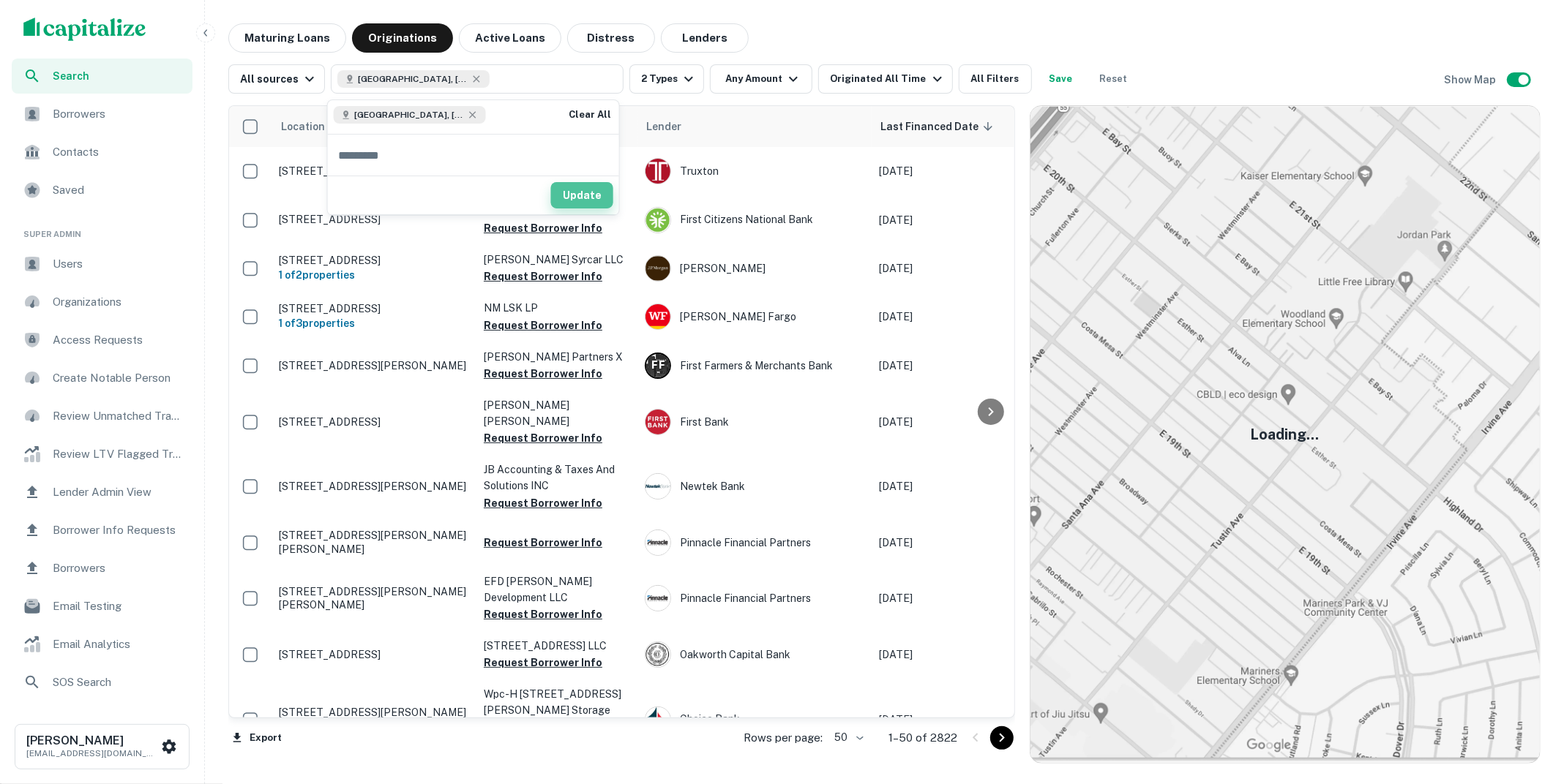
click at [592, 198] on button "Update" at bounding box center [582, 195] width 62 height 26
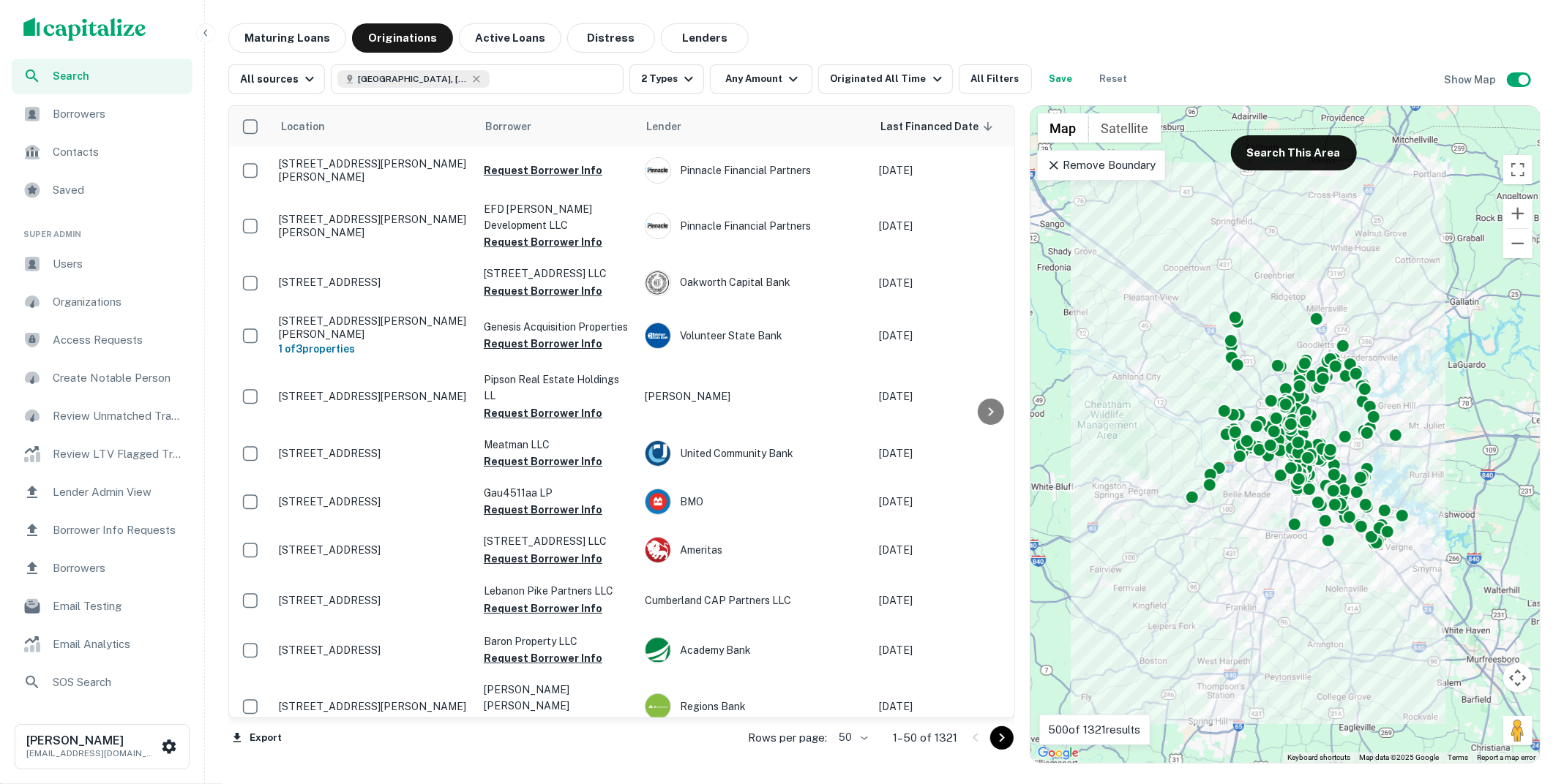
click at [1055, 166] on icon at bounding box center [1054, 166] width 15 height 15
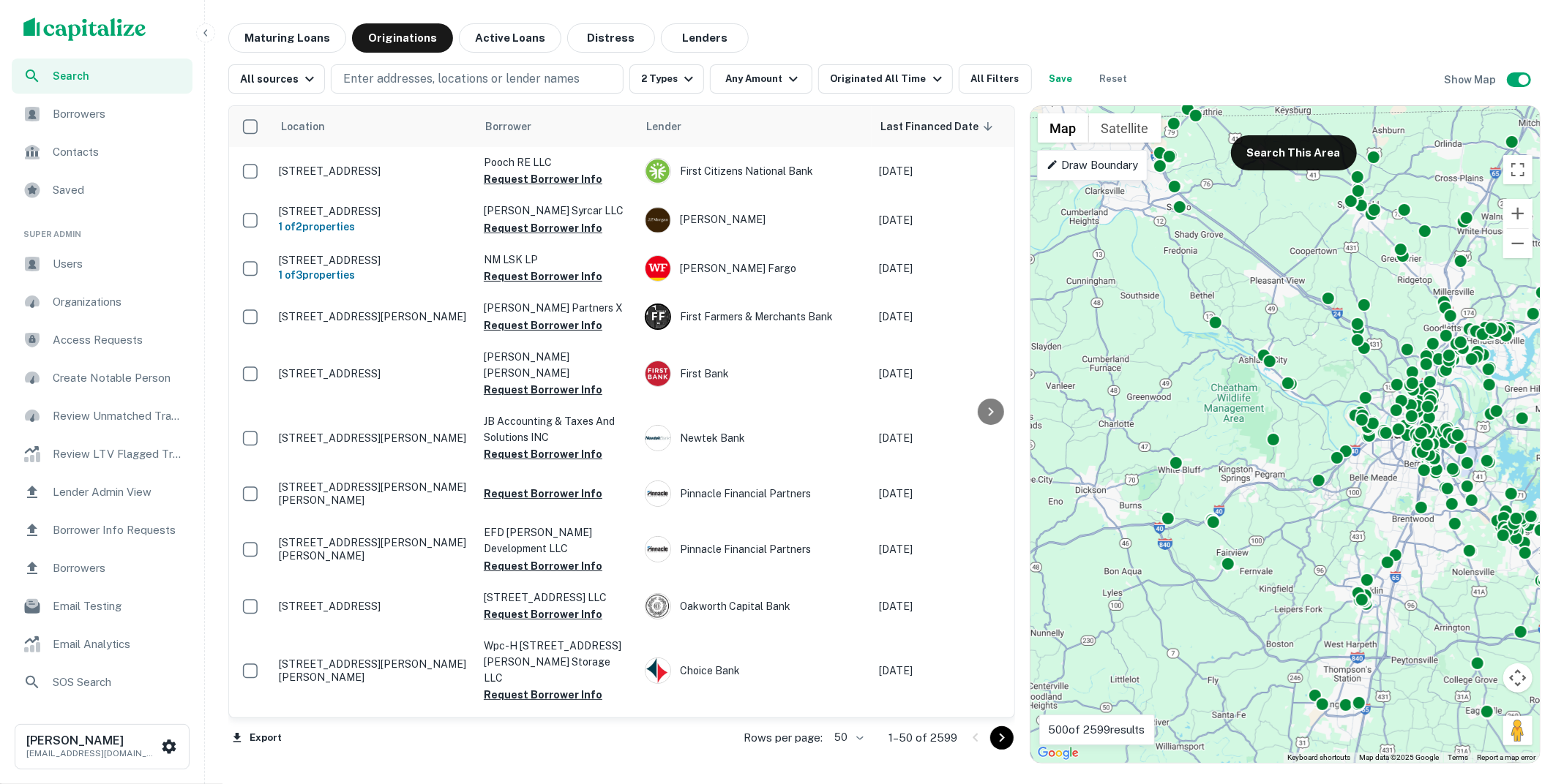
drag, startPoint x: 1122, startPoint y: 251, endPoint x: 1275, endPoint y: 261, distance: 153.3
click at [1275, 261] on div "To activate drag with keyboard, press Alt + Enter. Once in keyboard drag state,…" at bounding box center [1284, 435] width 509 height 657
click at [1511, 241] on button "Zoom out" at bounding box center [1518, 243] width 29 height 29
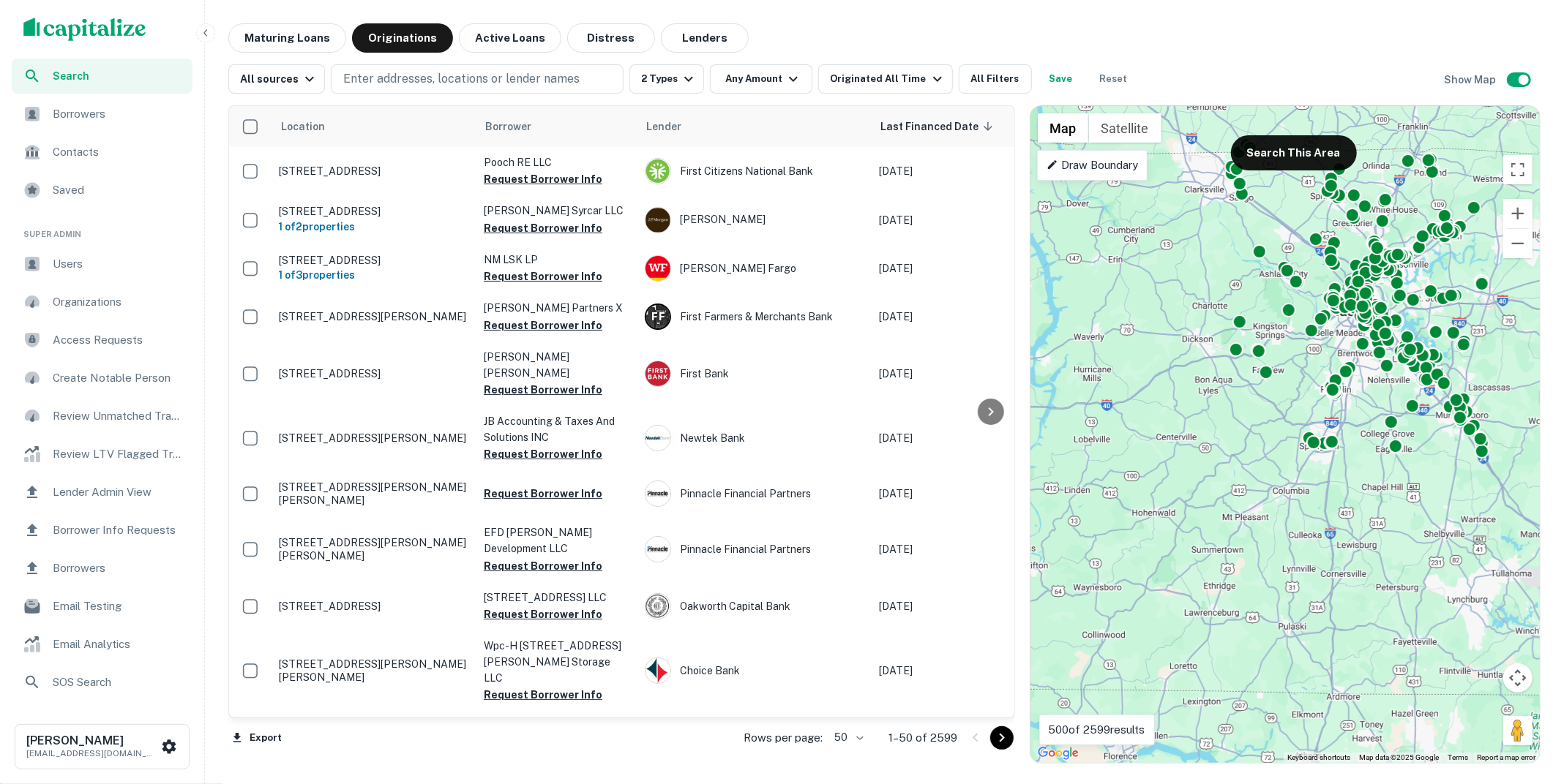
drag, startPoint x: 1476, startPoint y: 274, endPoint x: 1485, endPoint y: 148, distance: 126.3
click at [1485, 148] on div "To activate drag with keyboard, press Alt + Enter. Once in keyboard drag state,…" at bounding box center [1284, 435] width 509 height 657
click at [1290, 160] on button "Search This Area" at bounding box center [1294, 153] width 126 height 35
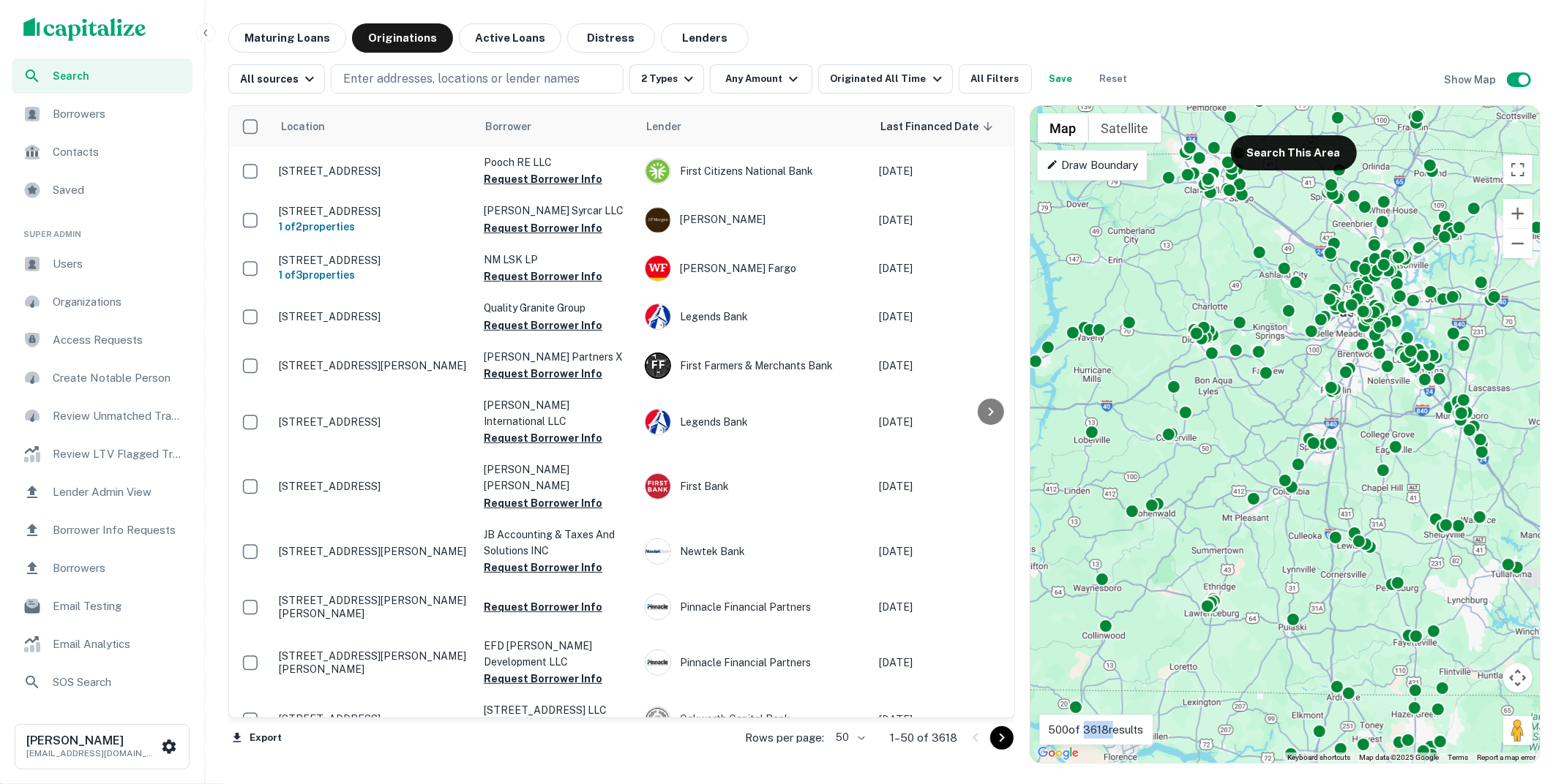
drag, startPoint x: 1112, startPoint y: 729, endPoint x: 1084, endPoint y: 729, distance: 28.0
click at [1084, 729] on p "500 of 3618 results" at bounding box center [1096, 729] width 95 height 17
click at [903, 28] on div "Maturing Loans Originations Active Loans Distress Lenders" at bounding box center [884, 37] width 1312 height 29
click at [919, 68] on button "Originated All Time" at bounding box center [885, 79] width 134 height 29
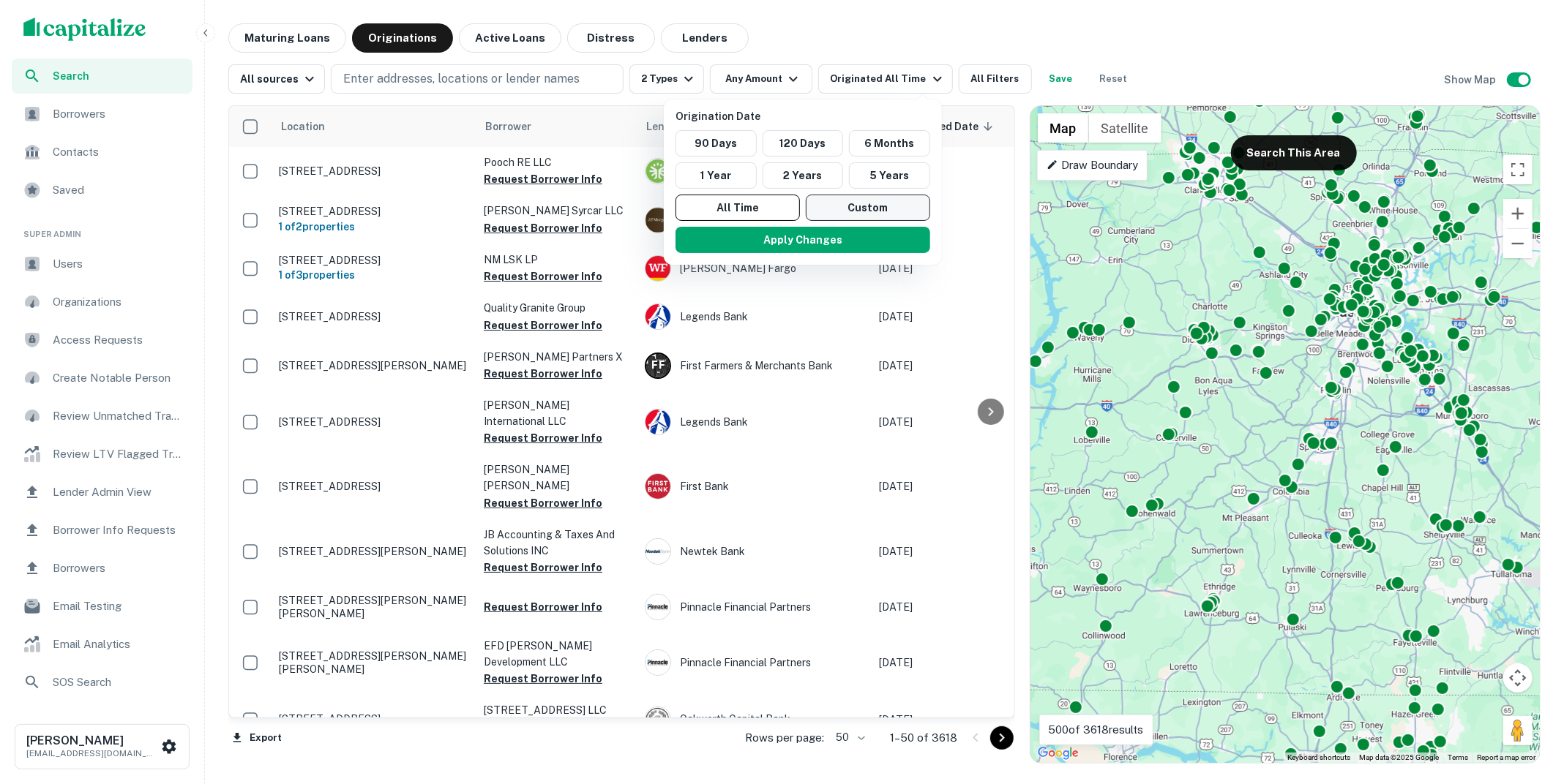
click at [872, 204] on button "Custom" at bounding box center [868, 208] width 124 height 26
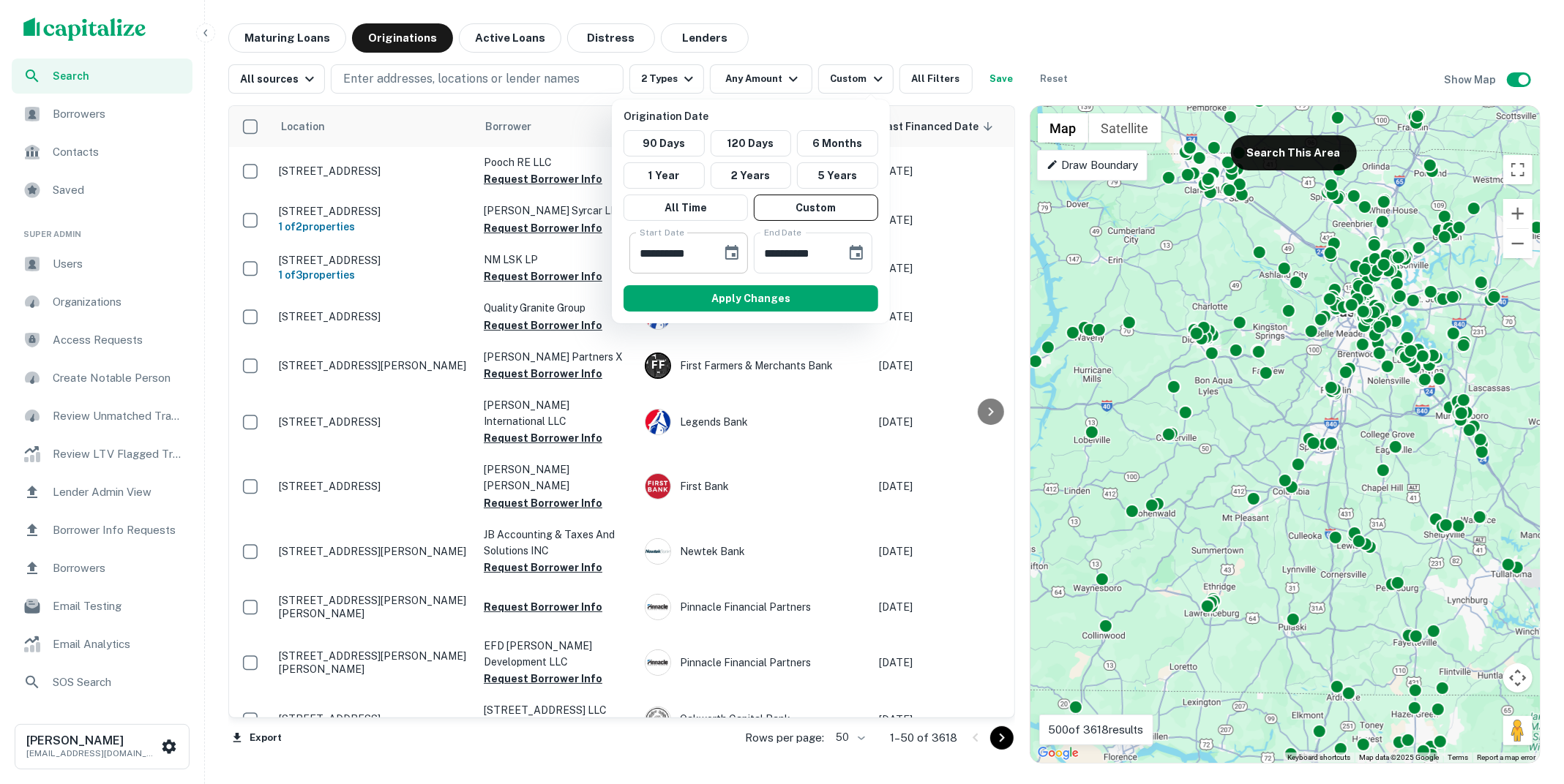
click at [733, 250] on icon "Choose date, selected date is Apr 2, 2025" at bounding box center [731, 253] width 17 height 17
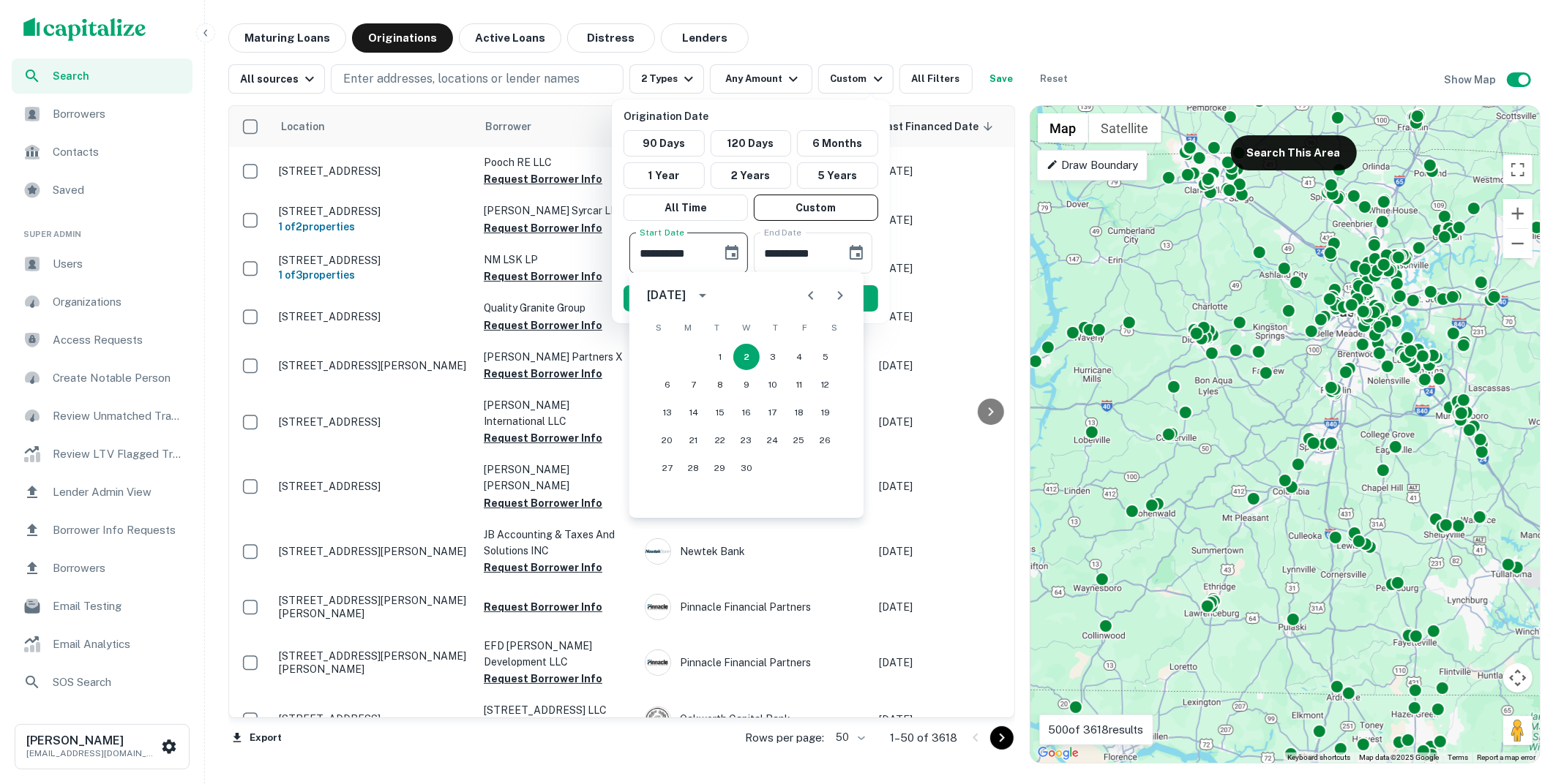
click at [840, 46] on div at bounding box center [782, 392] width 1564 height 784
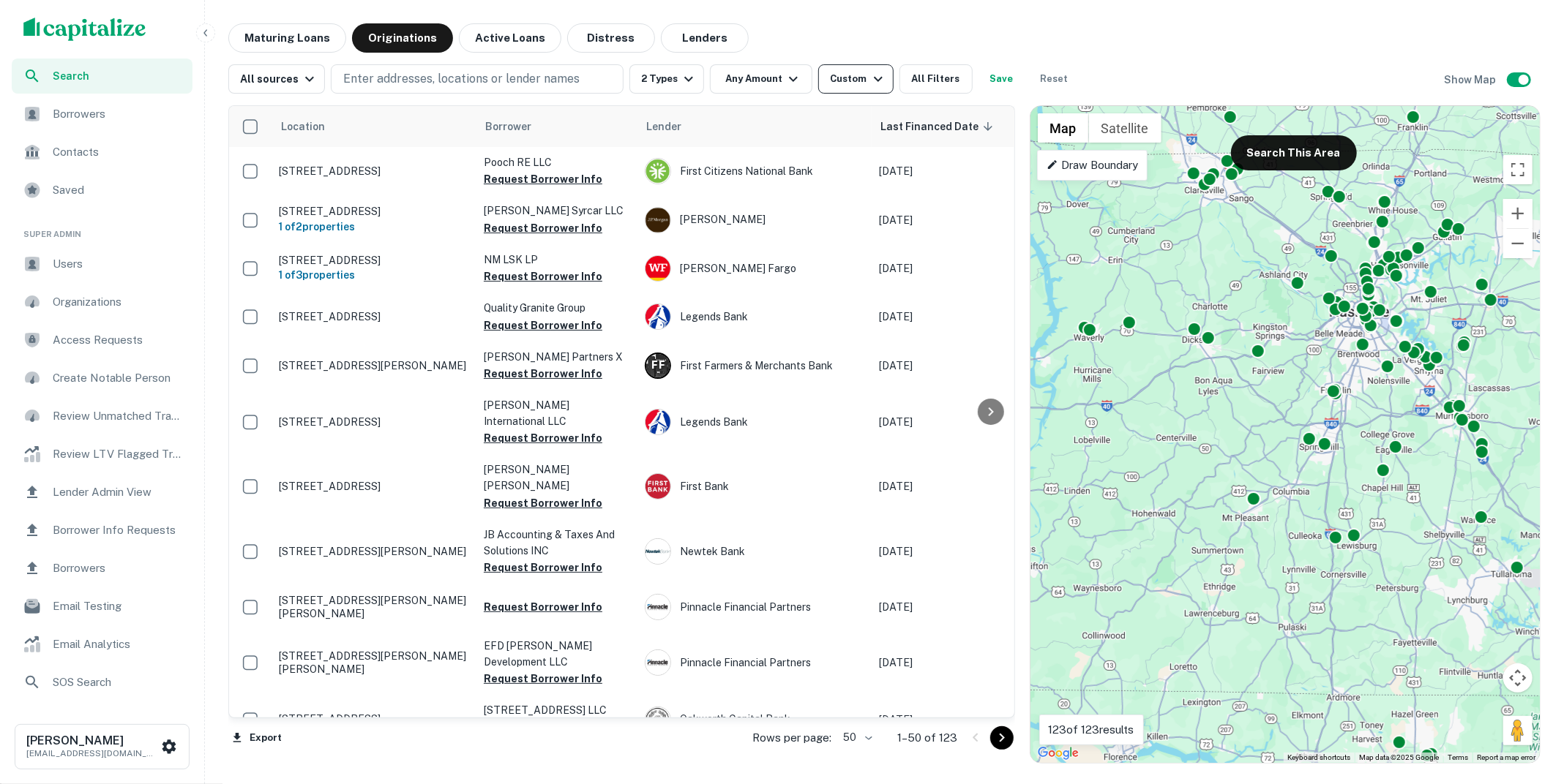
click at [869, 76] on icon "button" at bounding box center [877, 79] width 17 height 17
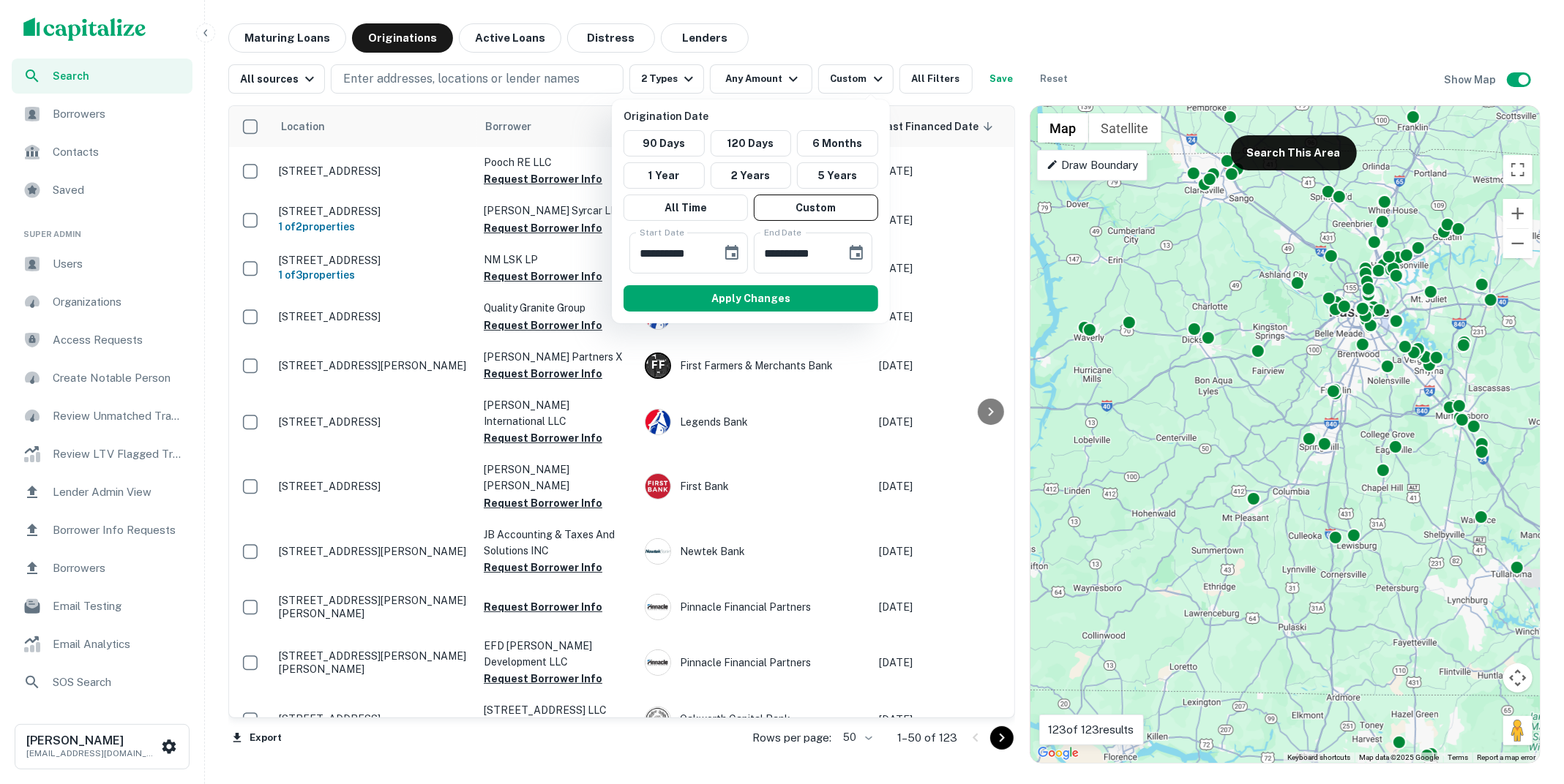
click at [484, 31] on div at bounding box center [782, 392] width 1564 height 784
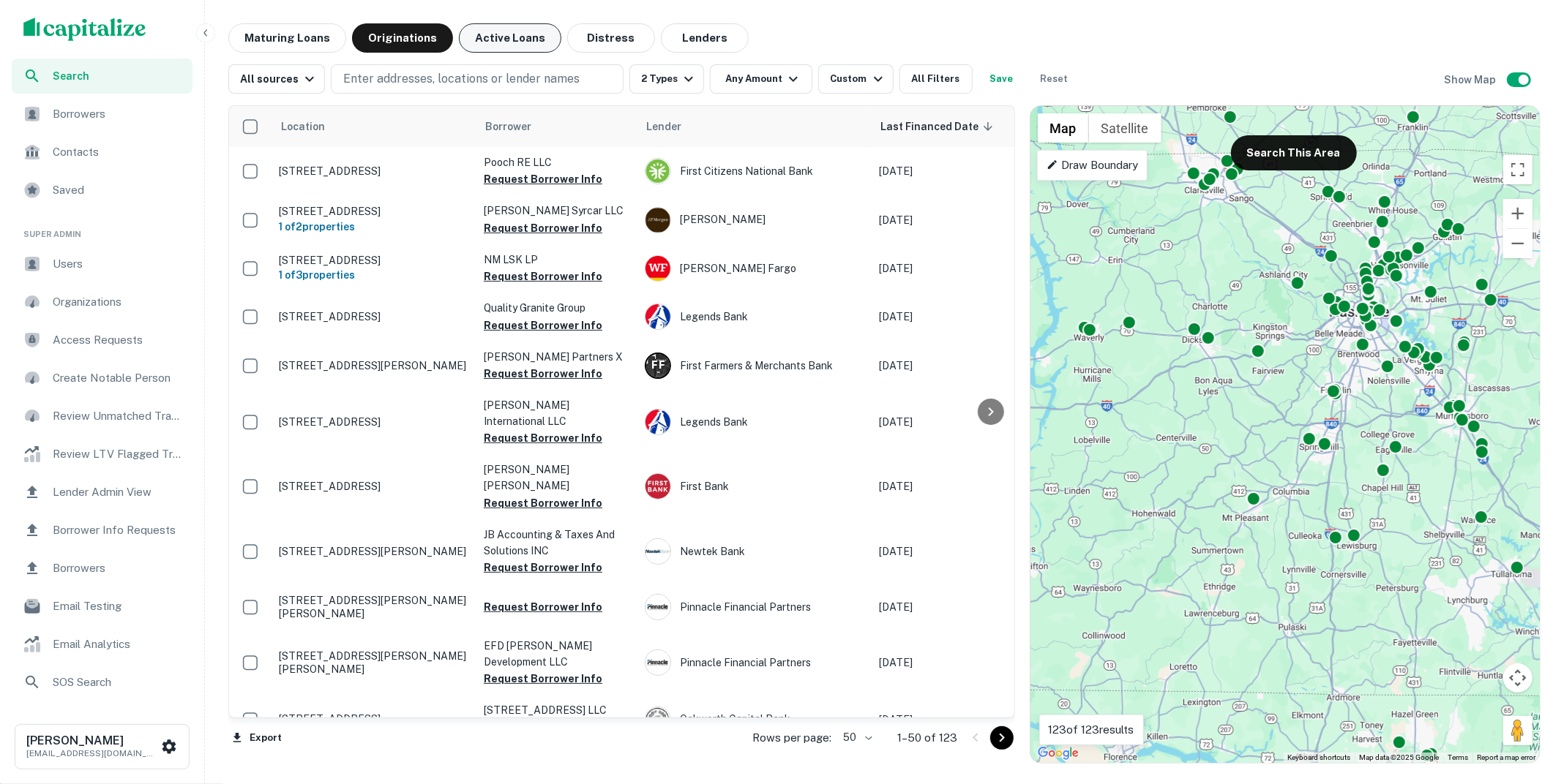
click at [518, 35] on button "Active Loans" at bounding box center [510, 37] width 103 height 29
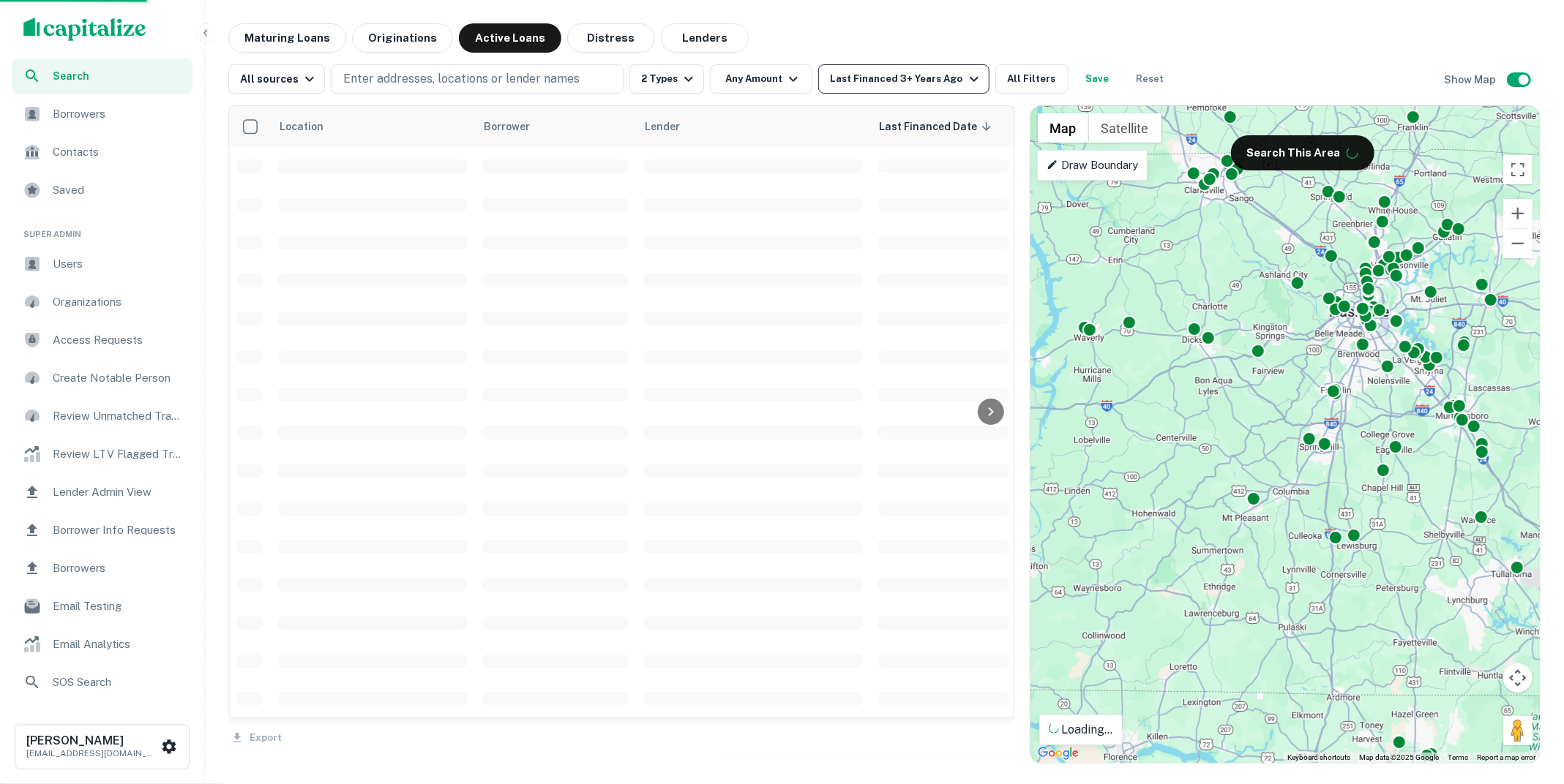
click at [965, 81] on icon "button" at bounding box center [973, 79] width 17 height 17
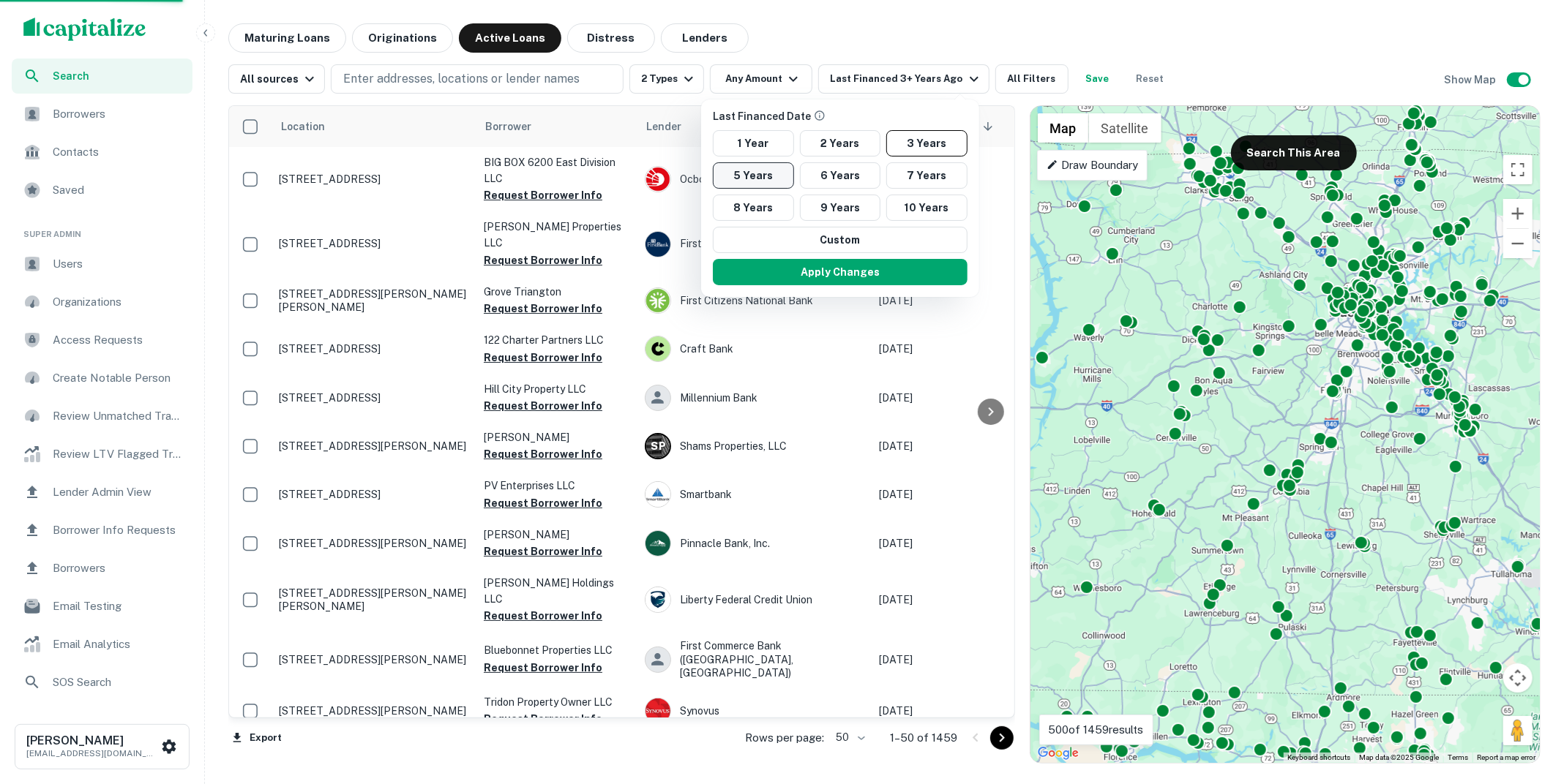
click at [762, 174] on button "5 Years" at bounding box center [754, 175] width 81 height 26
click at [835, 265] on button "Apply Changes" at bounding box center [840, 271] width 255 height 26
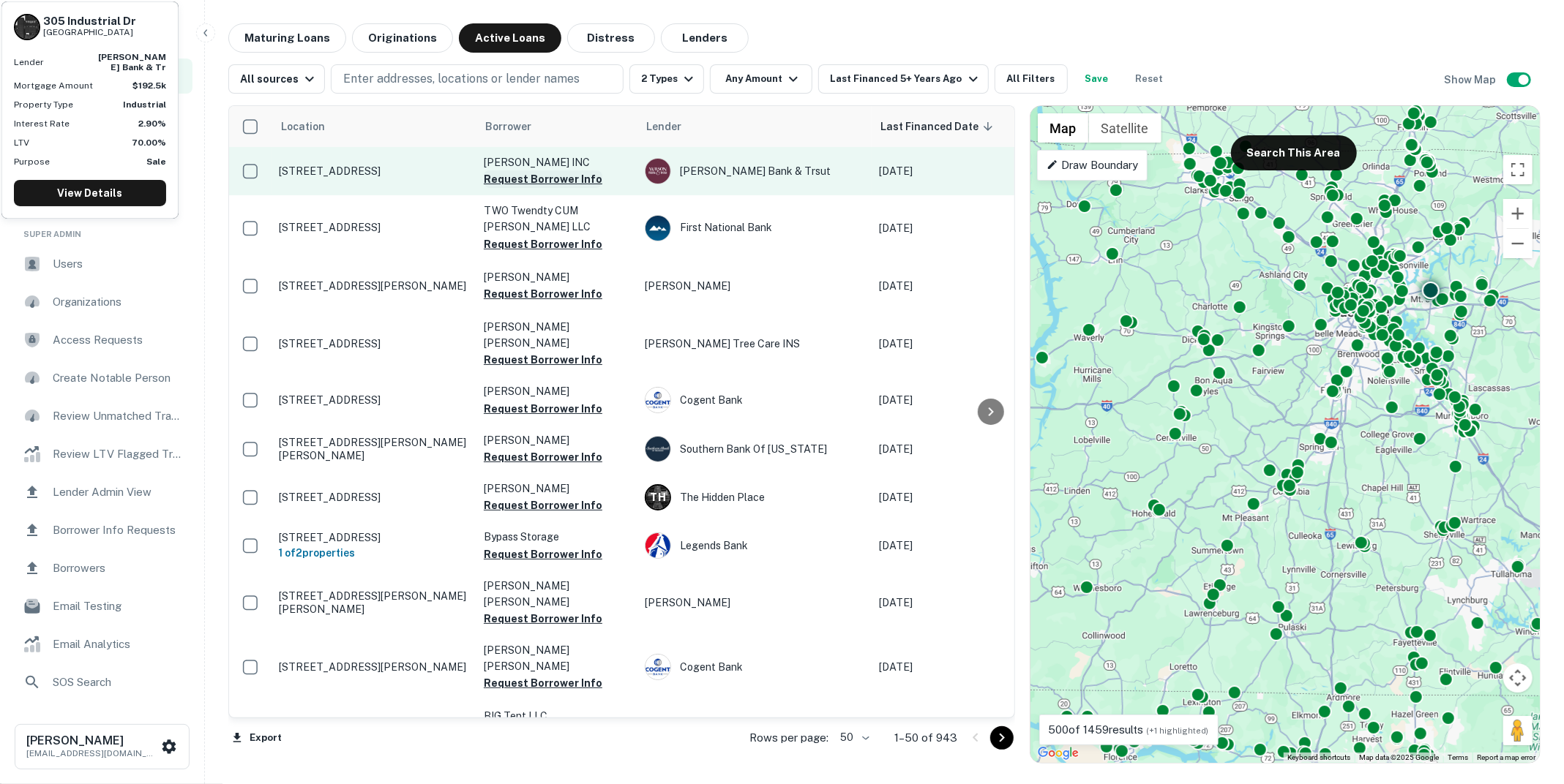
click at [551, 181] on button "Request Borrower Info" at bounding box center [543, 178] width 118 height 17
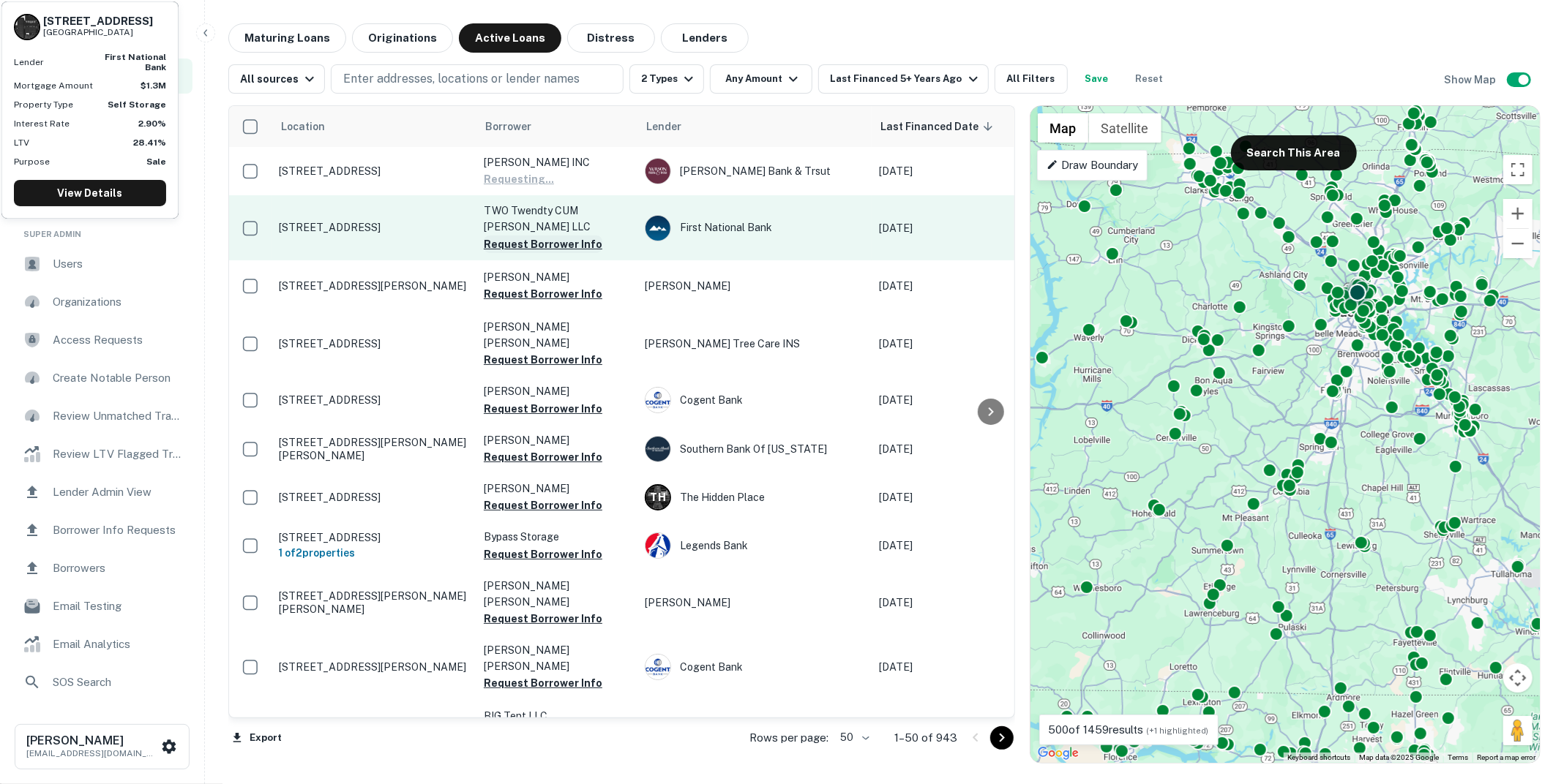
click at [544, 243] on button "Request Borrower Info" at bounding box center [543, 244] width 118 height 17
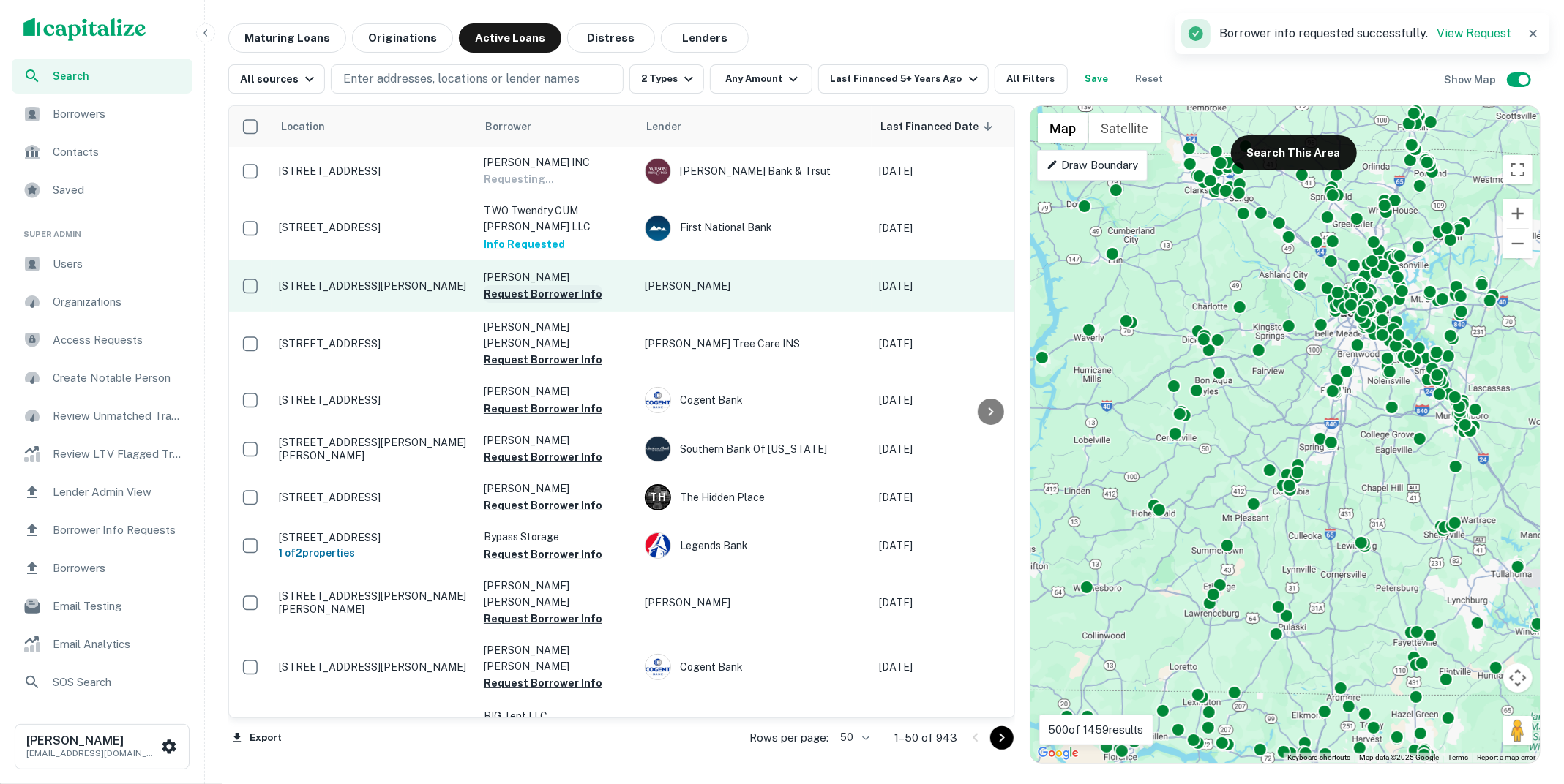
click at [517, 290] on button "Request Borrower Info" at bounding box center [543, 294] width 118 height 17
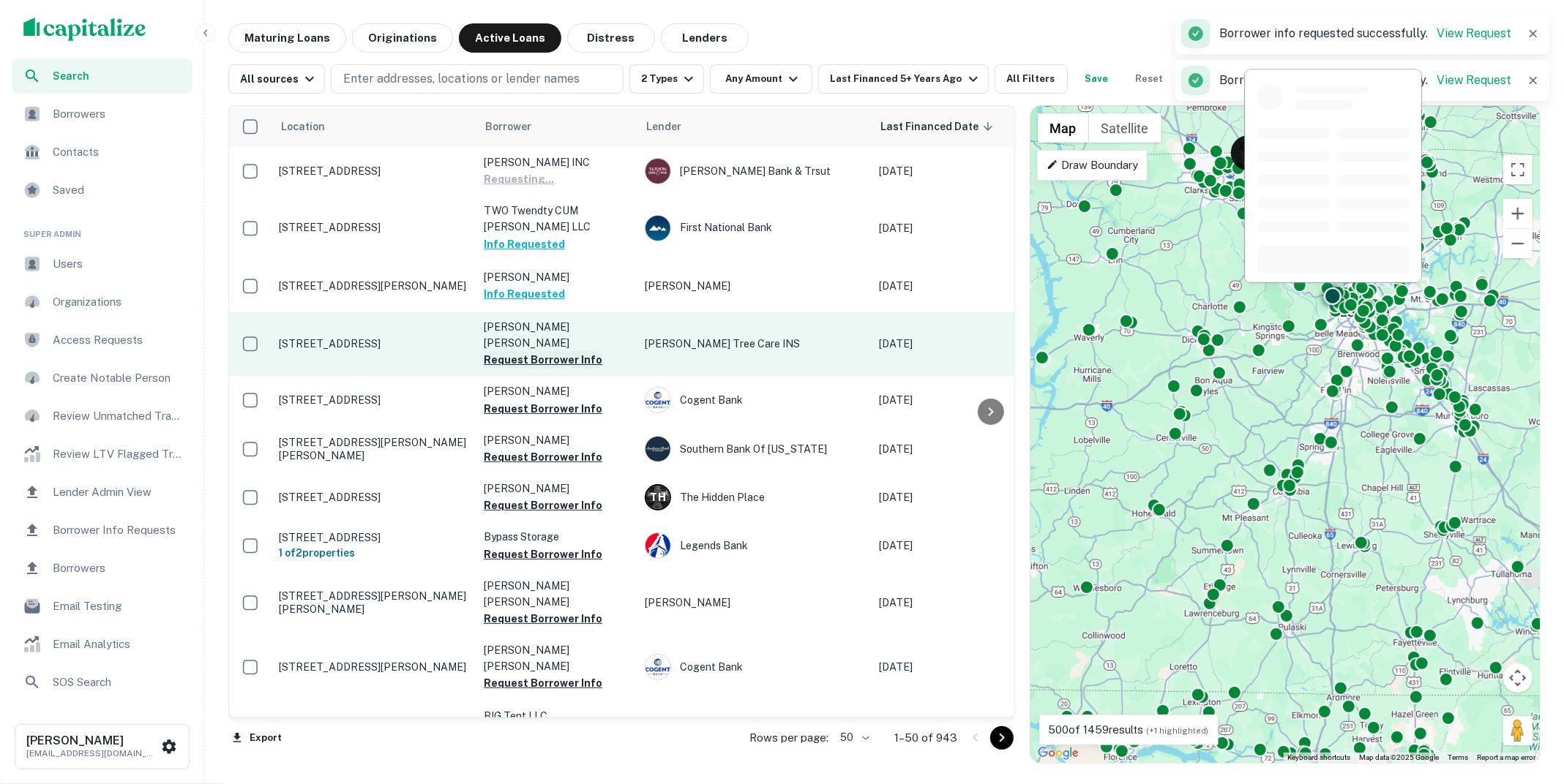
click at [508, 351] on button "Request Borrower Info" at bounding box center [543, 359] width 118 height 17
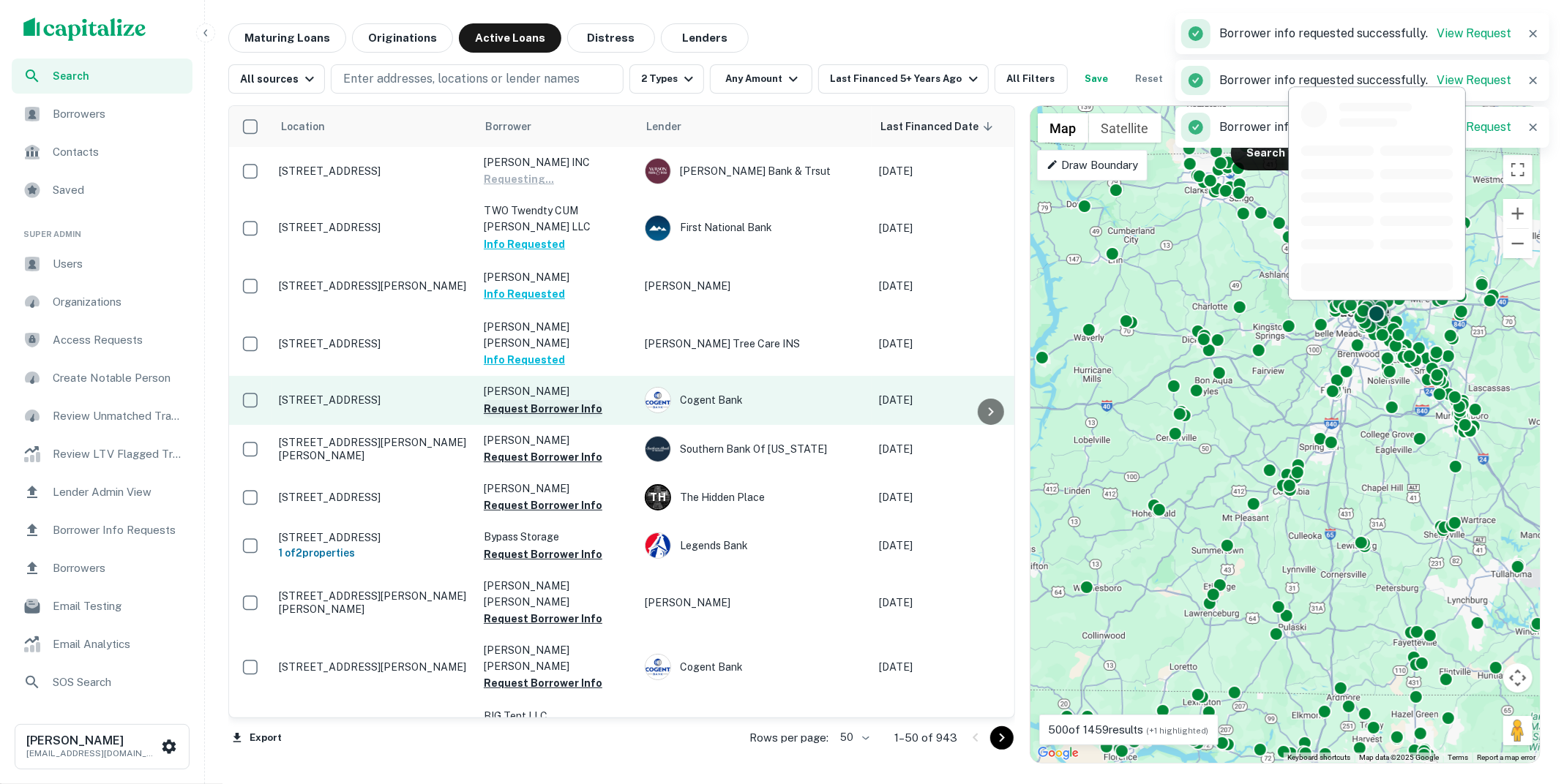
click at [506, 400] on button "Request Borrower Info" at bounding box center [543, 408] width 118 height 17
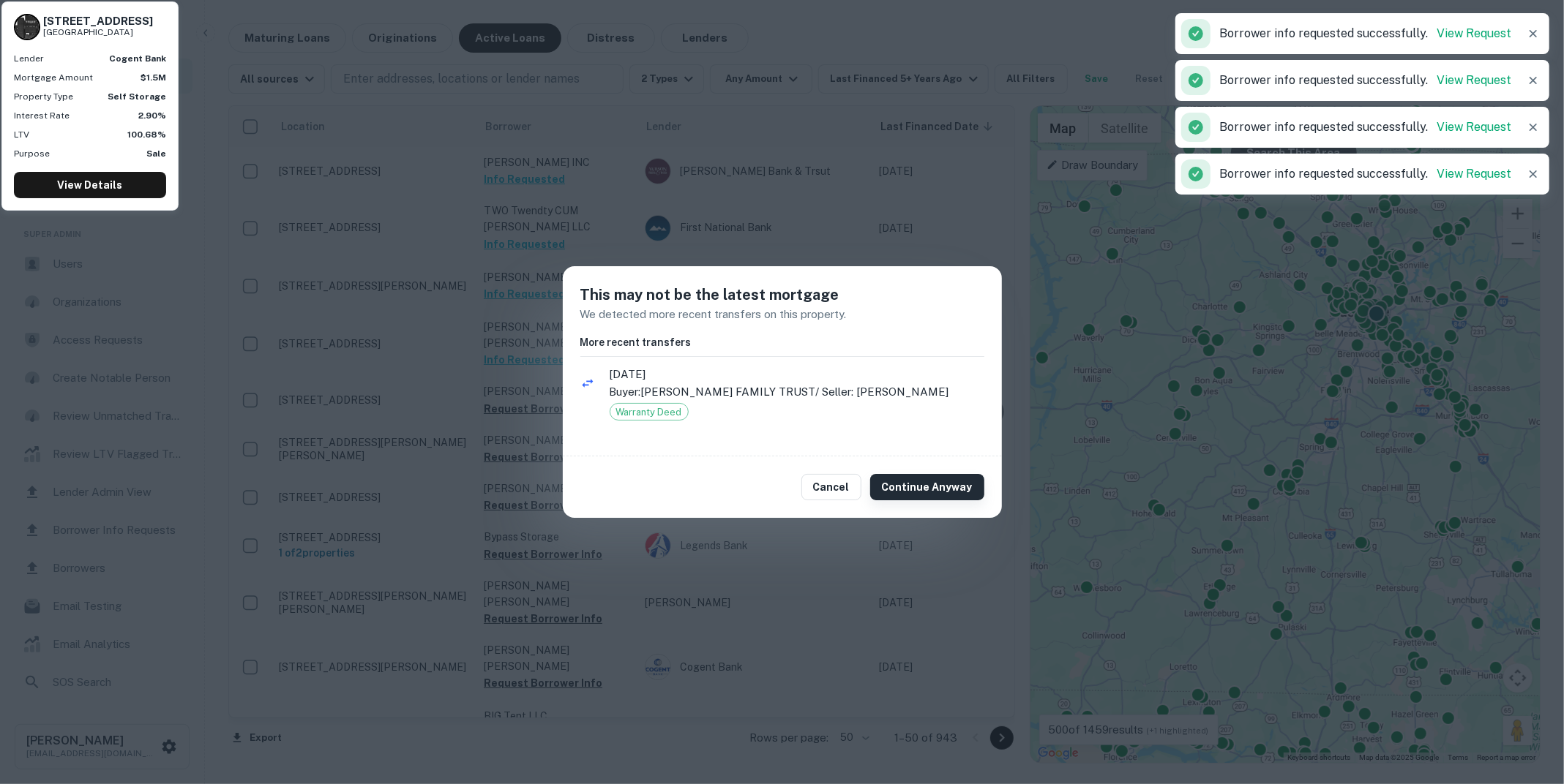
click at [952, 481] on button "Continue Anyway" at bounding box center [927, 486] width 114 height 26
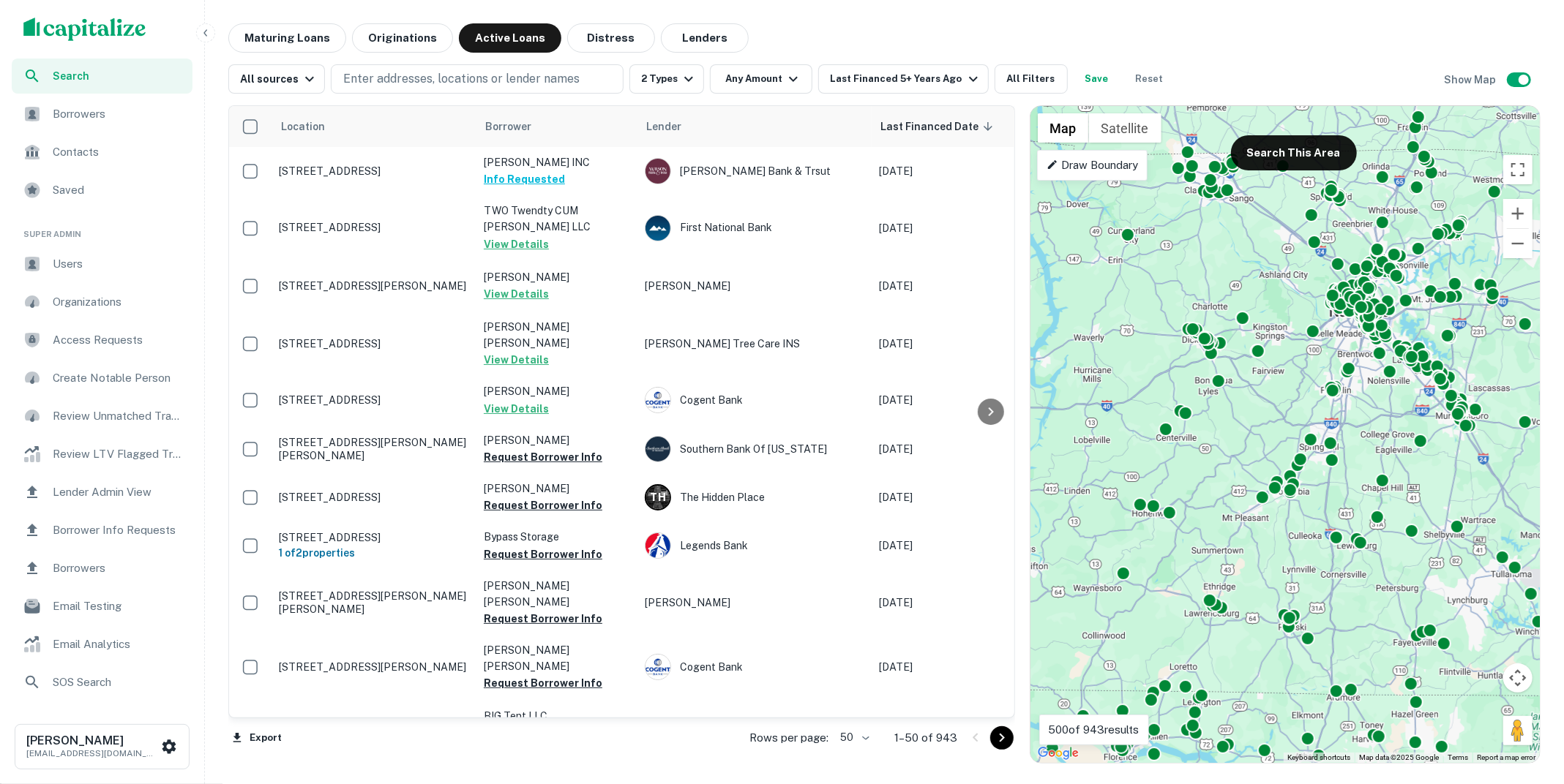
click at [129, 112] on span "Borrowers" at bounding box center [118, 114] width 131 height 17
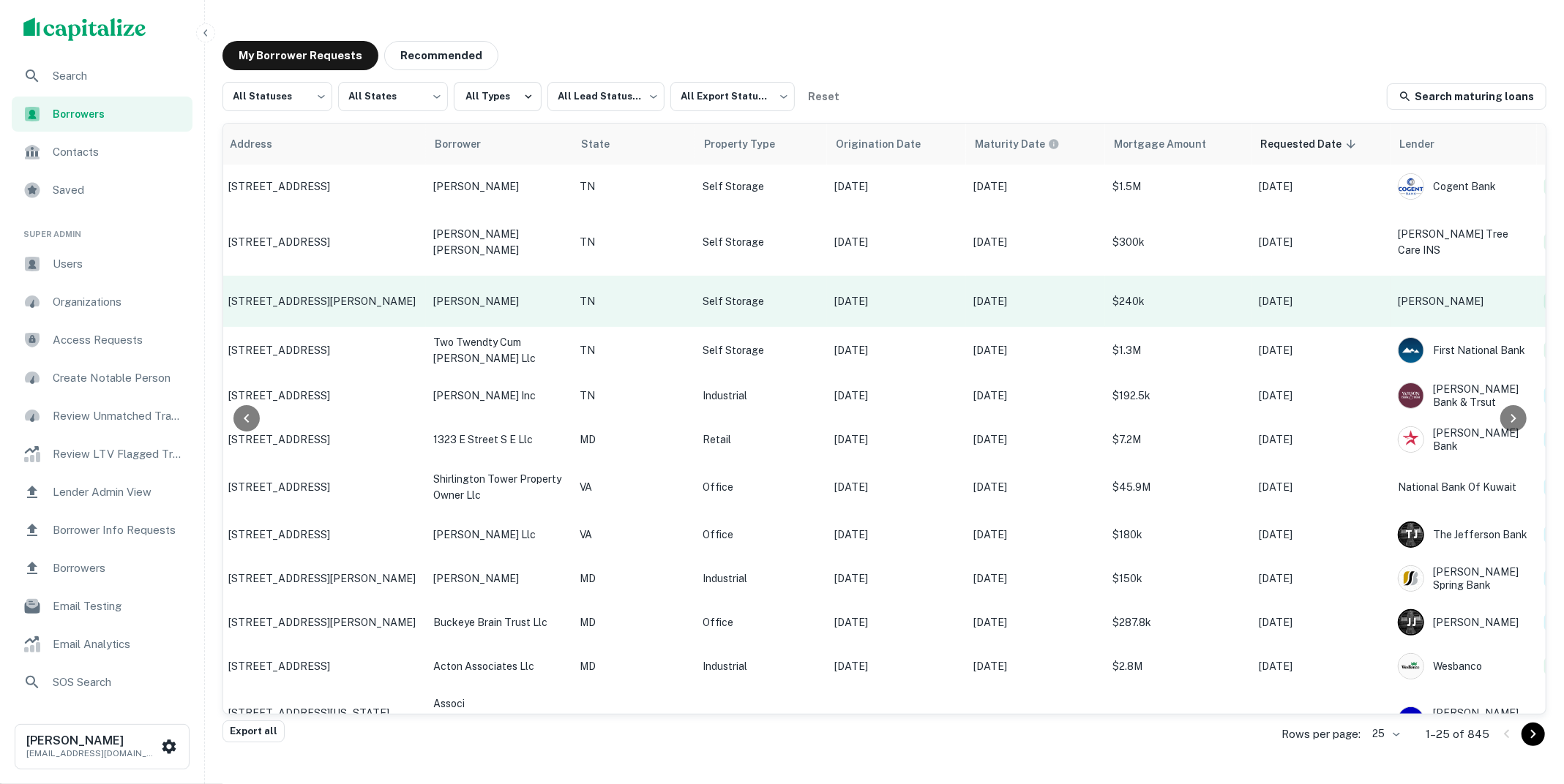
scroll to position [0, 280]
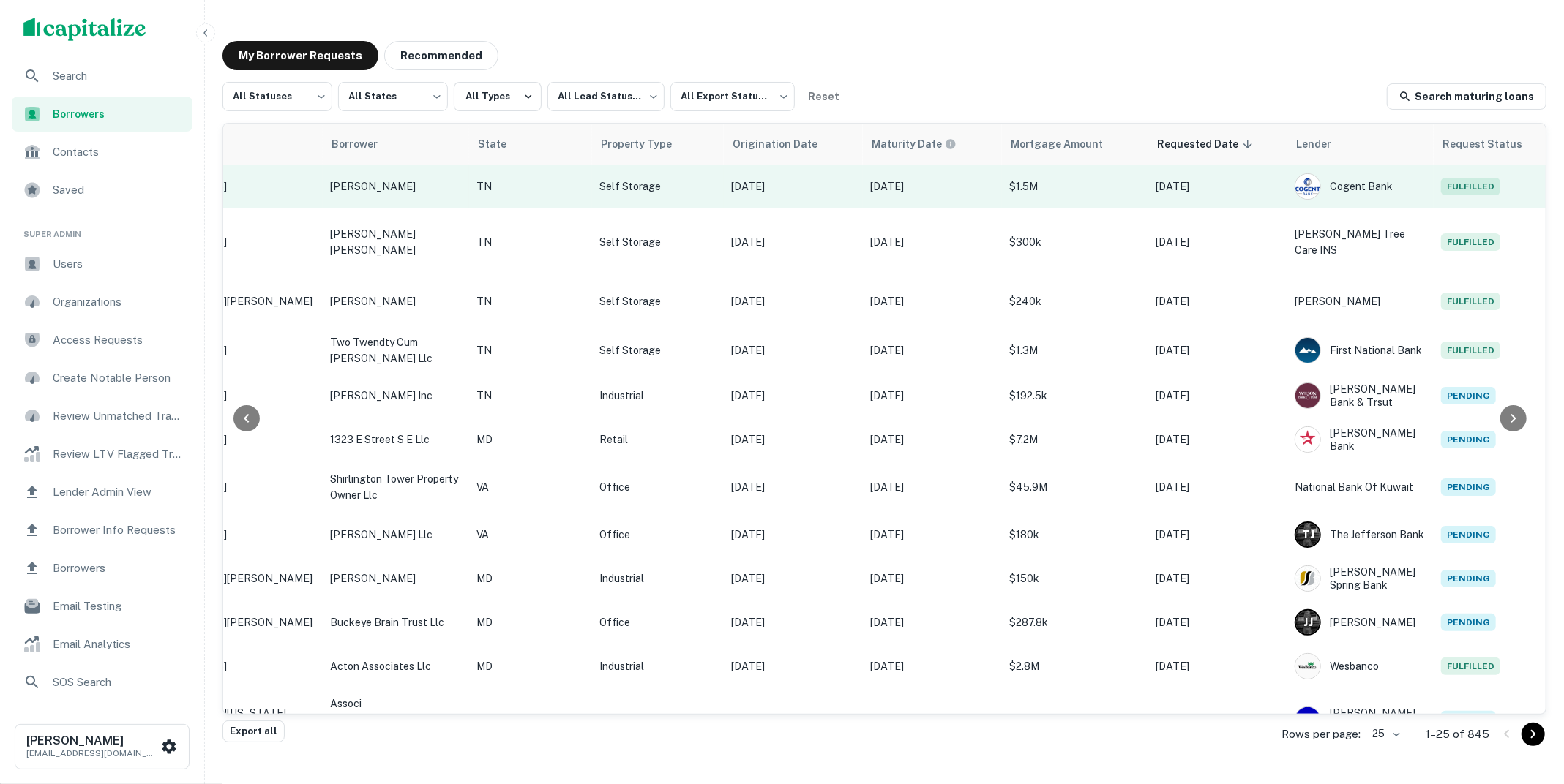
click at [1056, 183] on p "$1.5M" at bounding box center [1075, 186] width 132 height 16
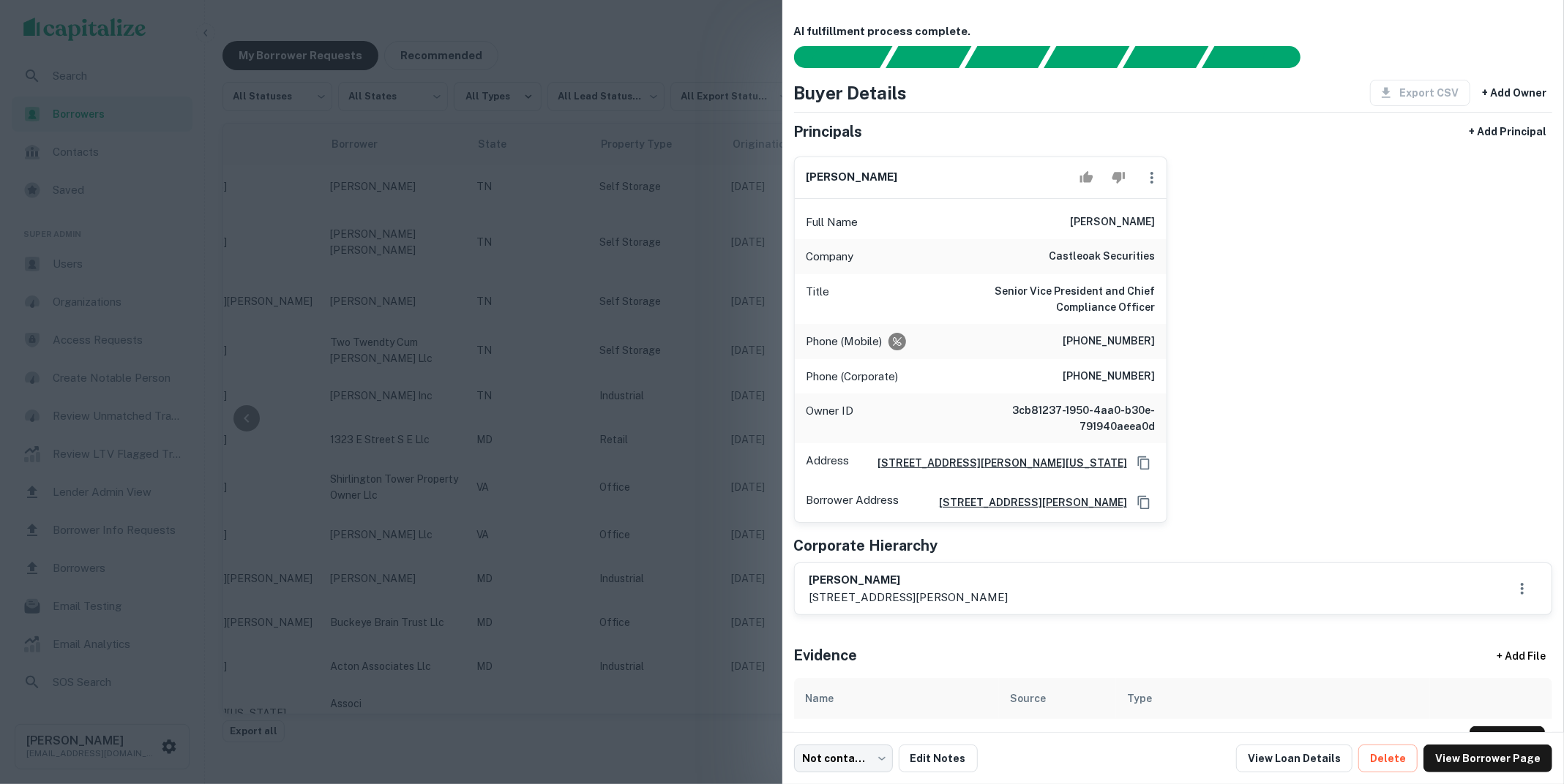
click at [687, 169] on div at bounding box center [782, 392] width 1564 height 784
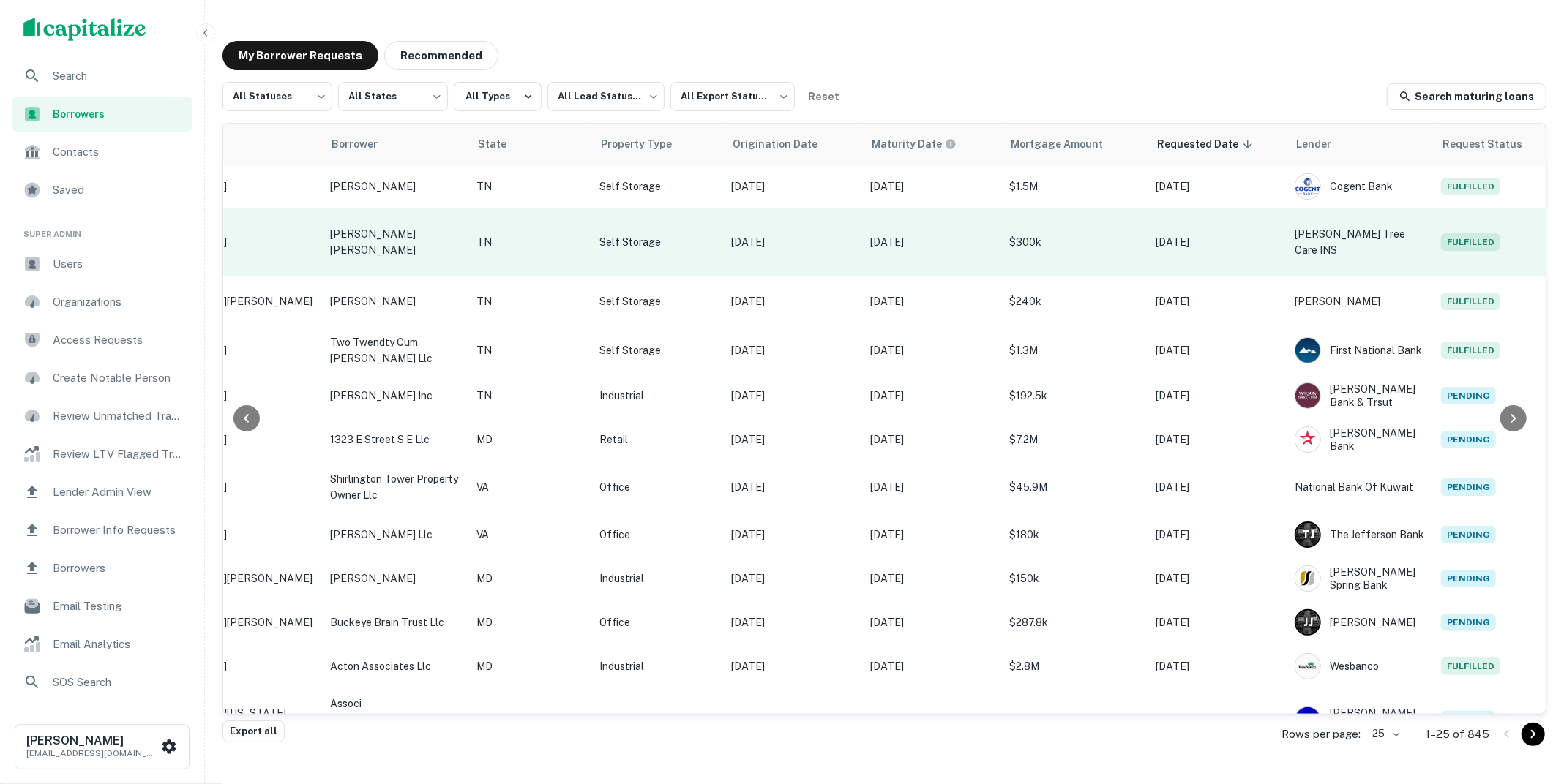
click at [1033, 234] on p "$300k" at bounding box center [1075, 241] width 132 height 16
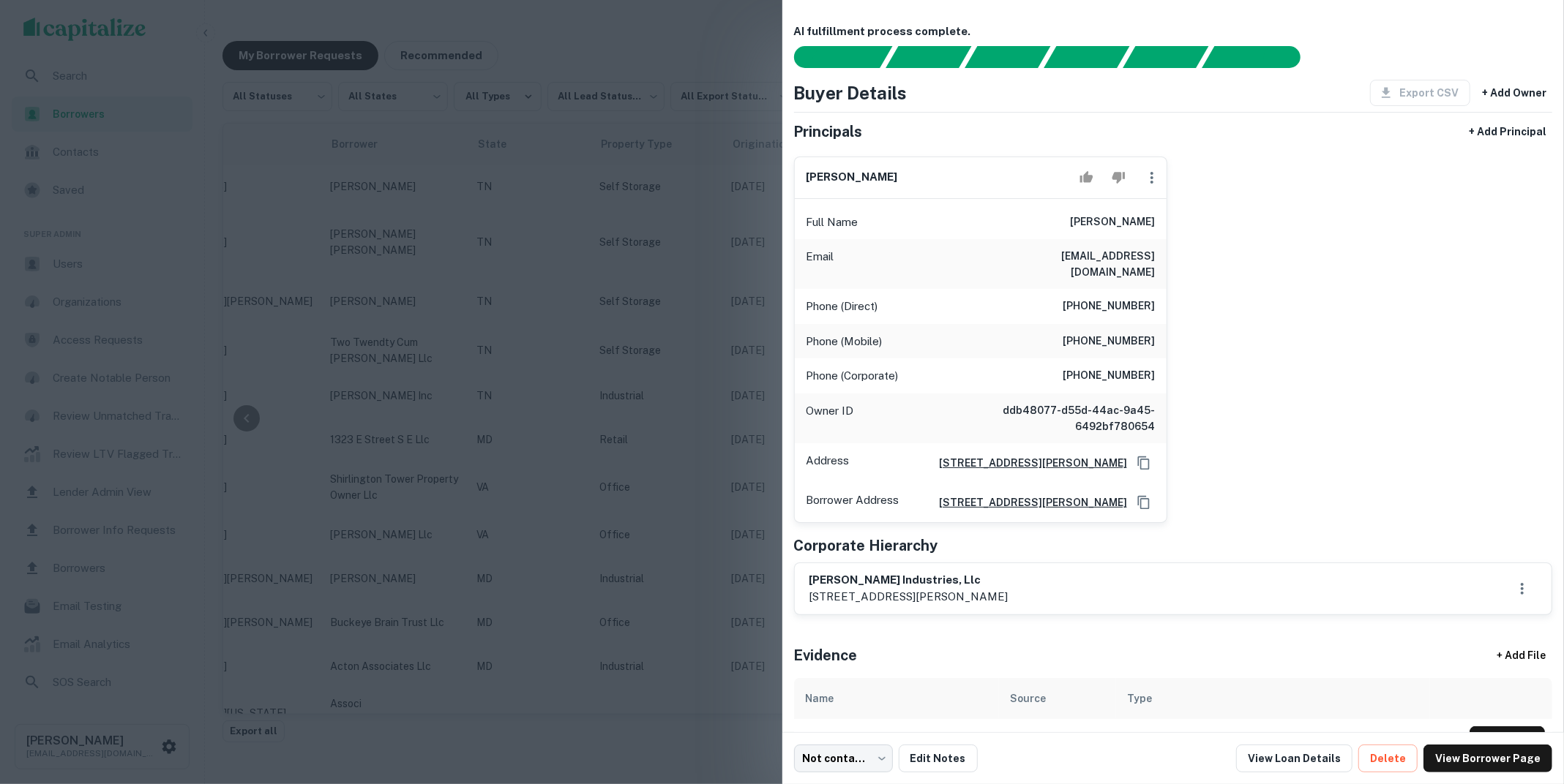
click at [765, 209] on div at bounding box center [782, 392] width 1564 height 784
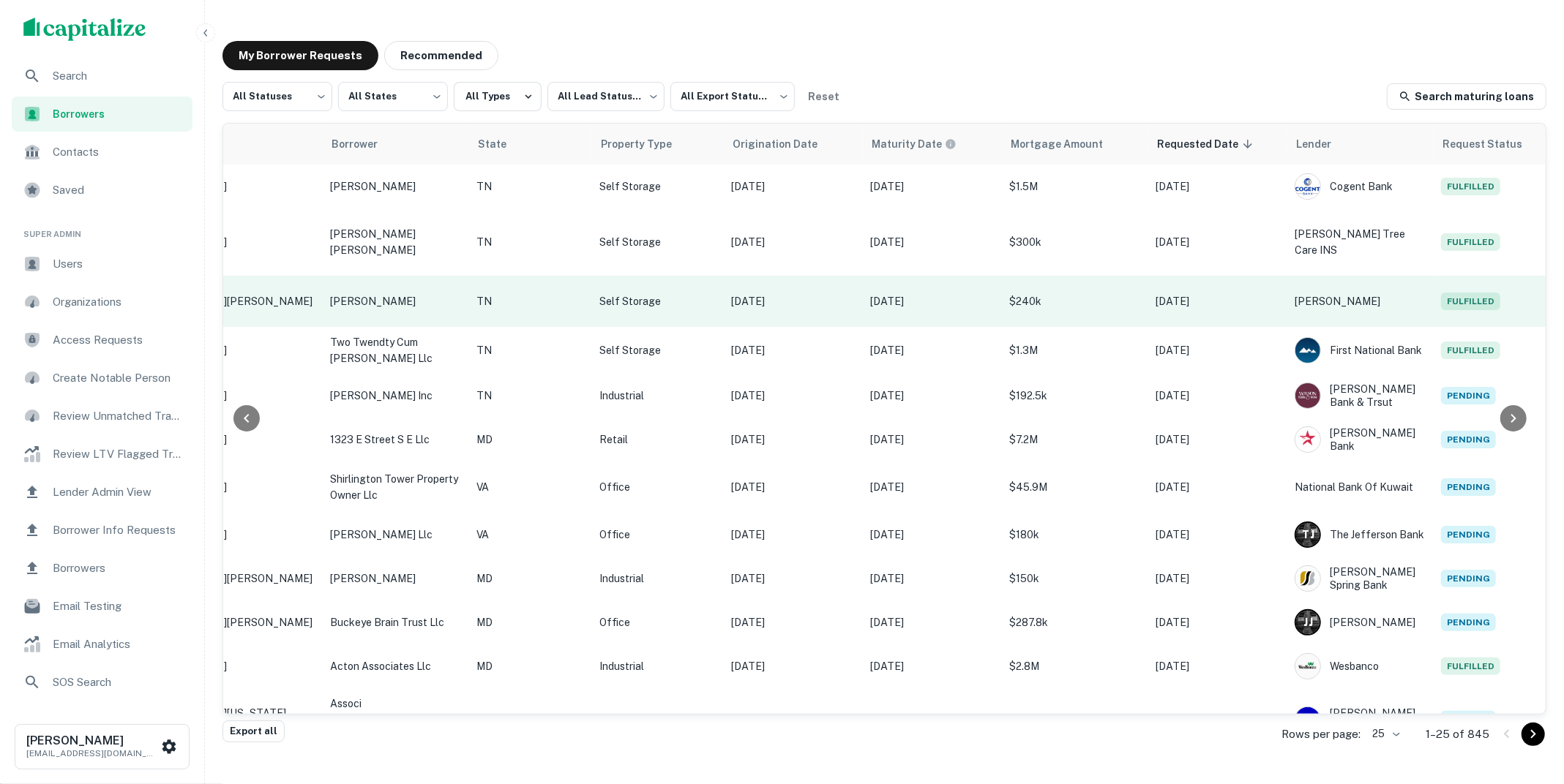
click at [1190, 293] on p "[DATE]" at bounding box center [1218, 301] width 124 height 16
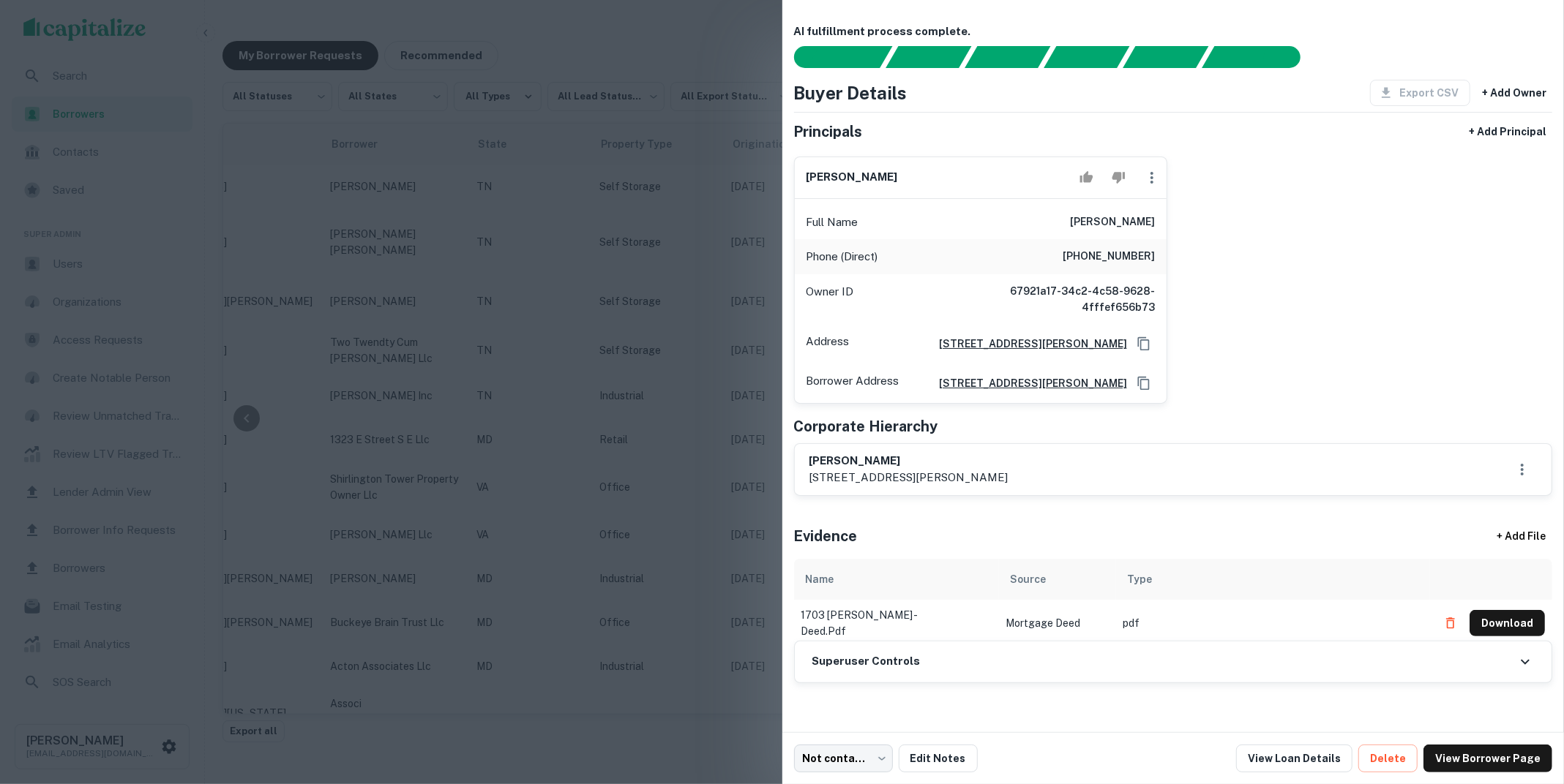
click at [714, 214] on div at bounding box center [782, 392] width 1564 height 784
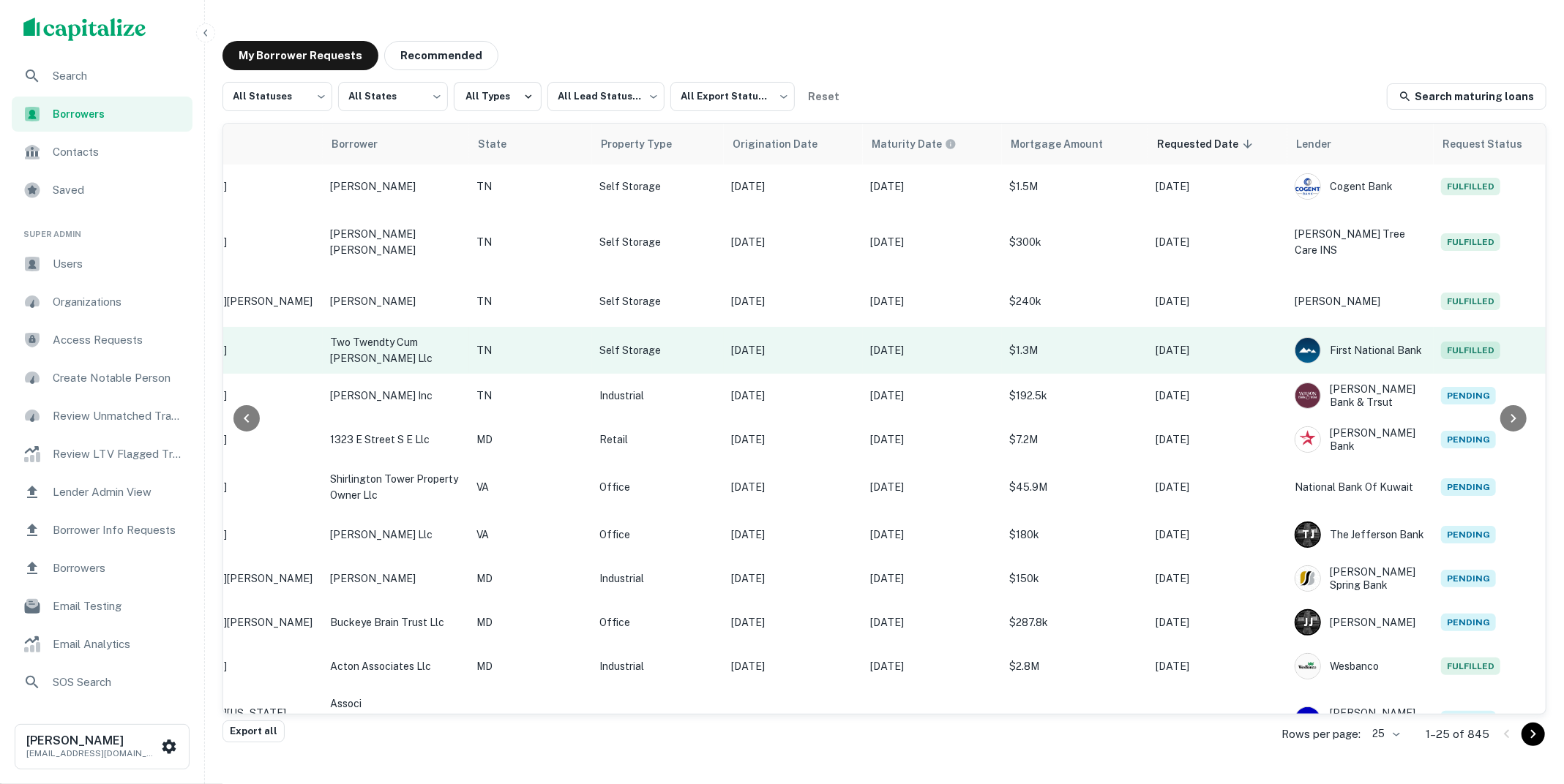
click at [1199, 343] on p "[DATE]" at bounding box center [1218, 350] width 124 height 16
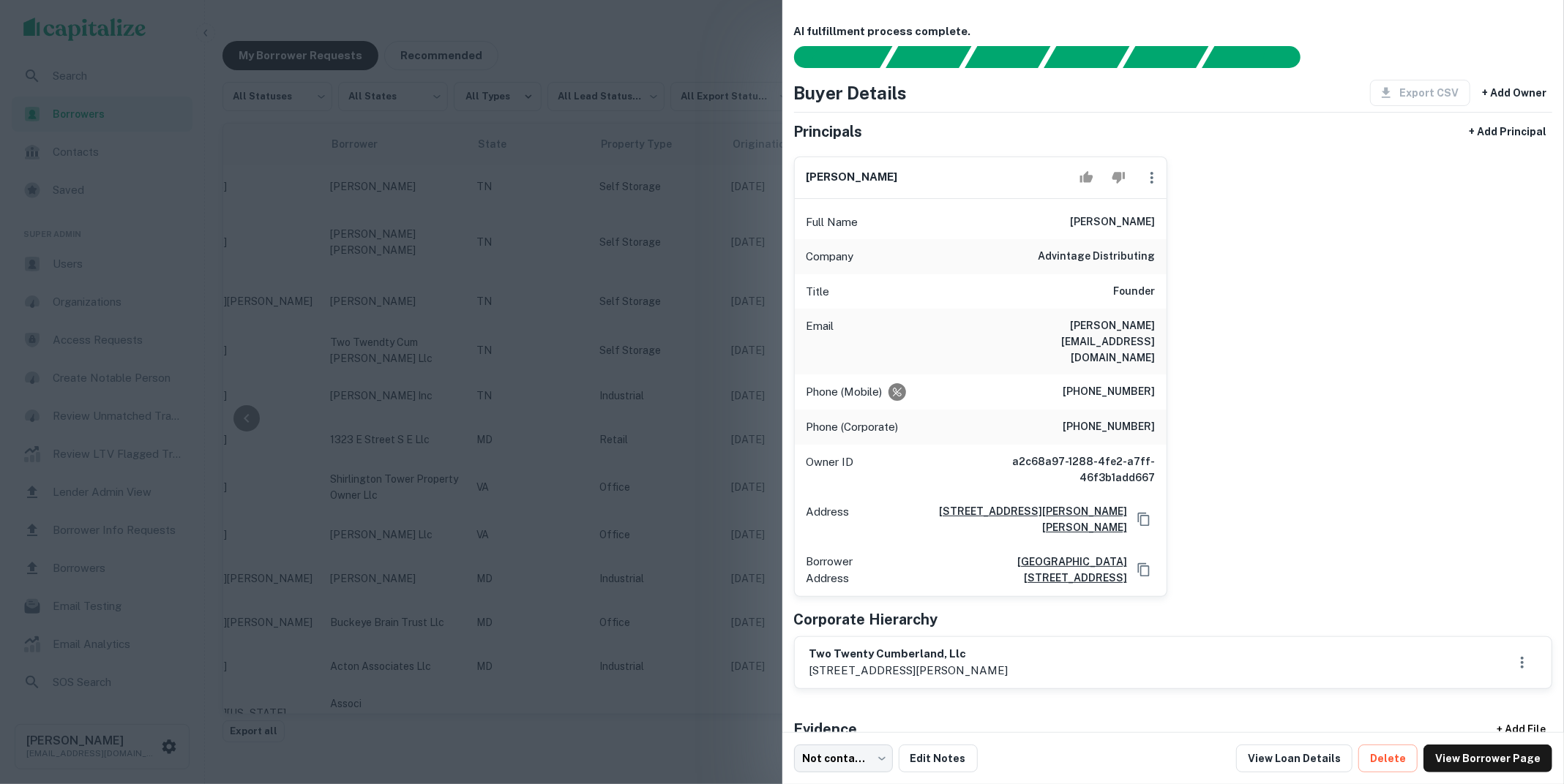
click at [676, 230] on div at bounding box center [782, 392] width 1564 height 784
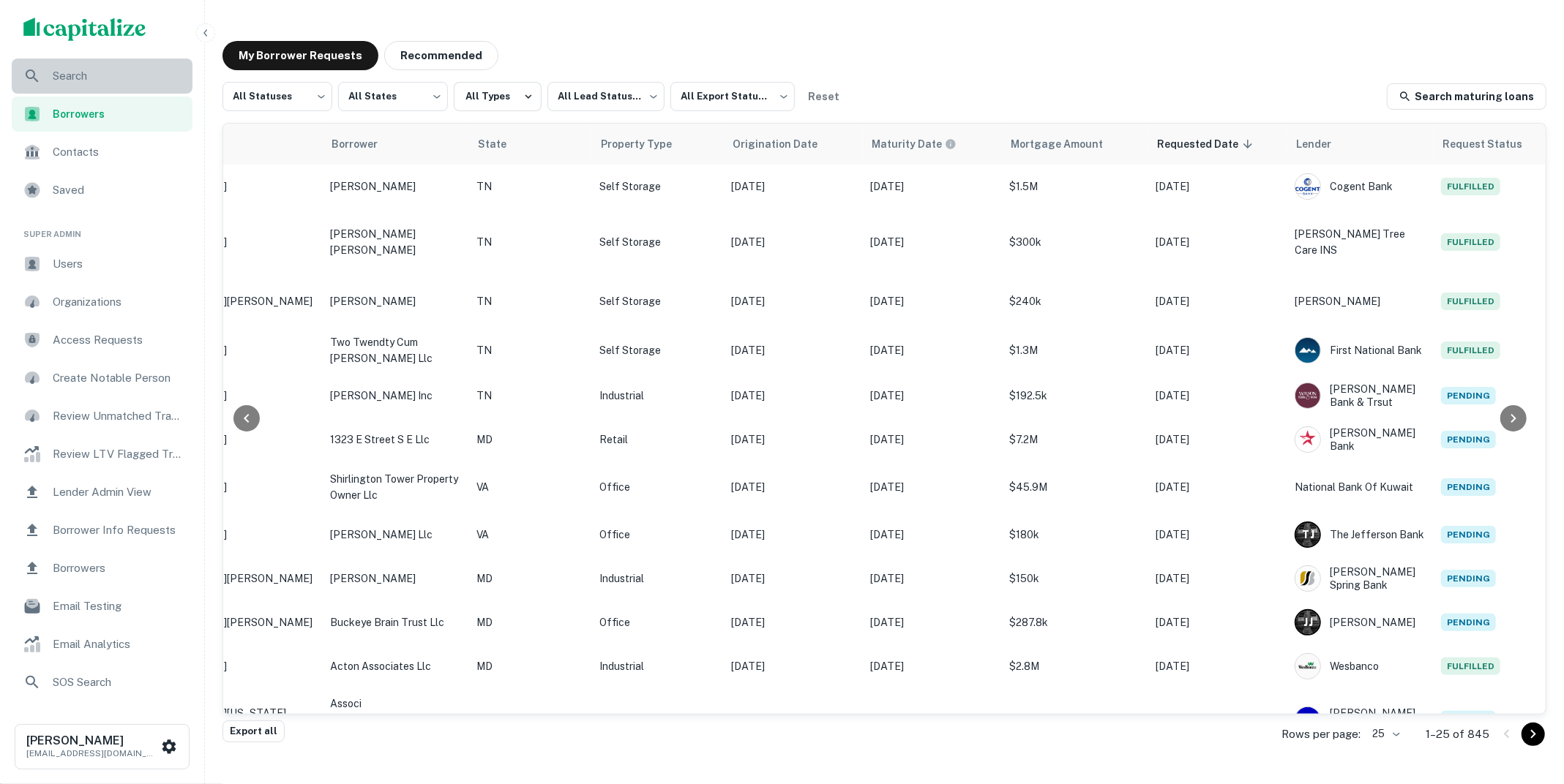
click at [135, 89] on div "Search" at bounding box center [102, 76] width 181 height 35
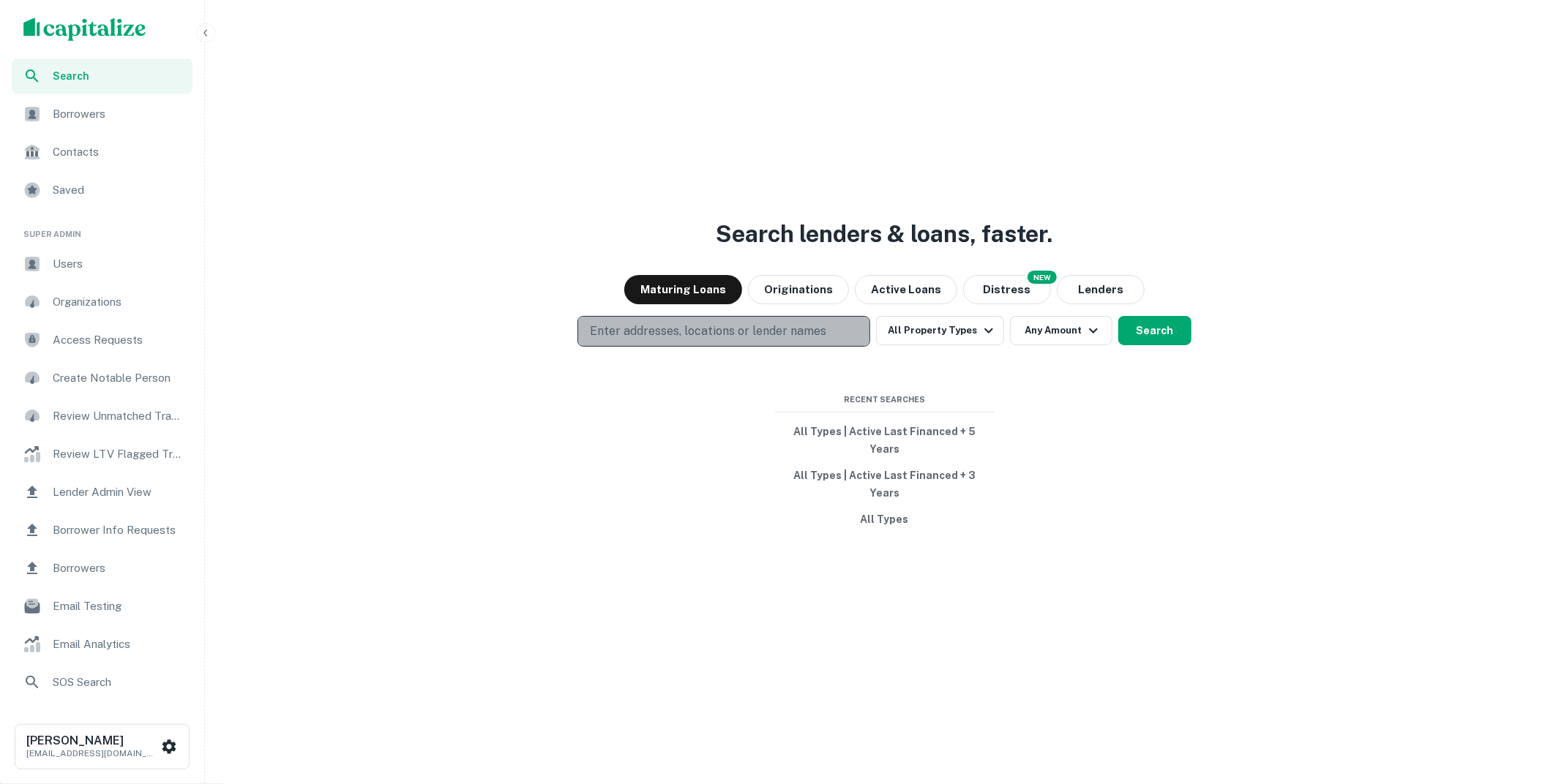
click at [643, 340] on p "Enter addresses, locations or lender names" at bounding box center [708, 331] width 236 height 17
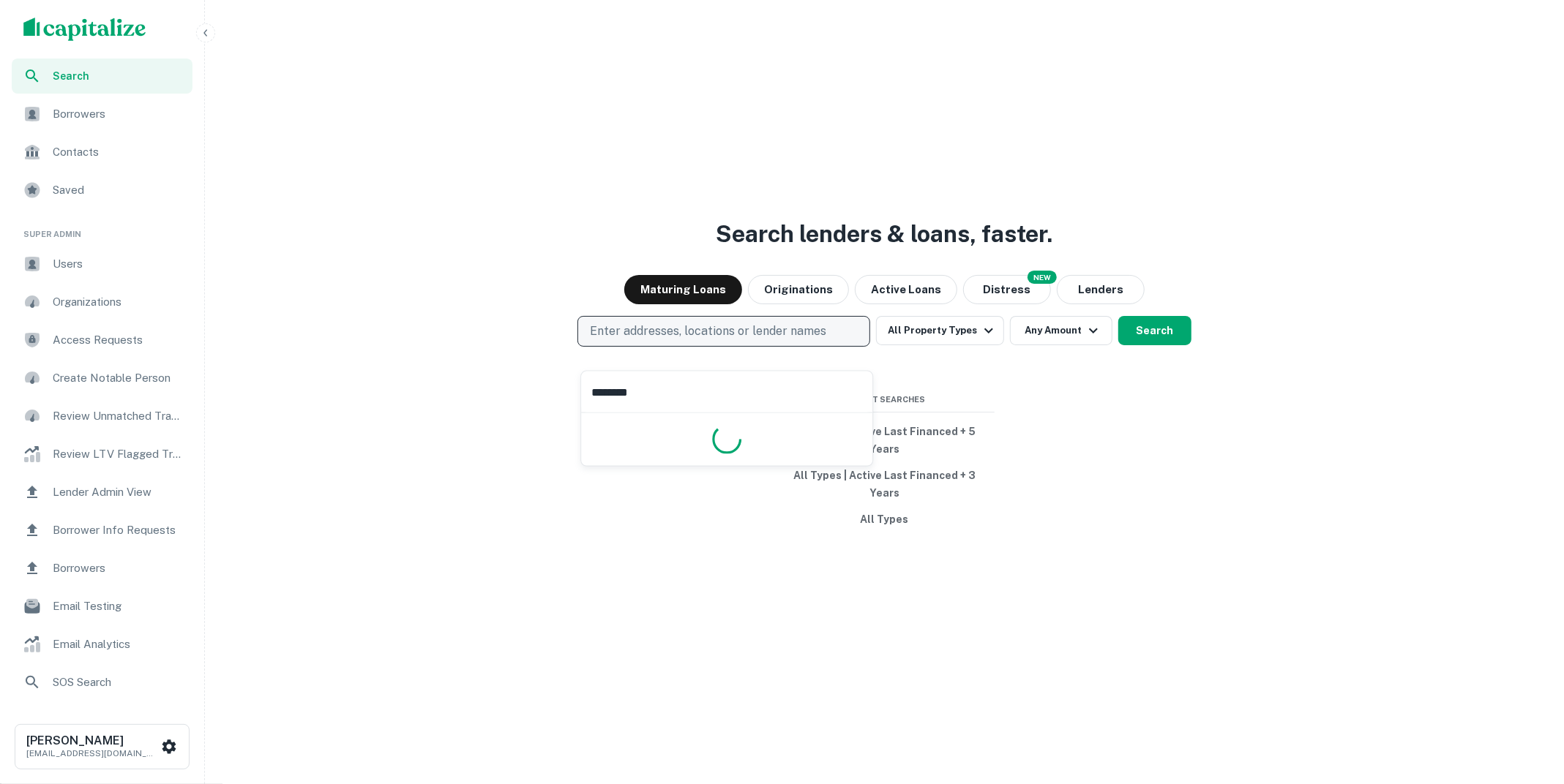
type input "*********"
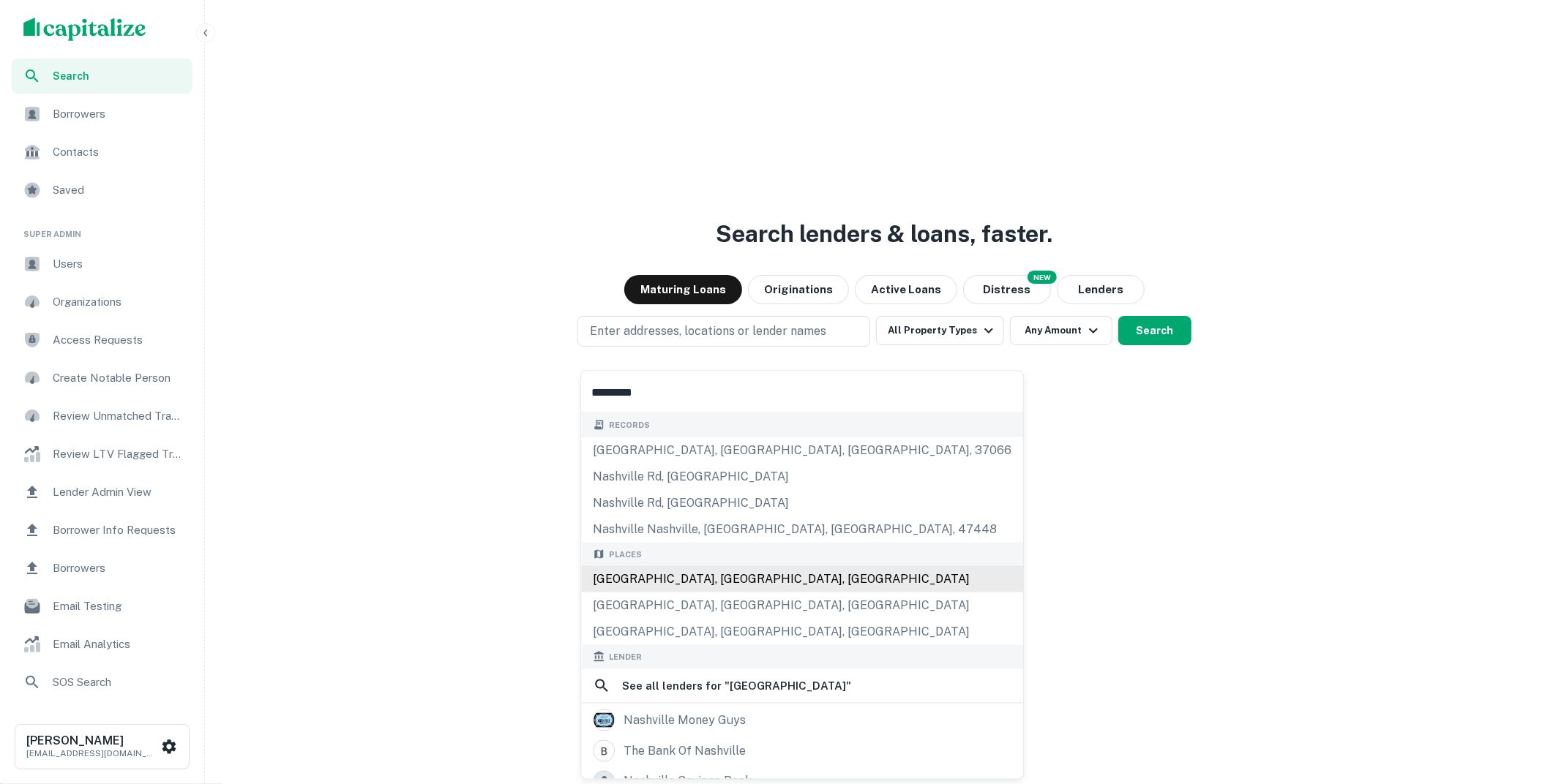
click at [655, 569] on div "[GEOGRAPHIC_DATA], [GEOGRAPHIC_DATA], [GEOGRAPHIC_DATA]" at bounding box center [801, 579] width 442 height 26
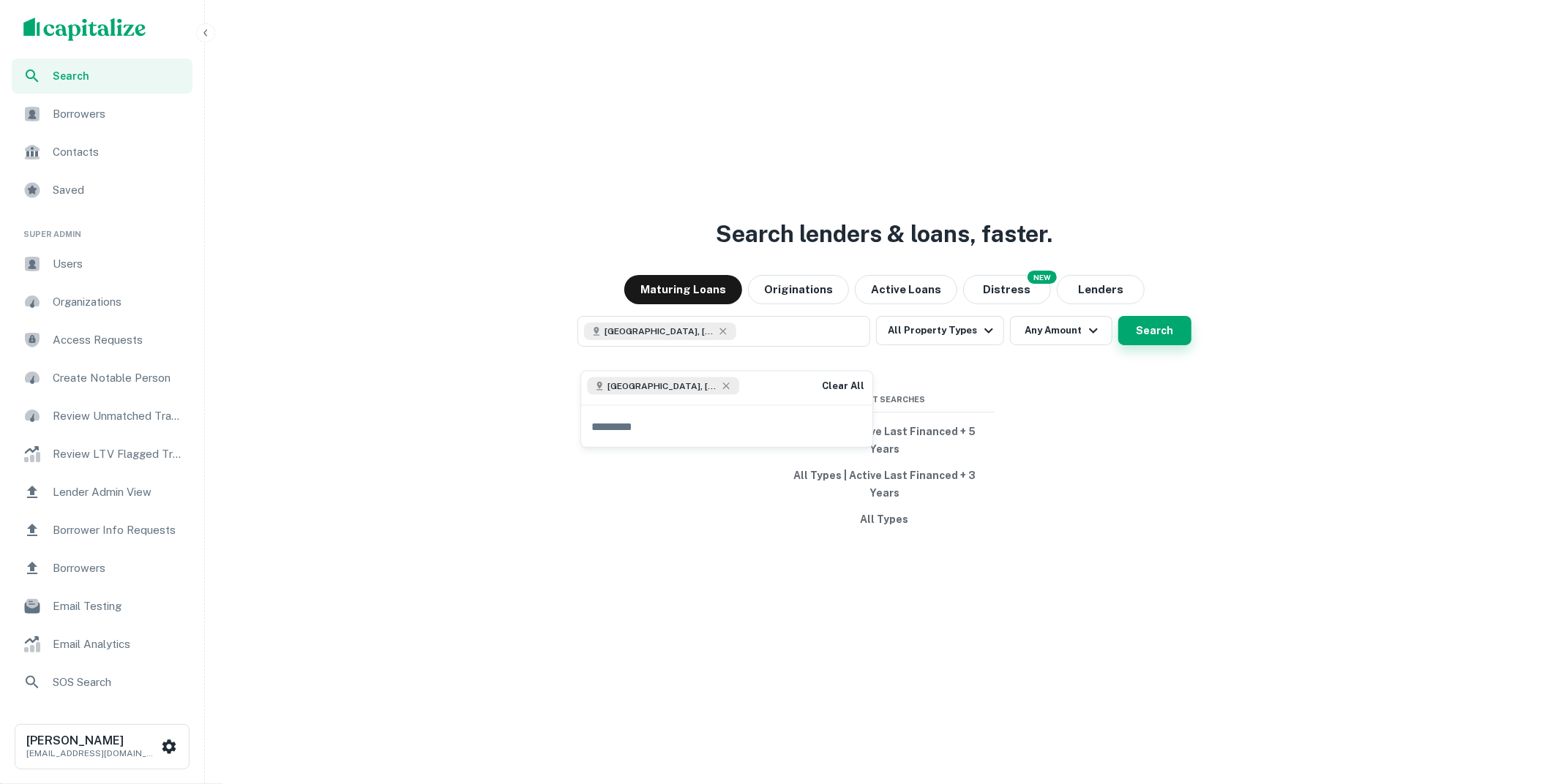
click at [1155, 346] on button "Search" at bounding box center [1155, 331] width 73 height 29
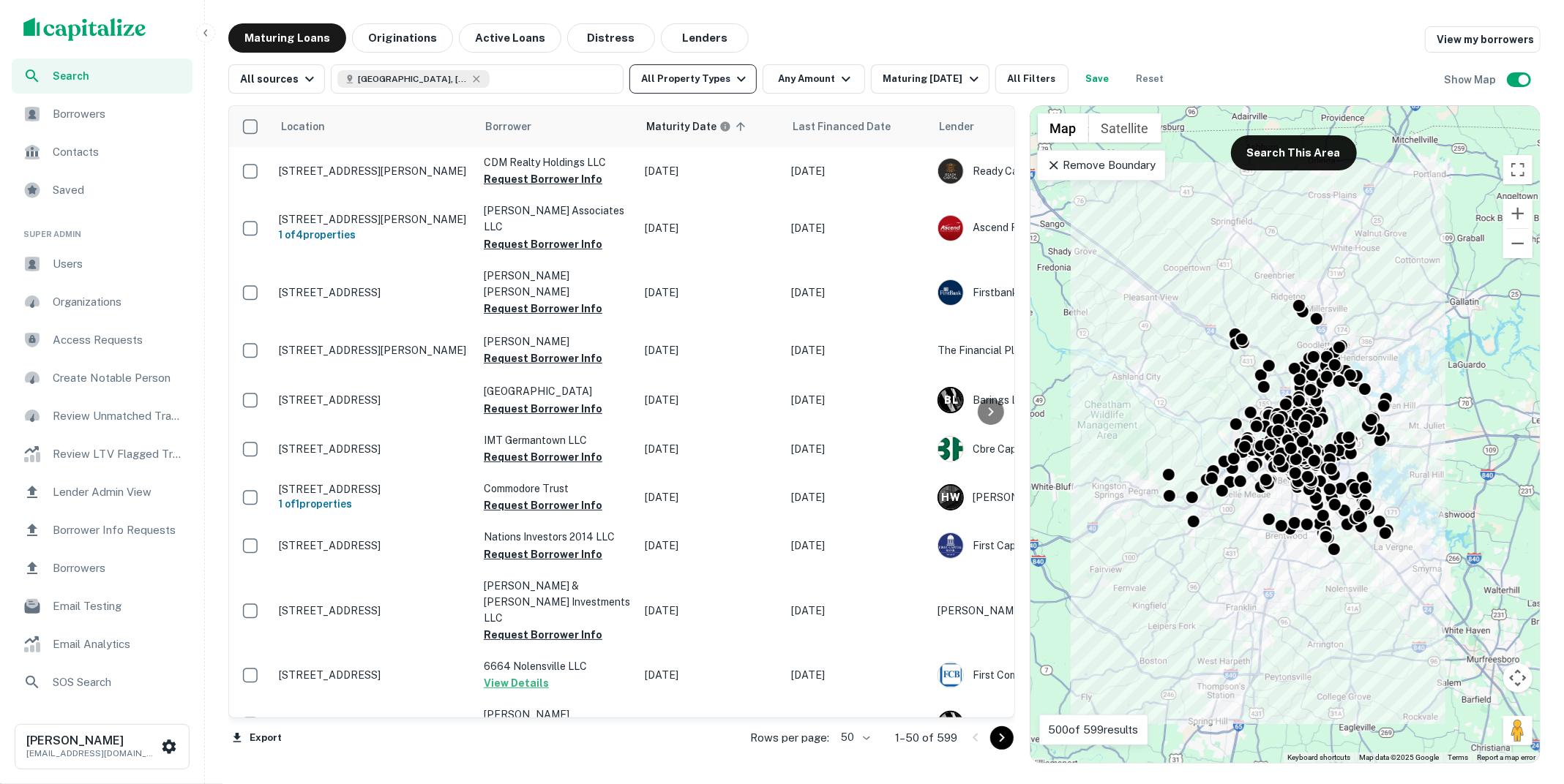
click at [737, 79] on icon "button" at bounding box center [742, 79] width 9 height 5
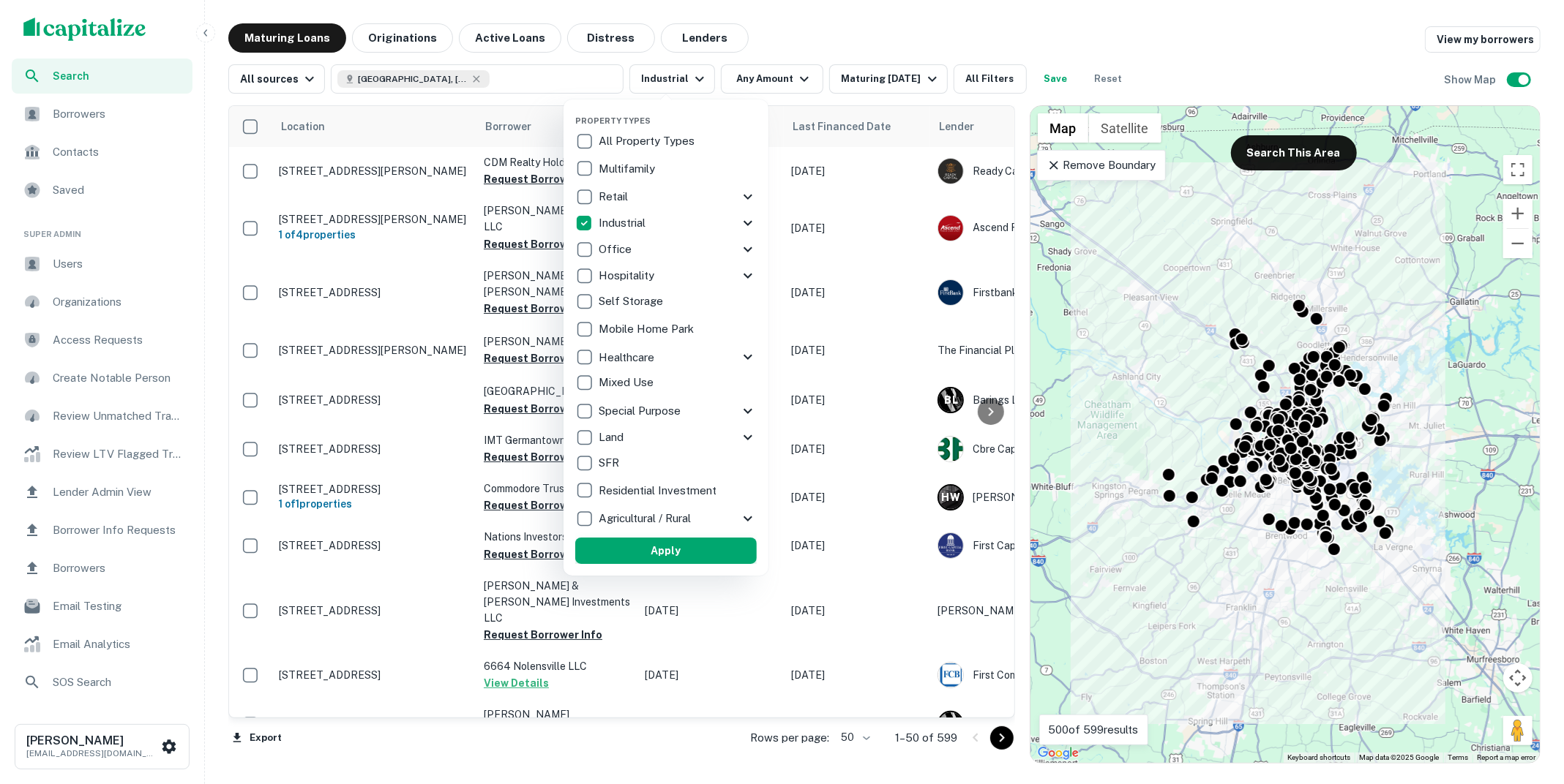
click at [668, 558] on button "Apply" at bounding box center [666, 550] width 181 height 26
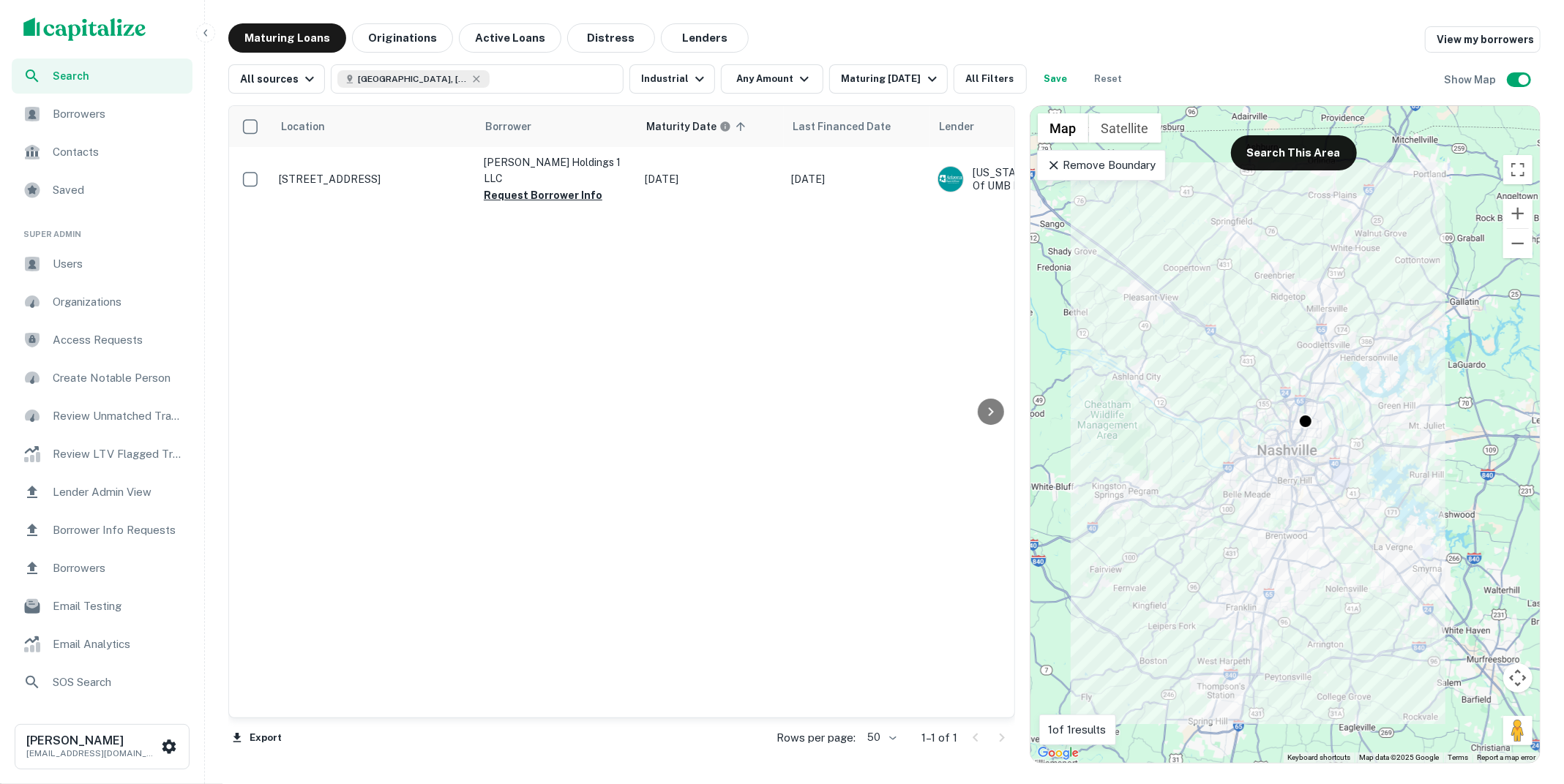
click at [1056, 166] on icon at bounding box center [1054, 166] width 15 height 15
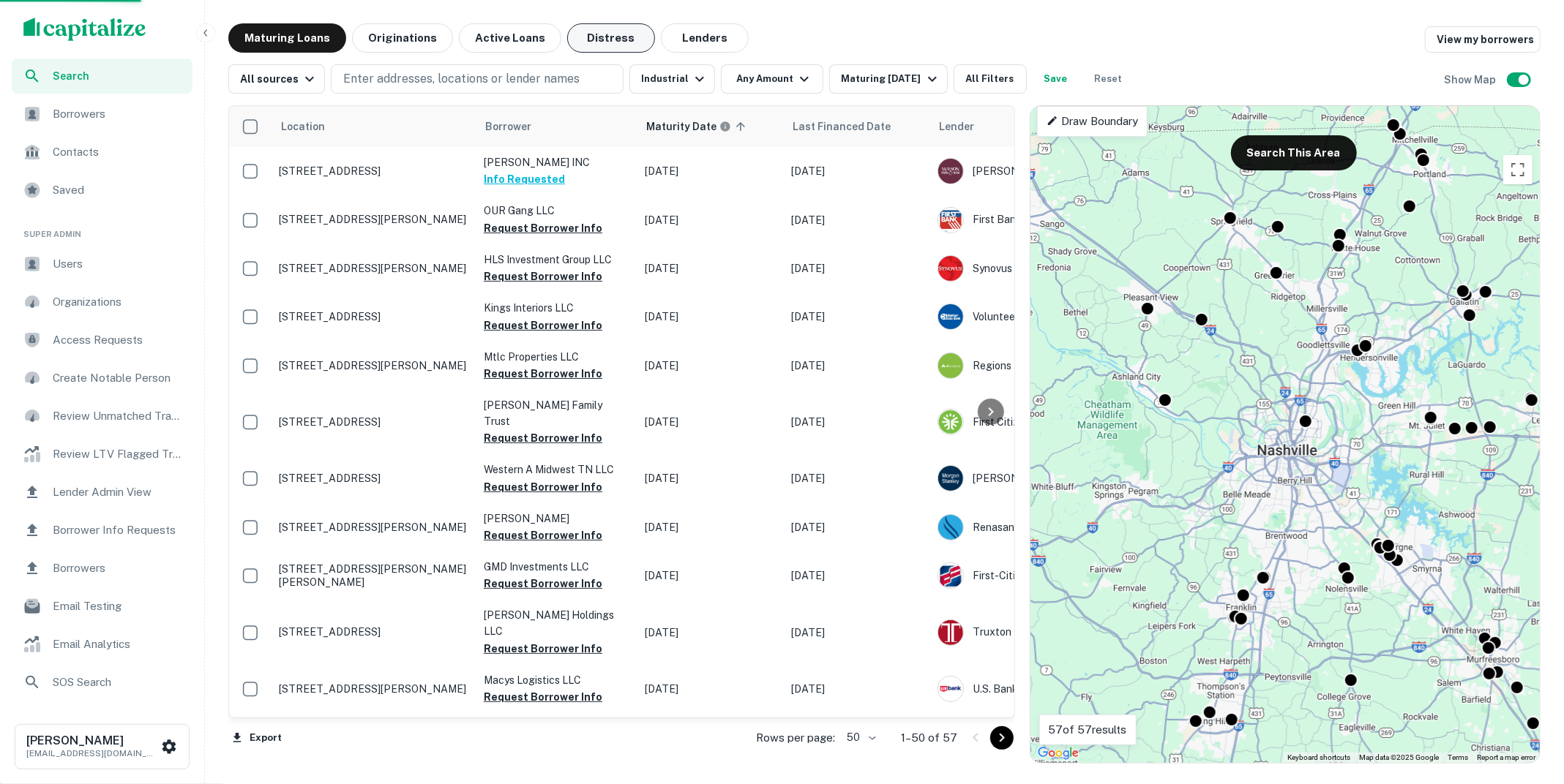
click at [588, 45] on button "Distress" at bounding box center [610, 37] width 88 height 29
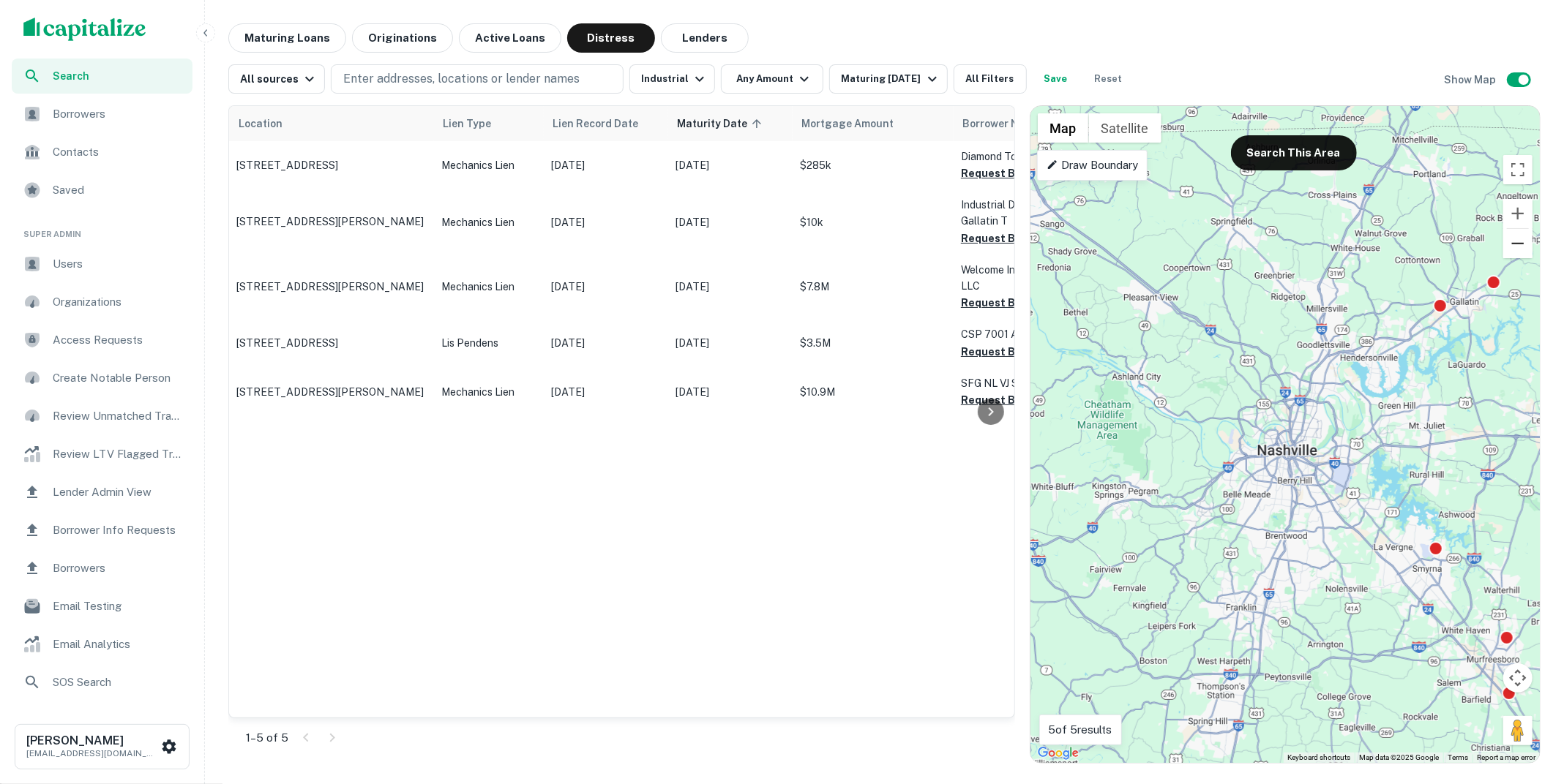
click at [1511, 254] on button "Zoom out" at bounding box center [1518, 243] width 29 height 29
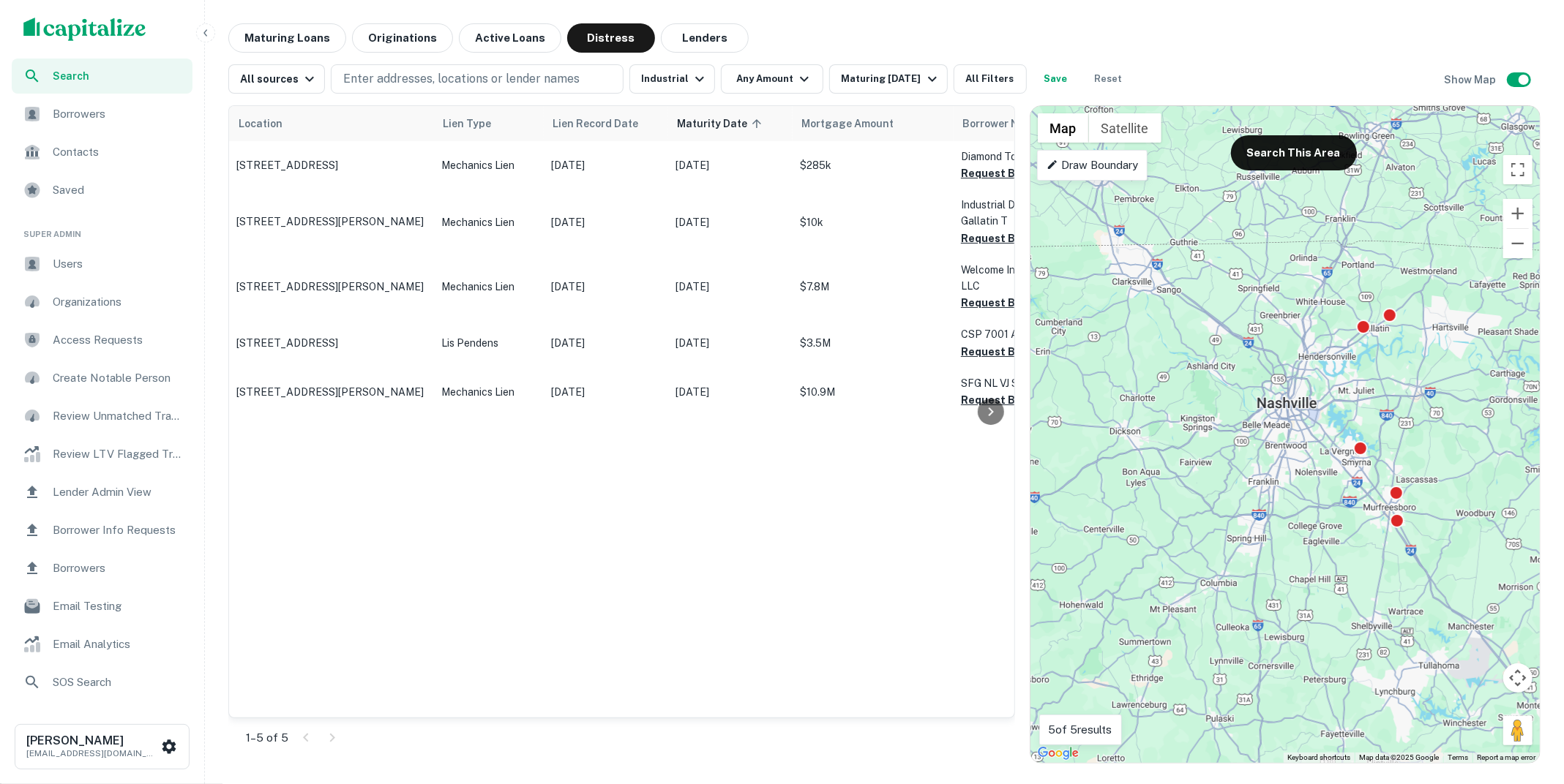
drag, startPoint x: 1448, startPoint y: 370, endPoint x: 1448, endPoint y: 286, distance: 84.0
click at [1448, 285] on div "To activate drag with keyboard, press Alt + Enter. Once in keyboard drag state,…" at bounding box center [1284, 435] width 509 height 657
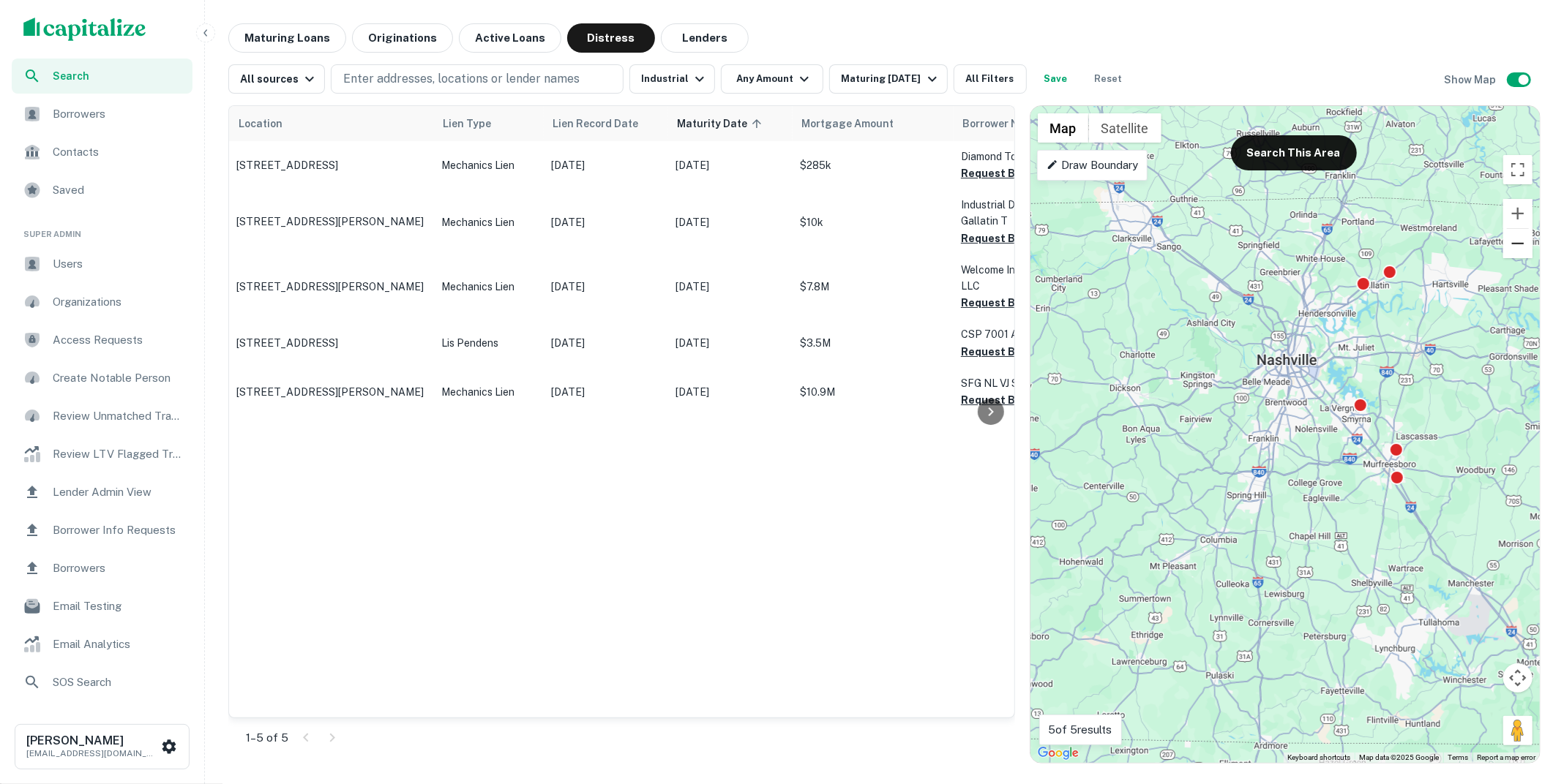
click at [1522, 251] on button "Zoom out" at bounding box center [1518, 243] width 29 height 29
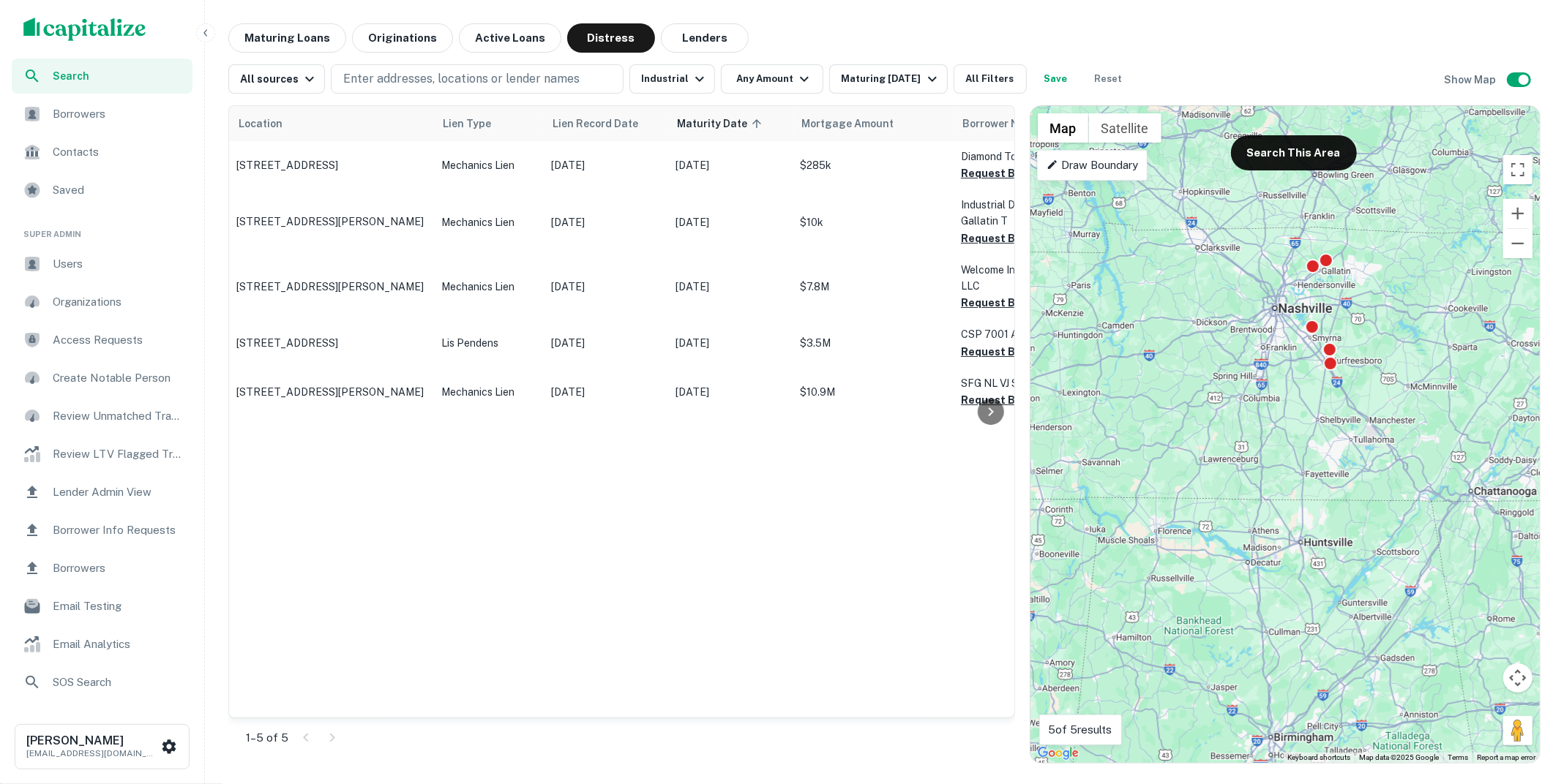
drag, startPoint x: 1431, startPoint y: 303, endPoint x: 1420, endPoint y: 211, distance: 92.7
click at [1420, 211] on div "To activate drag with keyboard, press Alt + Enter. Once in keyboard drag state,…" at bounding box center [1284, 435] width 509 height 657
click at [1296, 161] on button "Search This Area" at bounding box center [1294, 153] width 126 height 35
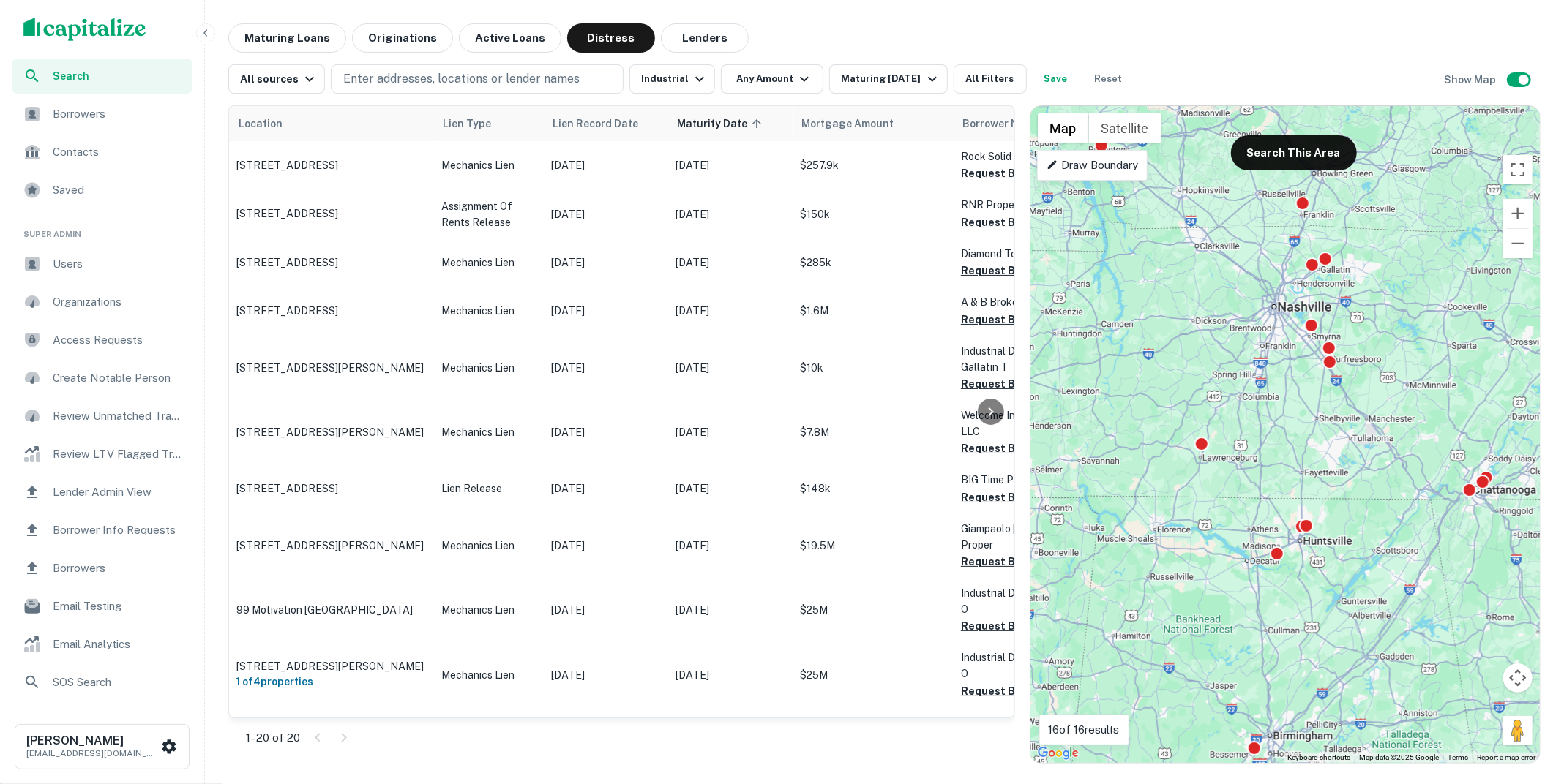
click at [136, 115] on span "Borrowers" at bounding box center [118, 114] width 131 height 17
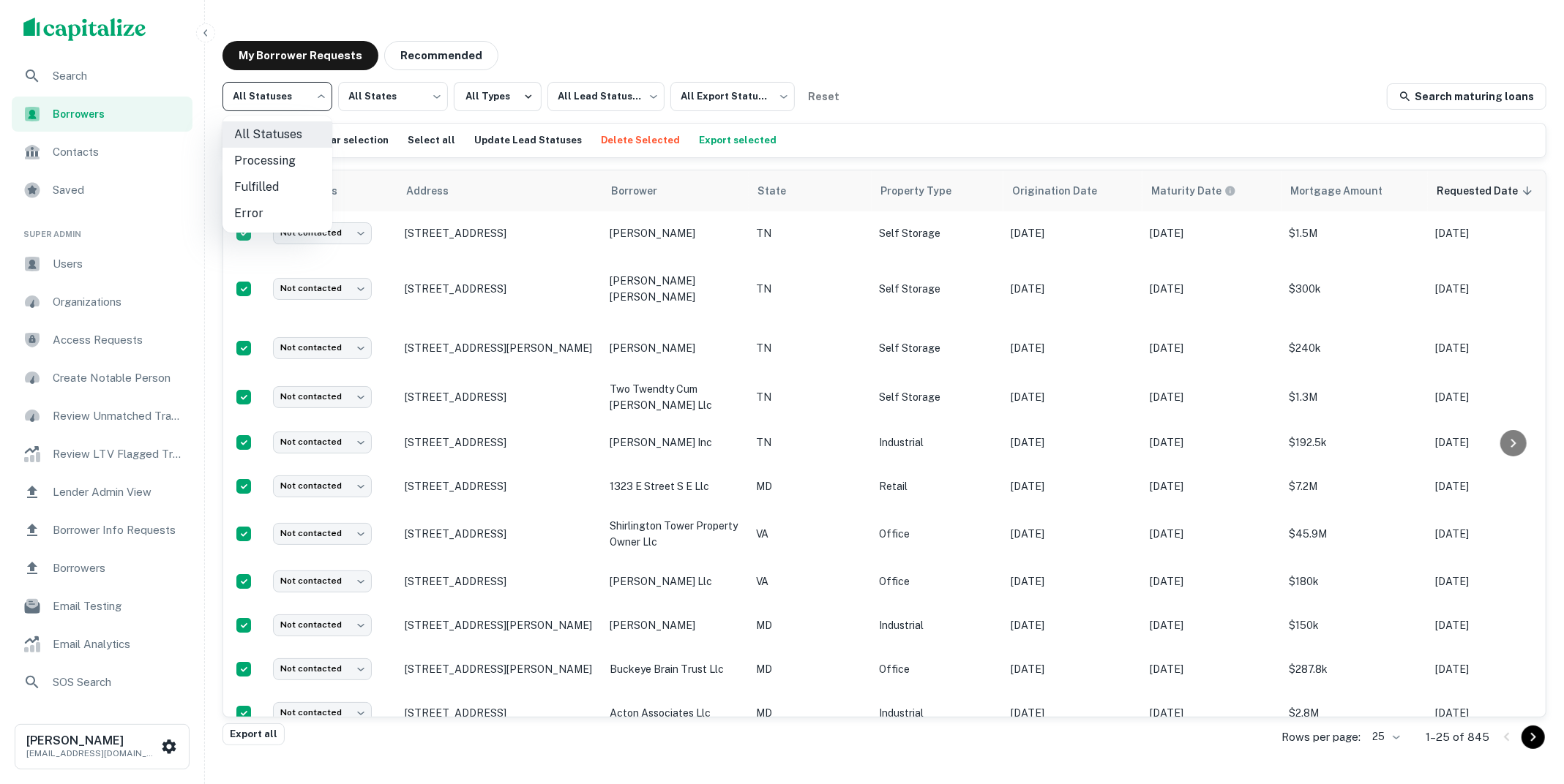
click at [323, 98] on body "Search Borrowers Contacts Saved Super Admin Users Organizations Access Requests…" at bounding box center [782, 392] width 1564 height 784
click at [761, 57] on div at bounding box center [782, 392] width 1564 height 784
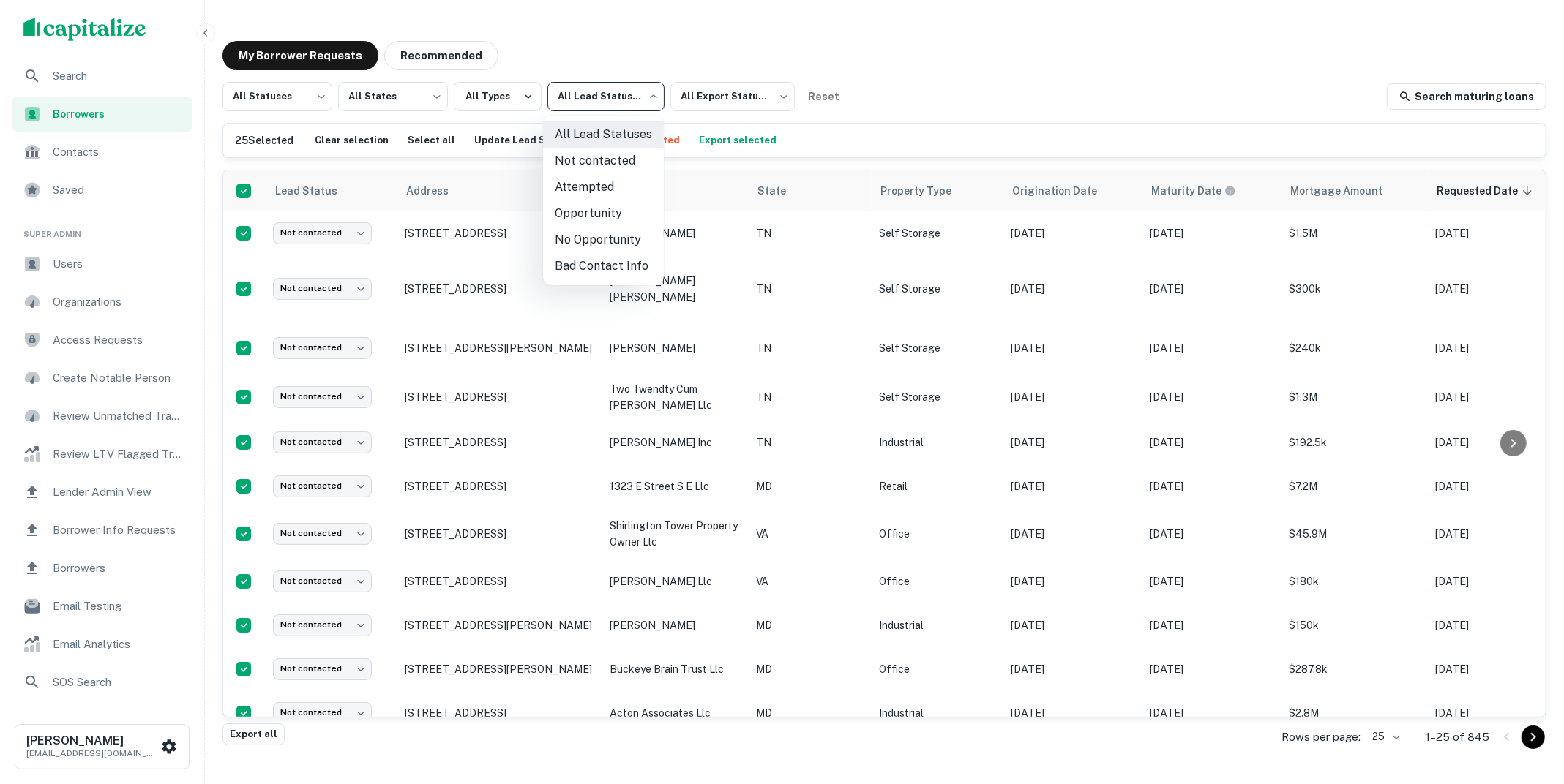
click at [638, 86] on body "Search Borrowers Contacts Saved Super Admin Users Organizations Access Requests…" at bounding box center [782, 392] width 1564 height 784
click at [620, 28] on div at bounding box center [782, 392] width 1564 height 784
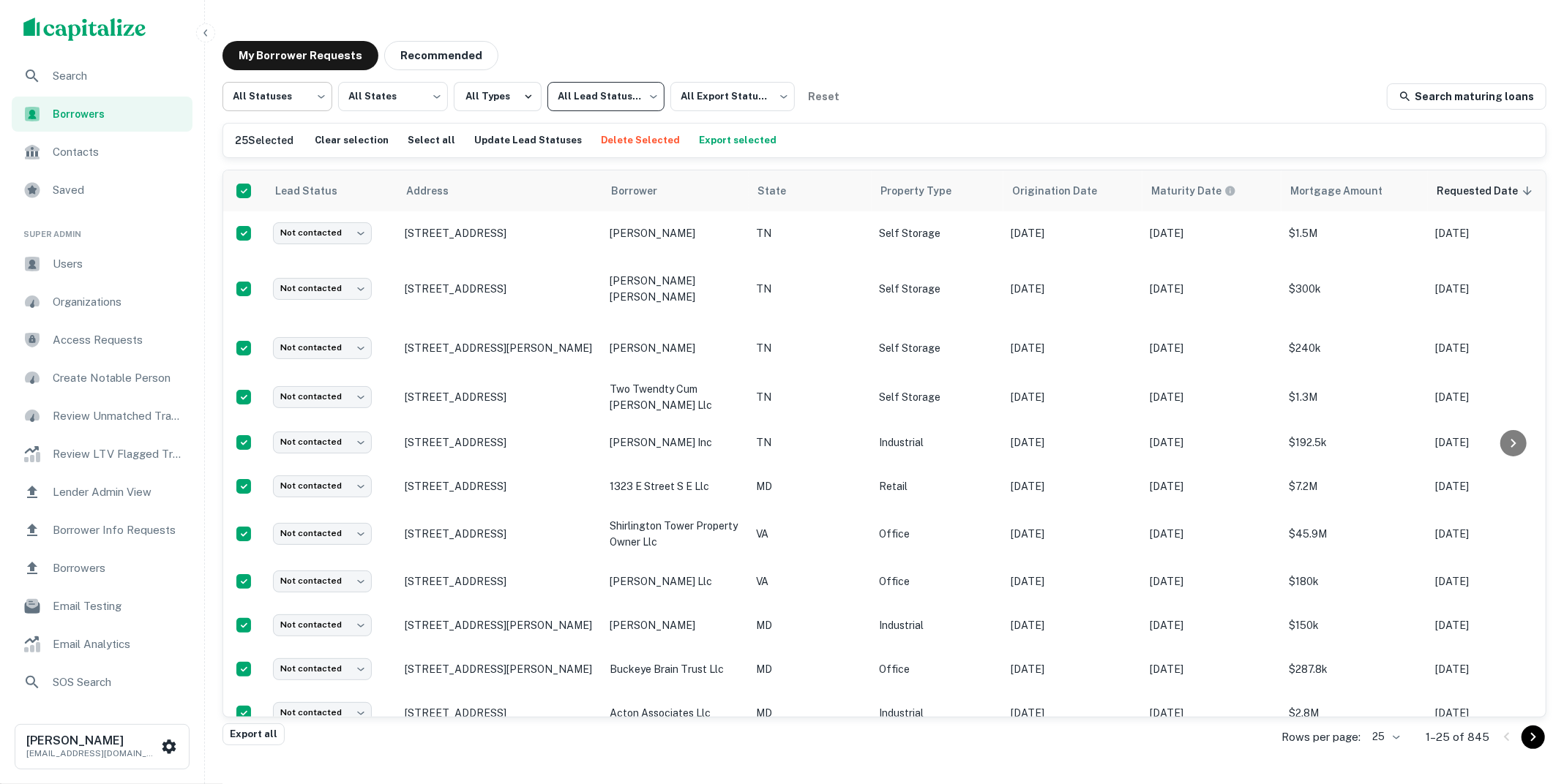
click at [318, 100] on body "Search Borrowers Contacts Saved Super Admin Users Organizations Access Requests…" at bounding box center [782, 392] width 1564 height 784
click at [298, 184] on li "Fulfilled" at bounding box center [277, 187] width 109 height 26
type input "*********"
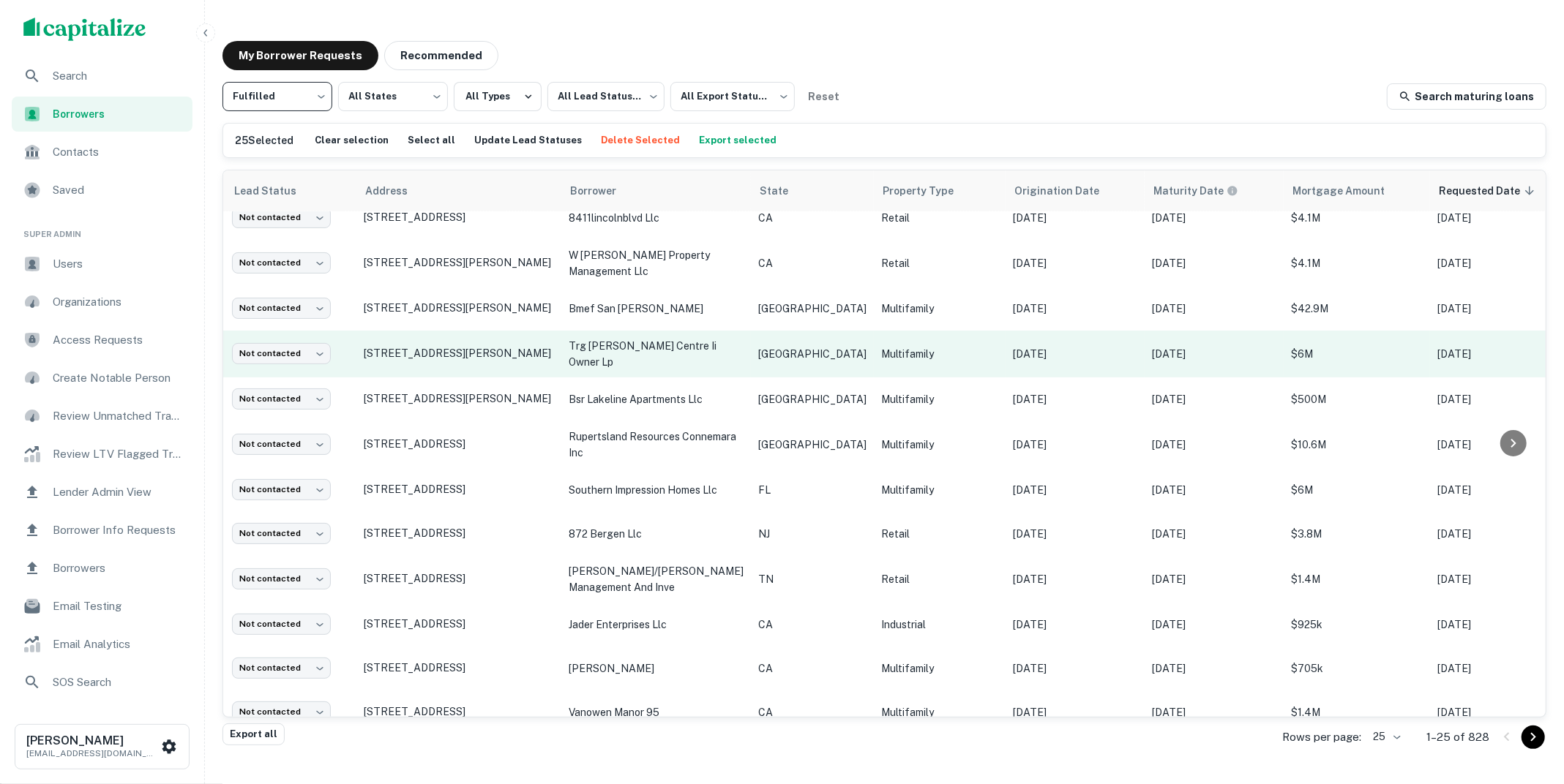
scroll to position [661, 0]
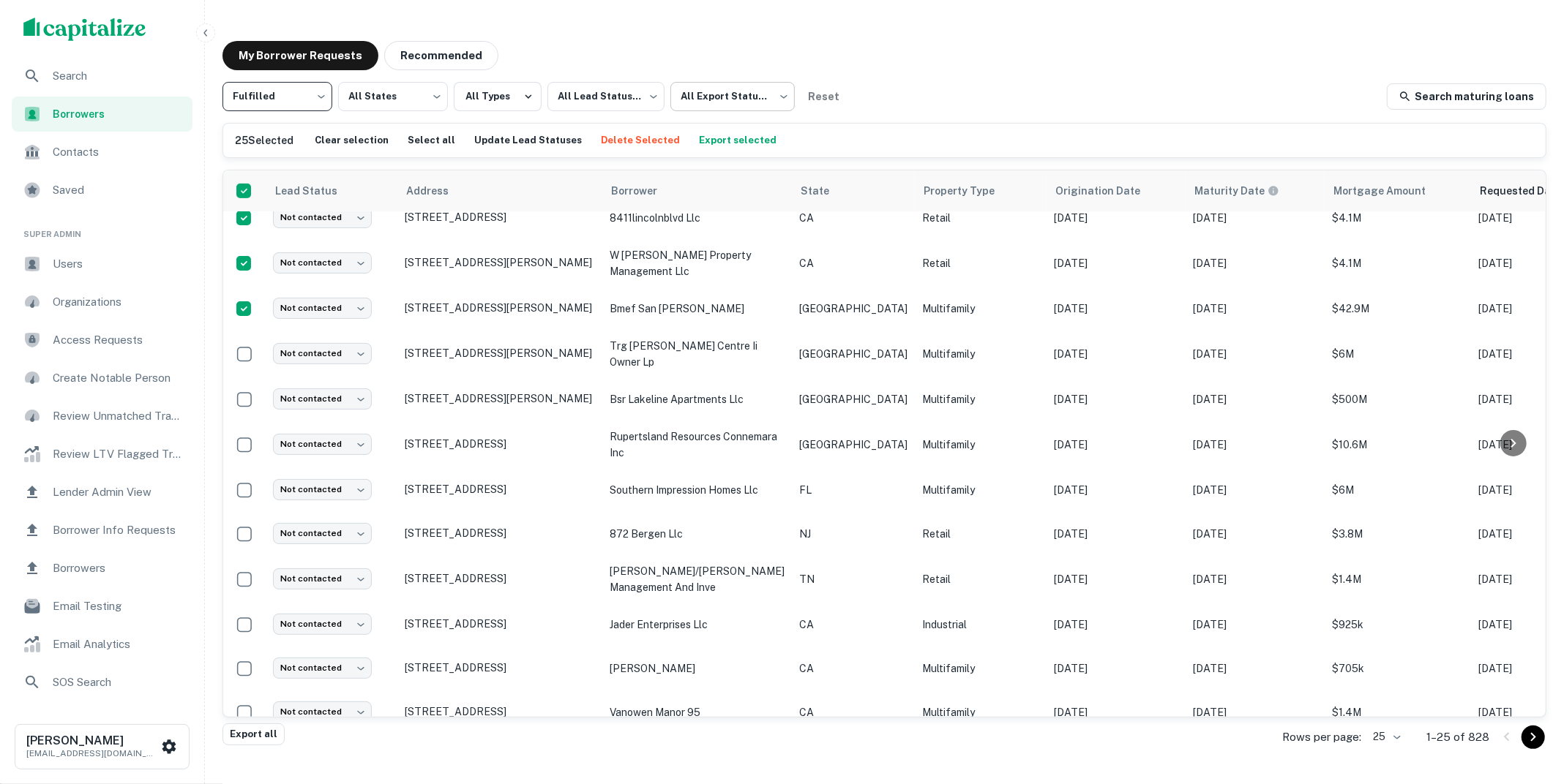
click at [775, 92] on body "Search Borrowers Contacts Saved Super Admin Users Organizations Access Requests…" at bounding box center [782, 392] width 1564 height 784
click at [726, 187] on li "Not Exported" at bounding box center [731, 187] width 133 height 26
type input "*****"
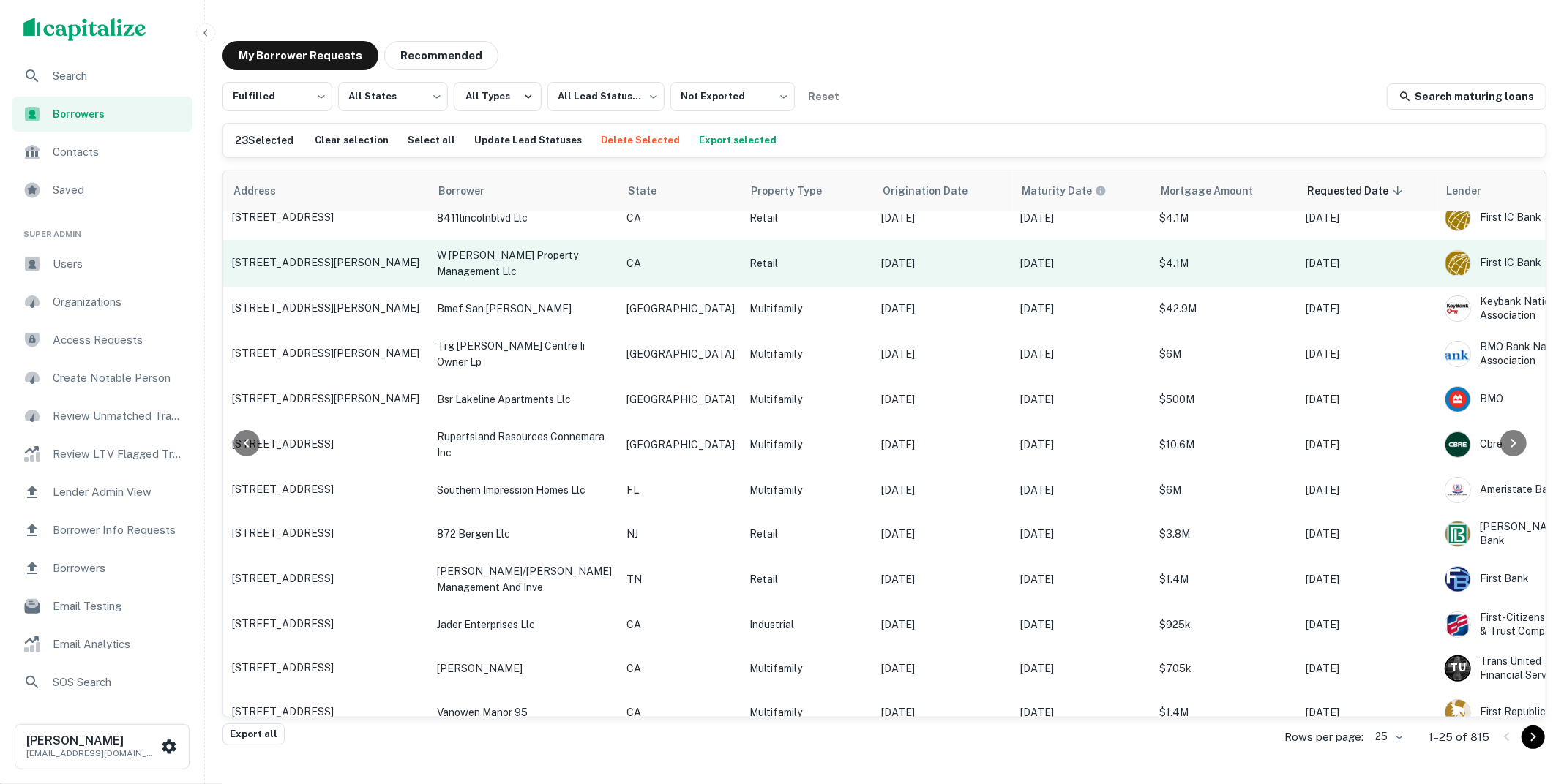
scroll to position [661, 29]
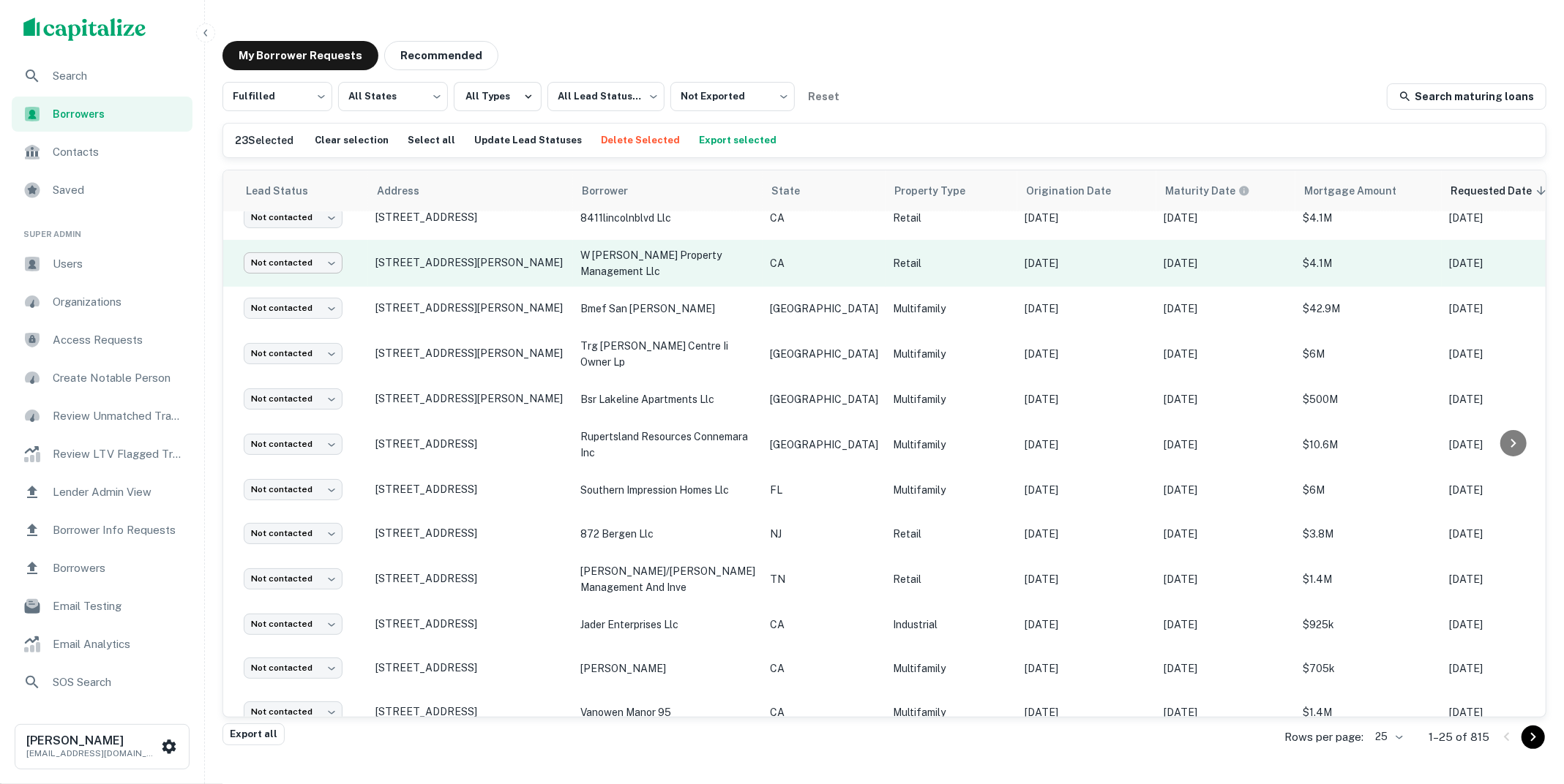
click at [325, 235] on body "Search Borrowers Contacts Saved Super Admin Users Organizations Access Requests…" at bounding box center [782, 392] width 1564 height 784
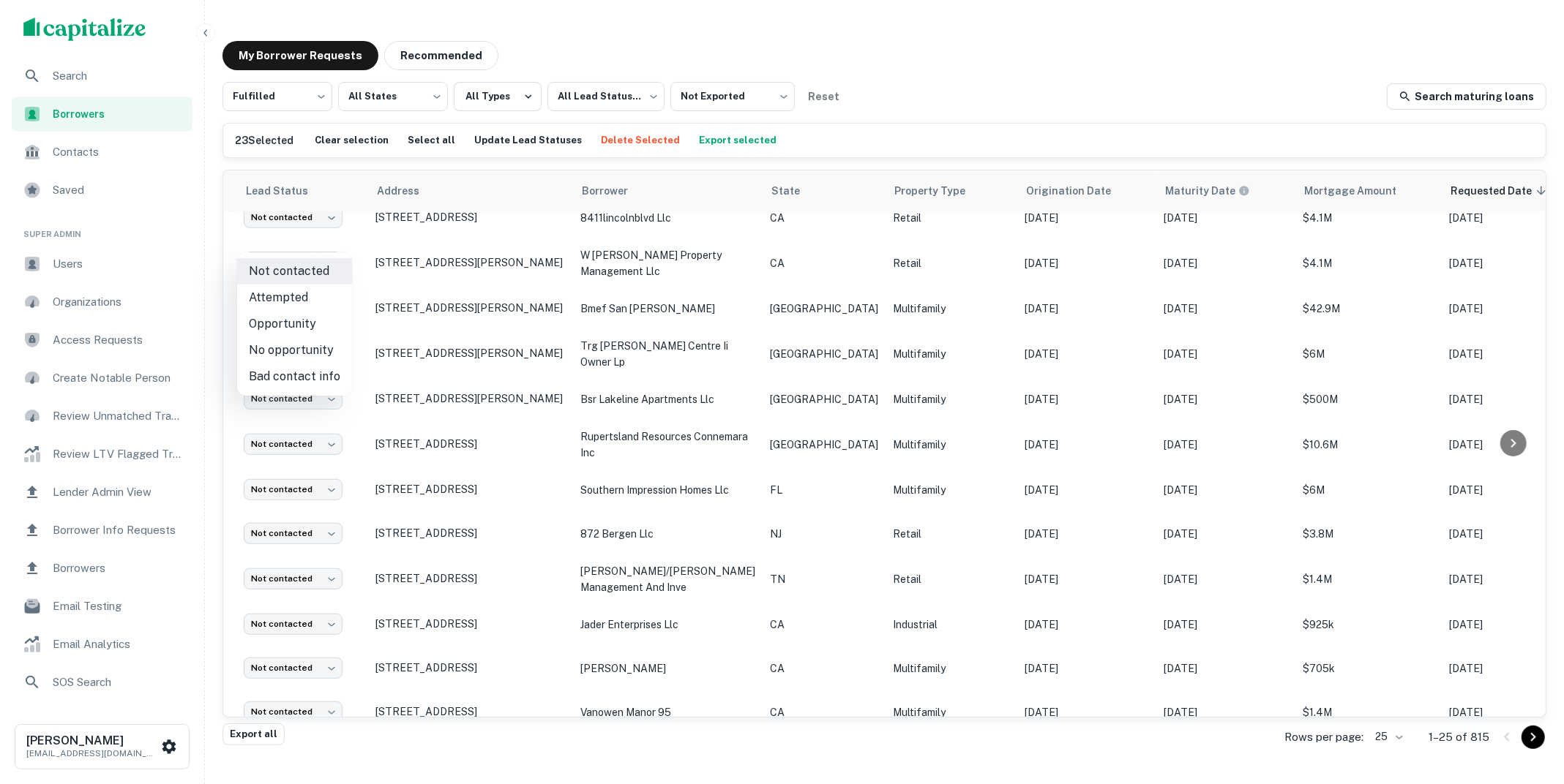
click at [992, 80] on div at bounding box center [782, 392] width 1564 height 784
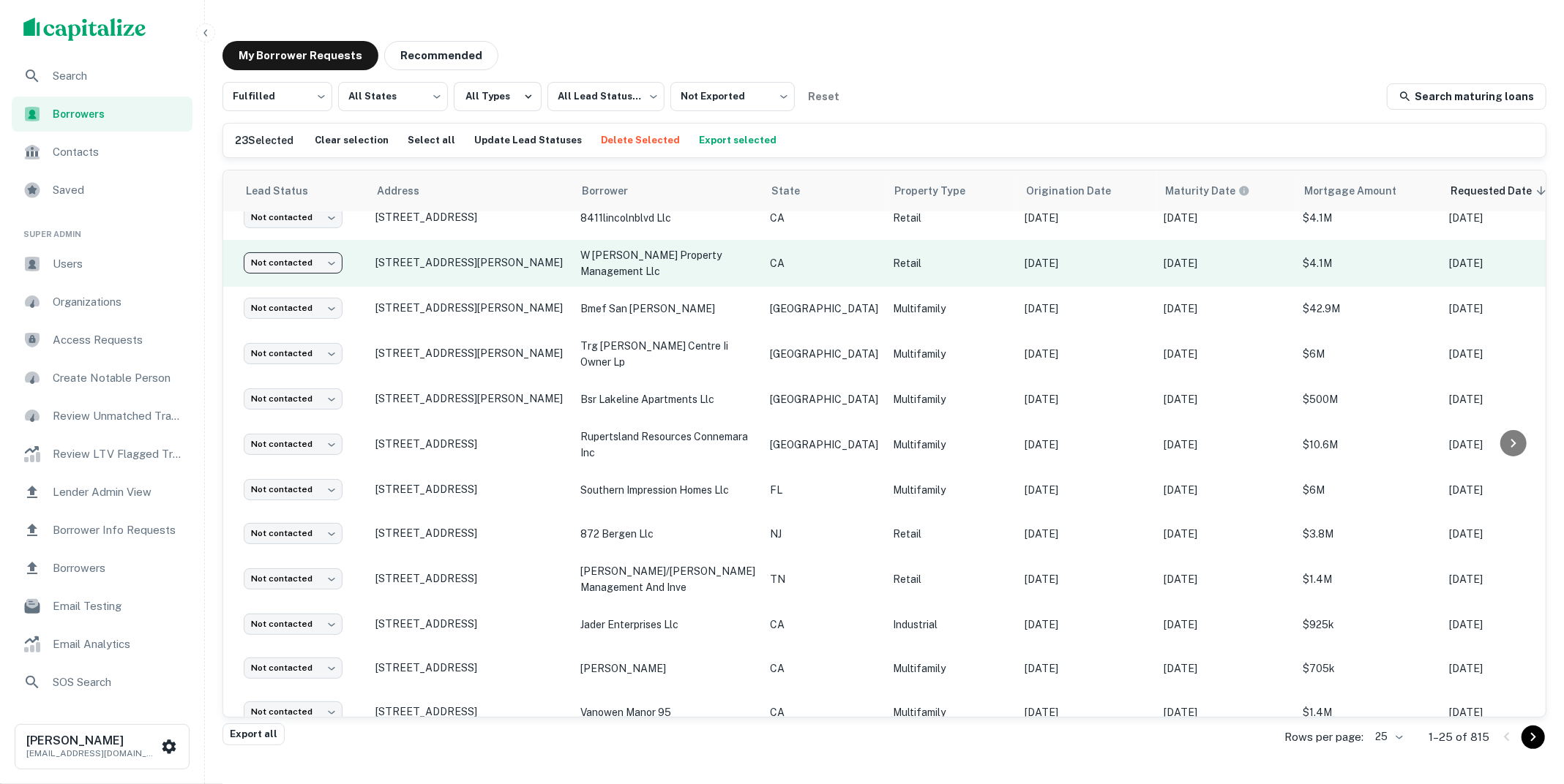
click at [774, 256] on p "CA" at bounding box center [824, 263] width 108 height 16
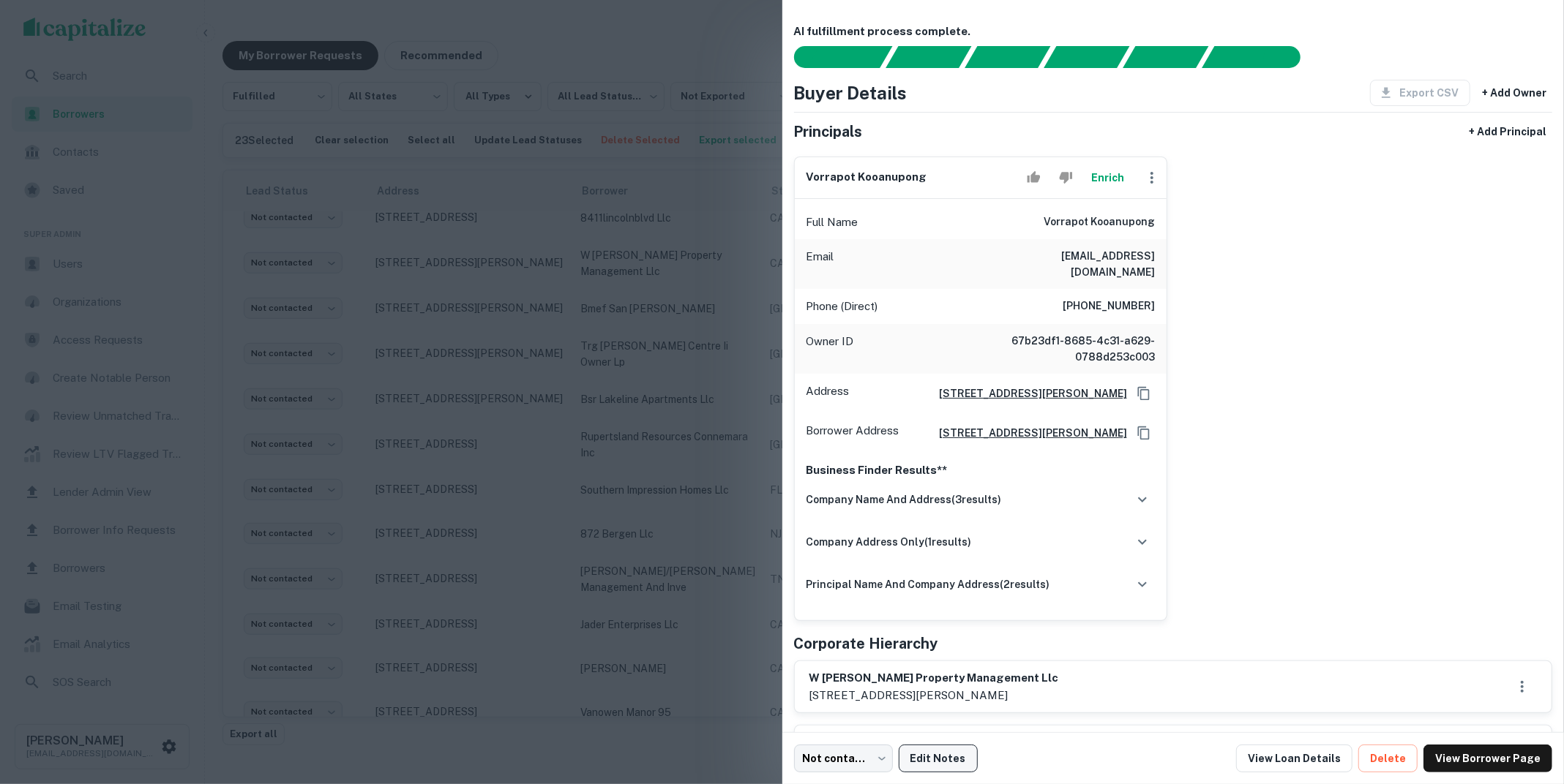
click at [932, 750] on button "Edit Notes" at bounding box center [937, 759] width 79 height 28
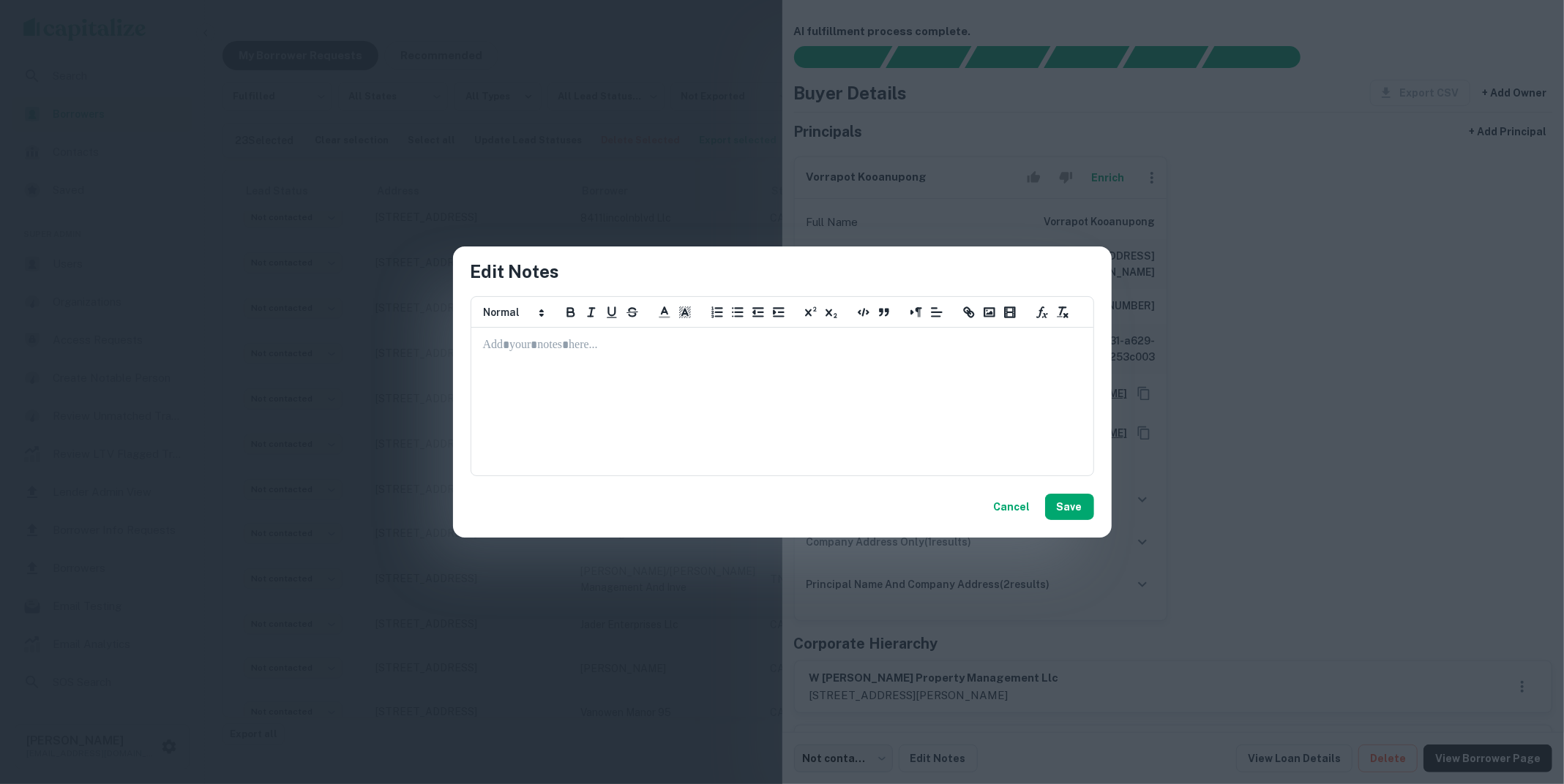
click at [747, 414] on div at bounding box center [782, 401] width 621 height 146
click at [1014, 501] on button "Cancel" at bounding box center [1012, 507] width 48 height 26
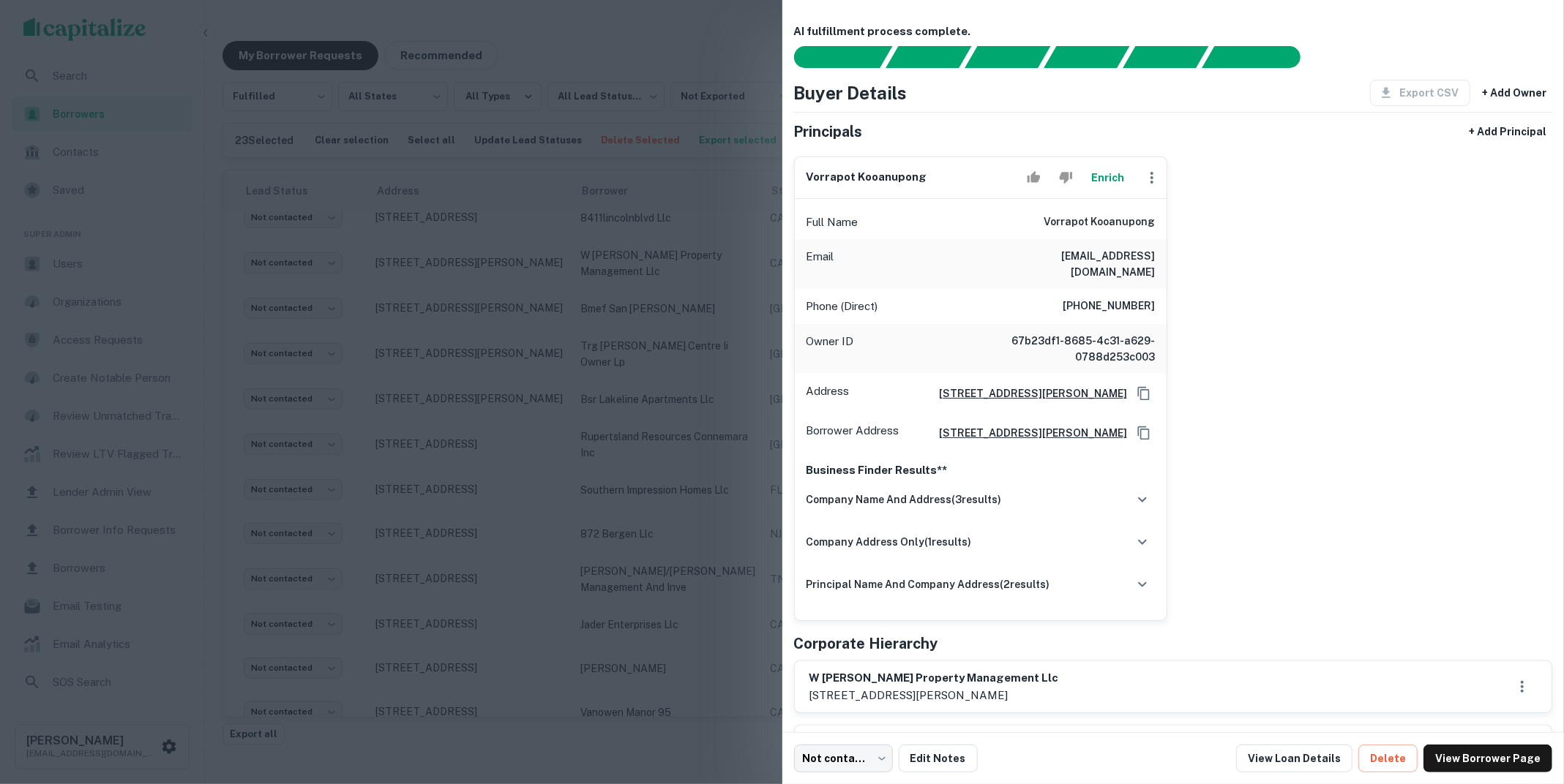
click at [566, 462] on div at bounding box center [782, 392] width 1564 height 784
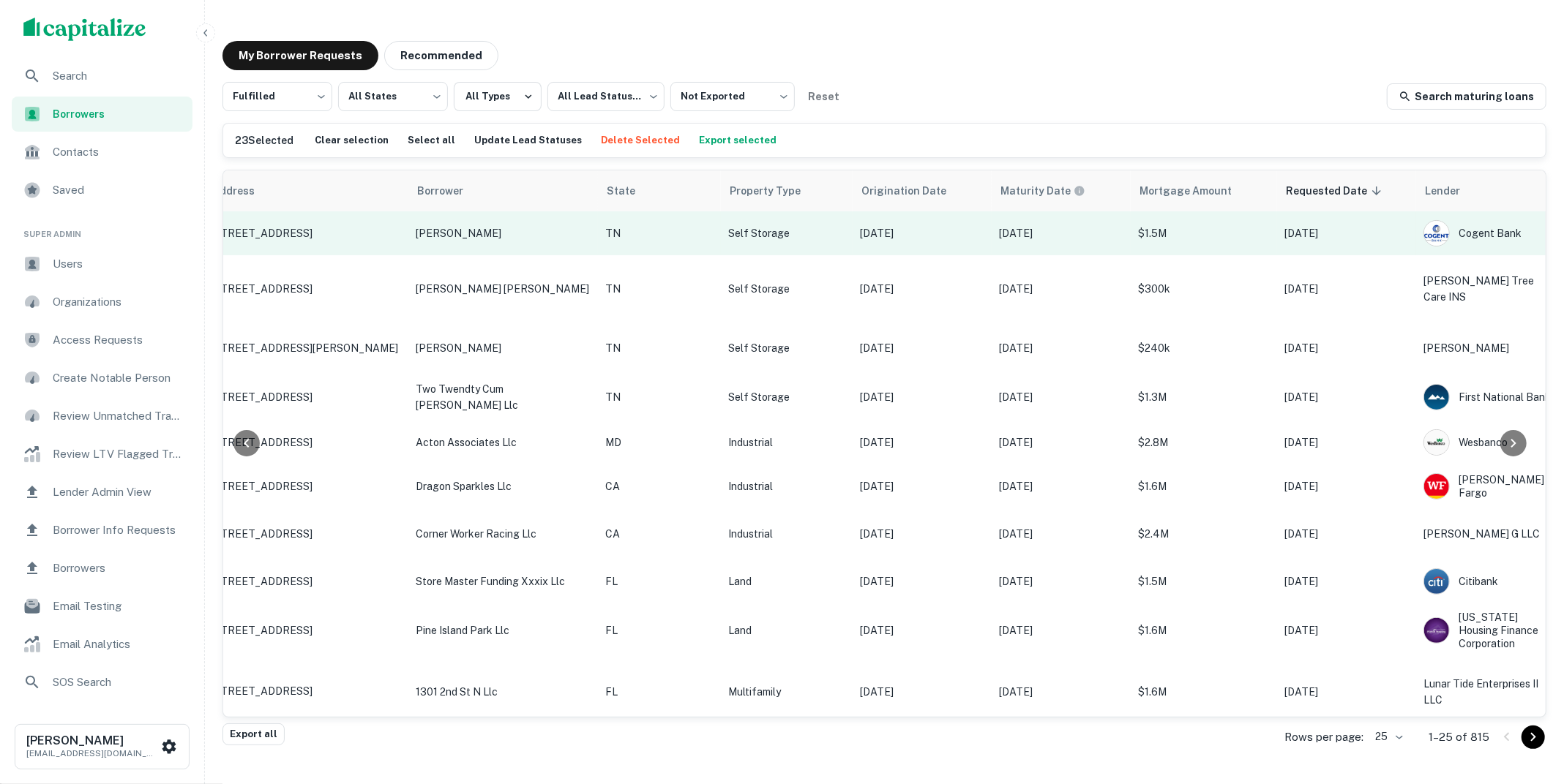
scroll to position [0, 187]
click at [1430, 232] on div "Cogent Bank" at bounding box center [1496, 233] width 132 height 26
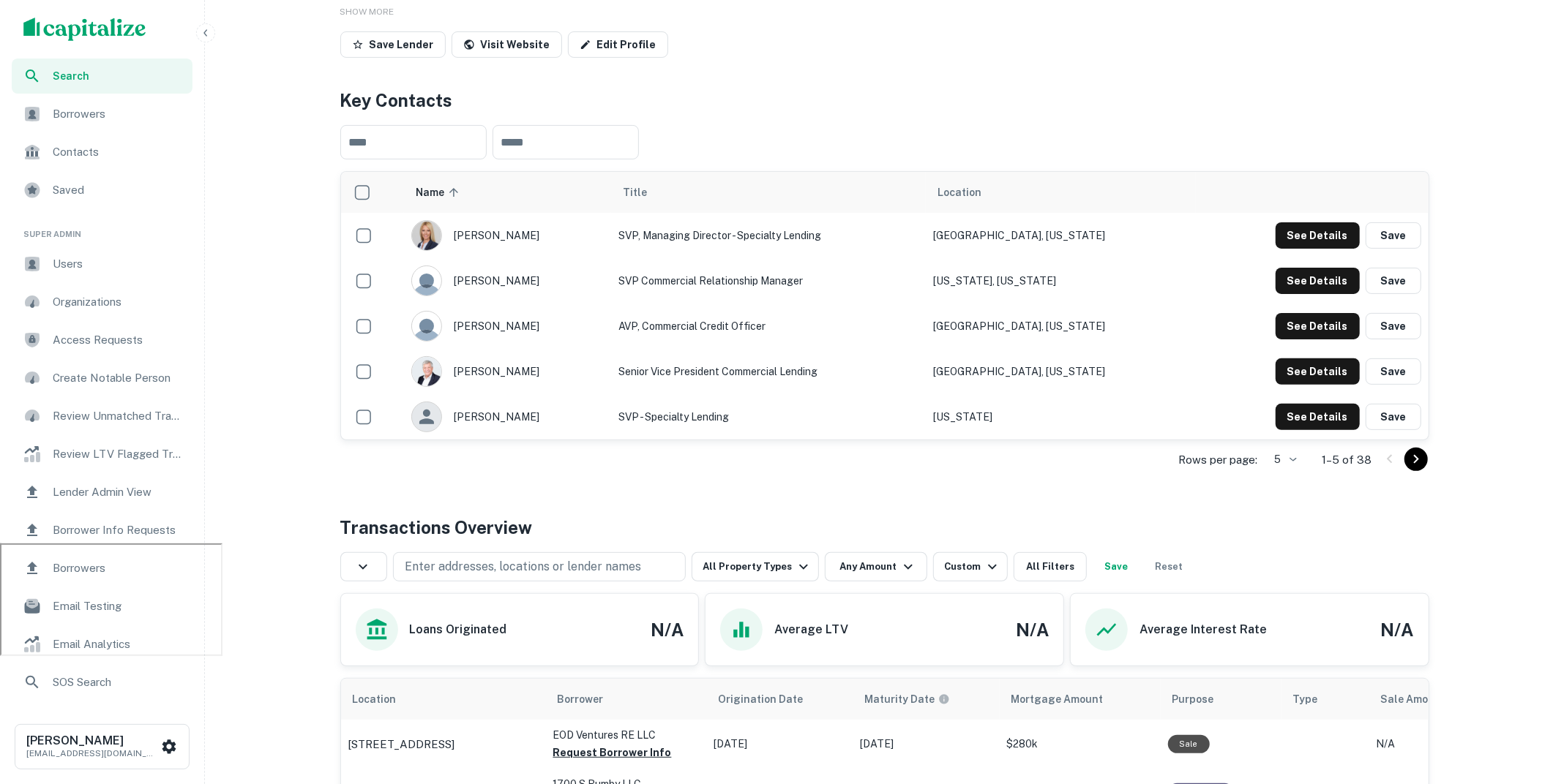
scroll to position [191, 0]
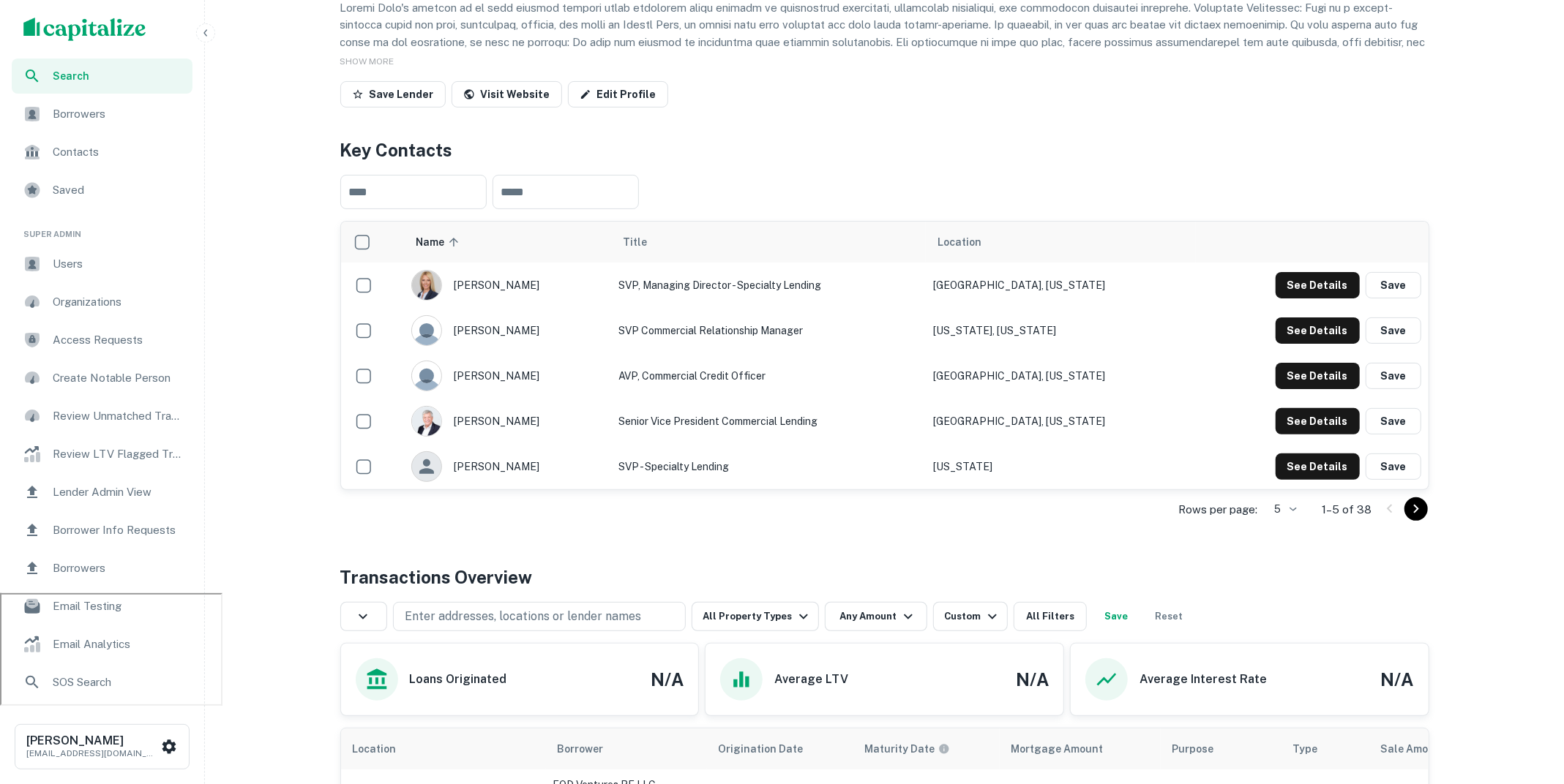
click at [158, 72] on span "Search" at bounding box center [118, 76] width 131 height 16
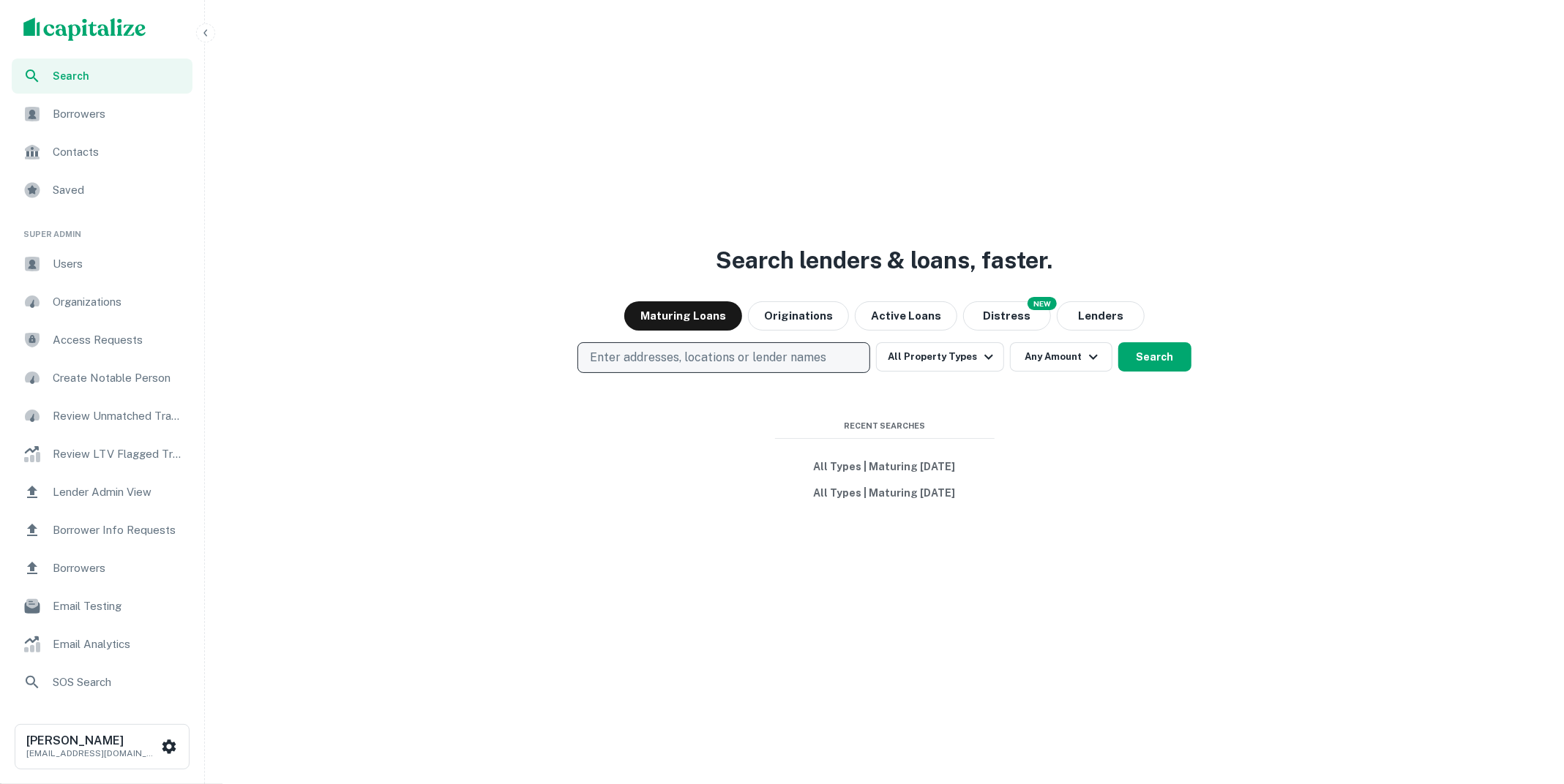
click at [701, 352] on p "Enter addresses, locations or lender names" at bounding box center [708, 358] width 236 height 17
type input "*********"
click at [1157, 353] on button "Search" at bounding box center [1155, 357] width 73 height 29
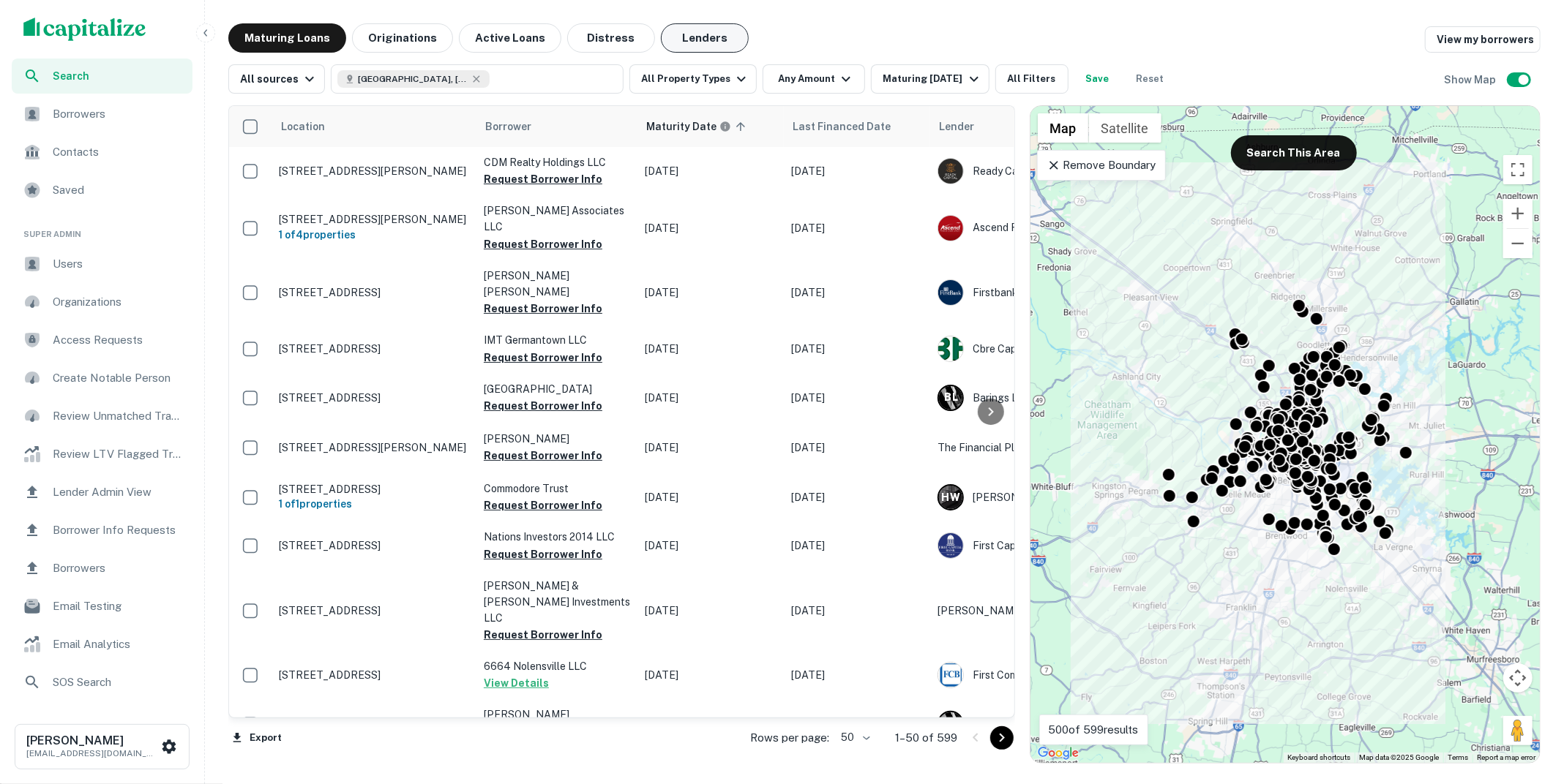
click at [691, 40] on button "Lenders" at bounding box center [704, 37] width 88 height 29
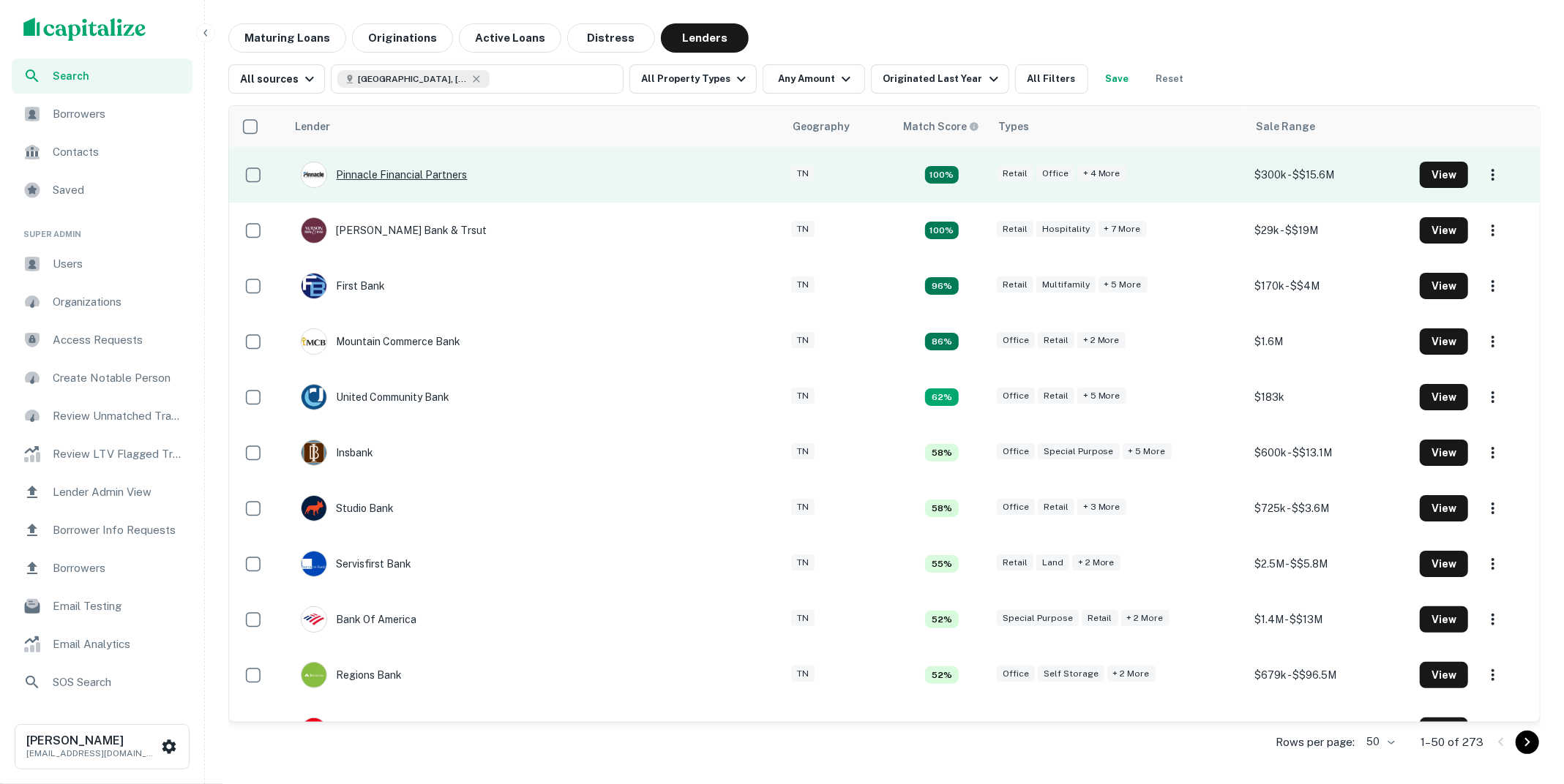
click at [443, 178] on div "Pinnacle Financial Partners" at bounding box center [384, 175] width 166 height 26
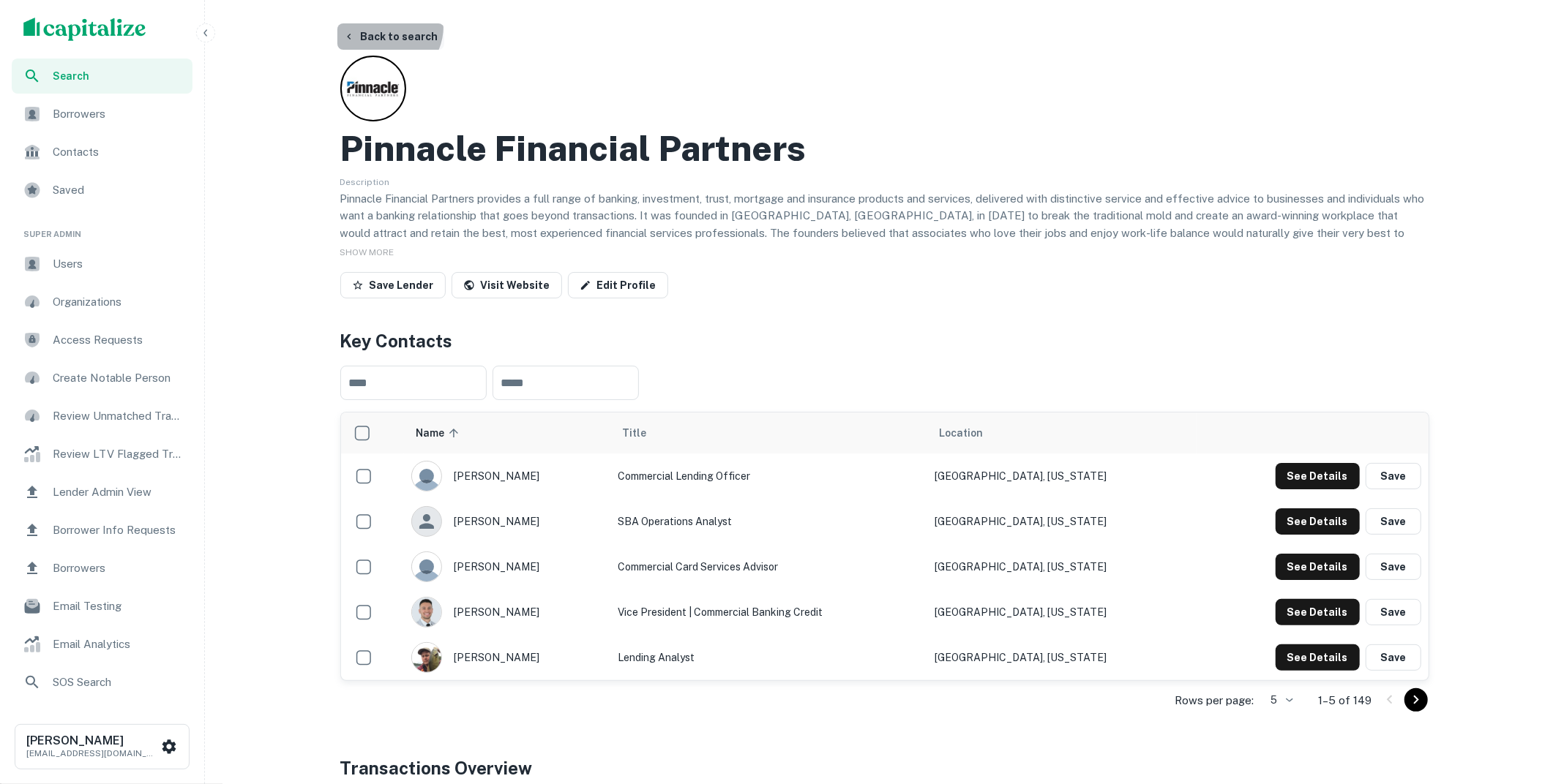
click at [384, 26] on button "Back to search" at bounding box center [391, 36] width 106 height 26
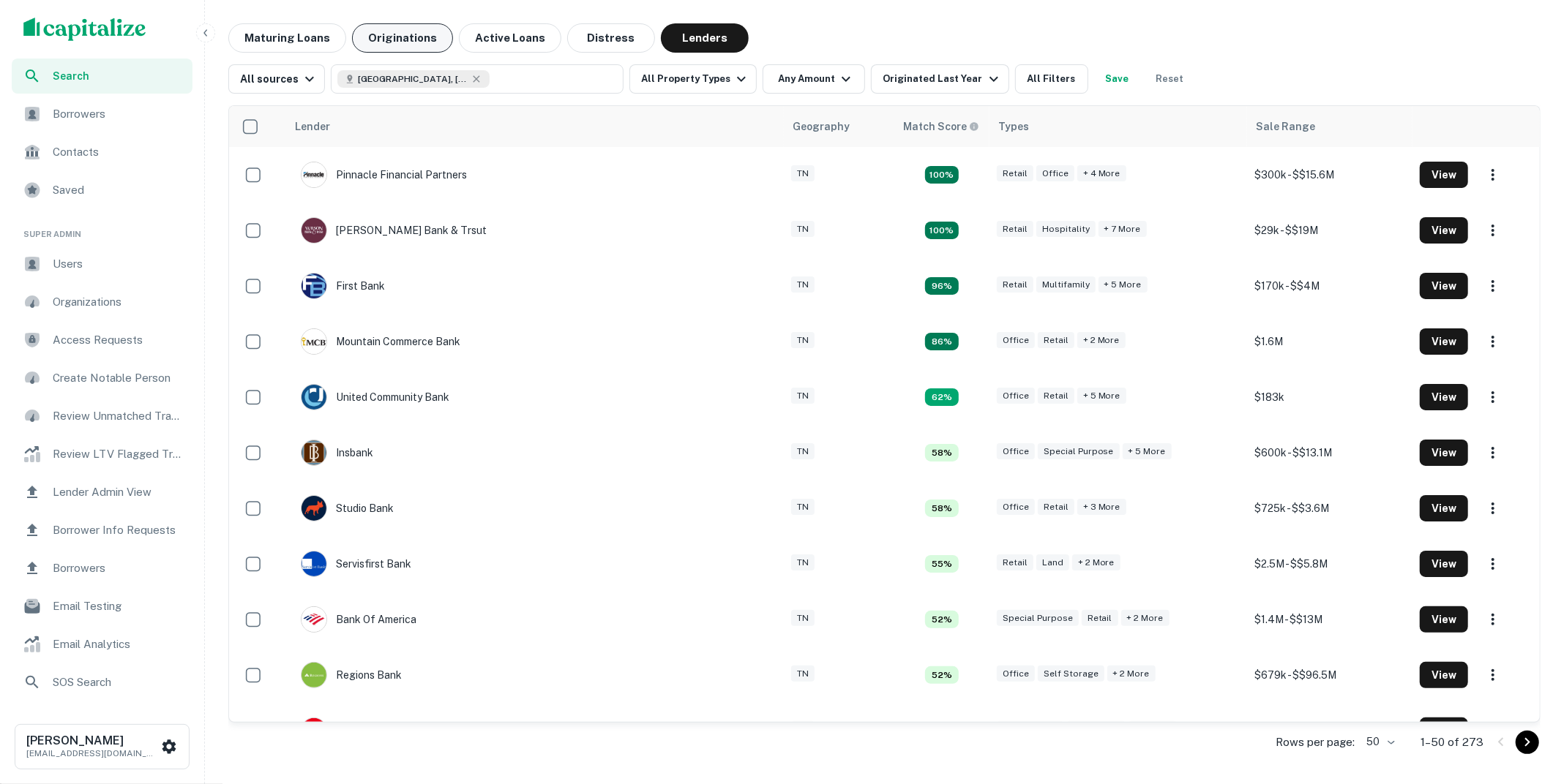
click at [390, 37] on button "Originations" at bounding box center [402, 37] width 101 height 29
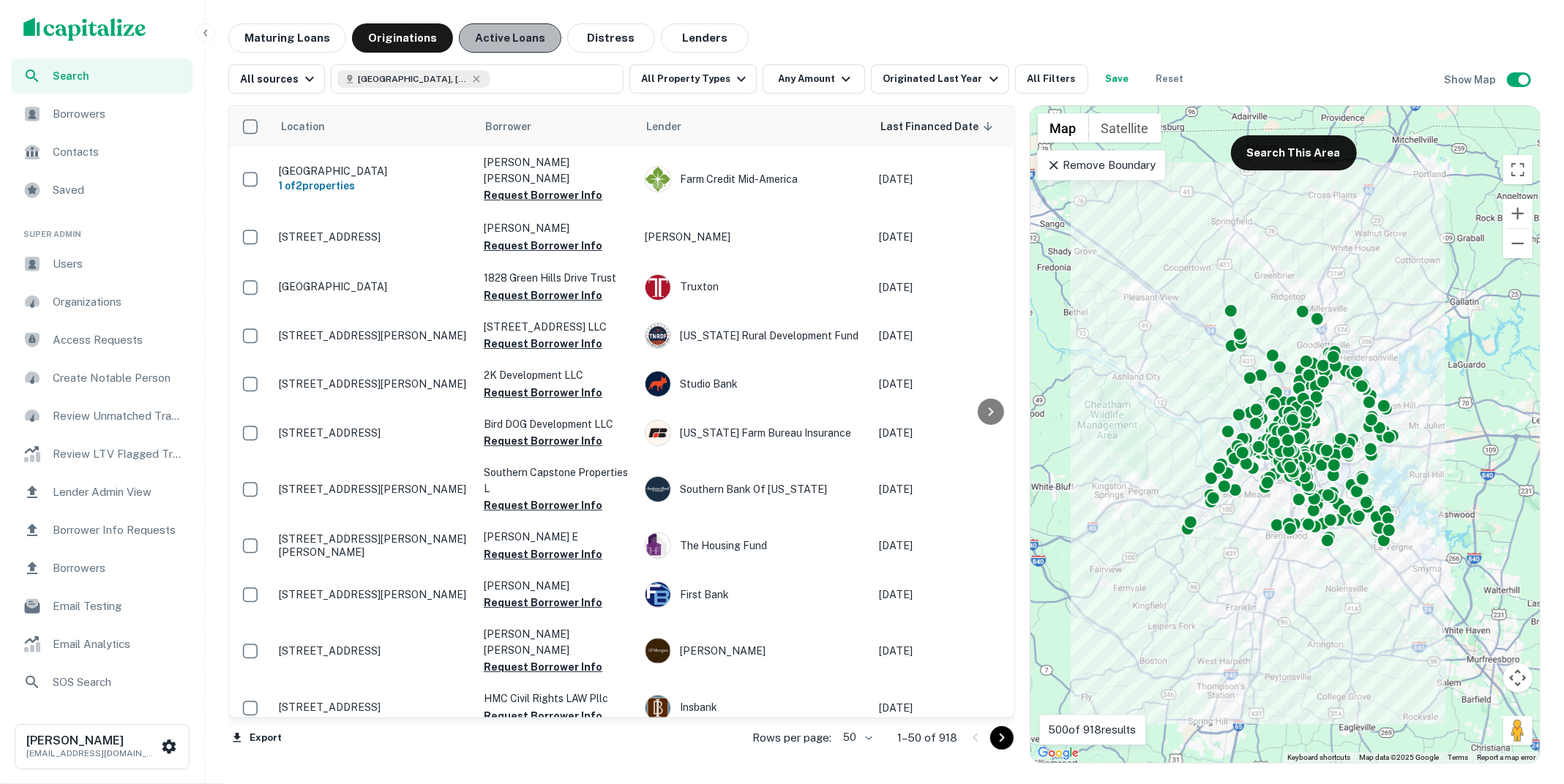
click at [514, 41] on button "Active Loans" at bounding box center [510, 37] width 103 height 29
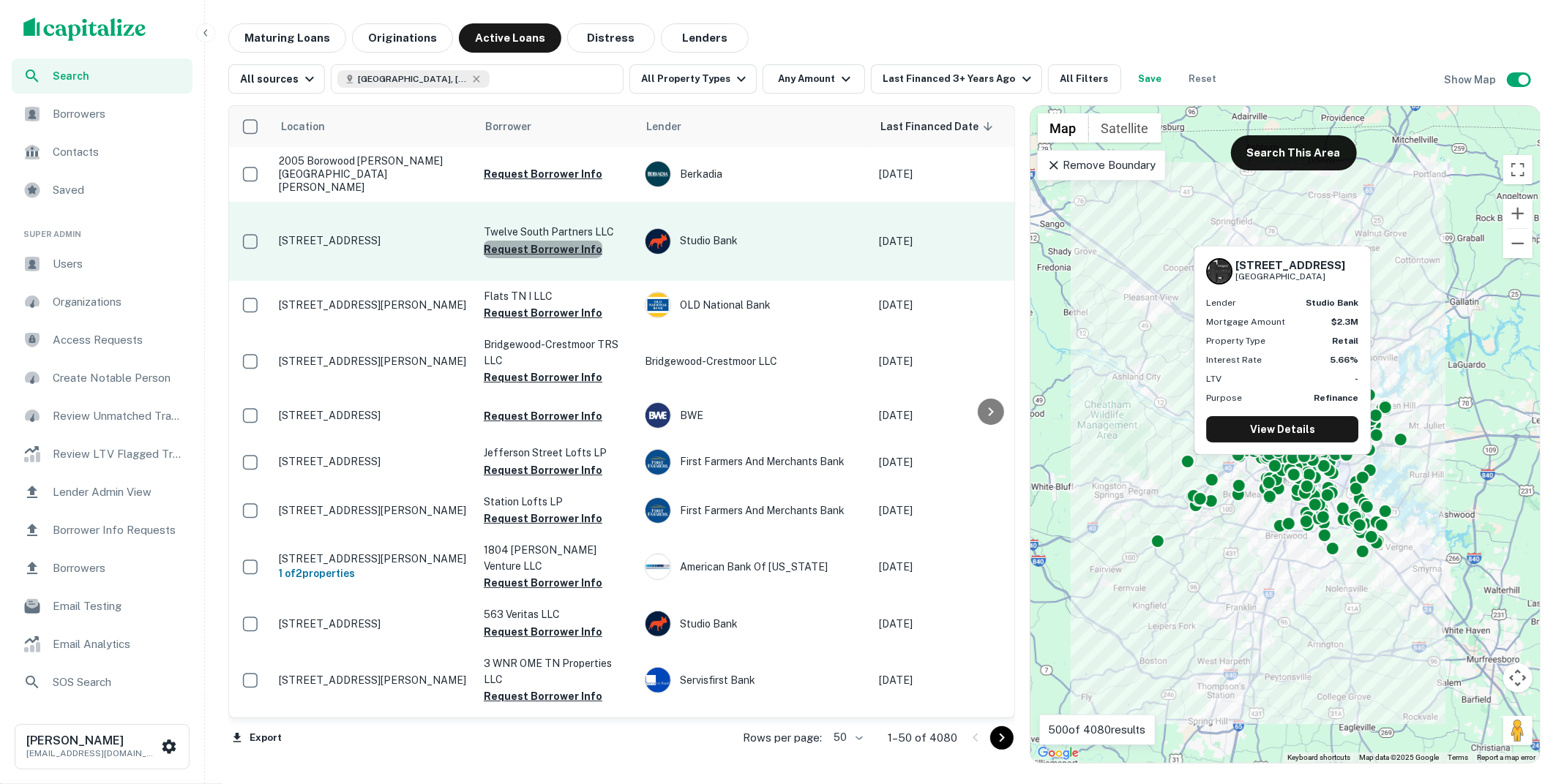
click at [553, 241] on button "Request Borrower Info" at bounding box center [543, 249] width 118 height 17
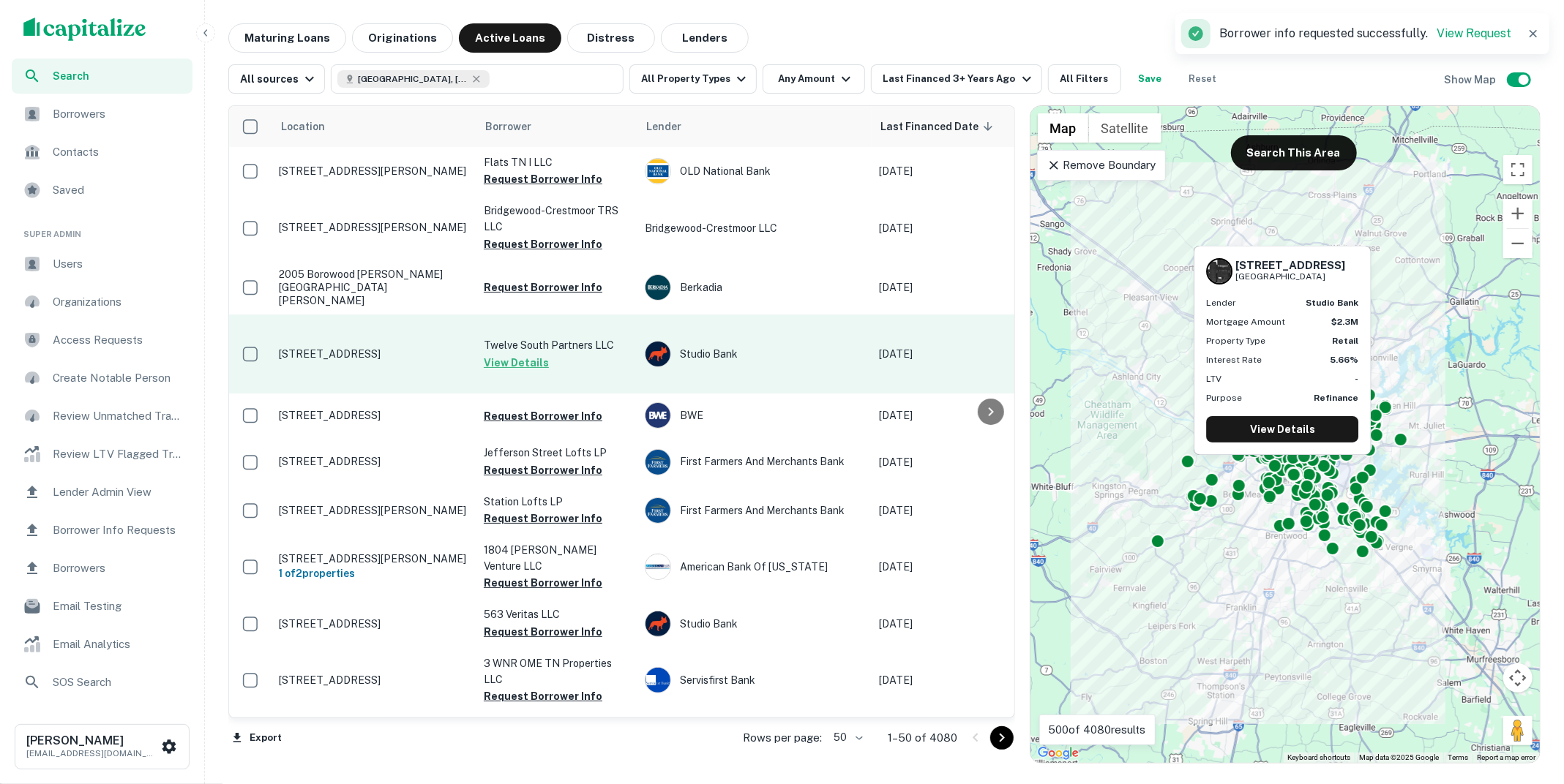
click at [577, 346] on td "Twelve South Partners LLC View Details" at bounding box center [556, 354] width 161 height 79
click at [532, 354] on button "View Details" at bounding box center [516, 362] width 65 height 17
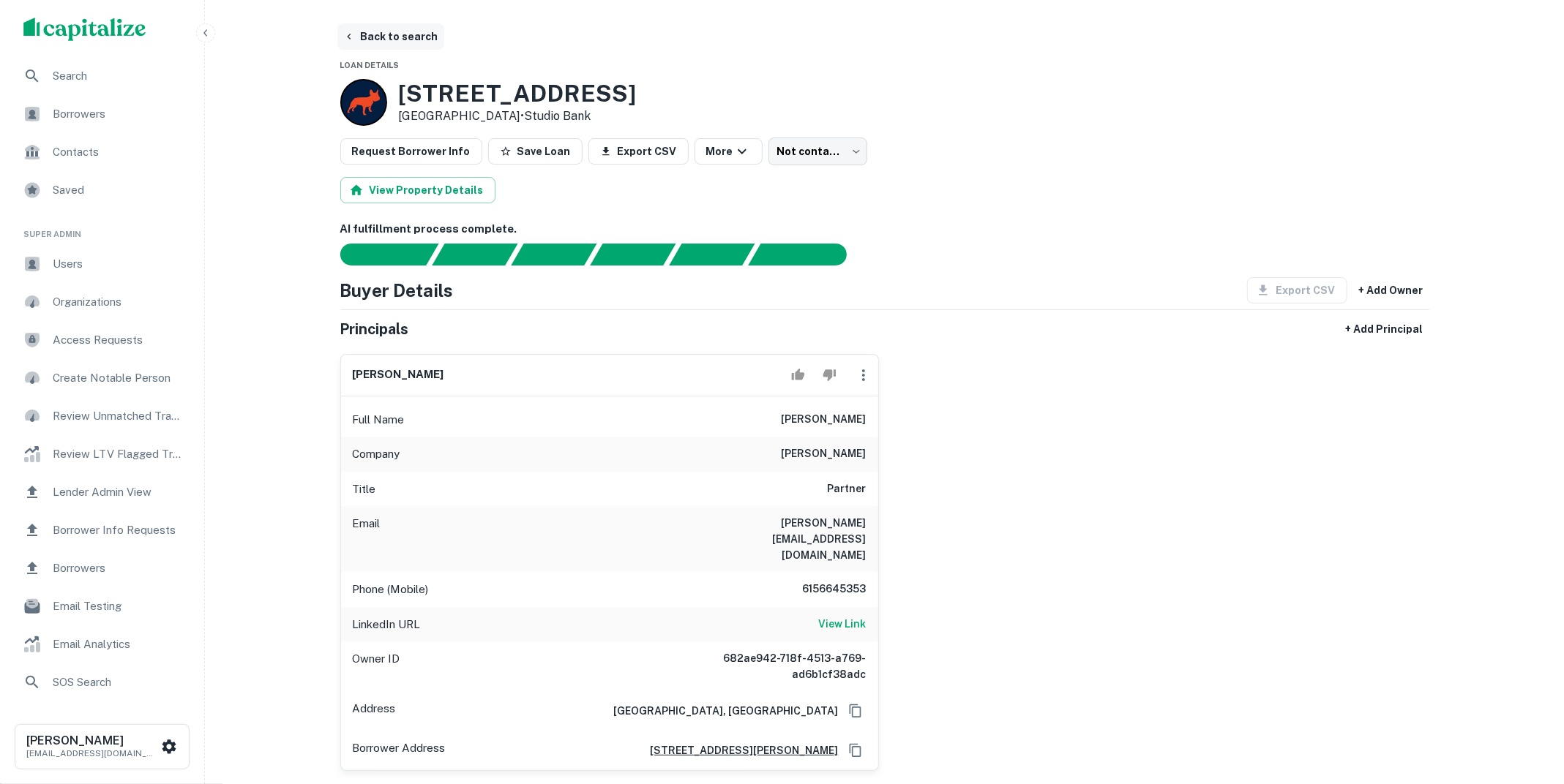
click at [421, 34] on button "Back to search" at bounding box center [391, 36] width 106 height 26
